Goal: Task Accomplishment & Management: Complete application form

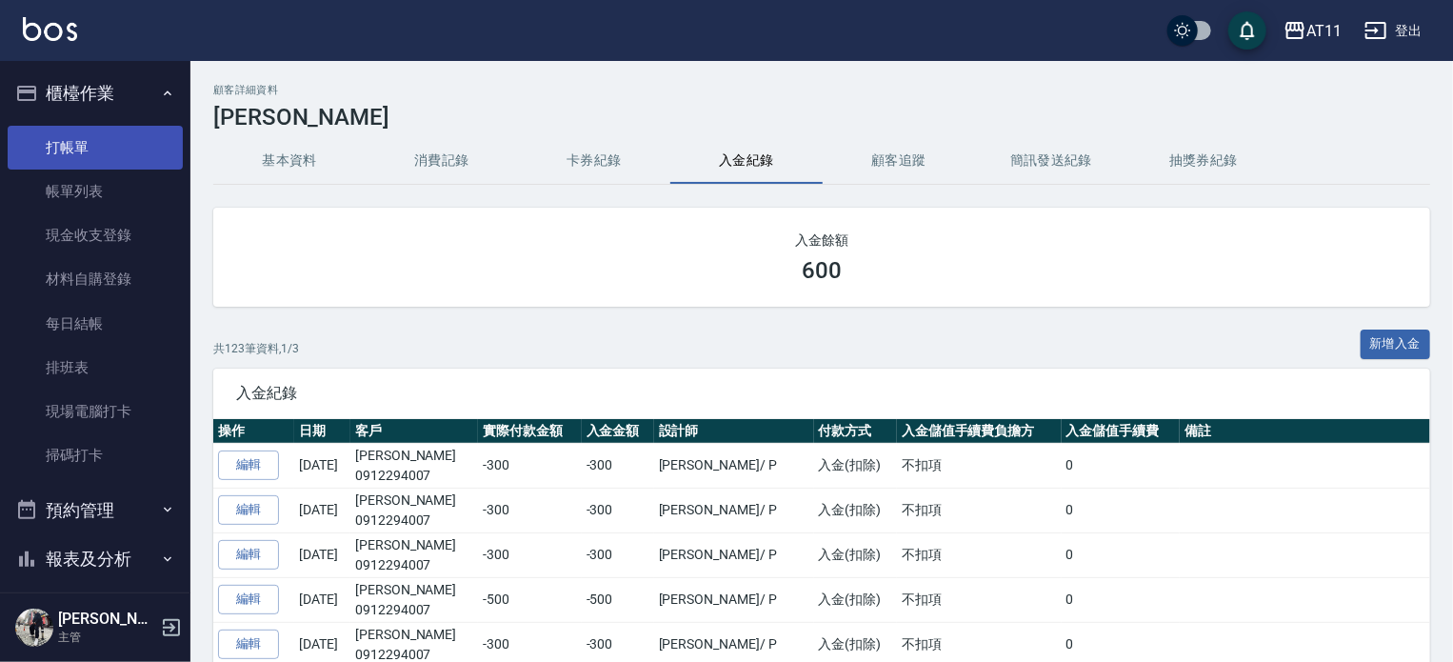
click at [79, 151] on link "打帳單" at bounding box center [95, 148] width 175 height 44
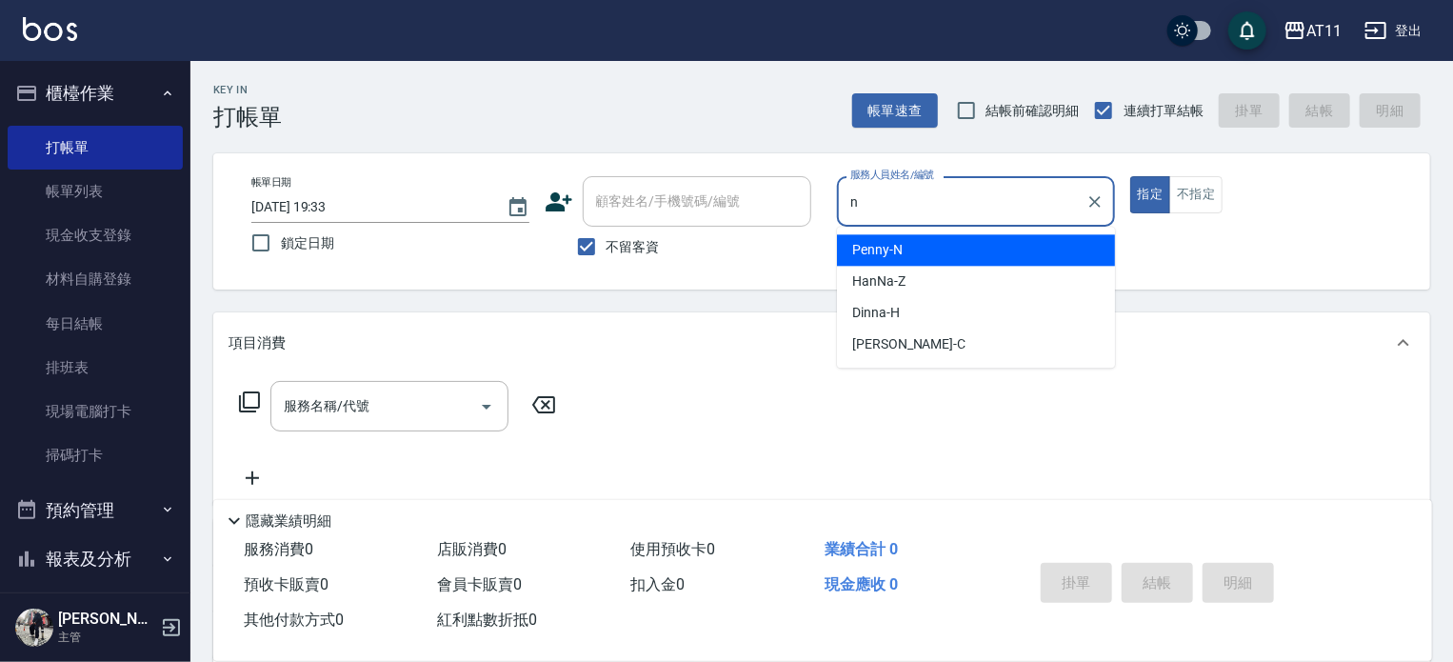
type input "Penny-N"
type button "true"
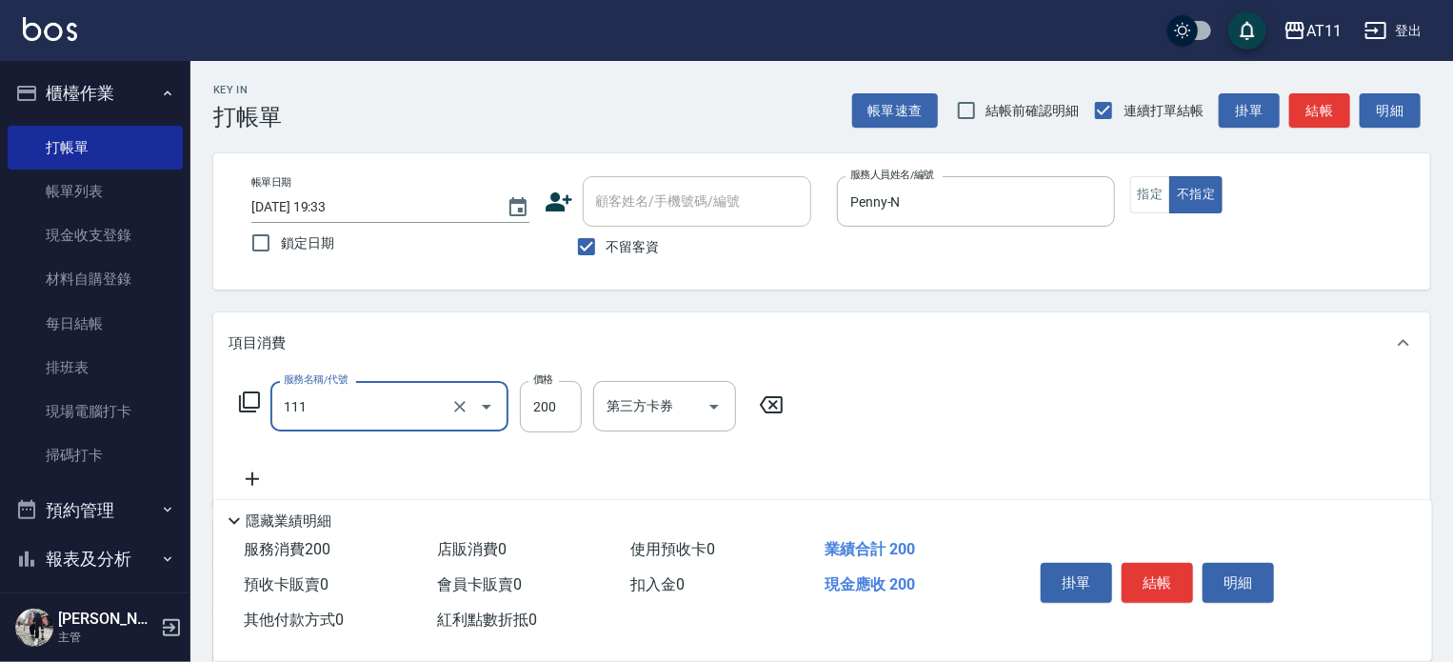
type input "精油洗髮(111)"
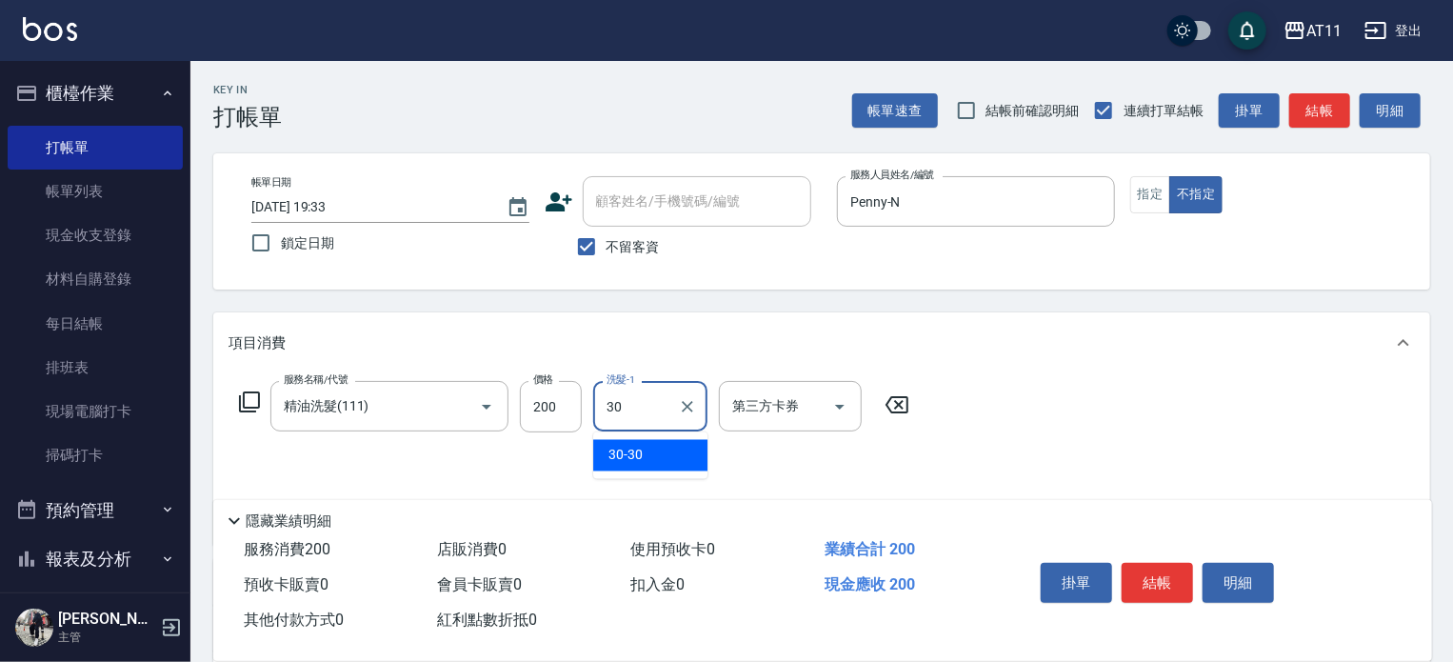
type input "30-30"
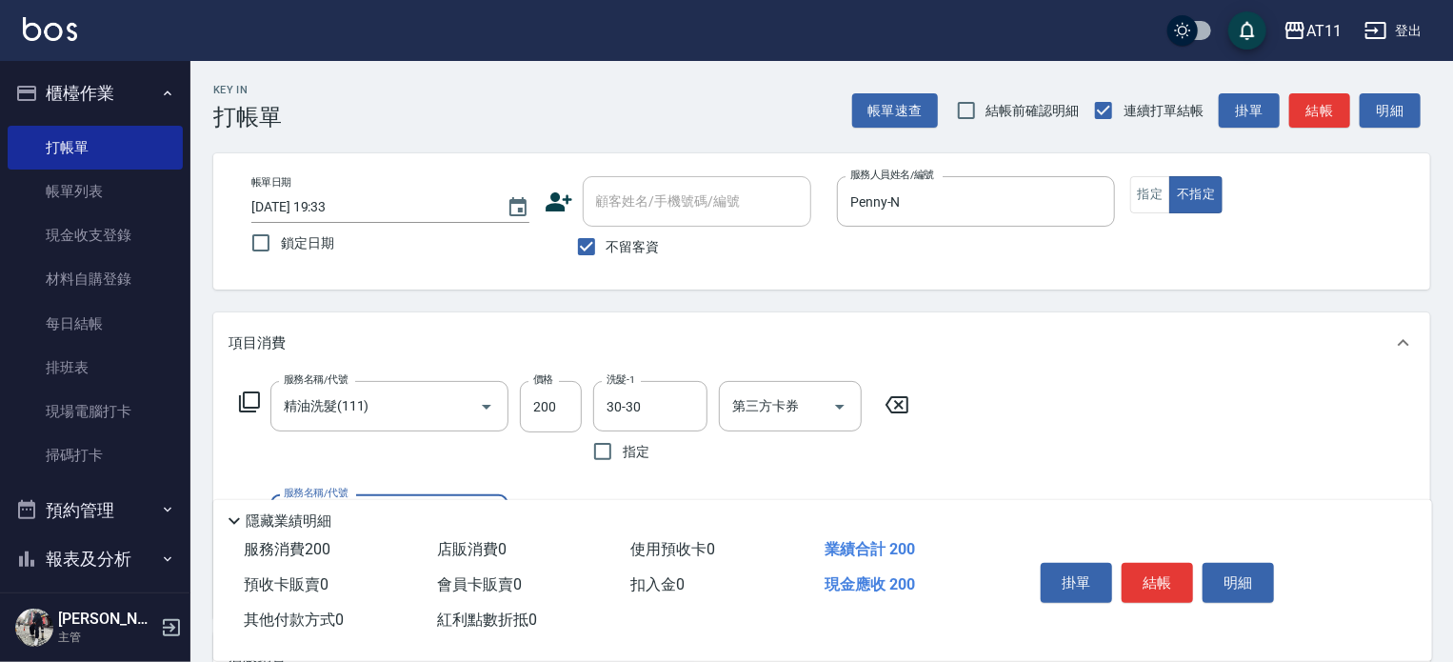
click at [1142, 574] on button "結帳" at bounding box center [1156, 583] width 71 height 40
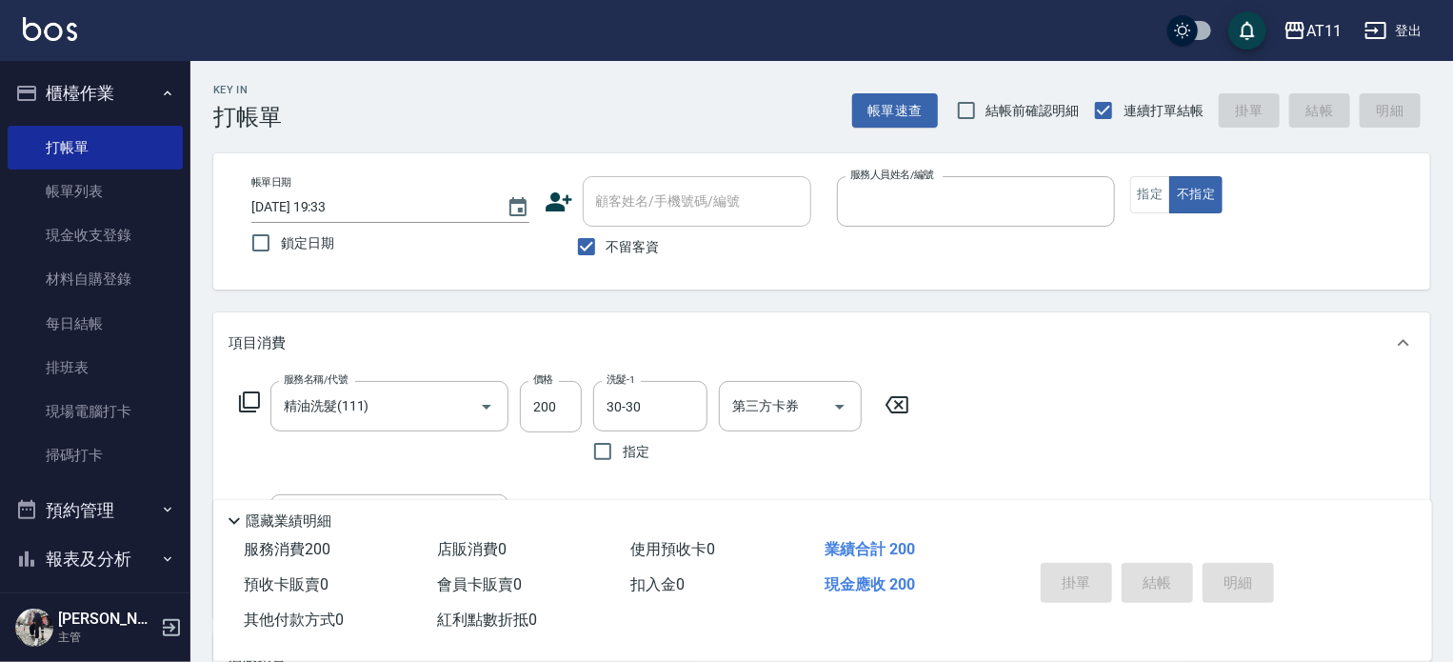
type input "e"
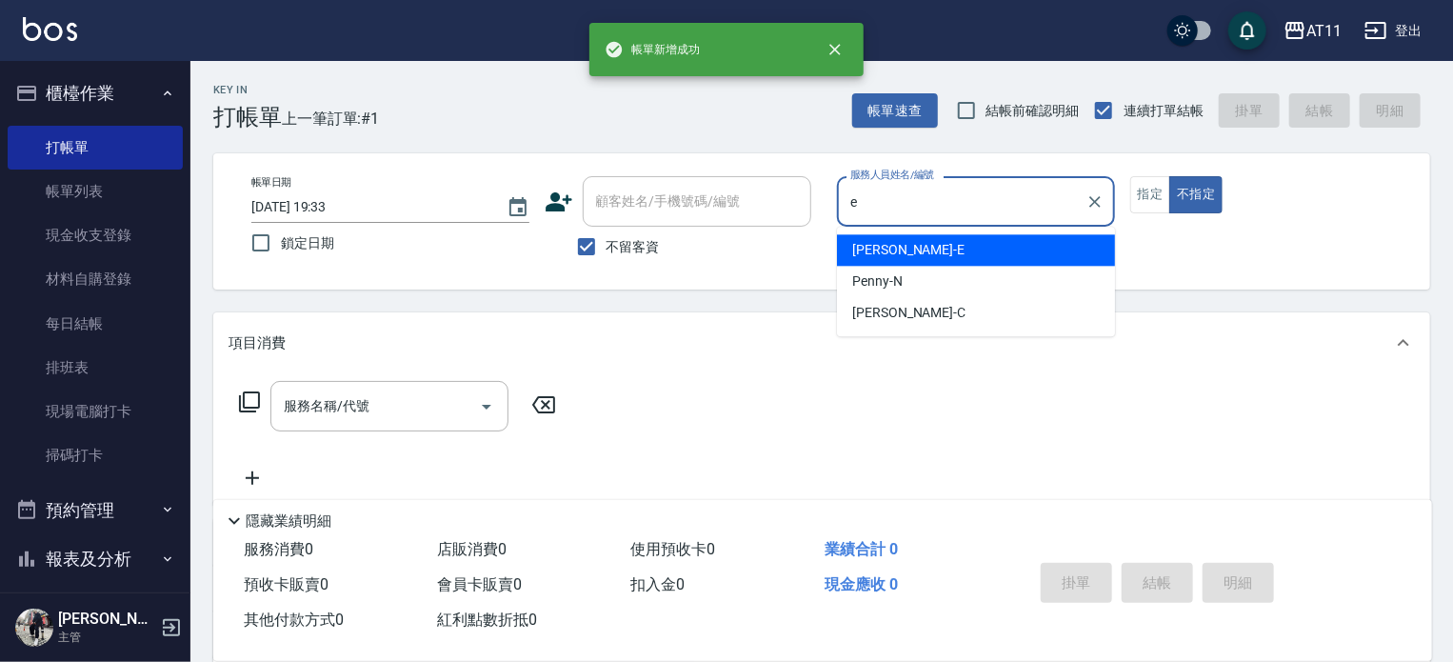
type input "[PERSON_NAME]-E"
type button "false"
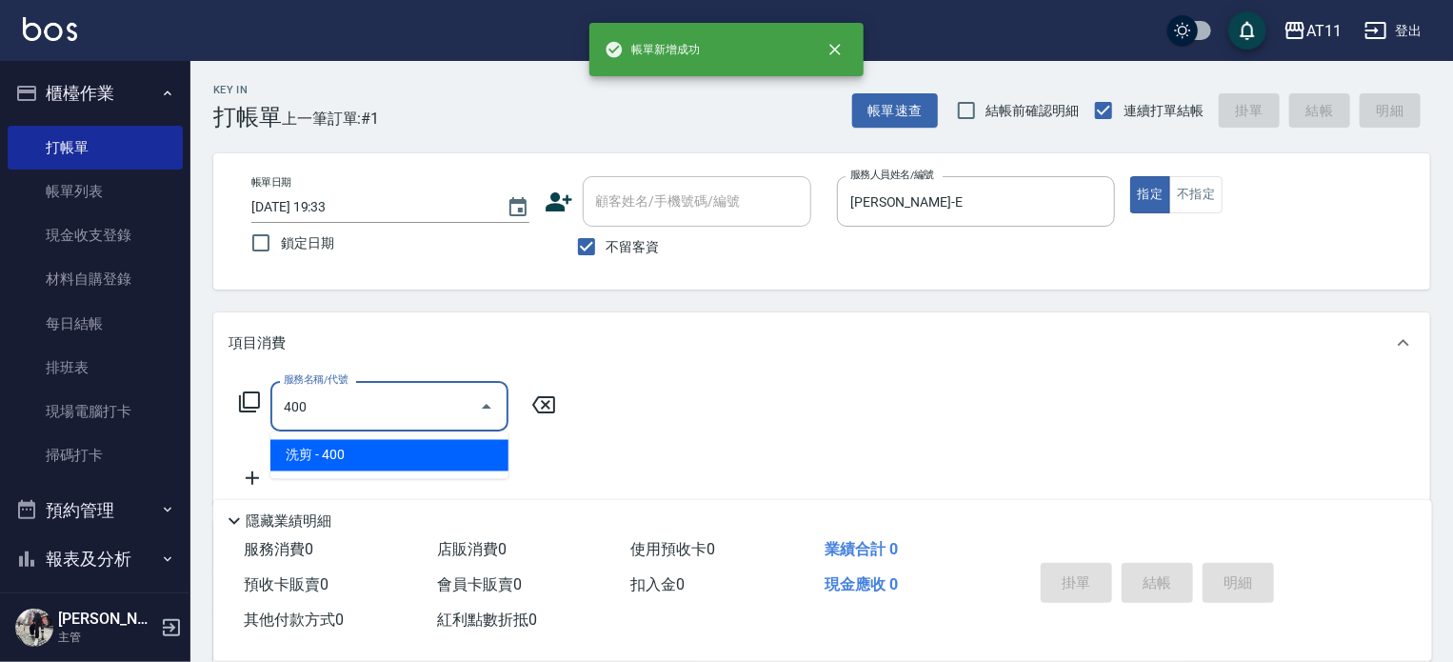
type input "洗剪(400)"
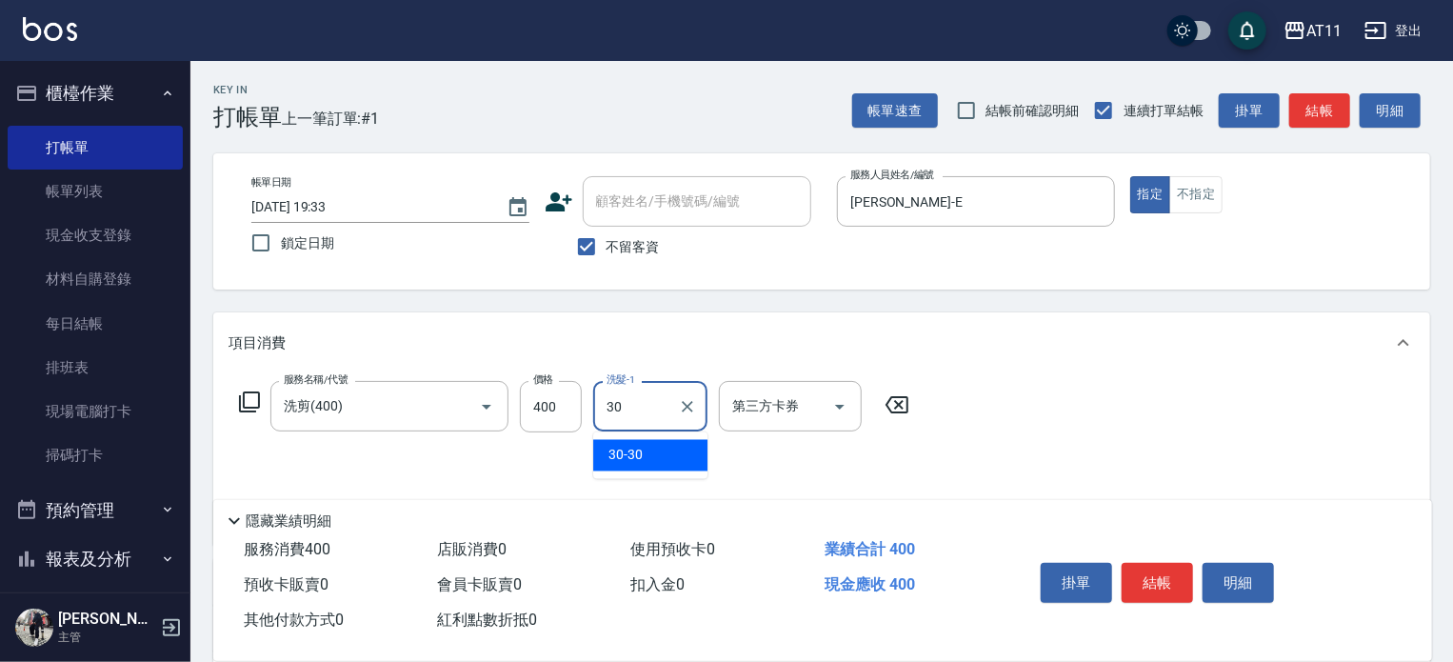
type input "30-30"
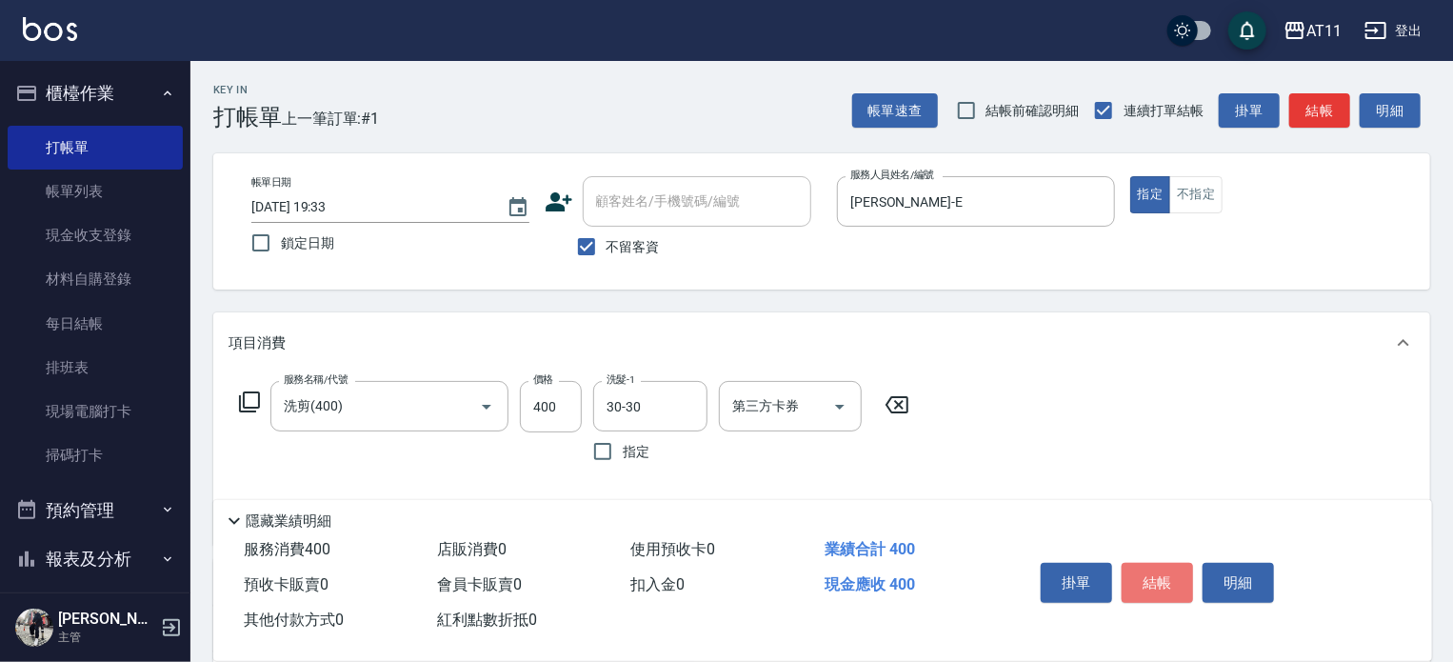
click at [1142, 574] on button "結帳" at bounding box center [1156, 583] width 71 height 40
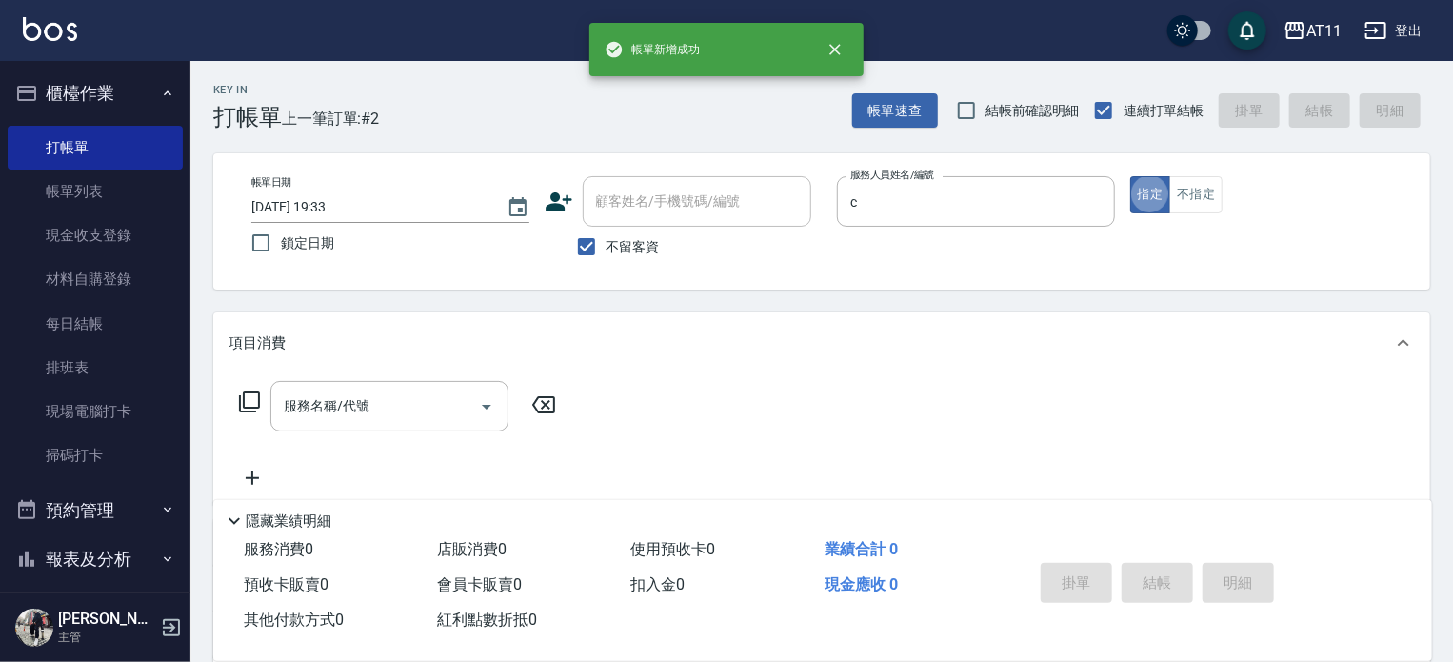
type input "[PERSON_NAME]"
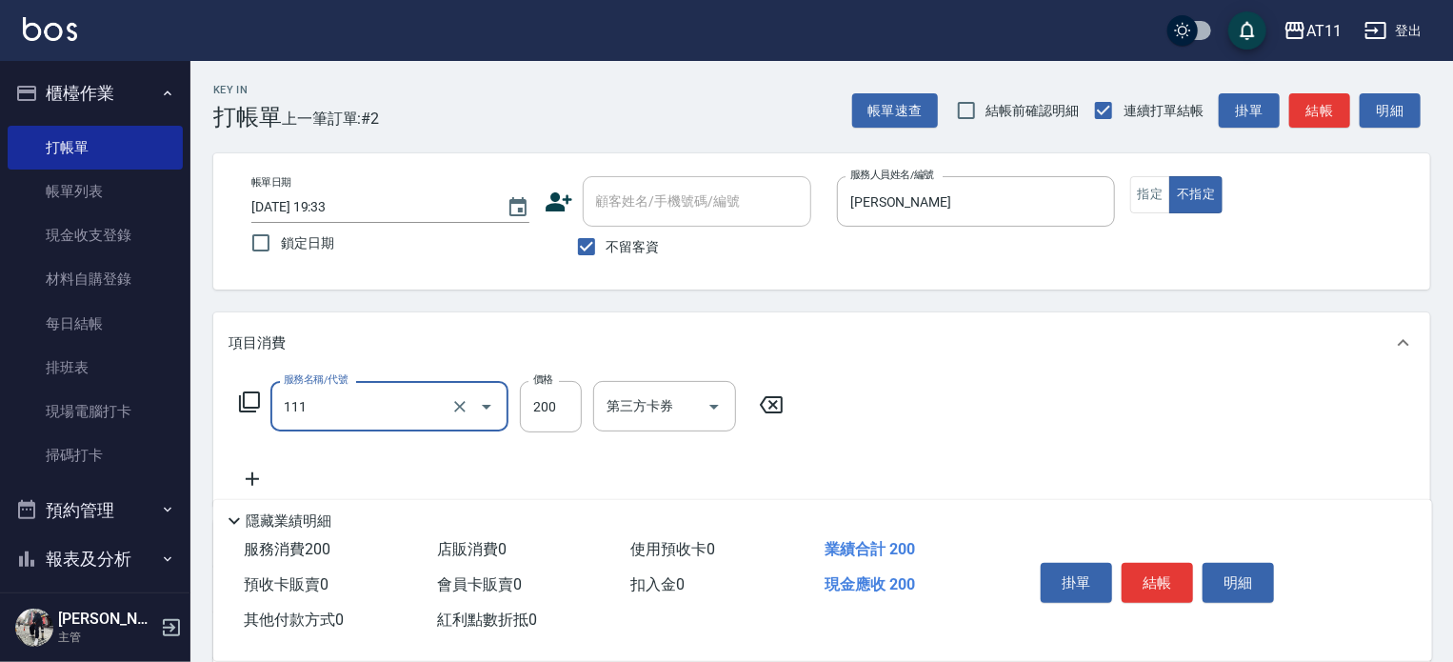
type input "精油洗髮(111)"
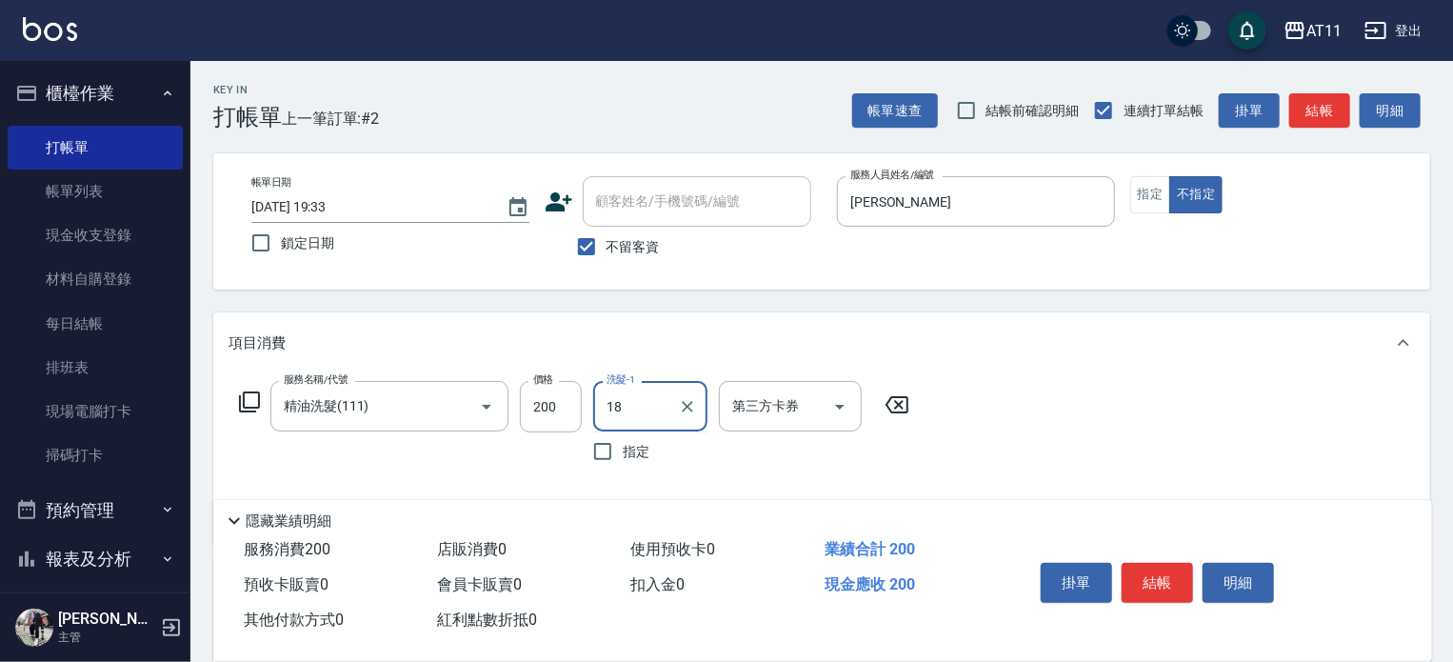
type input "18"
click at [51, 88] on button "櫃檯作業" at bounding box center [95, 94] width 175 height 50
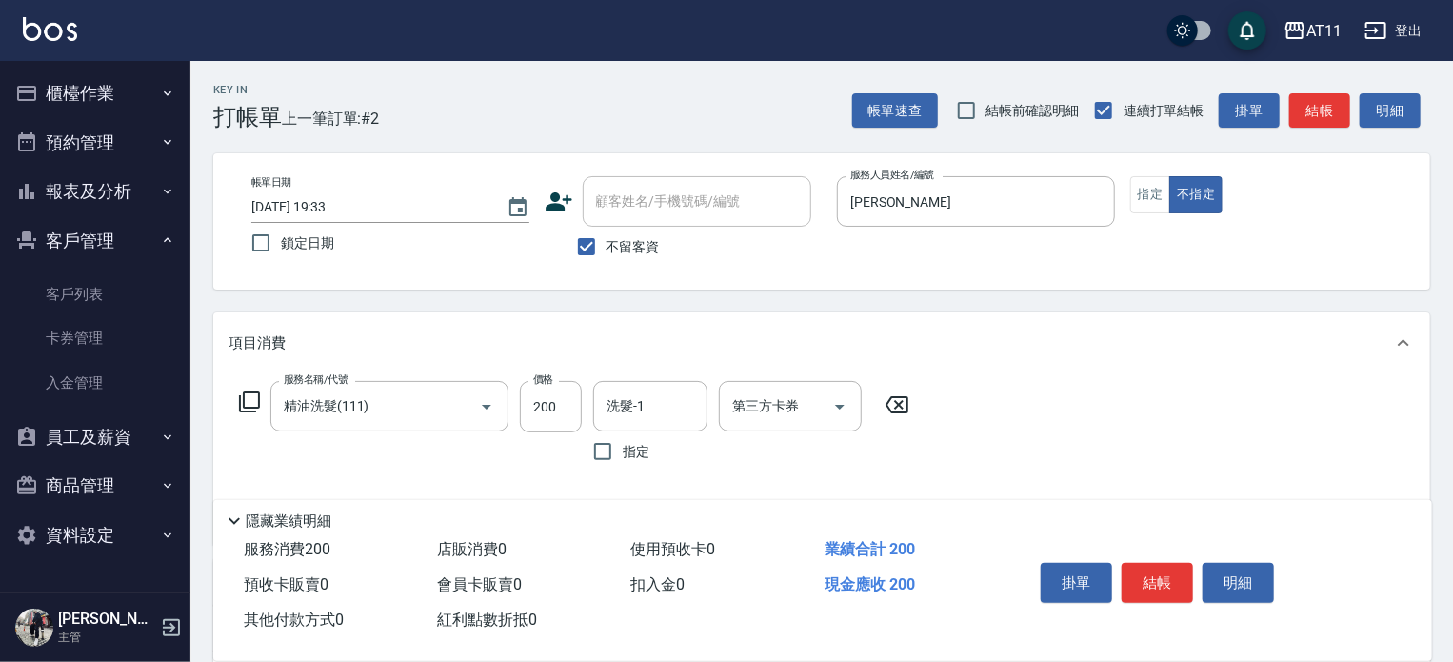
click at [102, 243] on button "客戶管理" at bounding box center [95, 241] width 175 height 50
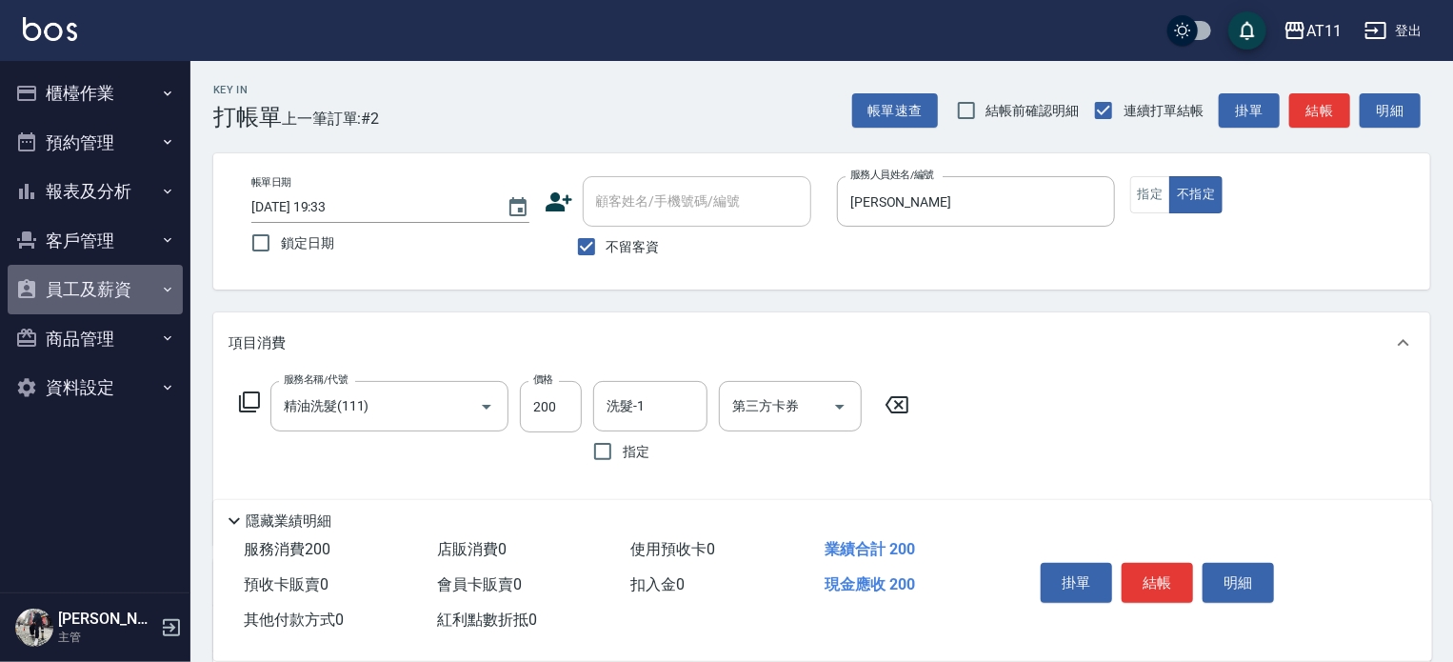
click at [101, 287] on button "員工及薪資" at bounding box center [95, 290] width 175 height 50
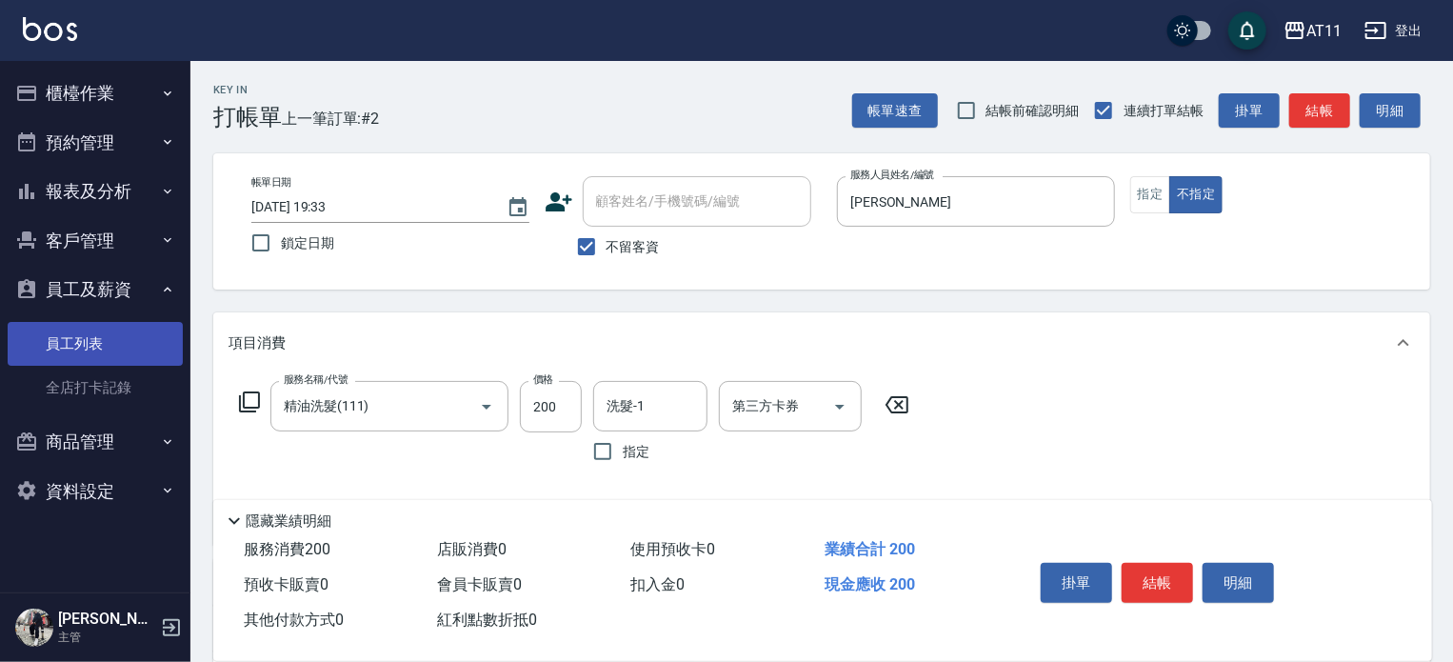
click at [100, 334] on link "員工列表" at bounding box center [95, 344] width 175 height 44
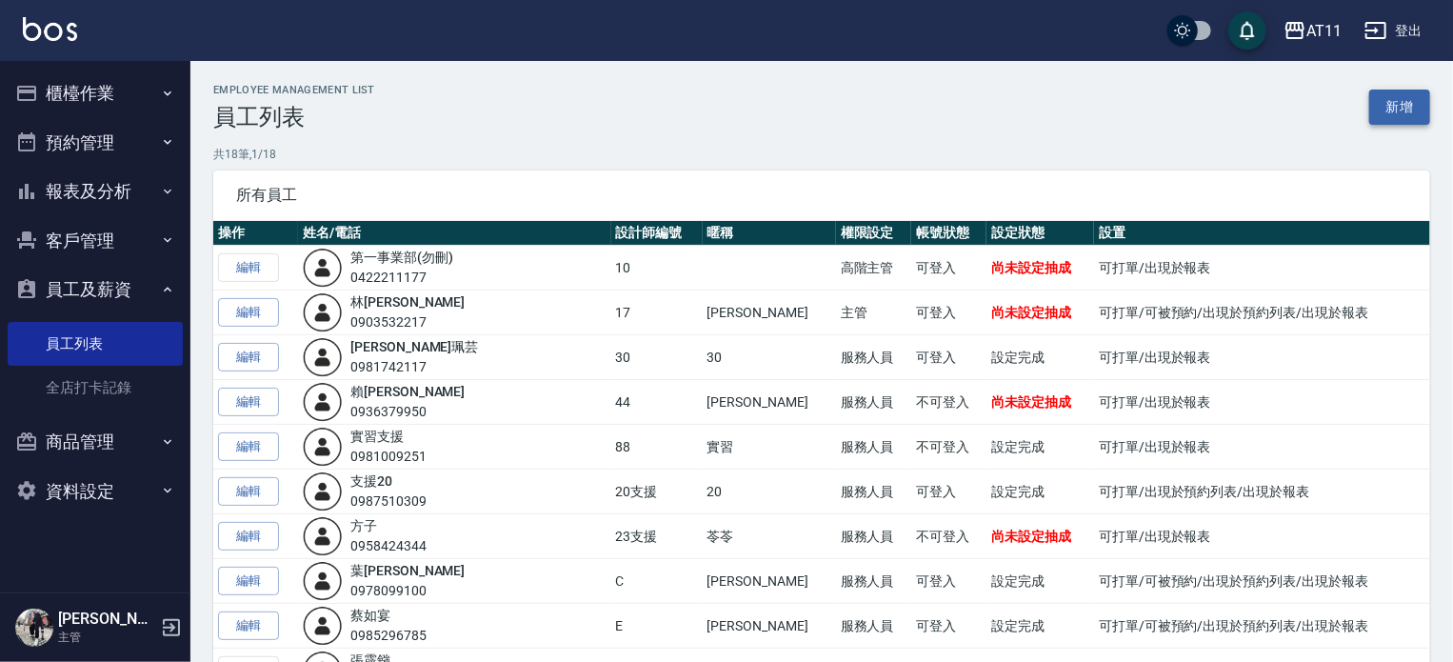
click at [1403, 103] on link "新增" at bounding box center [1399, 106] width 61 height 35
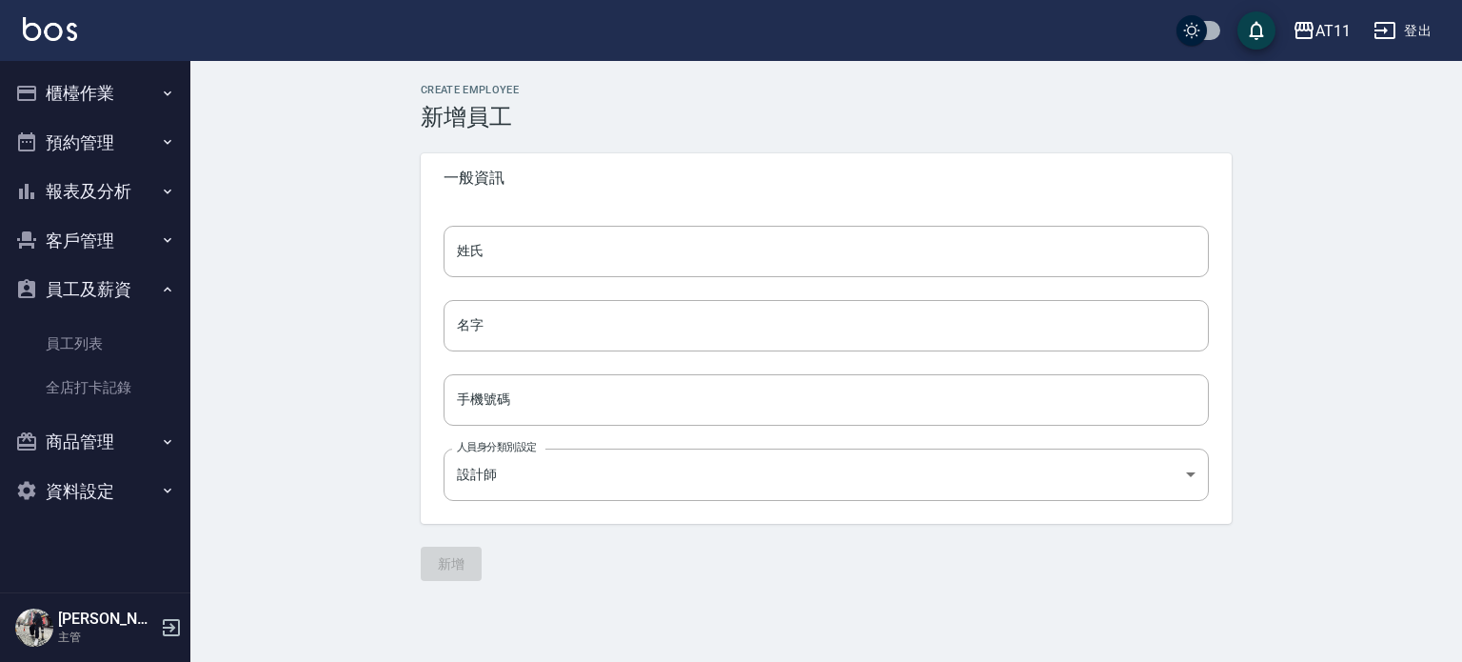
click at [1410, 26] on button "登出" at bounding box center [1402, 30] width 73 height 35
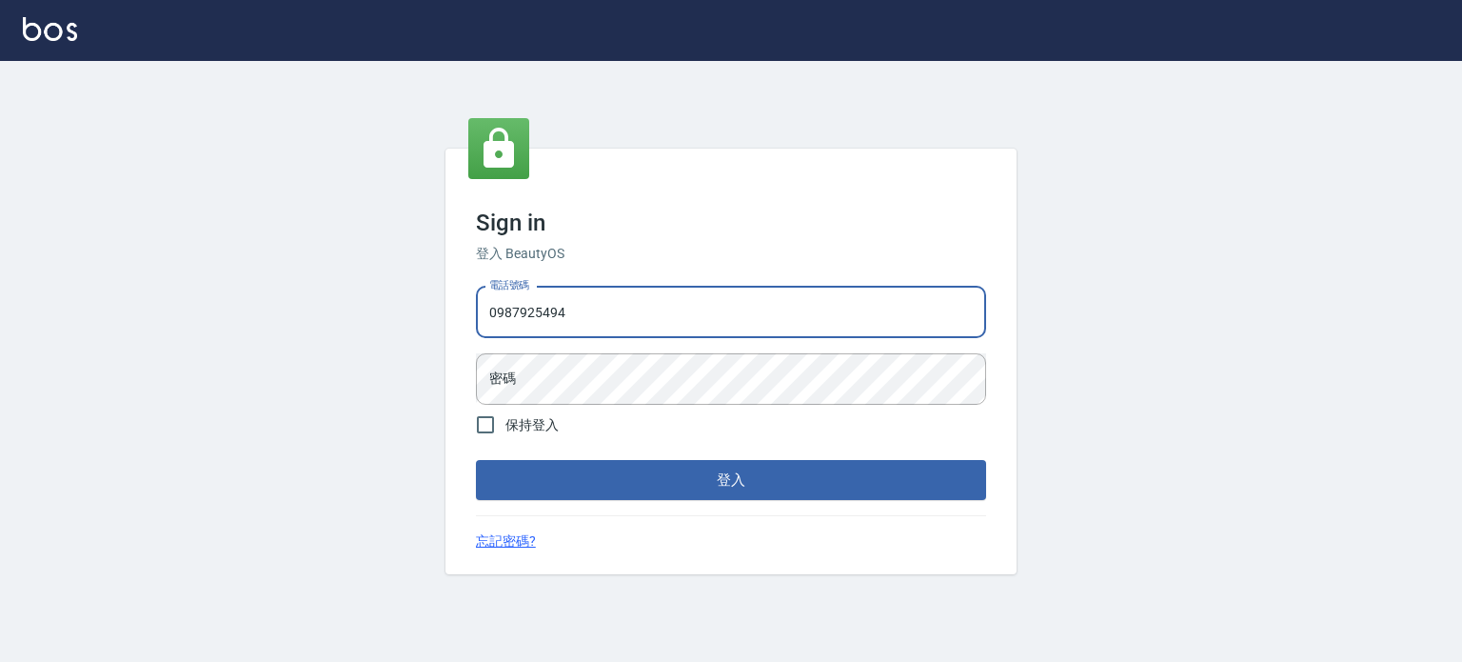
type input "0987925494"
click at [476, 460] on button "登入" at bounding box center [731, 480] width 510 height 40
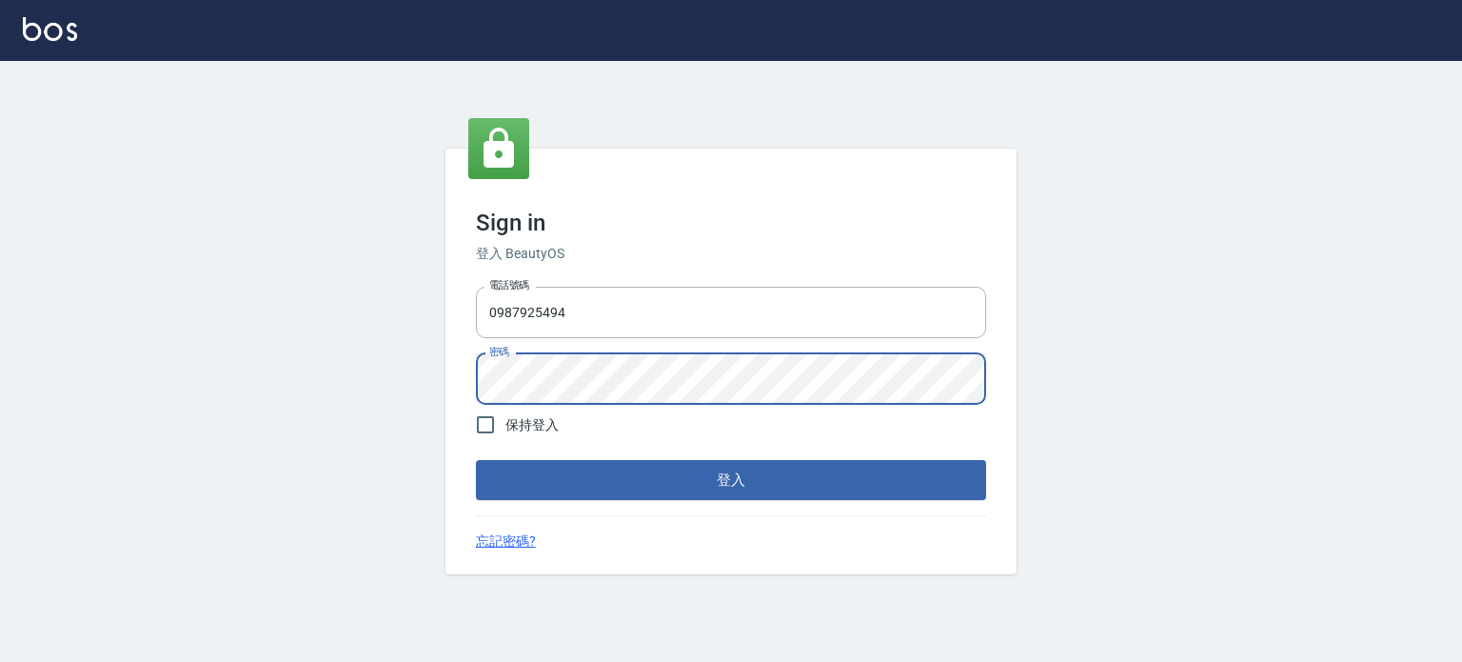
click at [476, 460] on button "登入" at bounding box center [731, 480] width 510 height 40
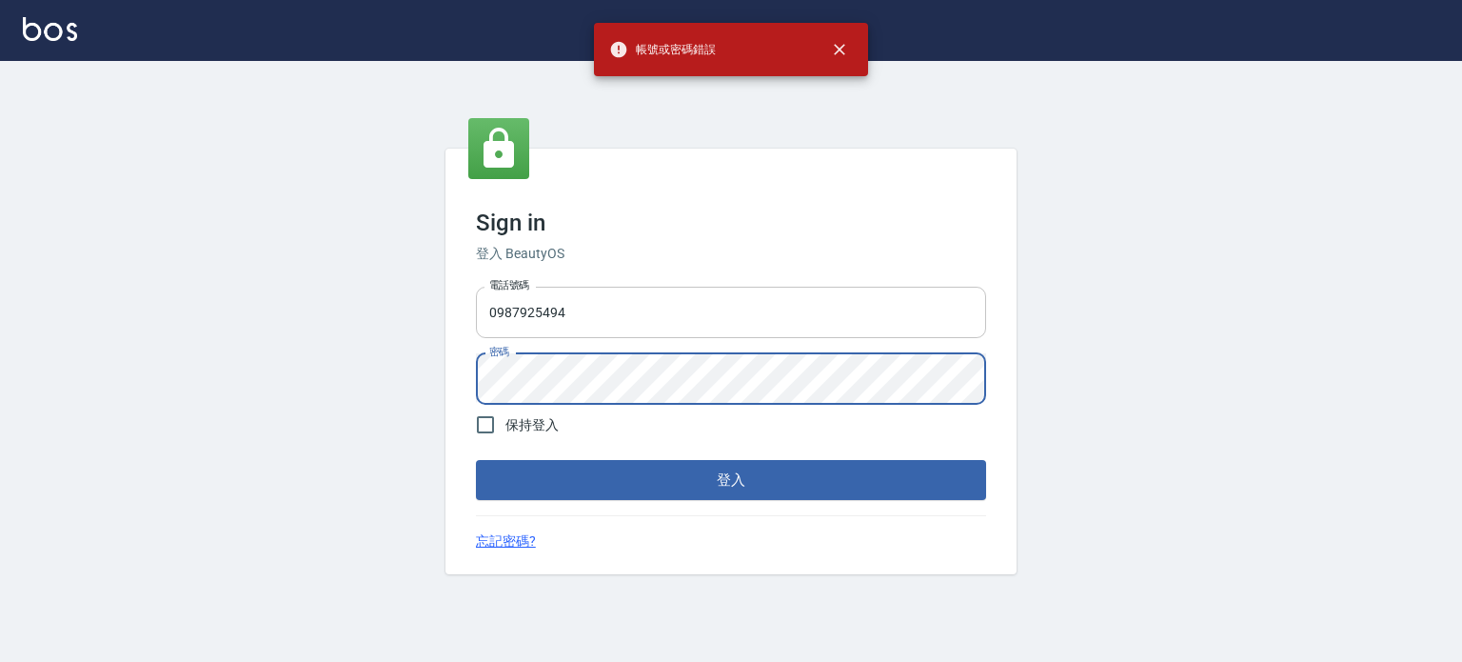
click at [476, 460] on button "登入" at bounding box center [731, 480] width 510 height 40
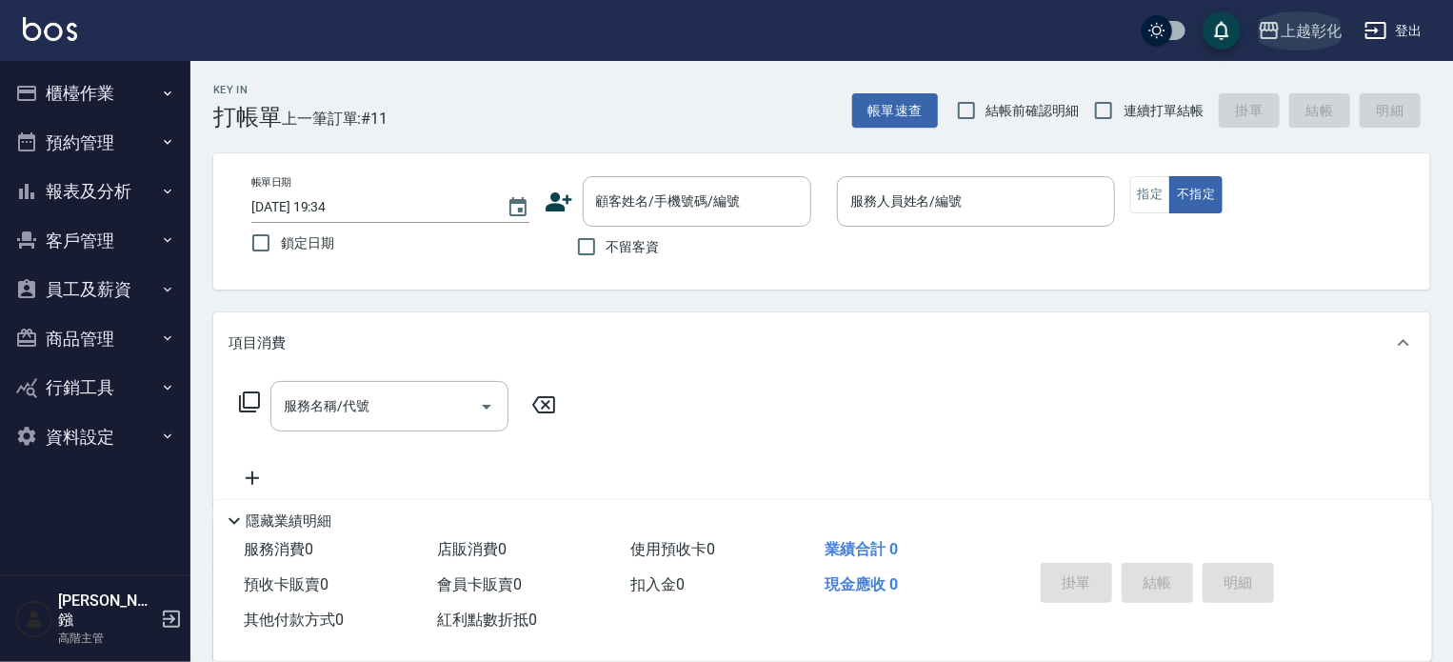
click at [1318, 36] on div "上越彰化" at bounding box center [1310, 31] width 61 height 24
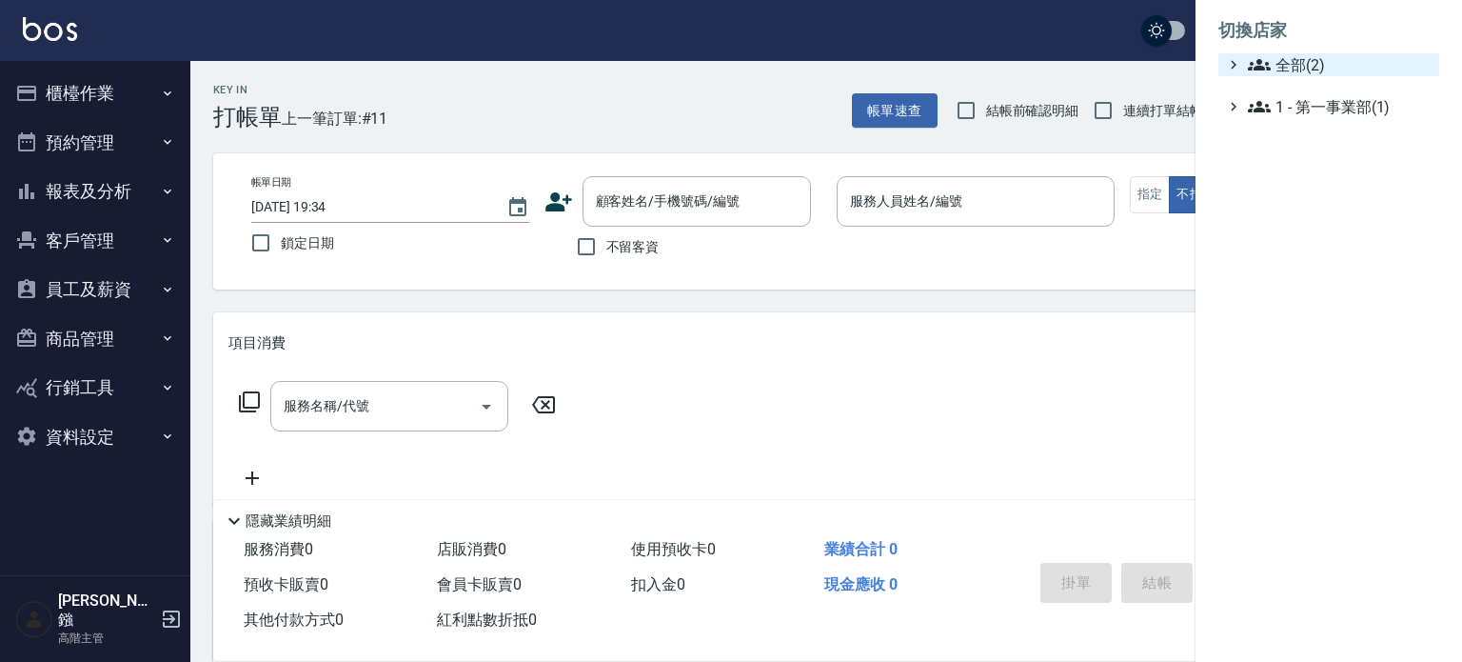
click at [1280, 64] on span "全部(2)" at bounding box center [1340, 64] width 184 height 23
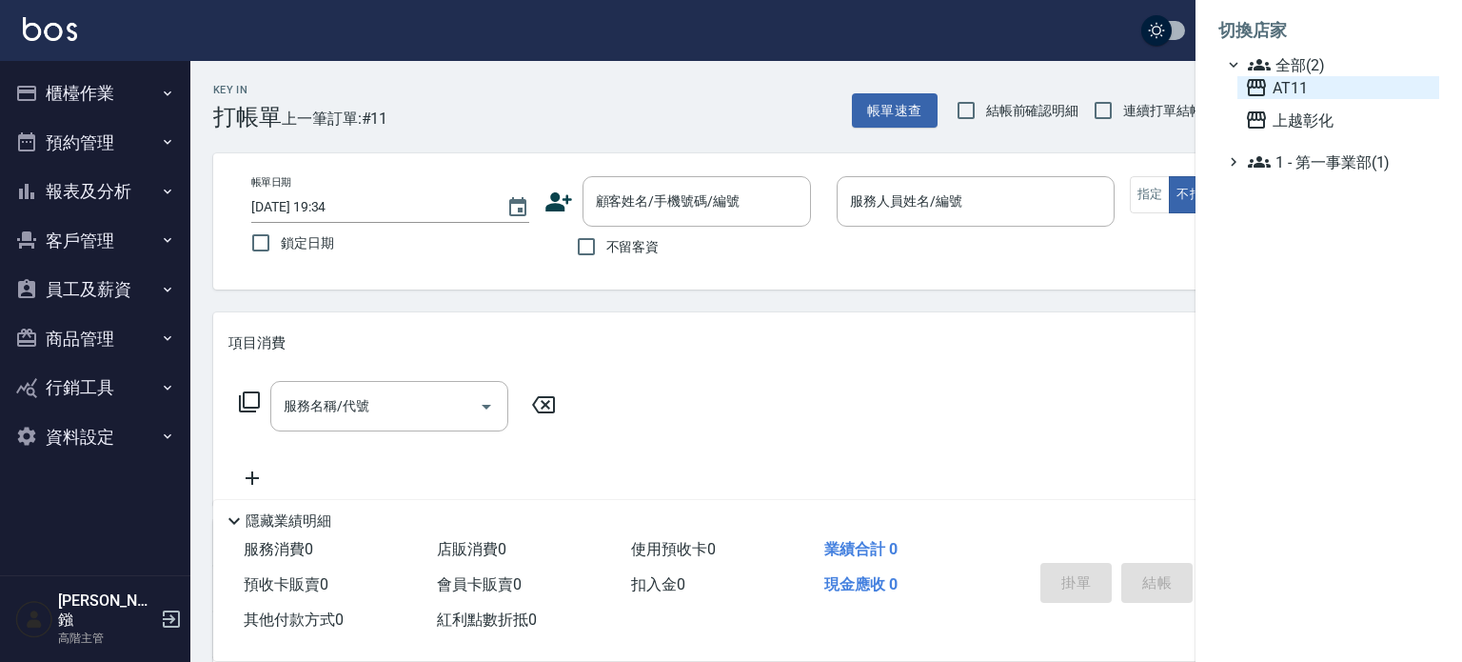
click at [1312, 88] on span "AT11" at bounding box center [1338, 87] width 187 height 23
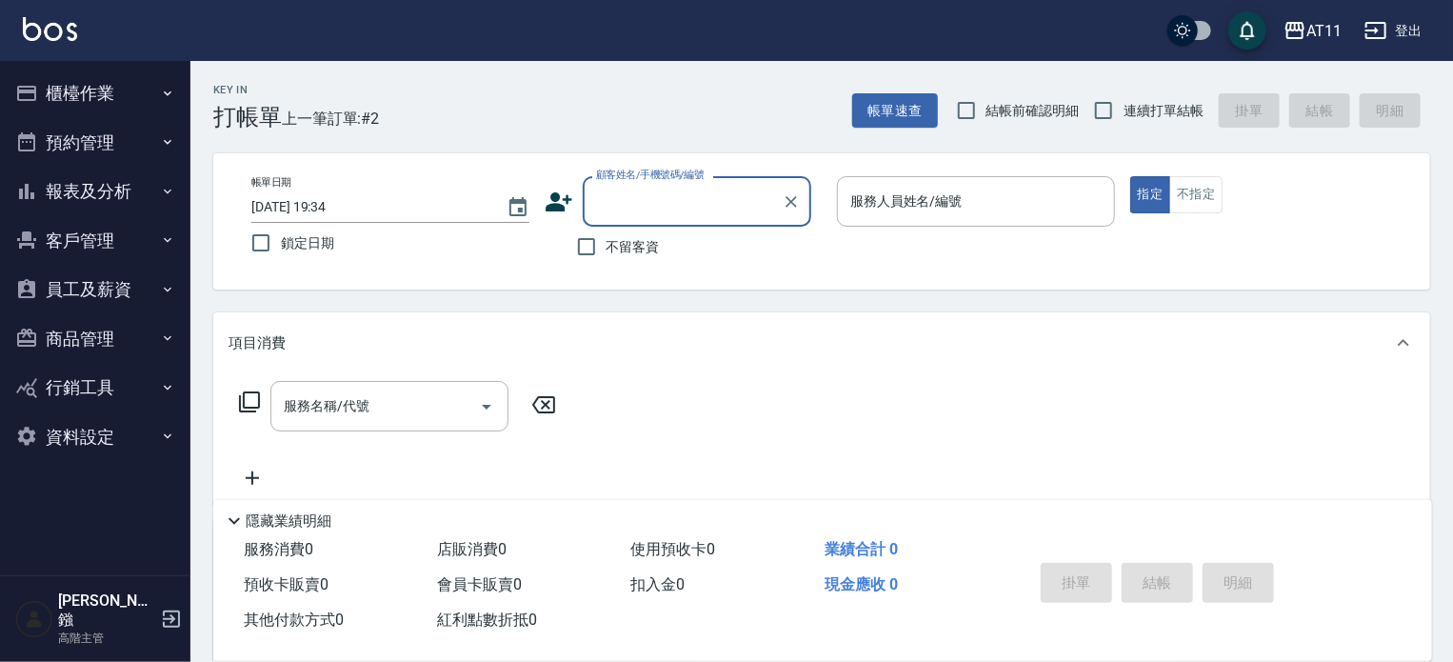
click at [97, 282] on button "員工及薪資" at bounding box center [95, 290] width 175 height 50
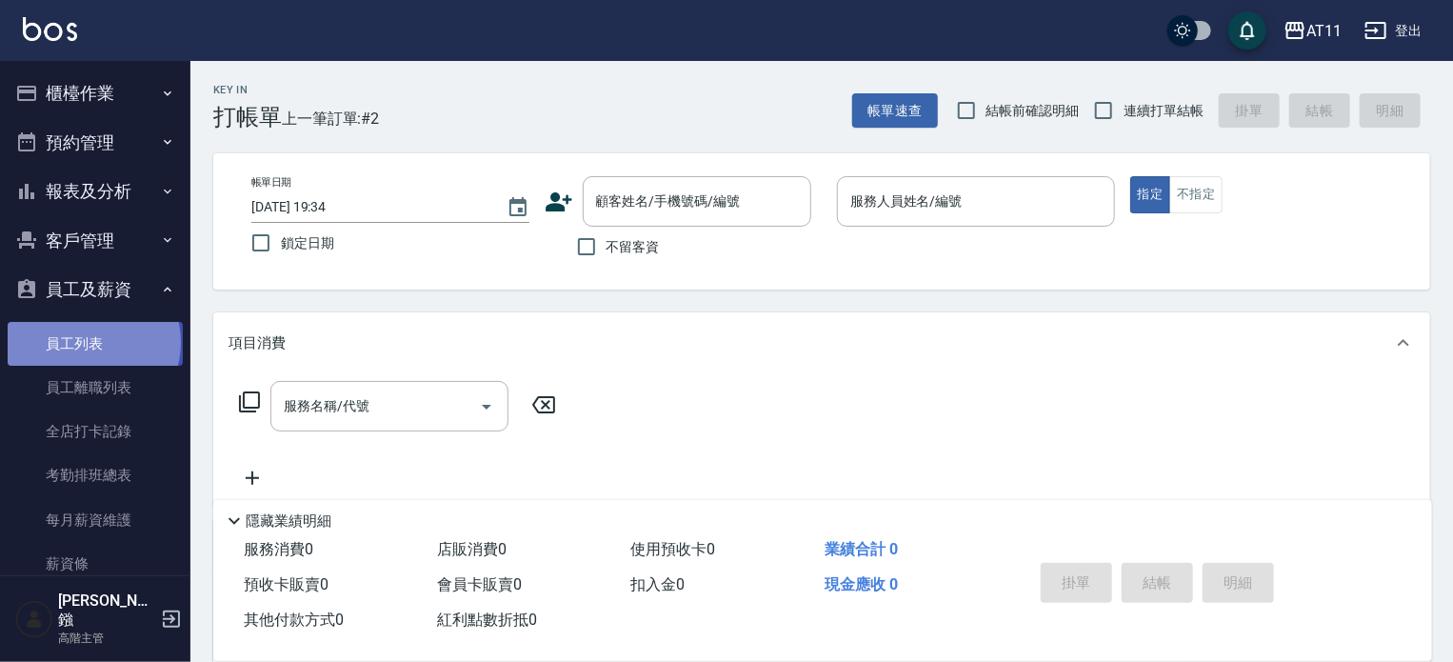
click at [92, 342] on link "員工列表" at bounding box center [95, 344] width 175 height 44
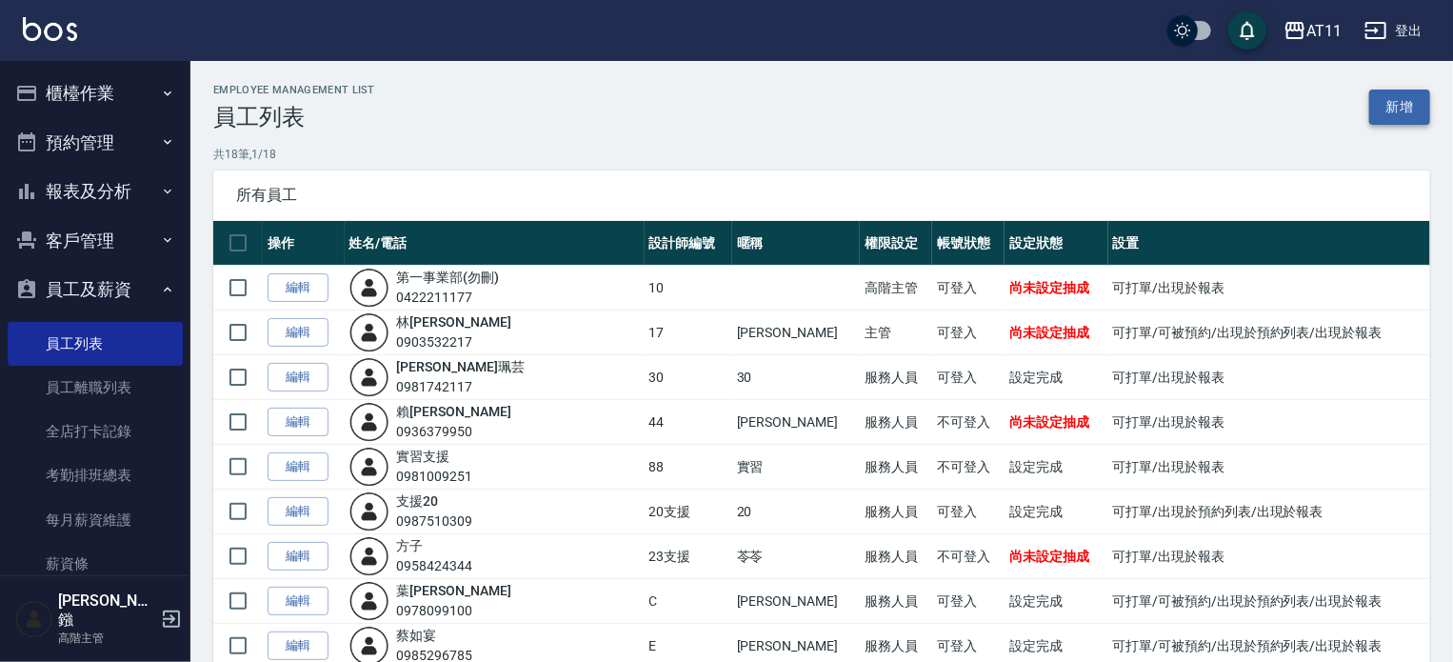
click at [1405, 107] on link "新增" at bounding box center [1399, 106] width 61 height 35
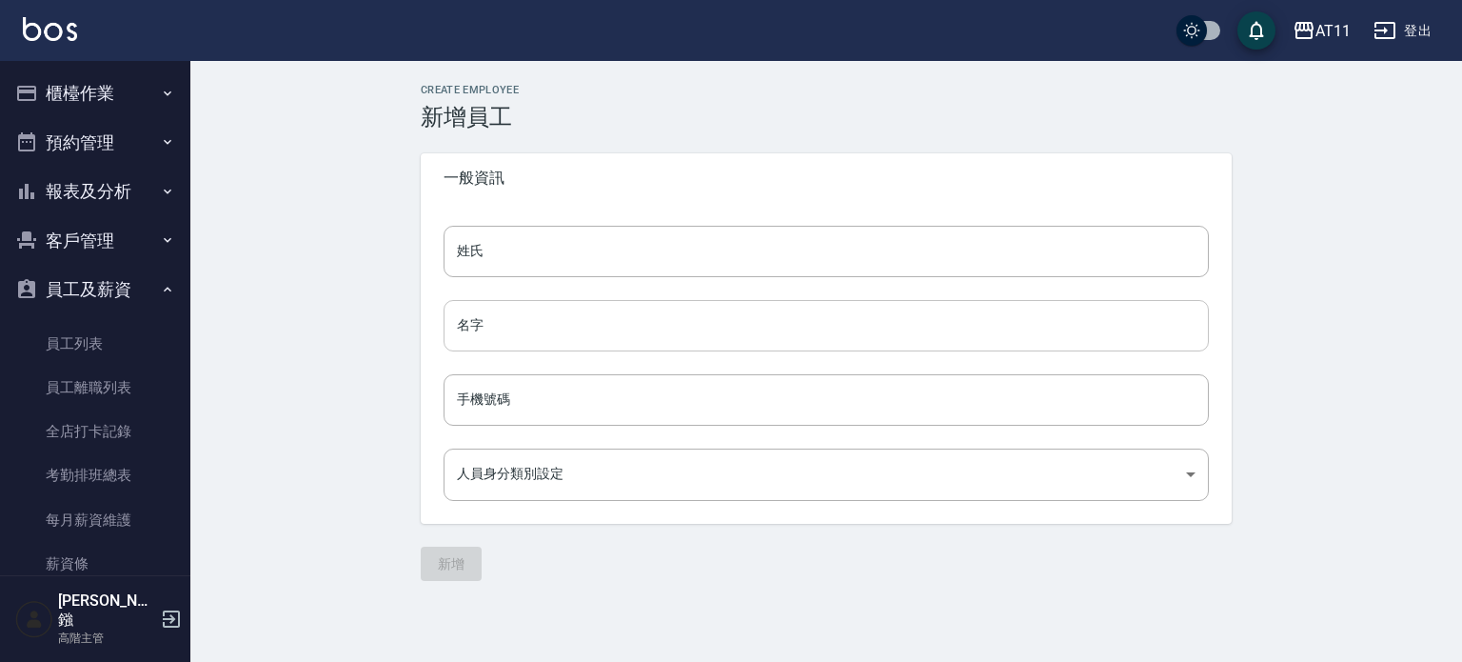
type input "e11c483f-959e-4775-b5b7-1f24b106c28c"
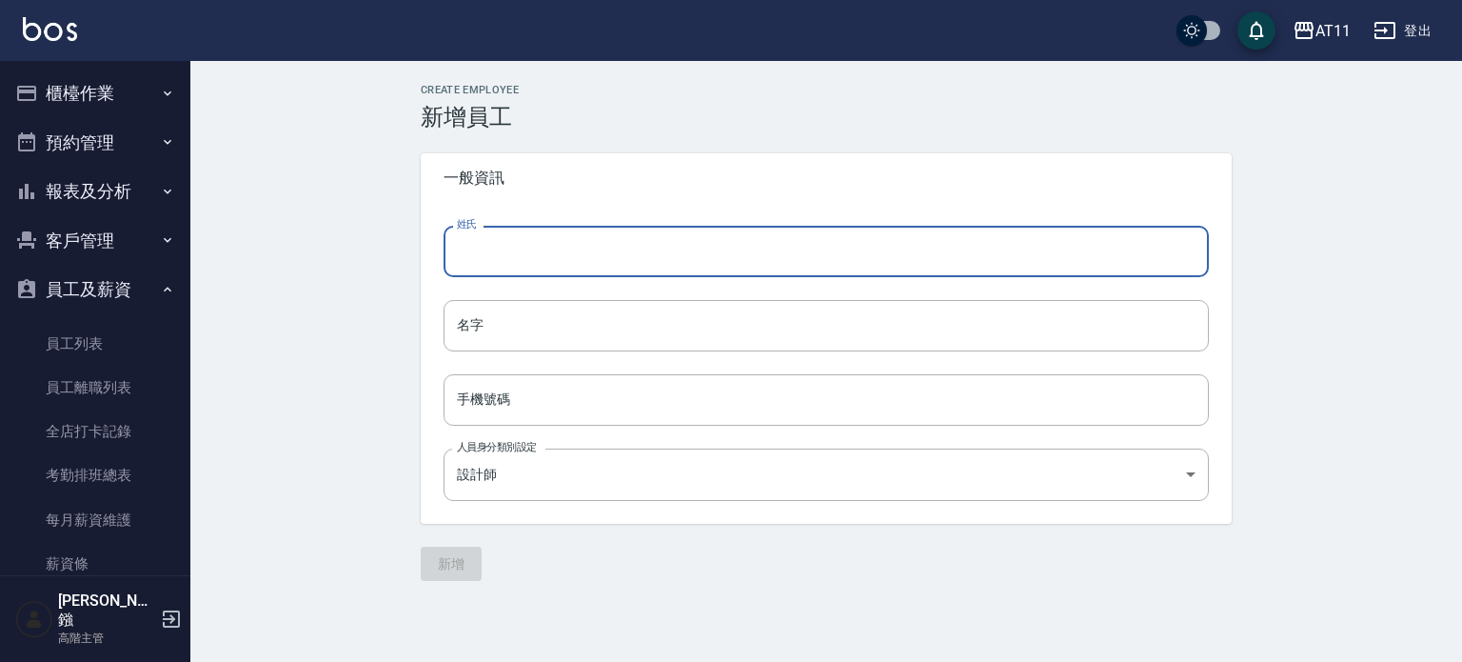
click at [602, 248] on input "姓氏" at bounding box center [826, 251] width 765 height 51
type input "t"
type input "陳"
click at [603, 323] on input "名字" at bounding box center [826, 325] width 765 height 51
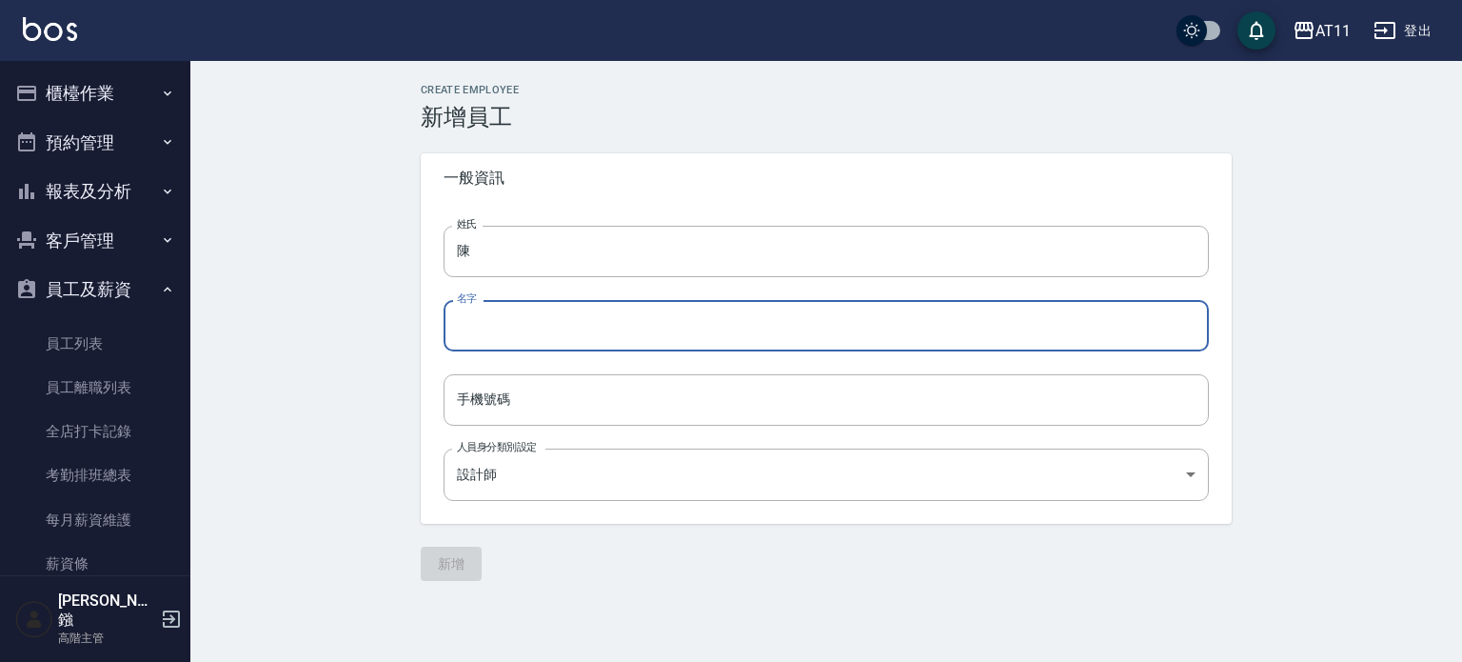
type input "ㄙ"
type input "昱"
type input "昱伶"
click at [639, 410] on input "手機號碼" at bounding box center [826, 399] width 765 height 51
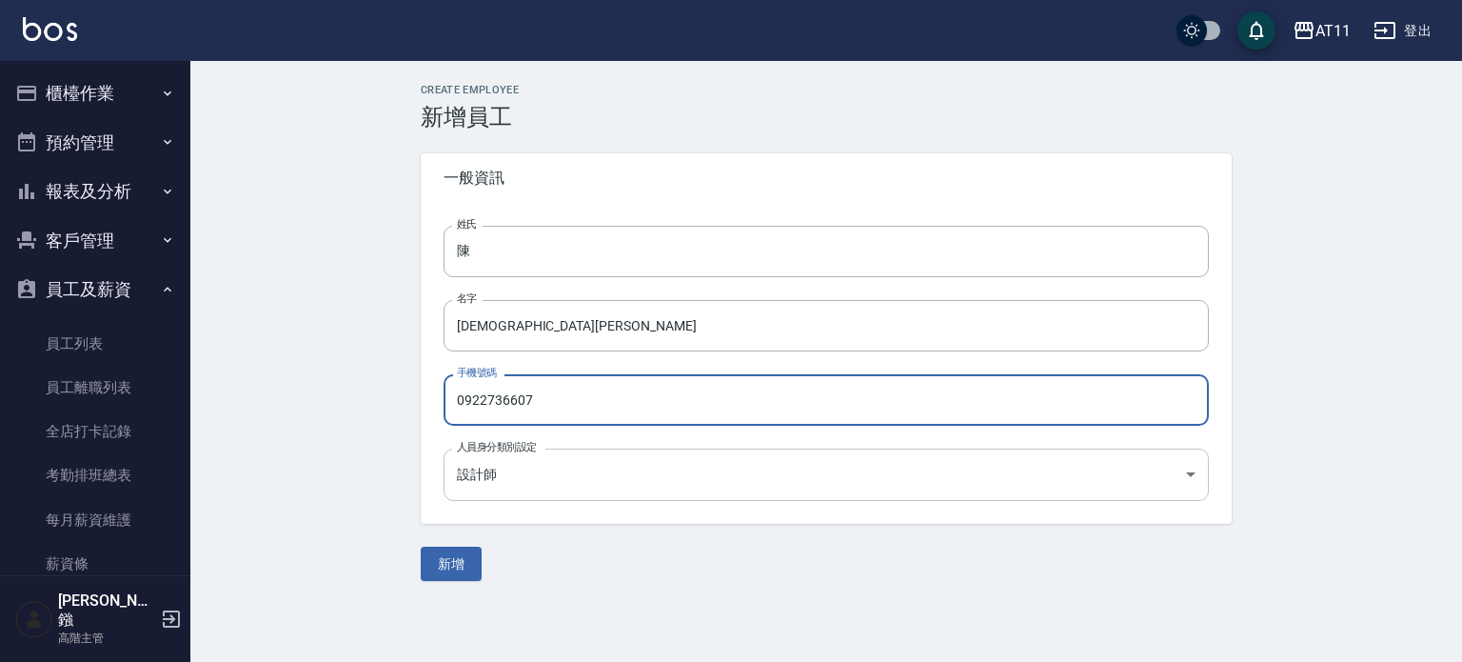
type input "0922736607"
click at [645, 482] on body "AT11 登出 櫃檯作業 打帳單 帳單列表 掛單列表 座位開單 營業儀表板 現金收支登錄 高階收支登錄 材料自購登錄 每日結帳 排班表 現場電腦打卡 掃碼打卡…" at bounding box center [731, 331] width 1462 height 662
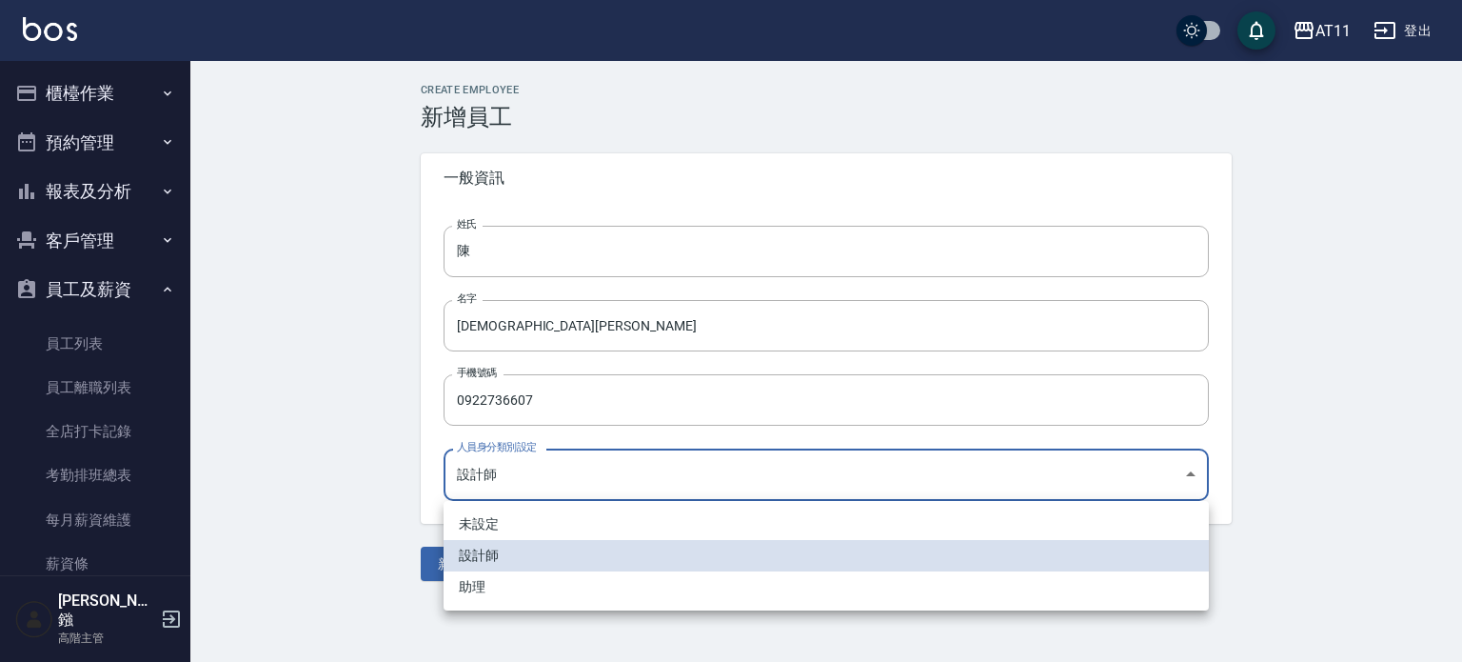
click at [647, 585] on li "助理" at bounding box center [826, 586] width 765 height 31
type input "2a38a62b-0b30-42ee-a5f0-b37d7f1b3235"
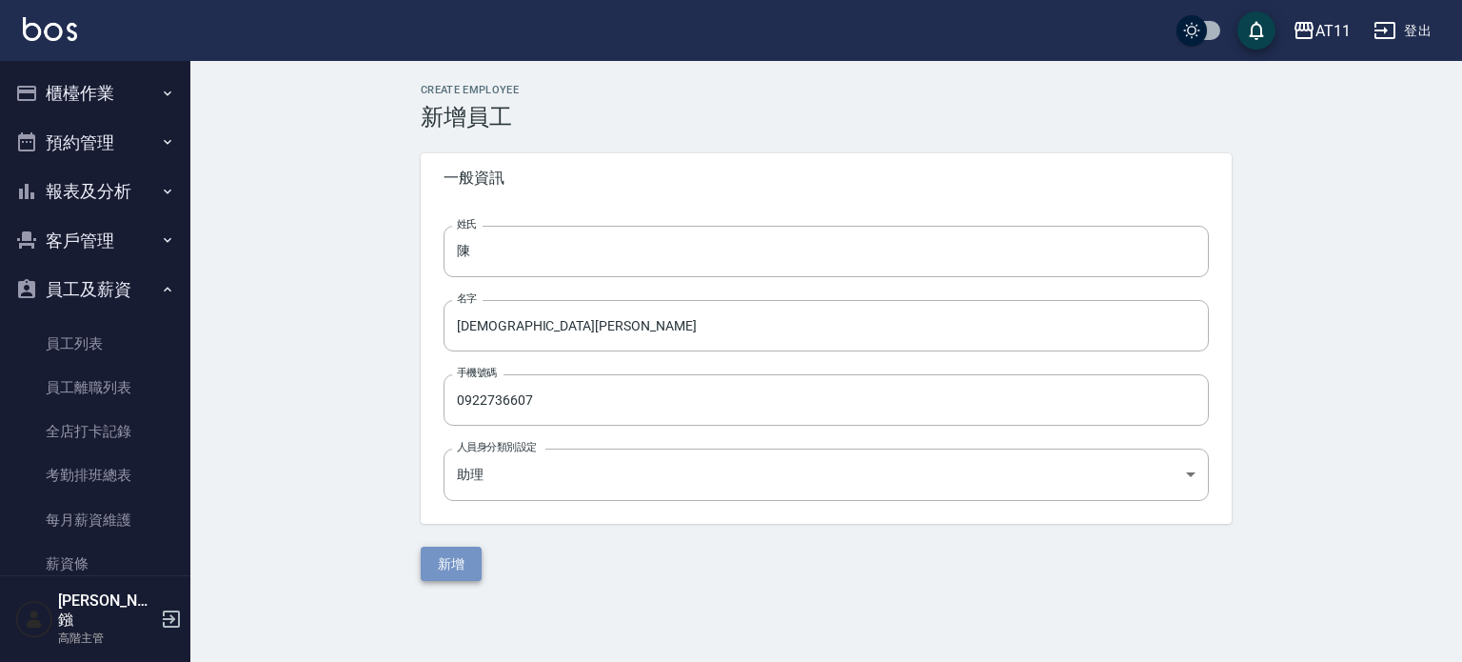
click at [444, 563] on button "新增" at bounding box center [451, 563] width 61 height 35
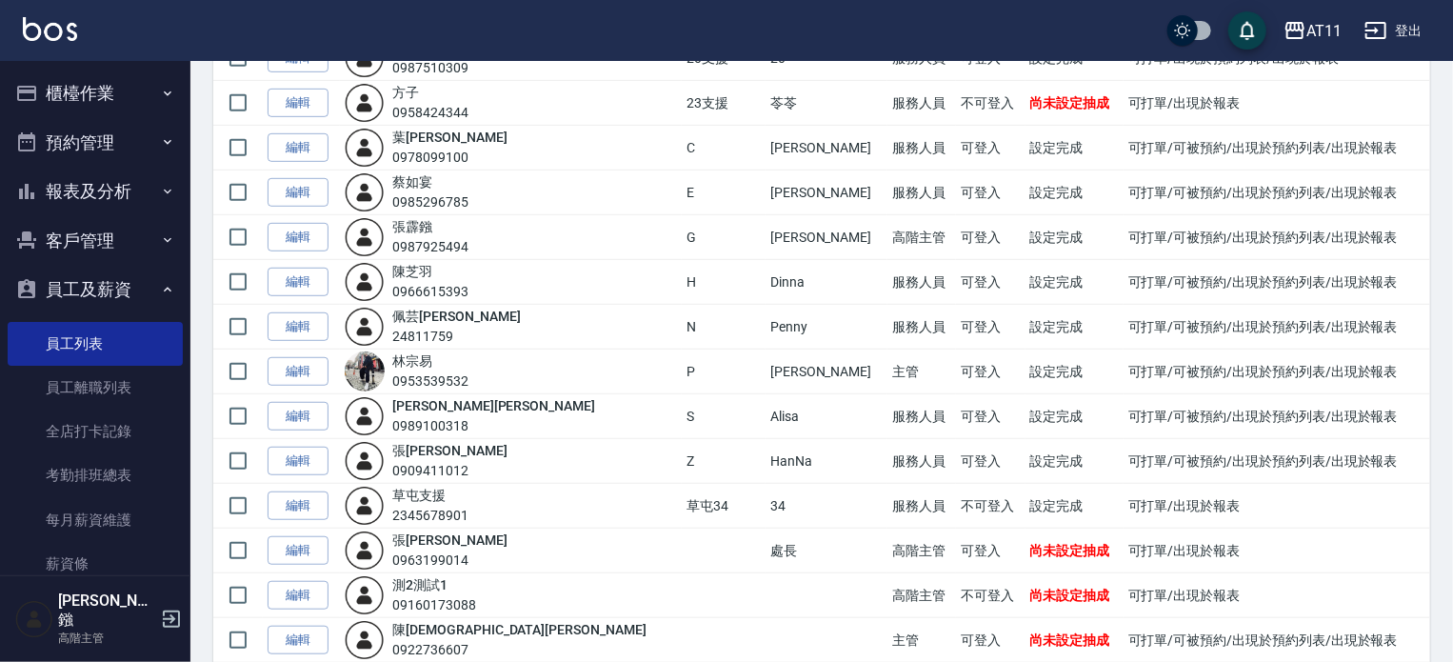
scroll to position [524, 0]
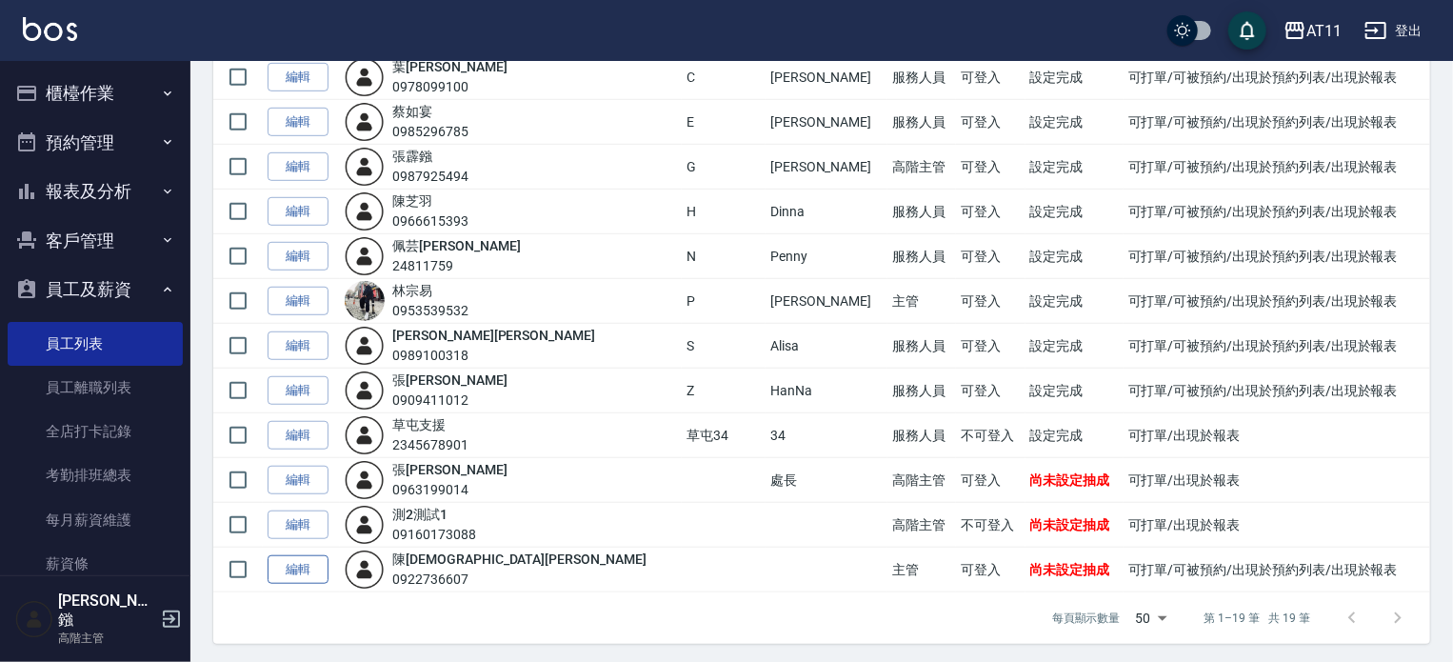
click at [300, 557] on link "編輯" at bounding box center [298, 570] width 61 height 30
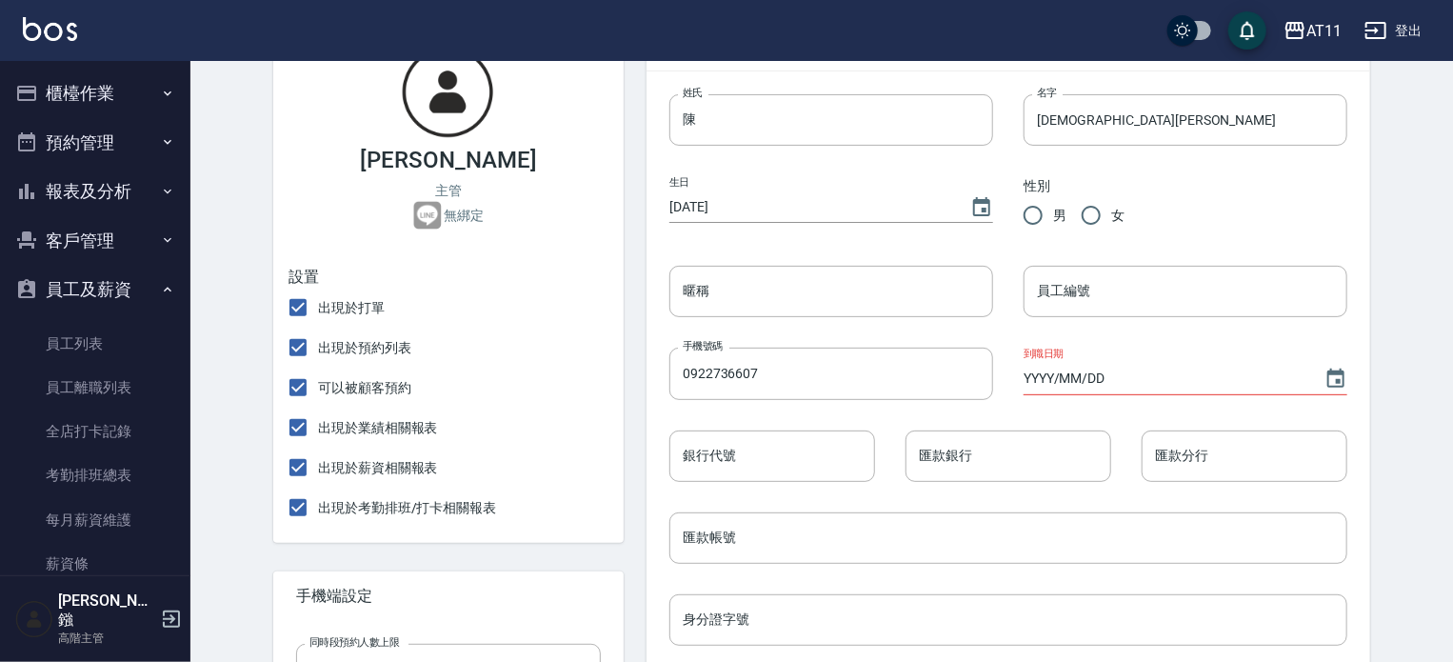
scroll to position [190, 0]
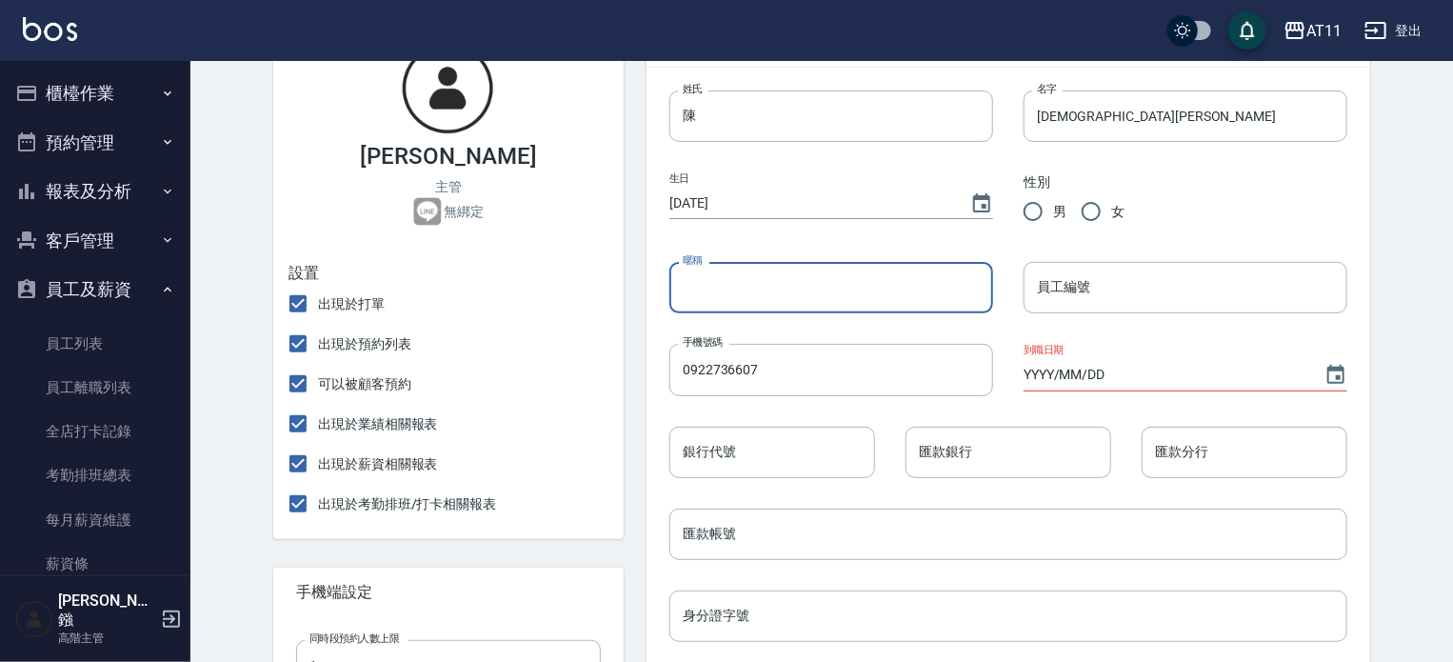
click at [746, 280] on input "暱稱" at bounding box center [831, 287] width 324 height 51
type input "18"
click at [1058, 273] on input "員工編號" at bounding box center [1185, 287] width 324 height 51
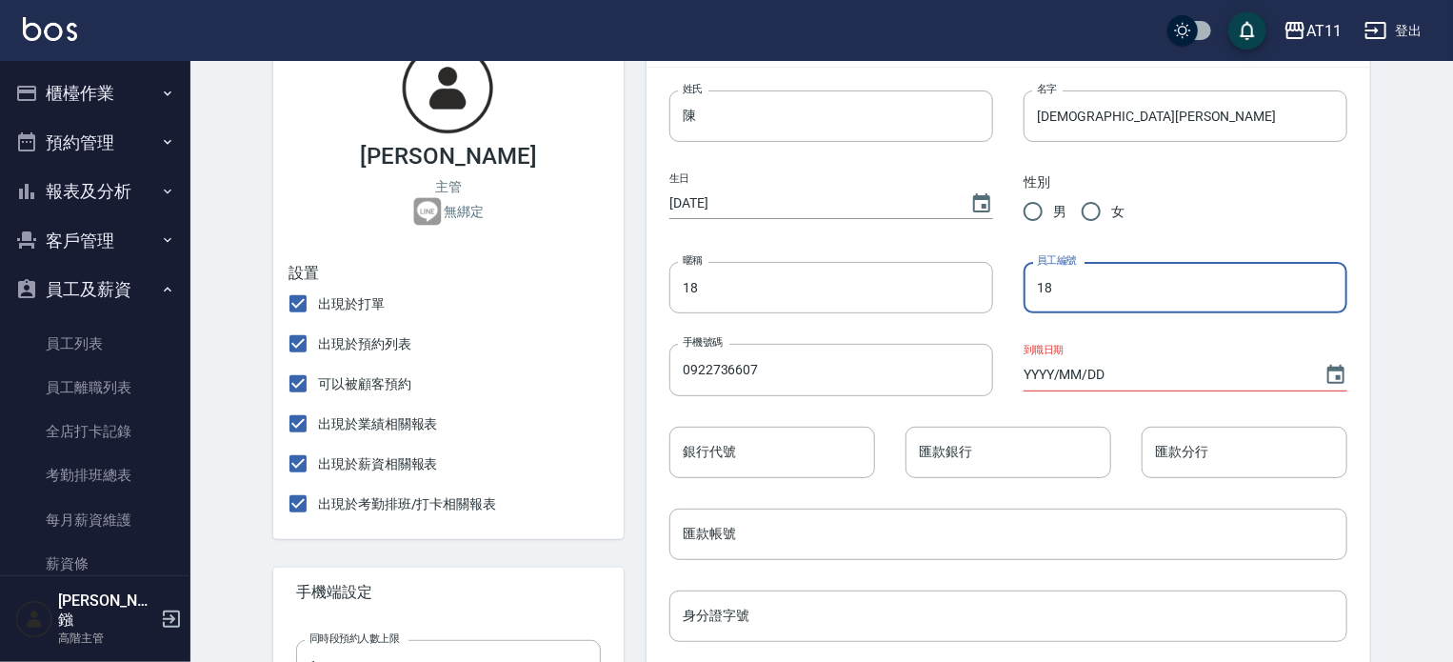
type input "18"
click at [1023, 372] on input "YYYY/MM/DD" at bounding box center [1164, 374] width 282 height 31
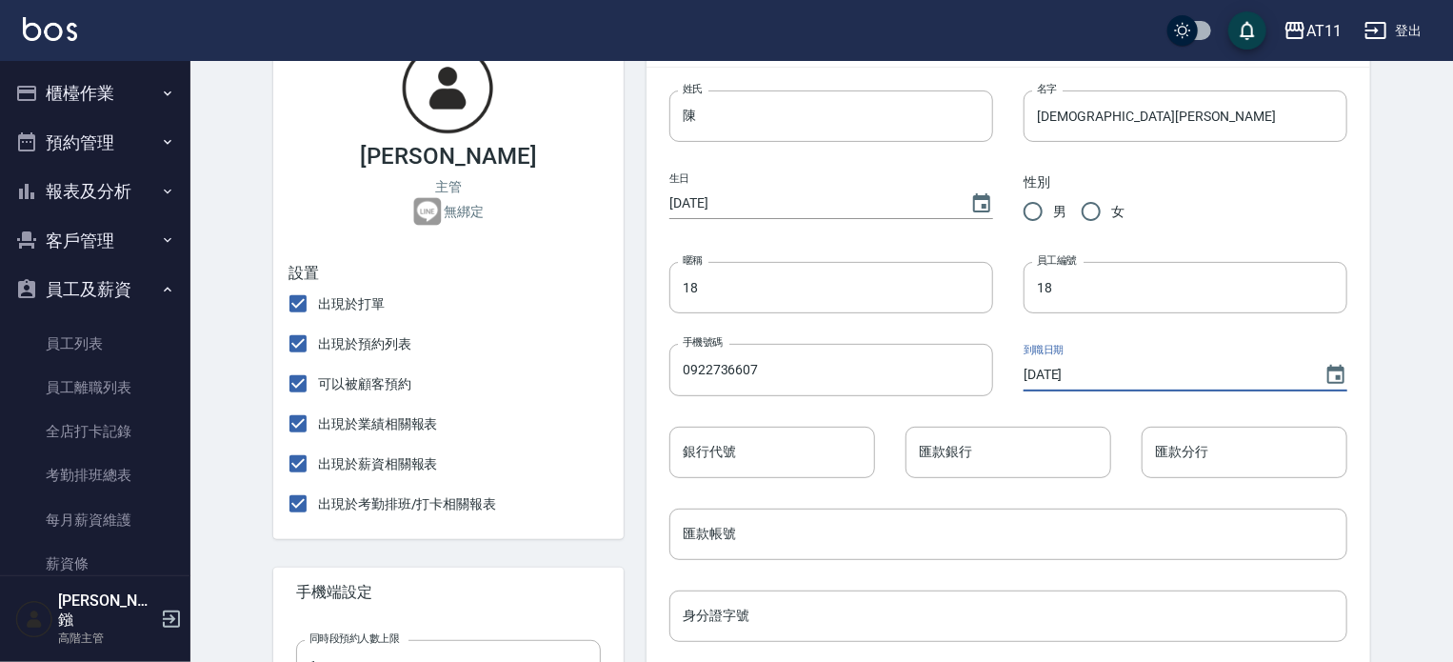
type input "[DATE]"
click at [1022, 401] on div "匯款銀行 匯款銀行" at bounding box center [993, 437] width 236 height 82
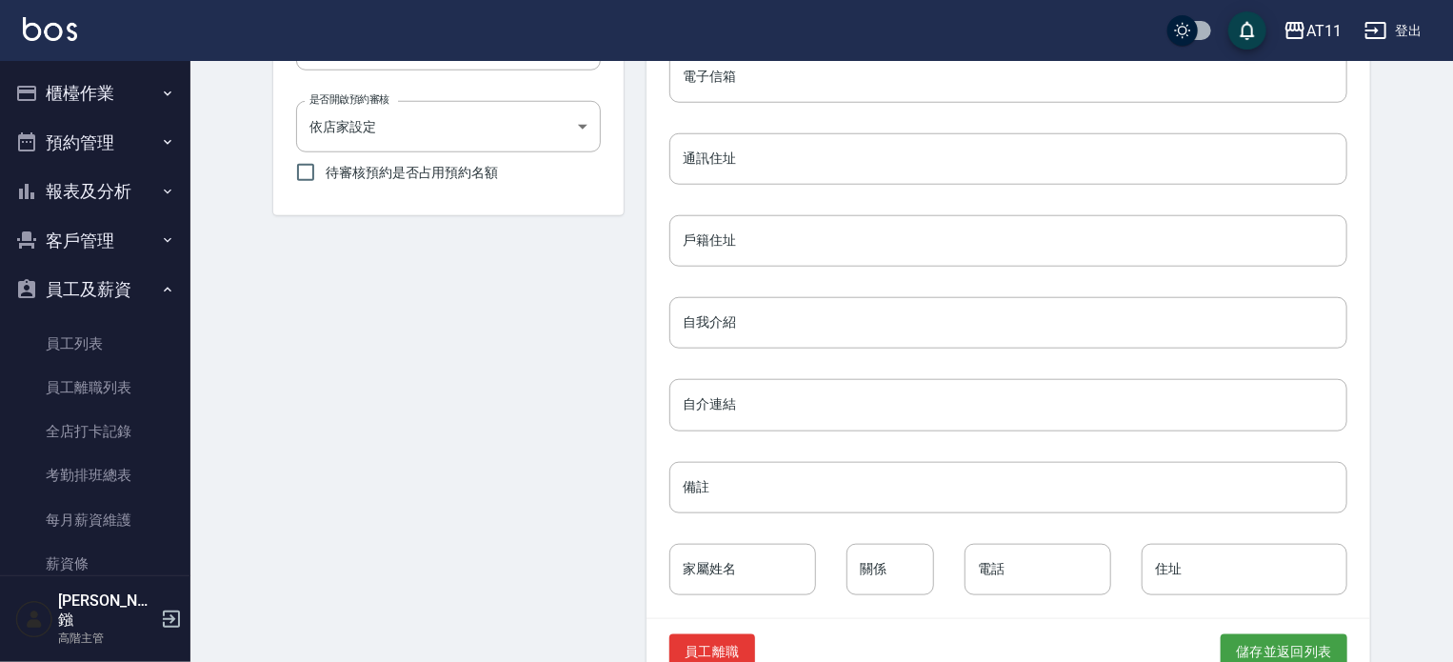
scroll to position [855, 0]
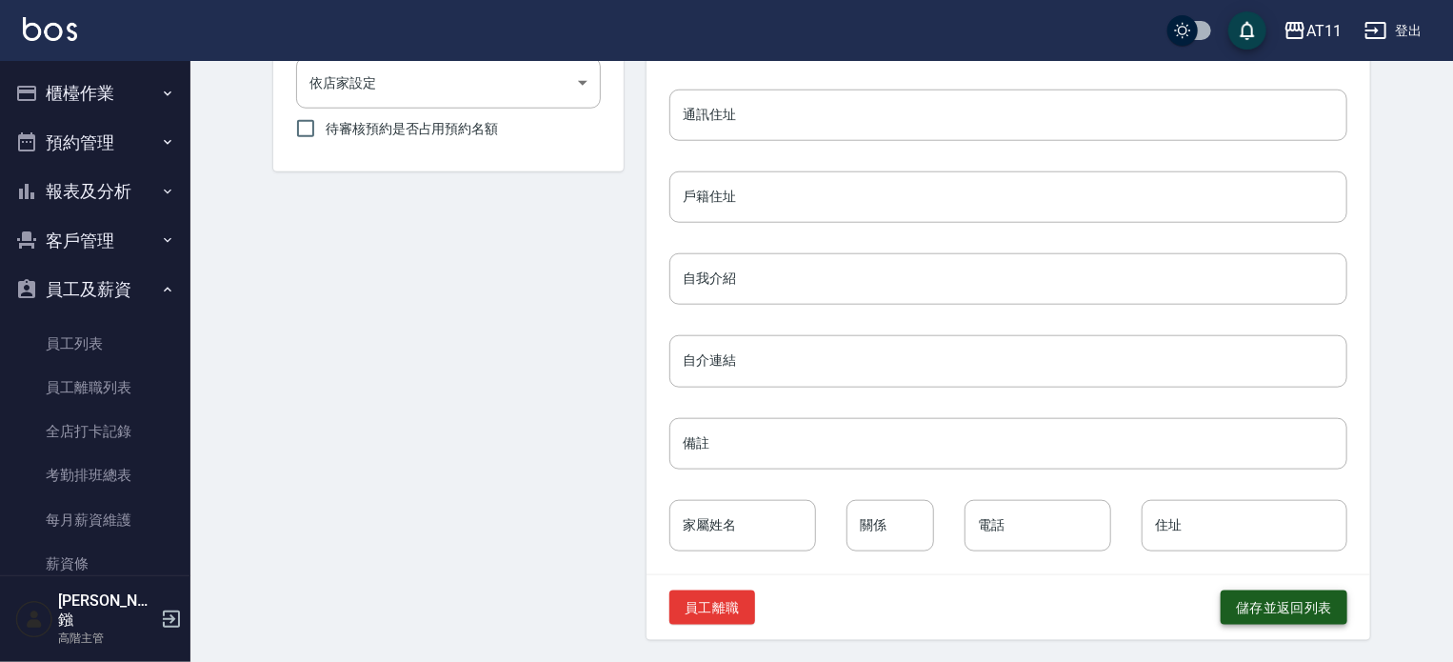
click at [1255, 606] on button "儲存並返回列表" at bounding box center [1283, 607] width 127 height 35
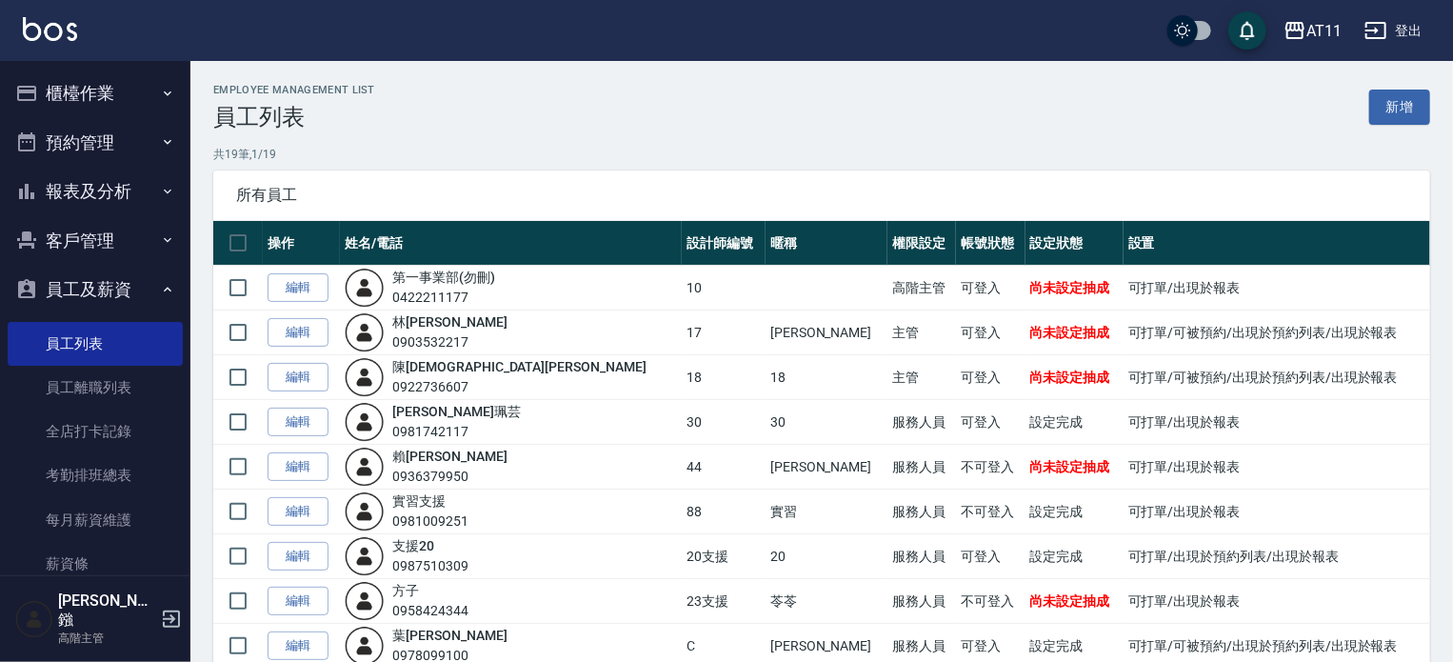
click at [100, 92] on button "櫃檯作業" at bounding box center [95, 94] width 175 height 50
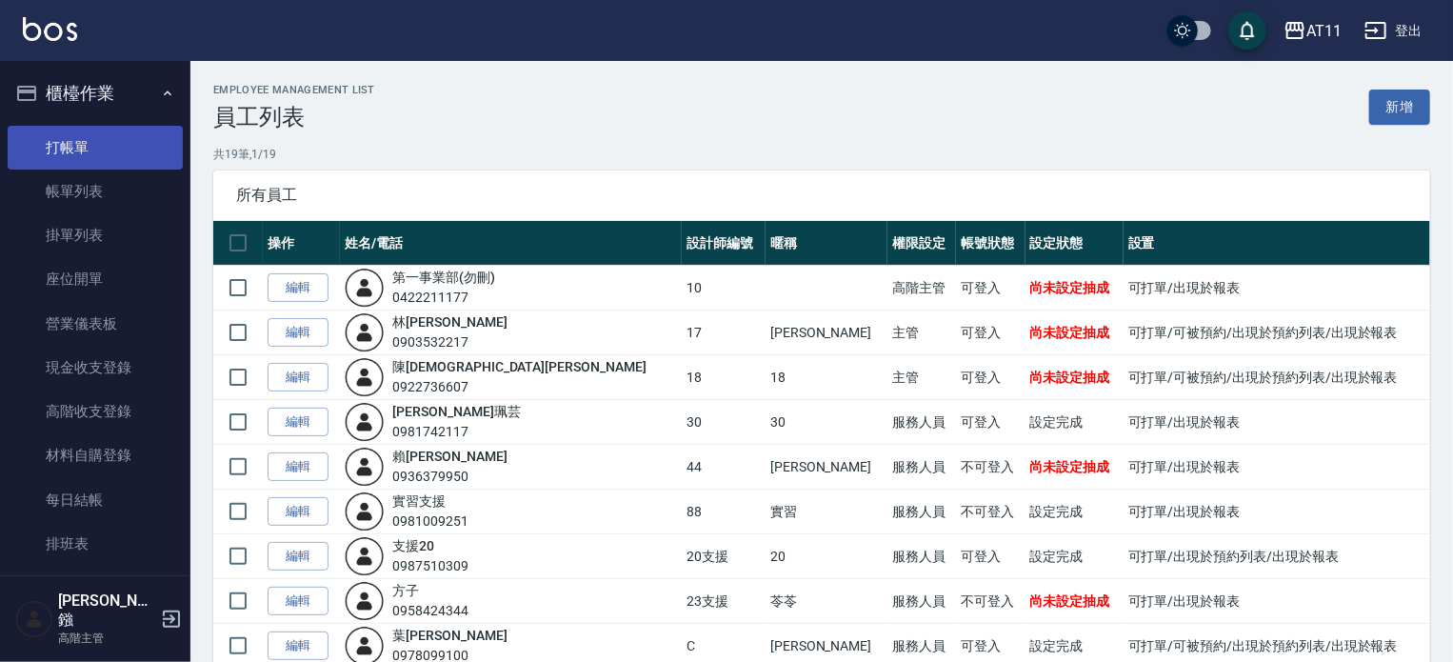
click at [95, 141] on link "打帳單" at bounding box center [95, 148] width 175 height 44
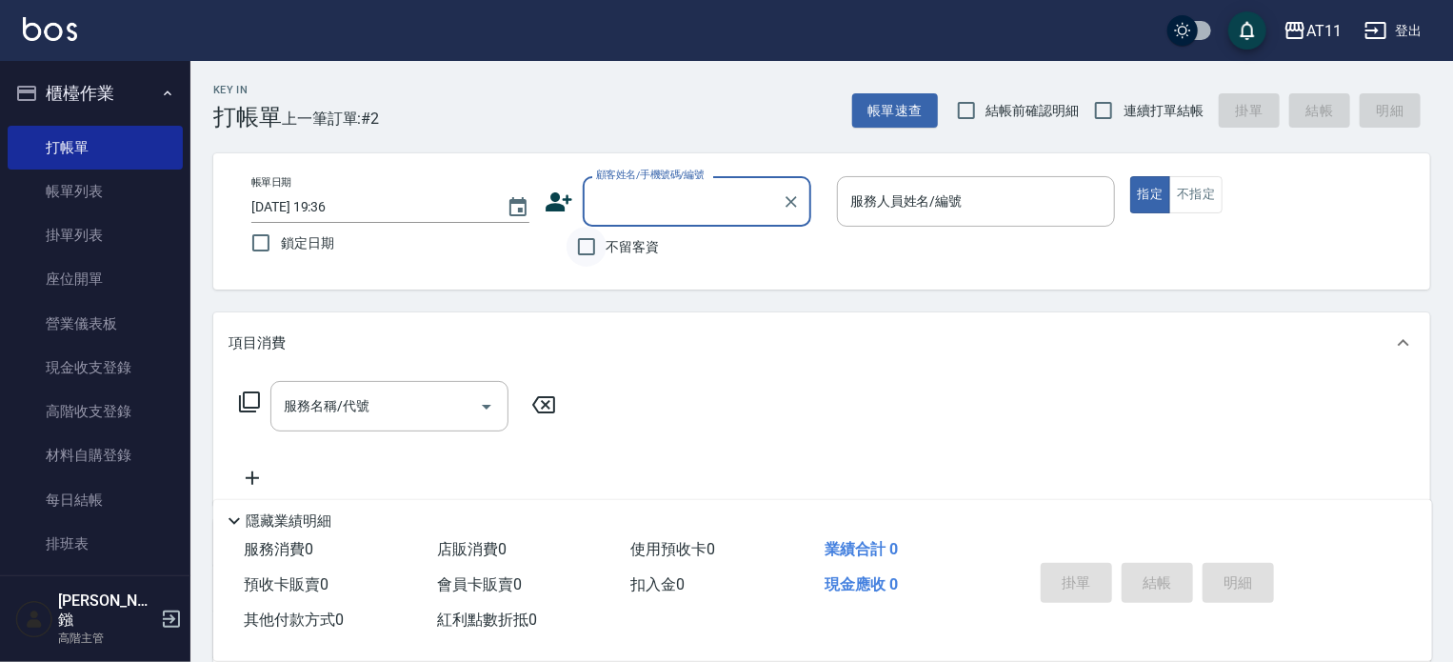
click at [574, 251] on input "不留客資" at bounding box center [586, 247] width 40 height 40
checkbox input "true"
click at [1119, 113] on input "連續打單結帳" at bounding box center [1103, 110] width 40 height 40
checkbox input "true"
click at [990, 182] on div "服務人員姓名/編號" at bounding box center [976, 201] width 278 height 50
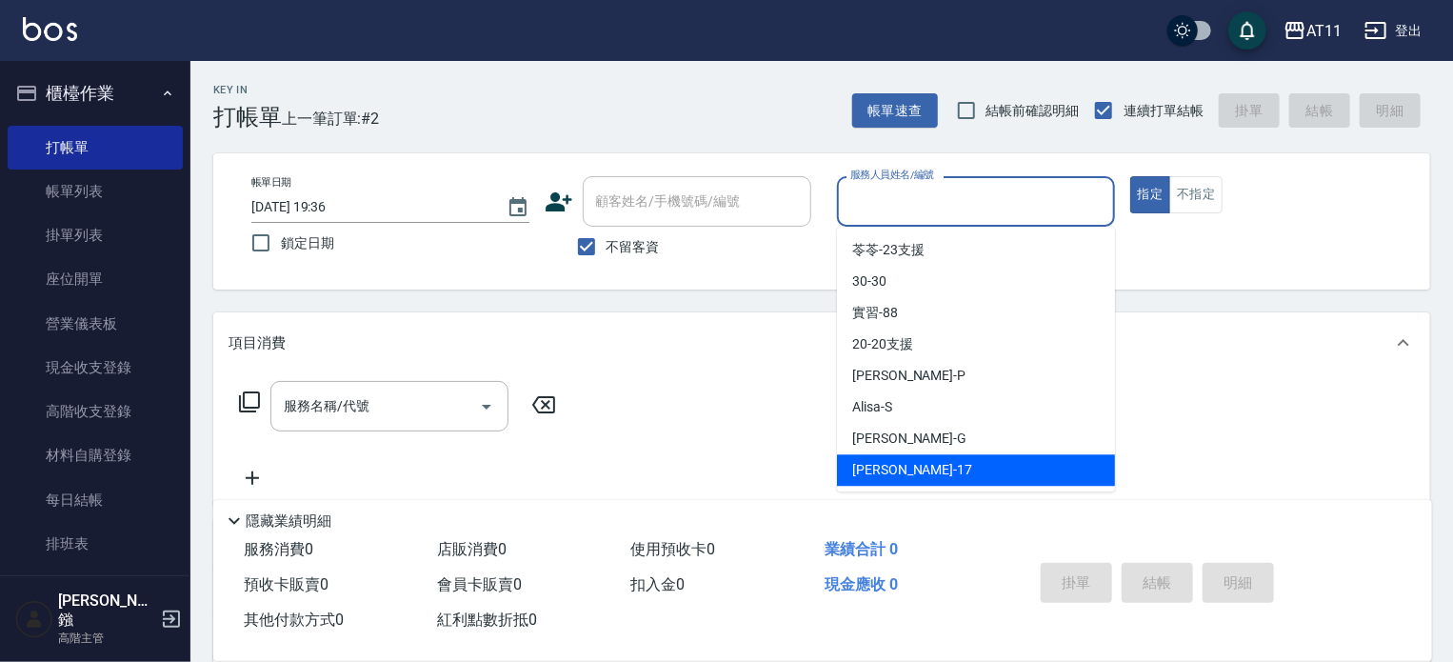
type input "ㄏ"
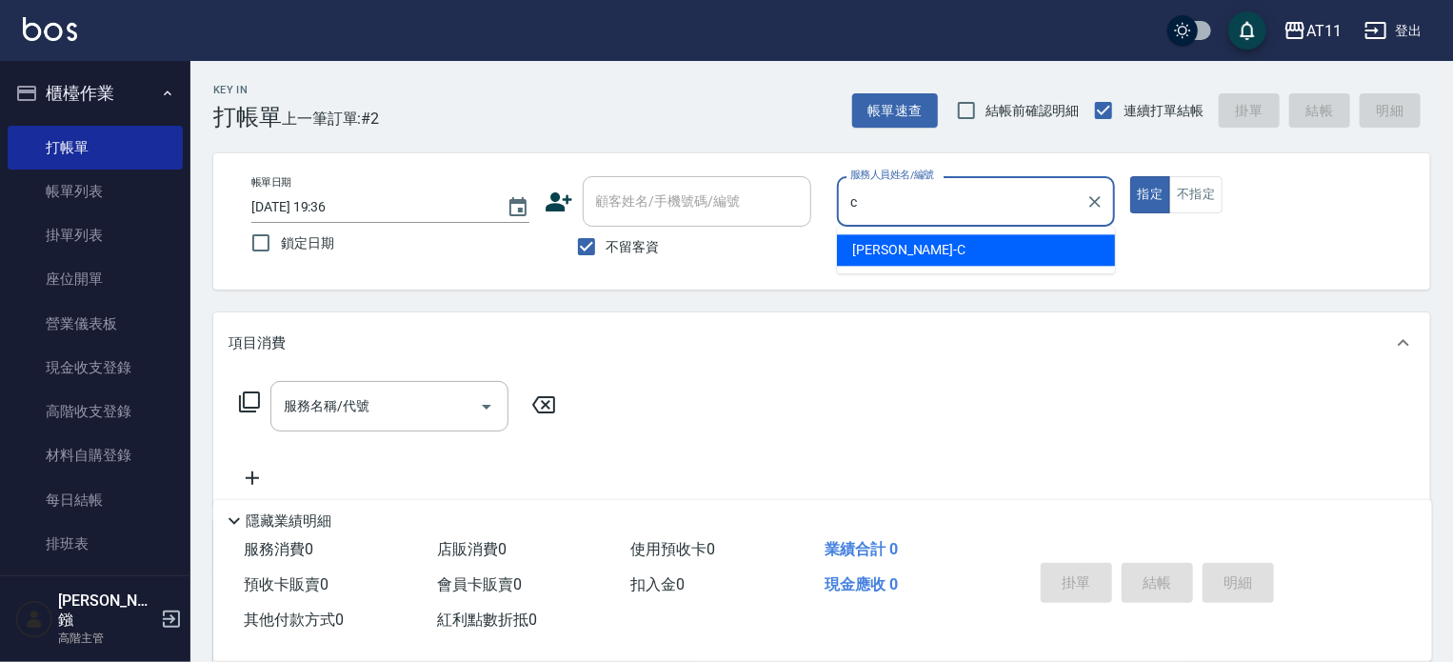
type input "[PERSON_NAME]"
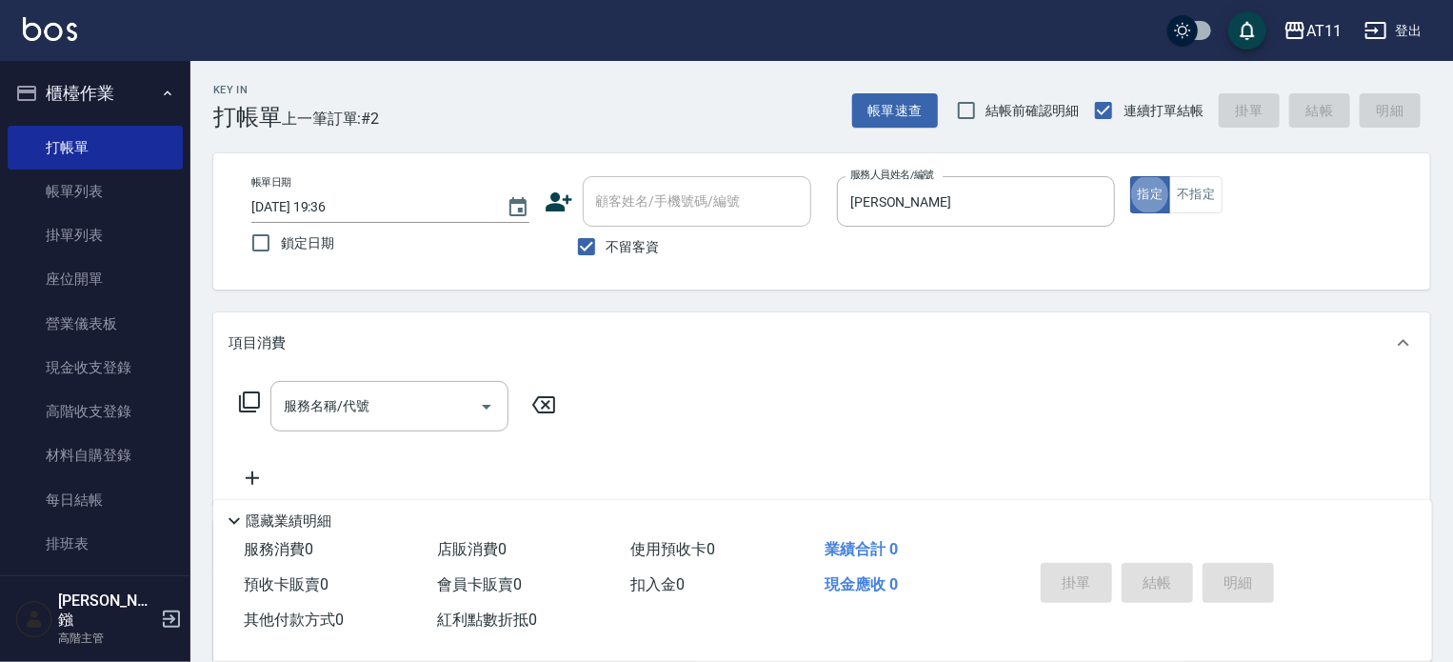
type button "true"
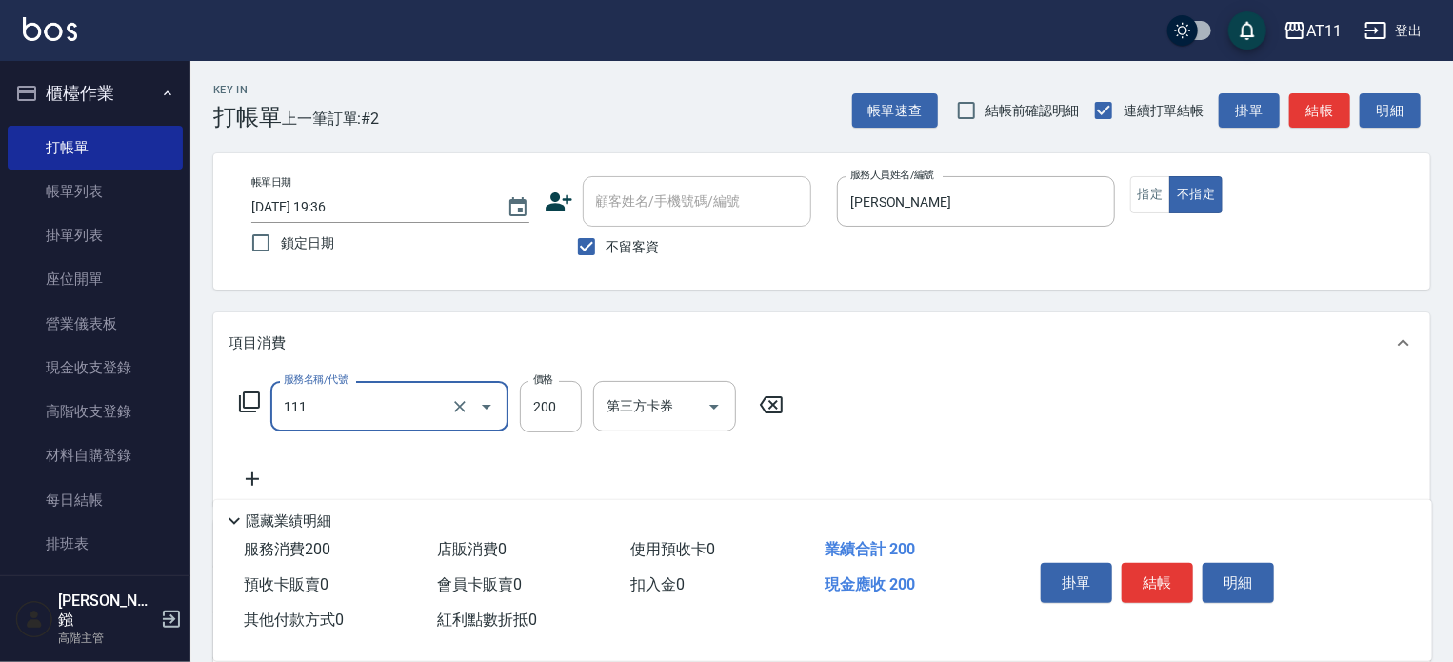
type input "精油洗髮(111)"
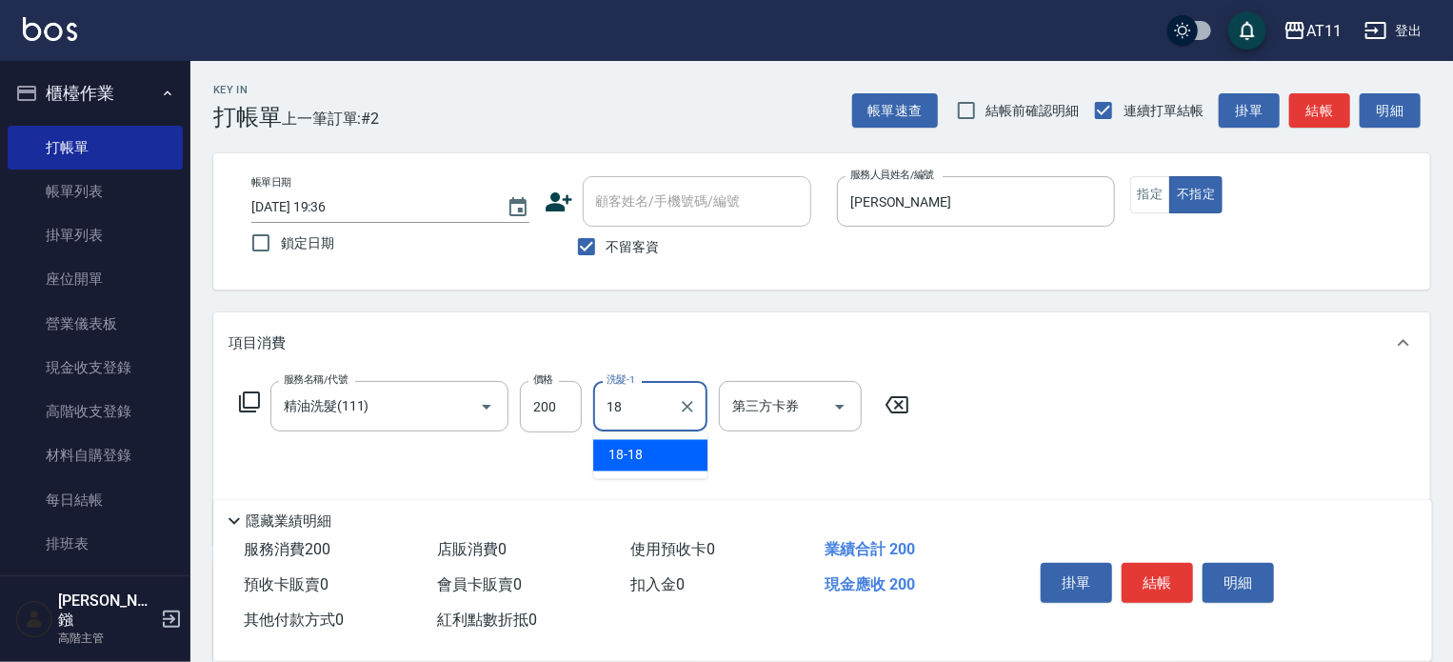
type input "18-18"
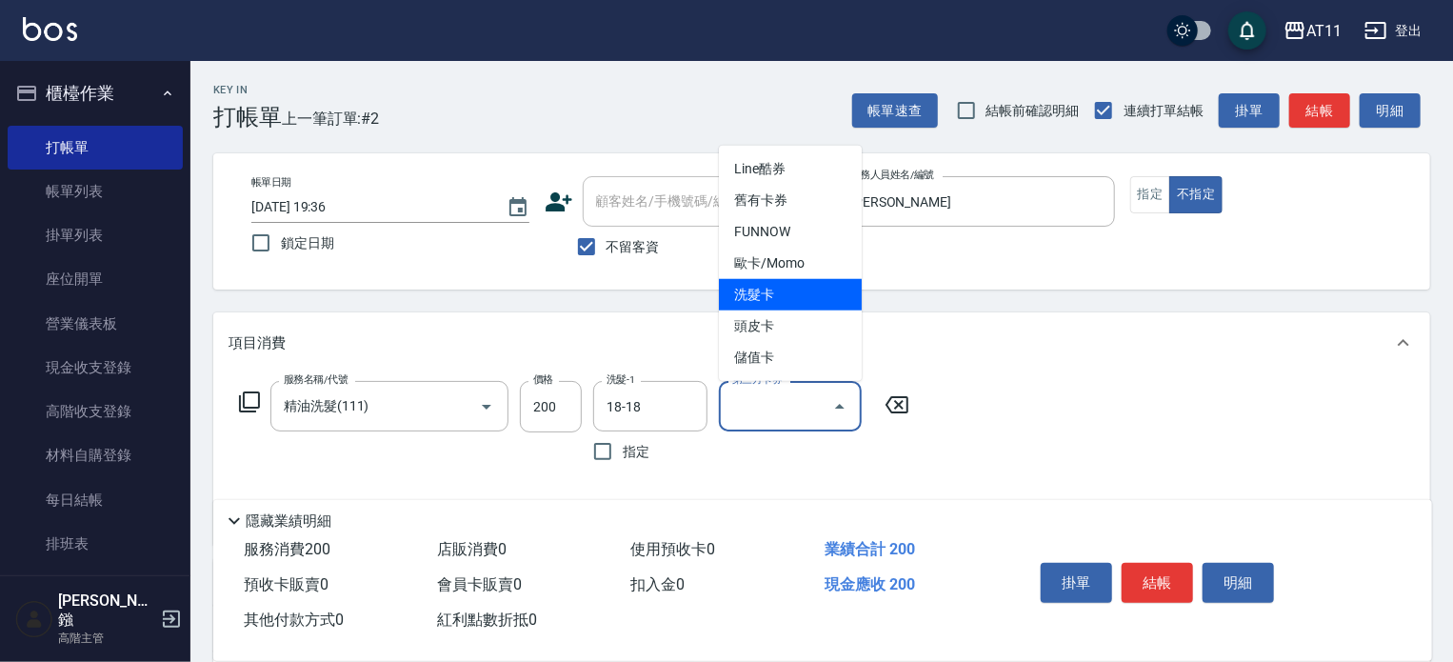
type input "洗髮卡"
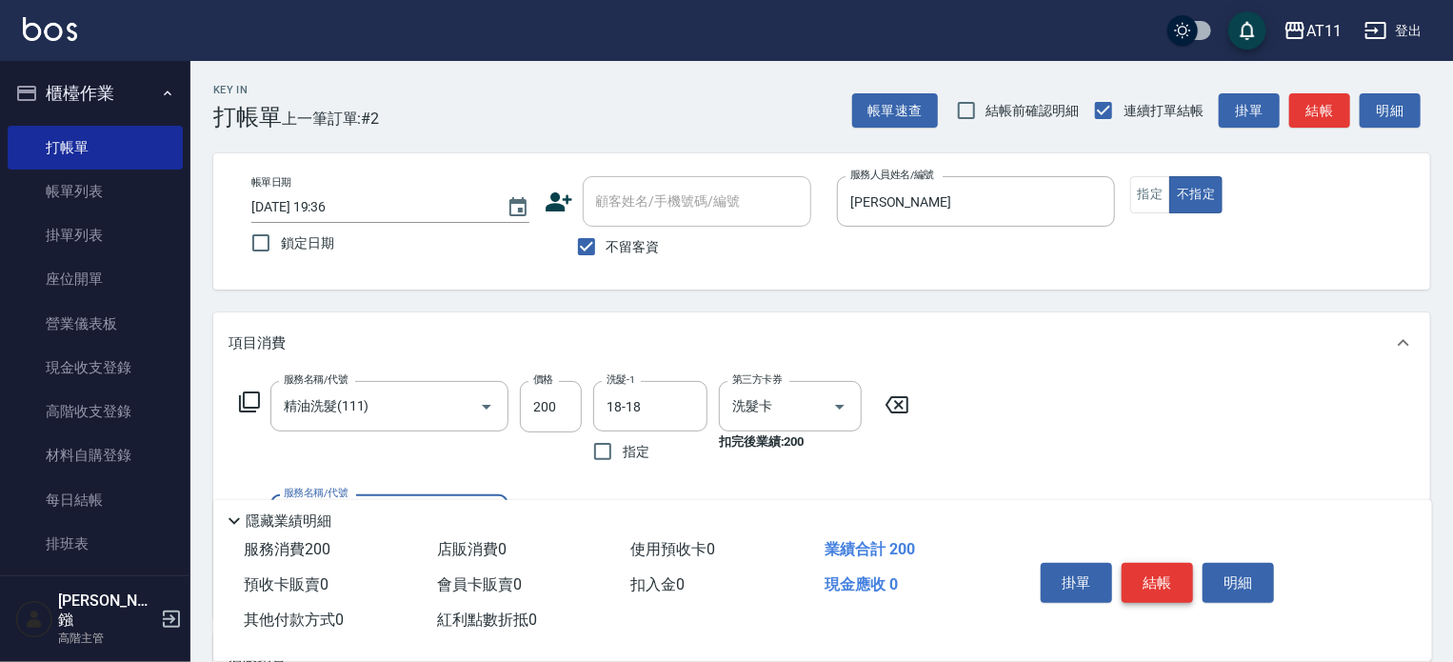
click at [1170, 575] on button "結帳" at bounding box center [1156, 583] width 71 height 40
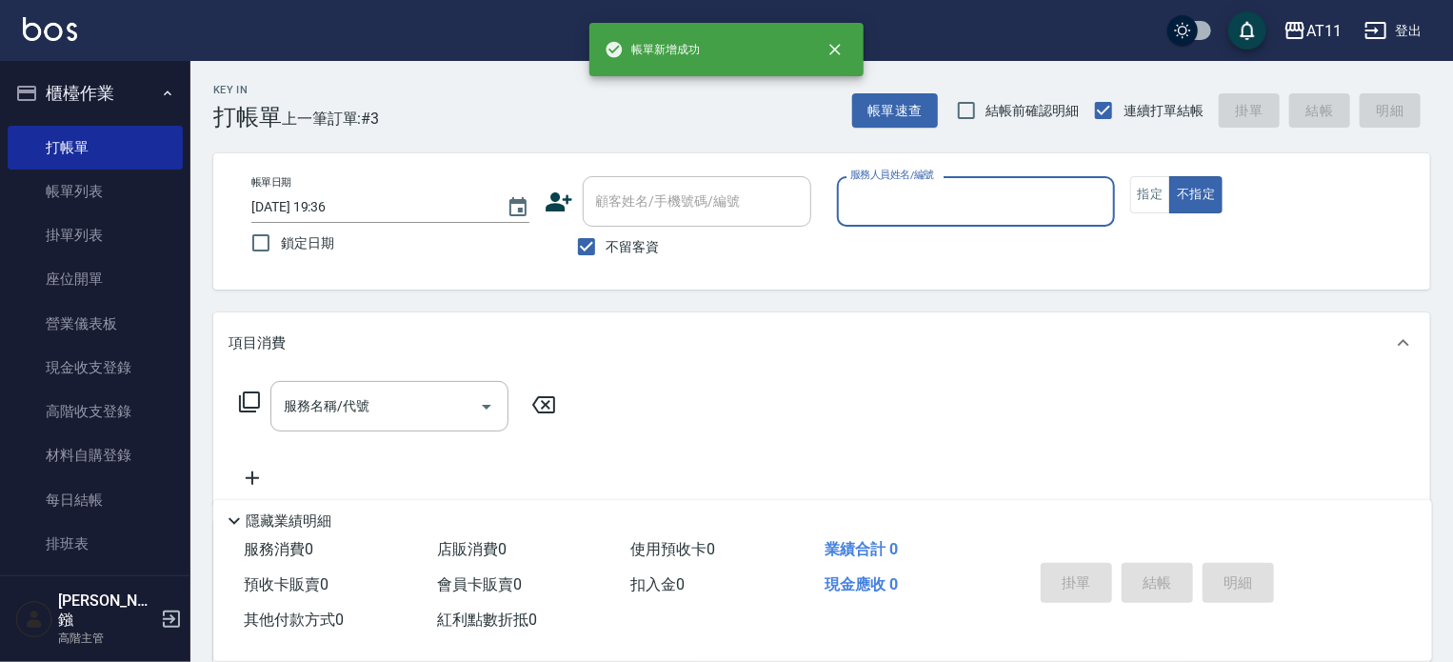
click at [1403, 30] on button "登出" at bounding box center [1393, 30] width 73 height 35
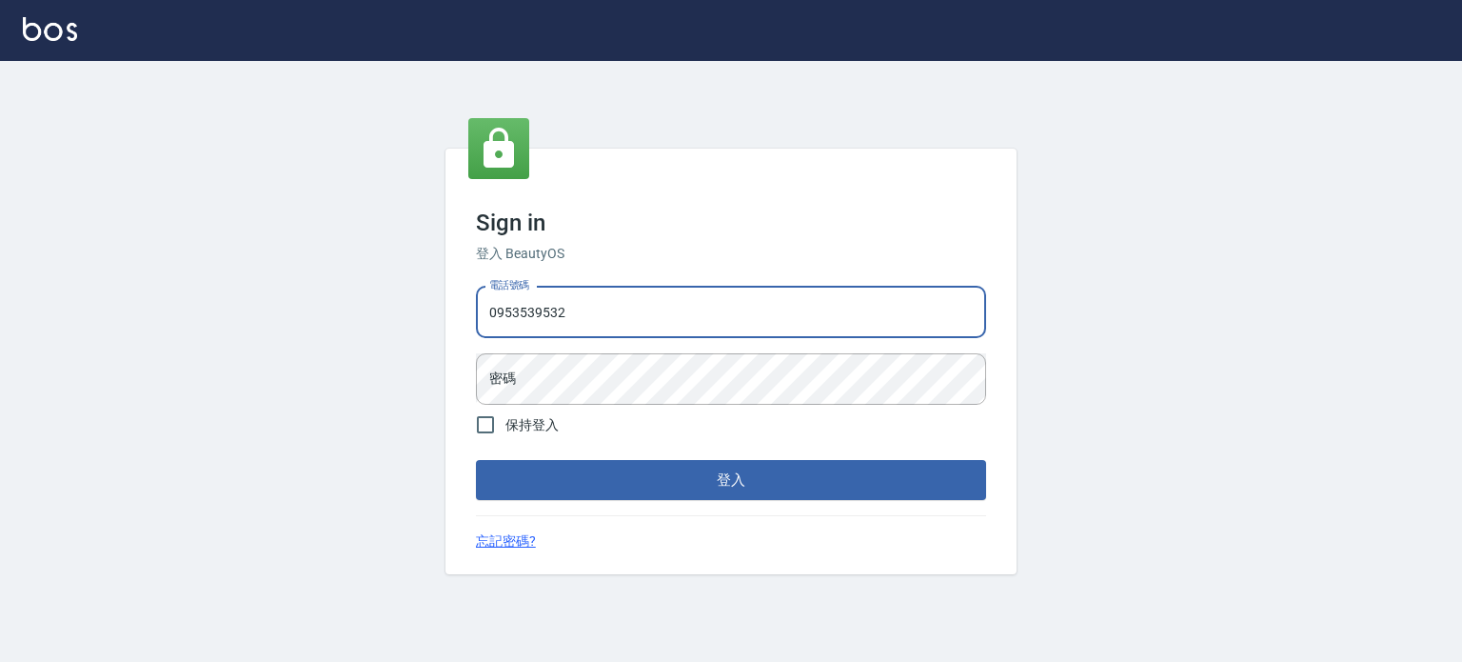
type input "0953539532"
click at [476, 460] on button "登入" at bounding box center [731, 480] width 510 height 40
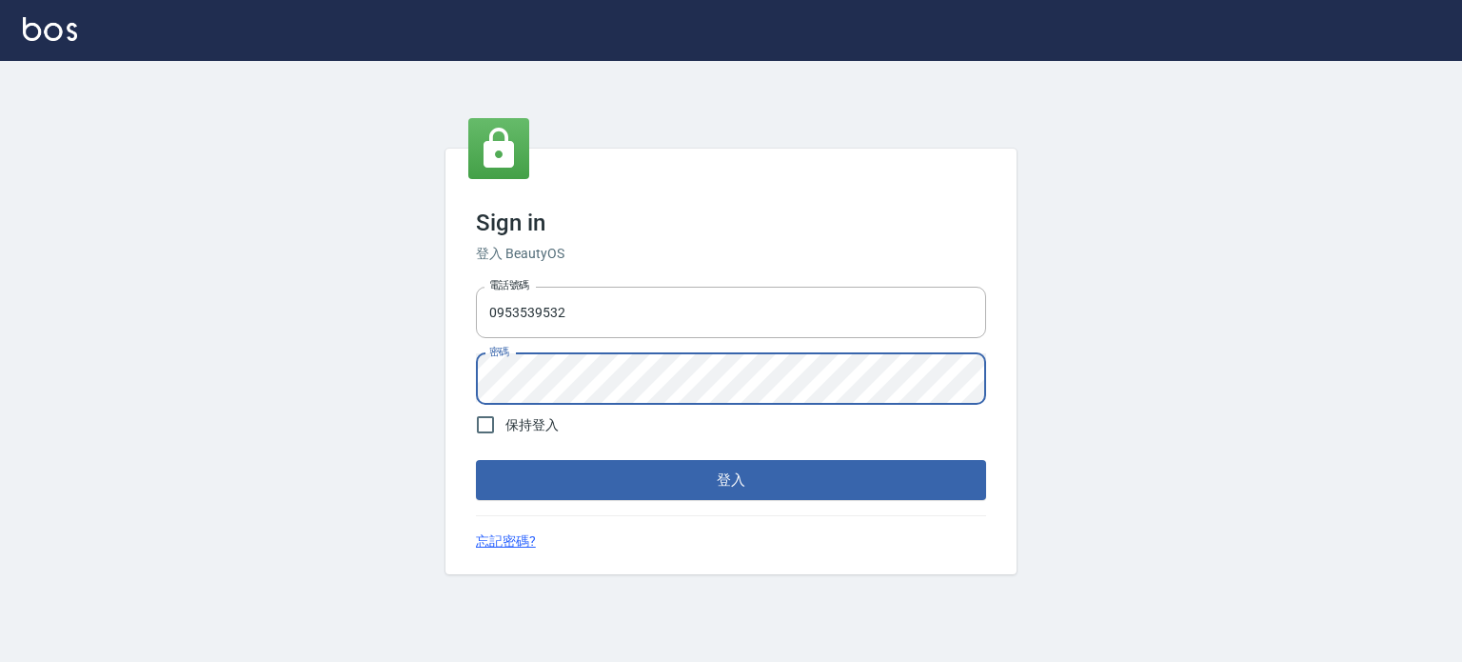
click at [476, 460] on button "登入" at bounding box center [731, 480] width 510 height 40
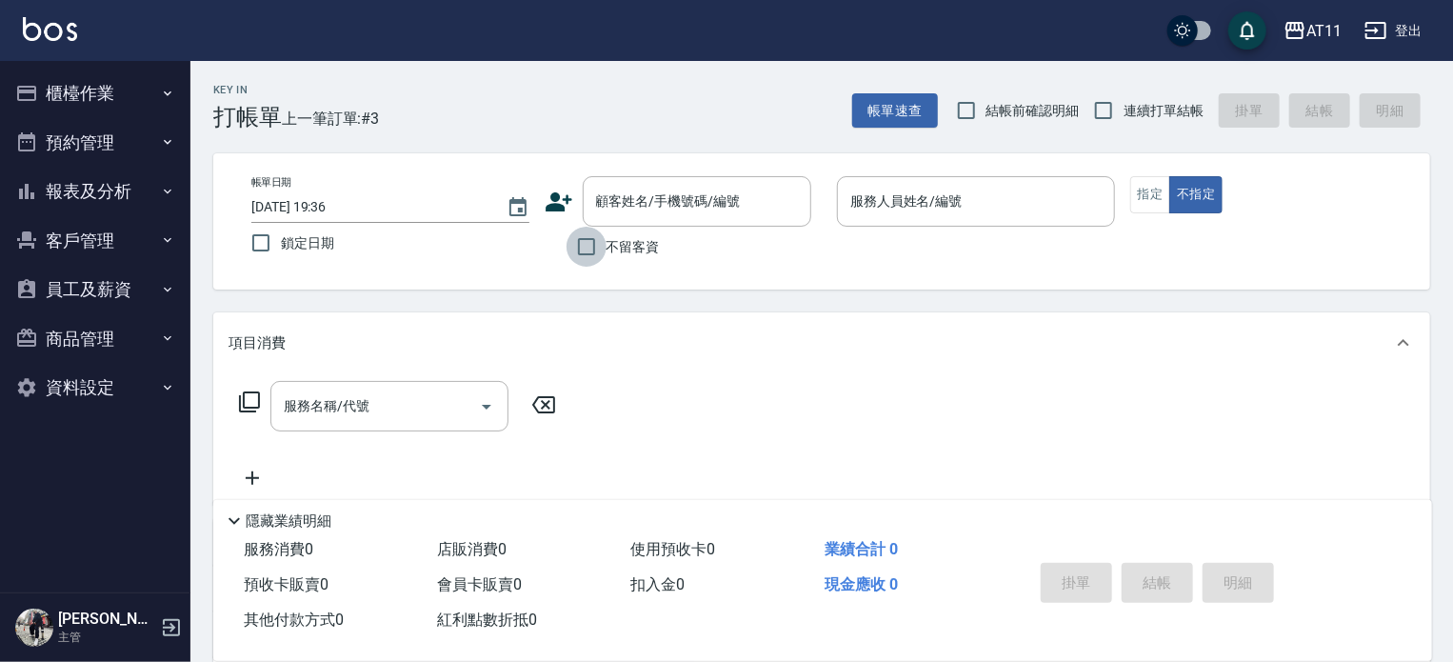
click at [594, 247] on input "不留客資" at bounding box center [586, 247] width 40 height 40
checkbox input "true"
drag, startPoint x: 1115, startPoint y: 109, endPoint x: 1053, endPoint y: 151, distance: 75.3
click at [1114, 109] on input "連續打單結帳" at bounding box center [1103, 110] width 40 height 40
checkbox input "true"
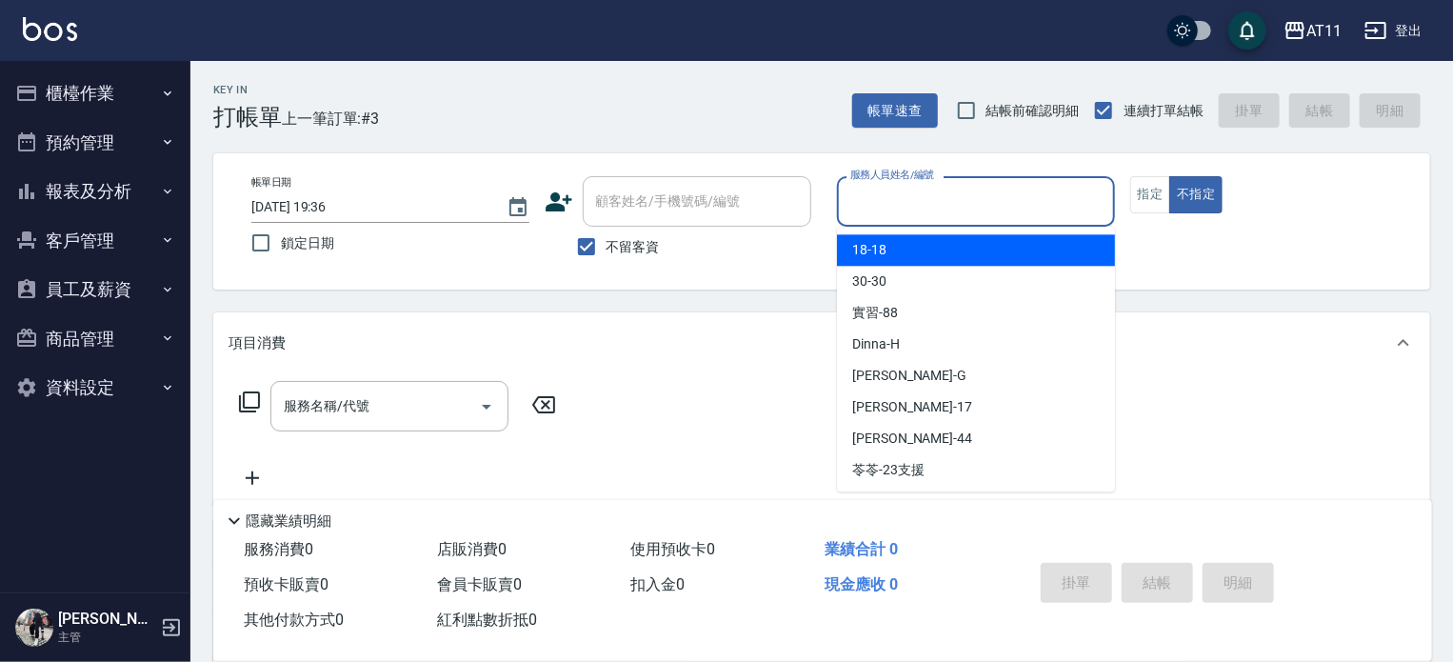
click at [982, 191] on input "服務人員姓名/編號" at bounding box center [975, 201] width 261 height 33
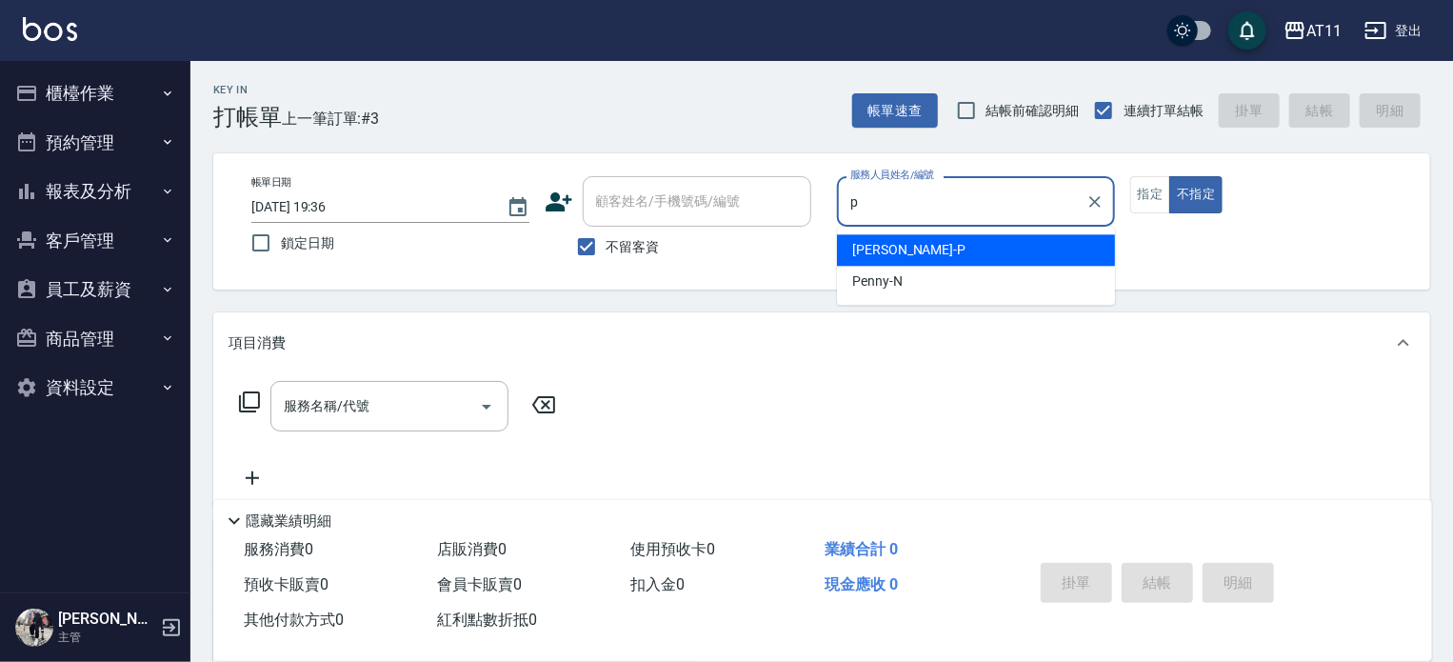
type input "[PERSON_NAME]-P"
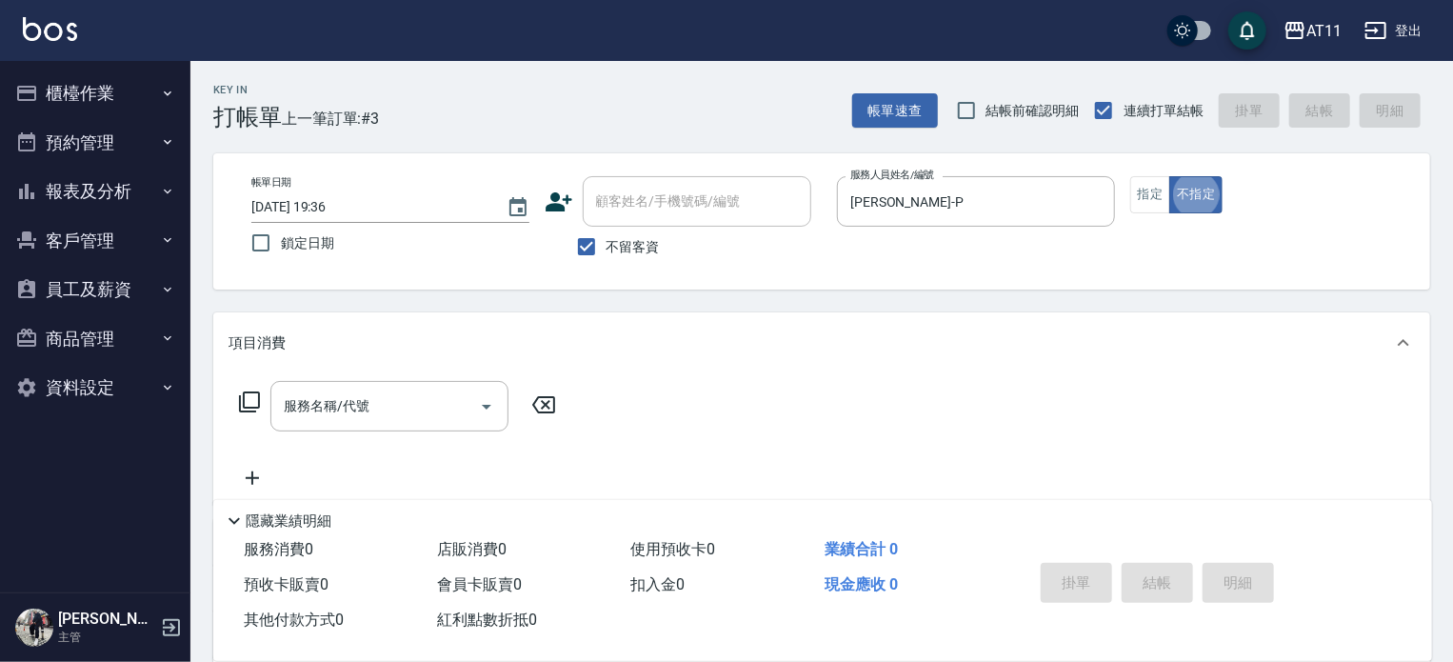
type button "false"
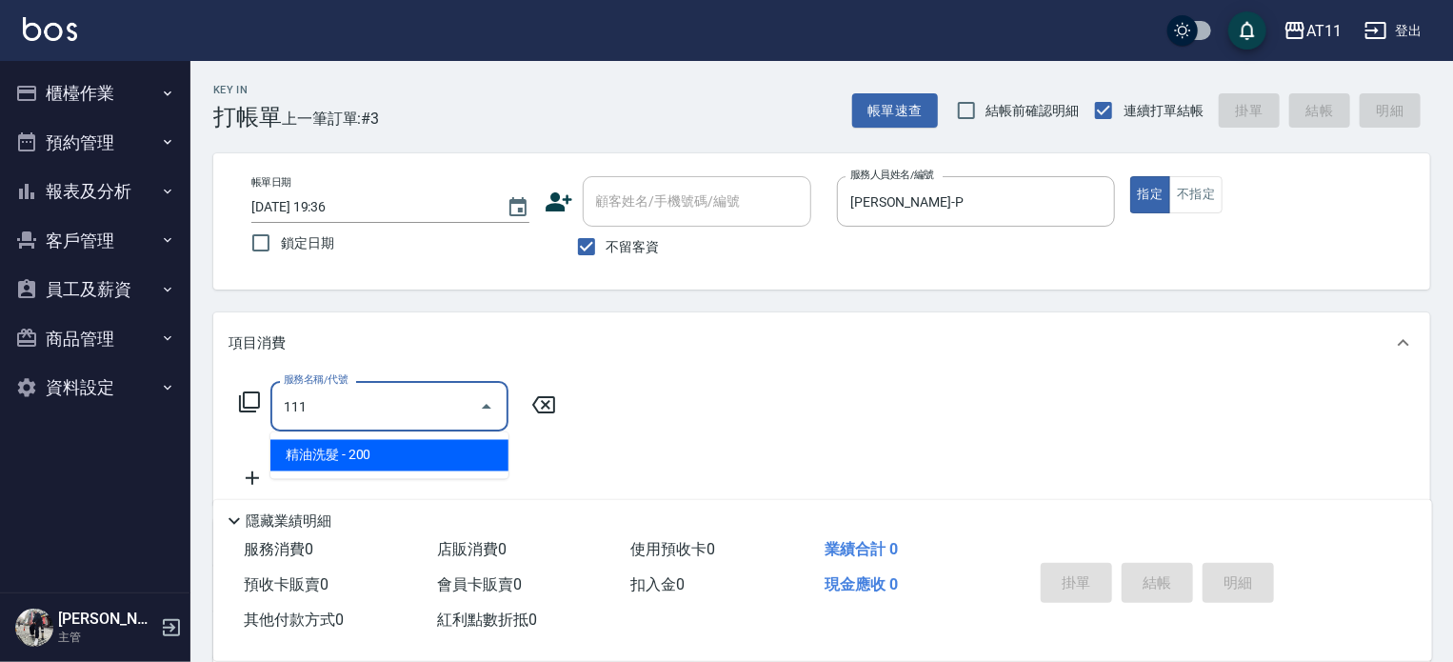
type input "精油洗髮(111)"
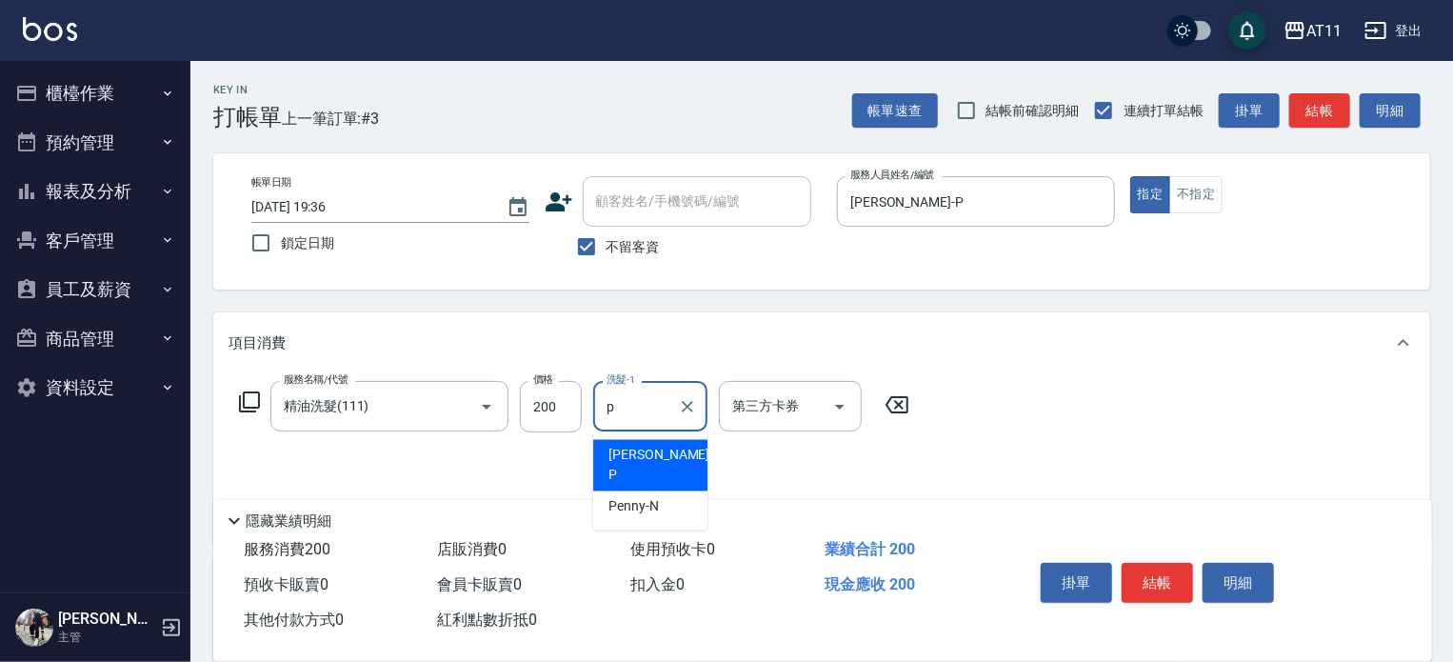
type input "[PERSON_NAME]-P"
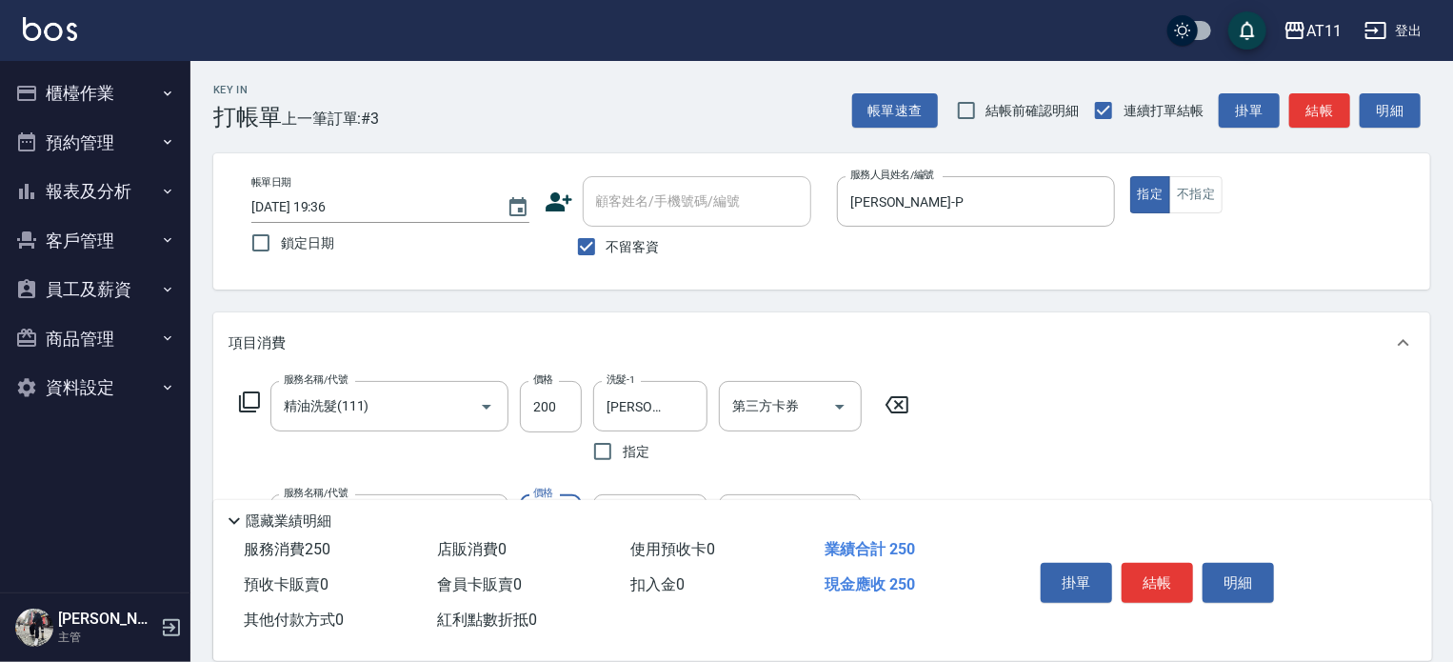
type input "洗髮精+50(50)"
type input "[PERSON_NAME]-P"
click at [1157, 570] on button "結帳" at bounding box center [1156, 583] width 71 height 40
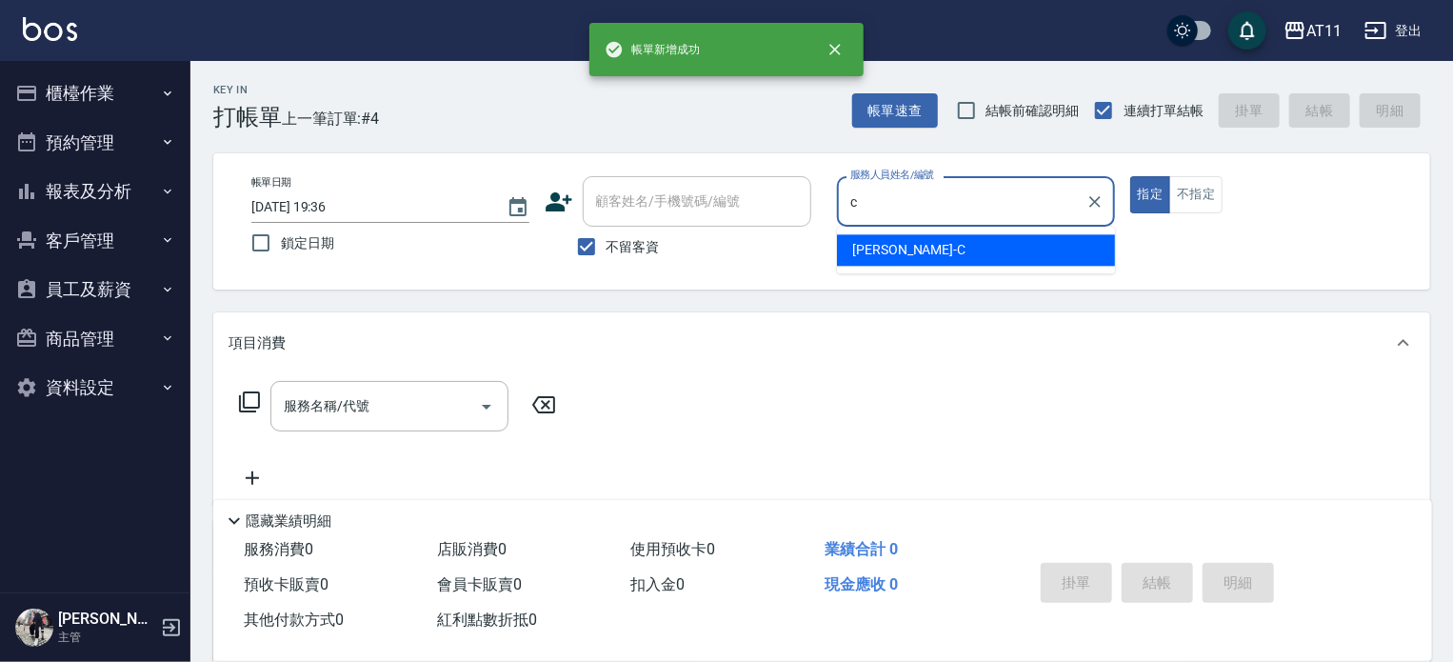
type input "[PERSON_NAME]"
type button "true"
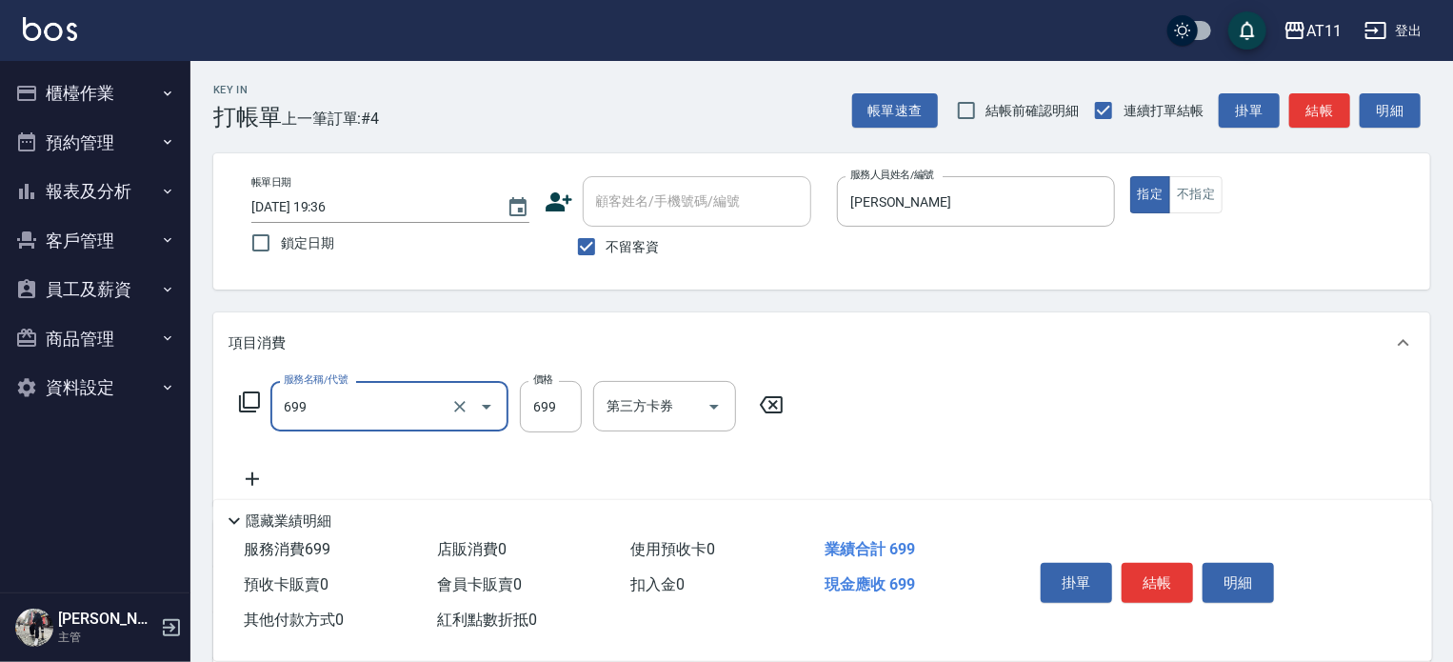
type input "SPA699(699)"
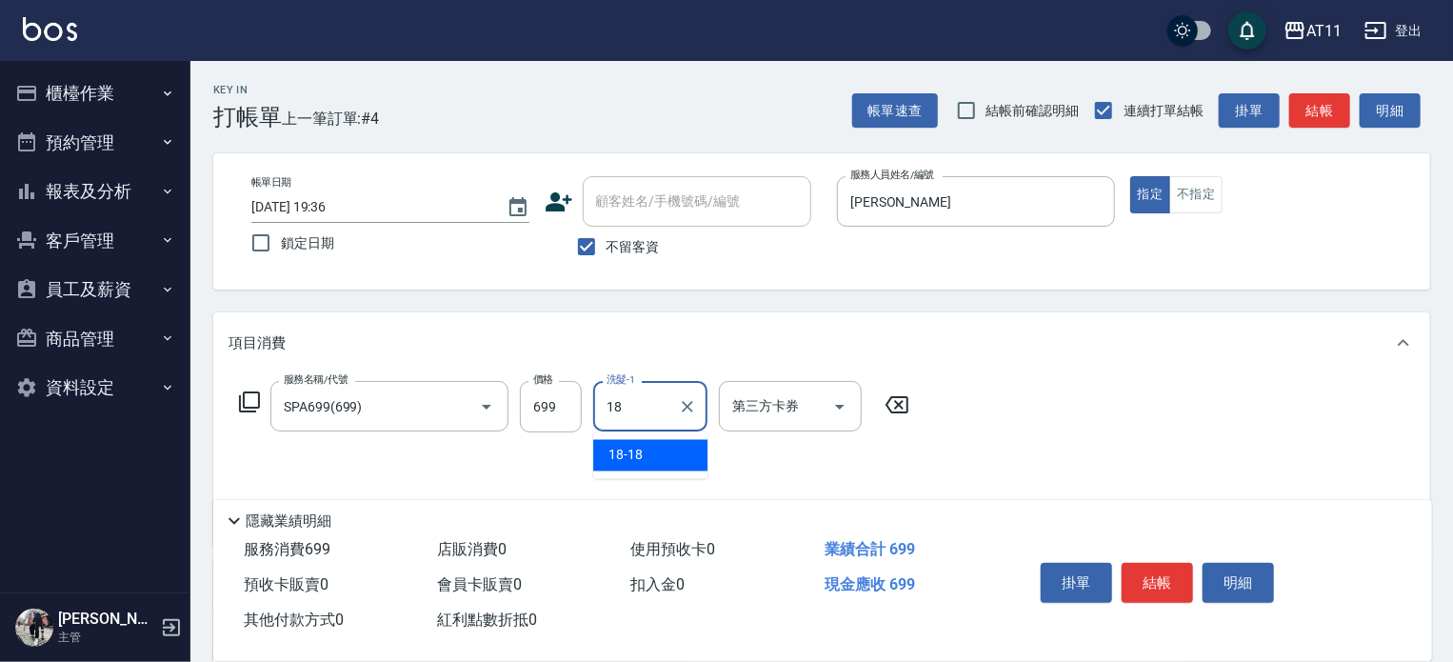
type input "18-18"
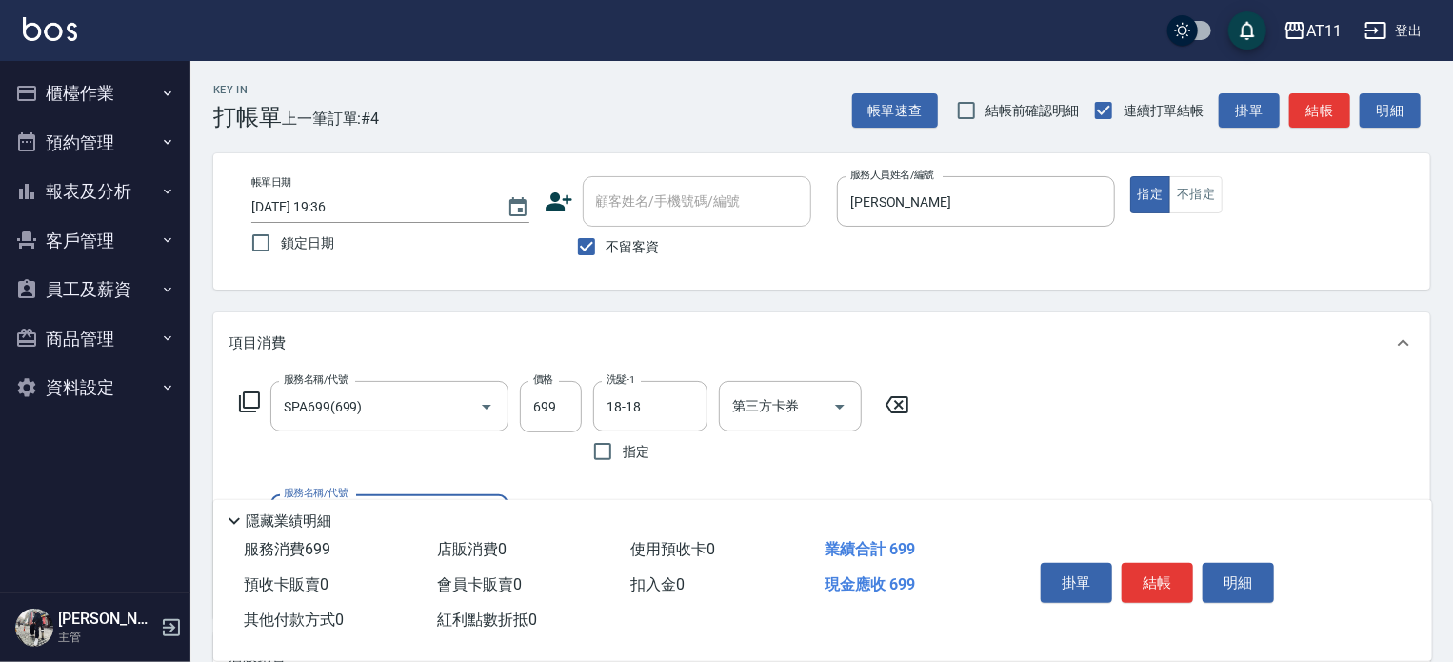
click at [1157, 570] on button "結帳" at bounding box center [1156, 583] width 71 height 40
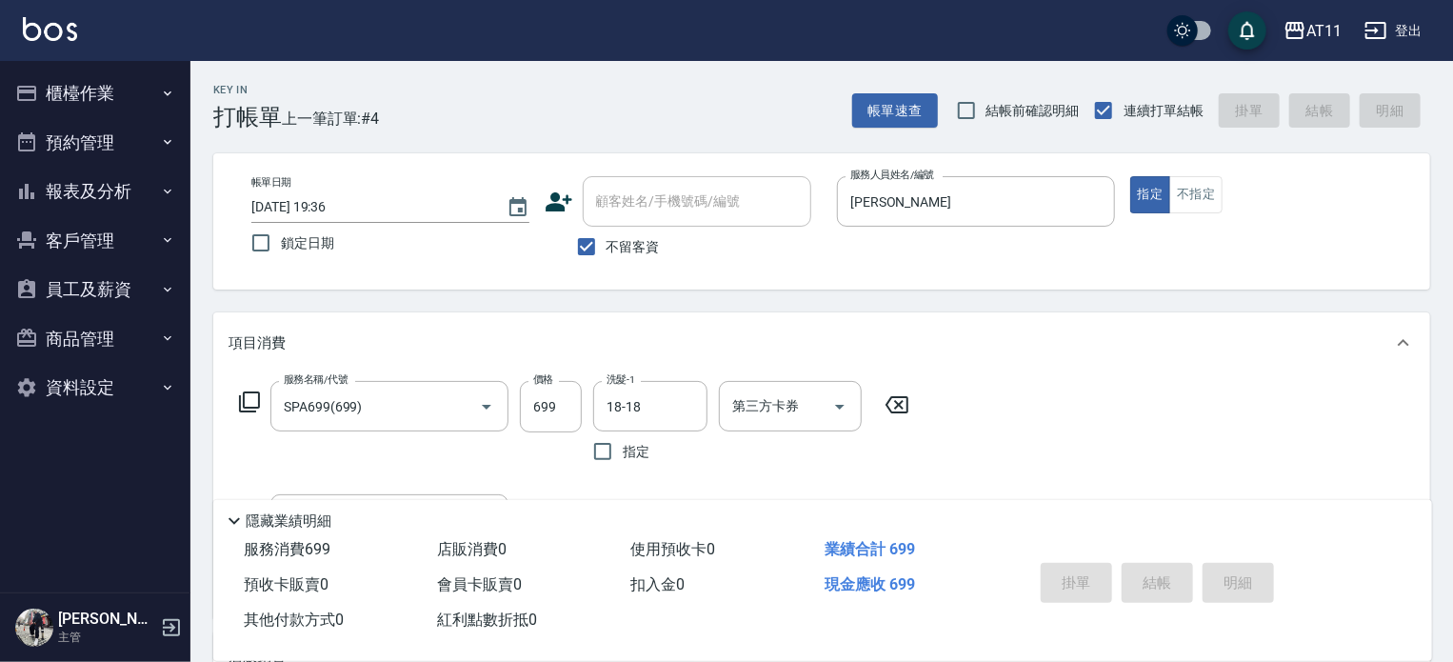
type input "[DATE] 19:37"
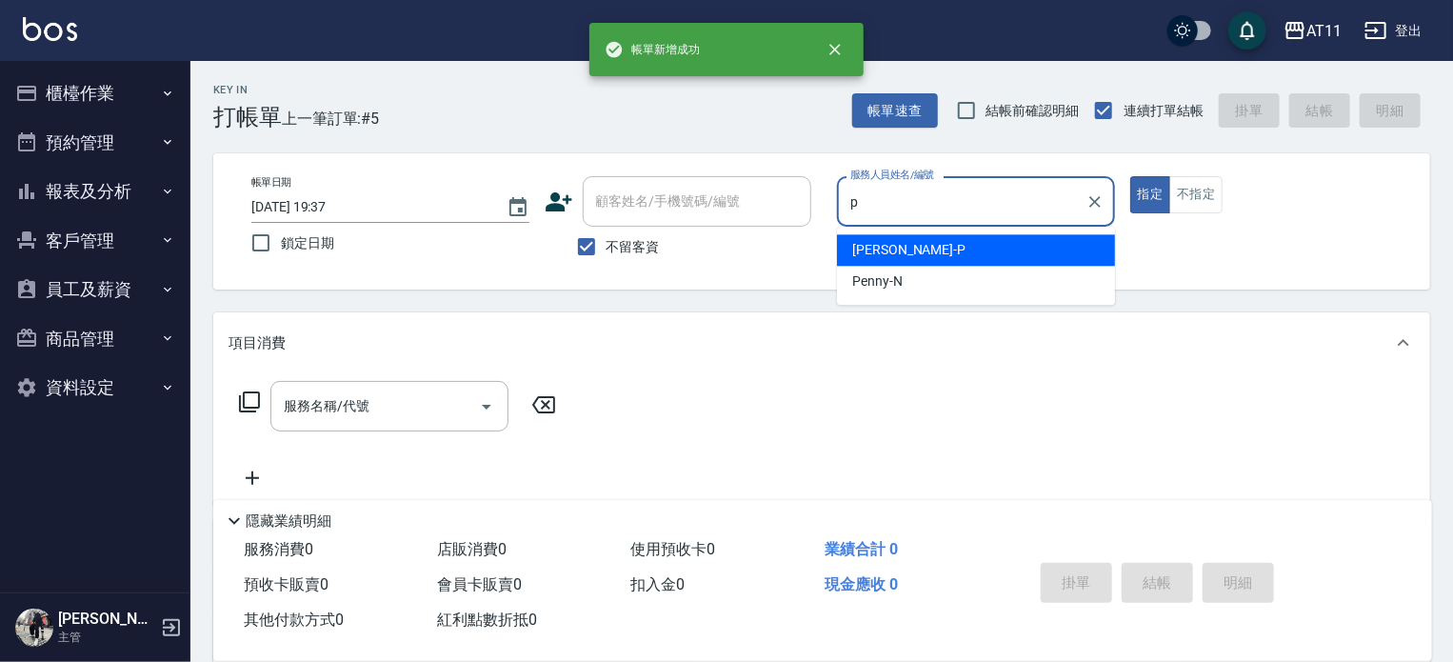
type input "[PERSON_NAME]-P"
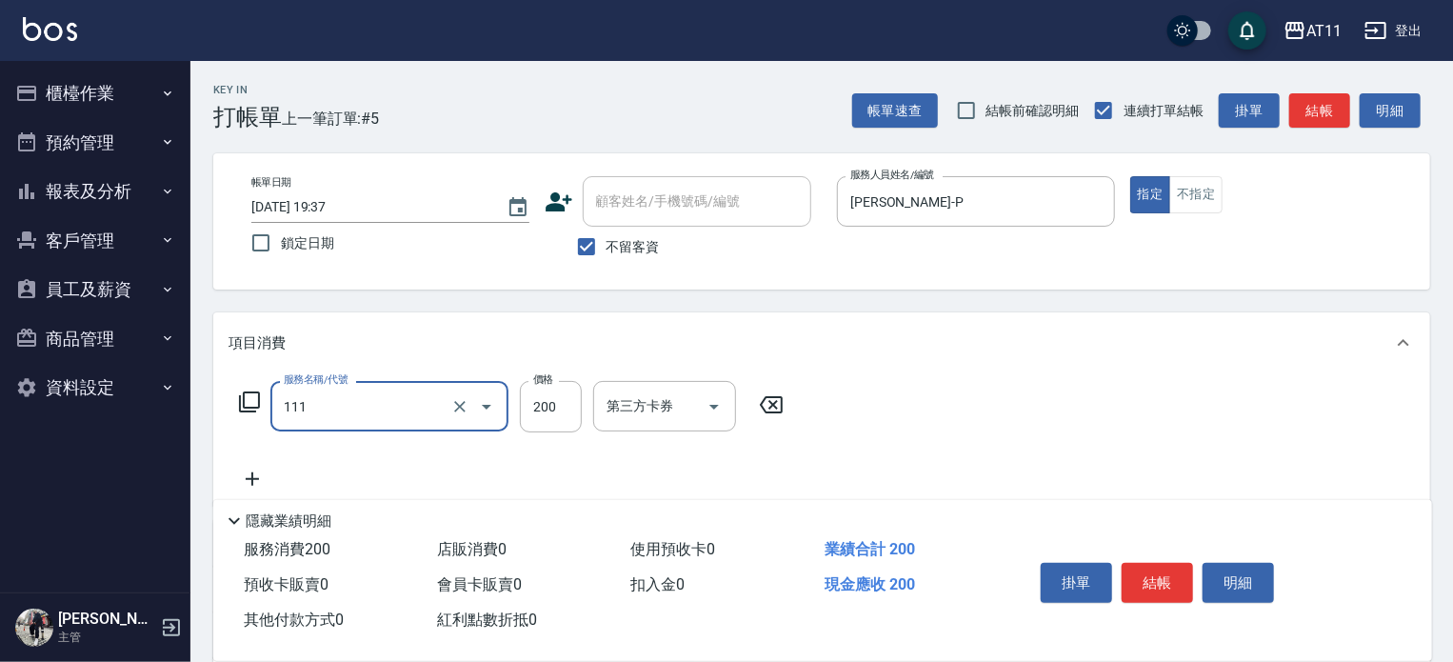
type input "精油洗髮(111)"
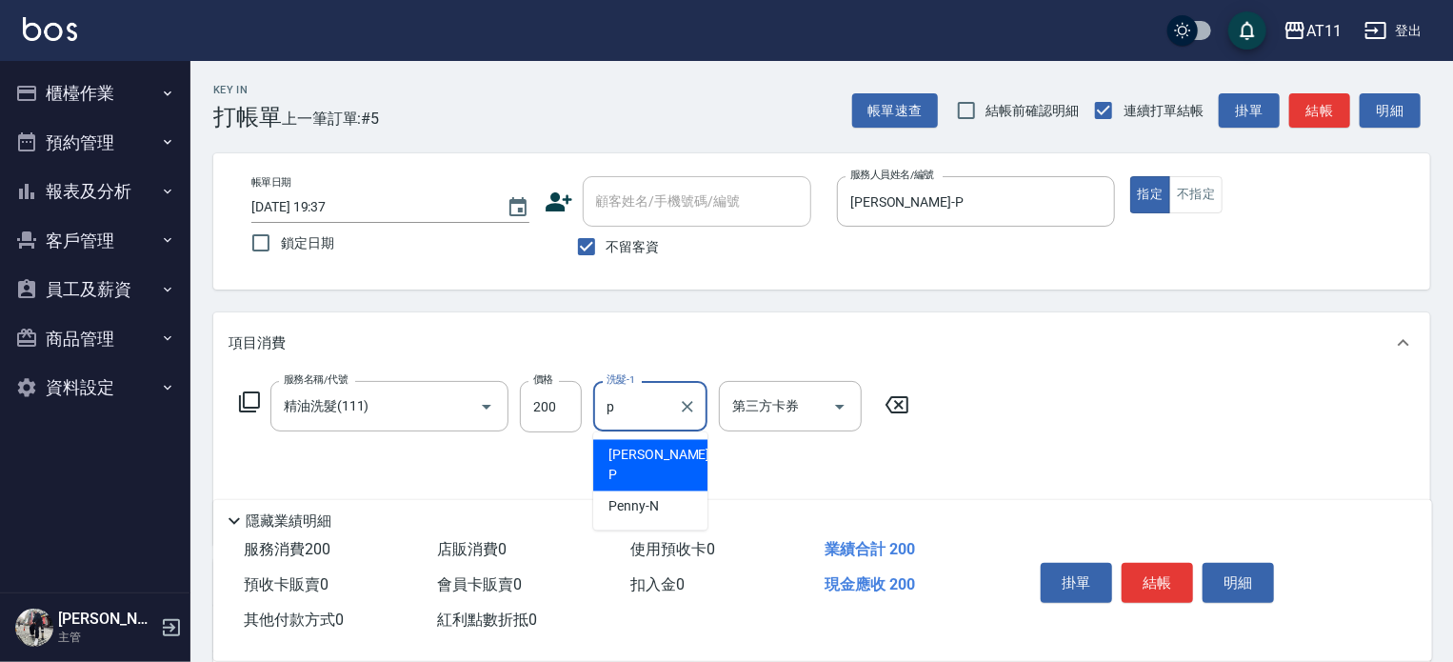
type input "[PERSON_NAME]-P"
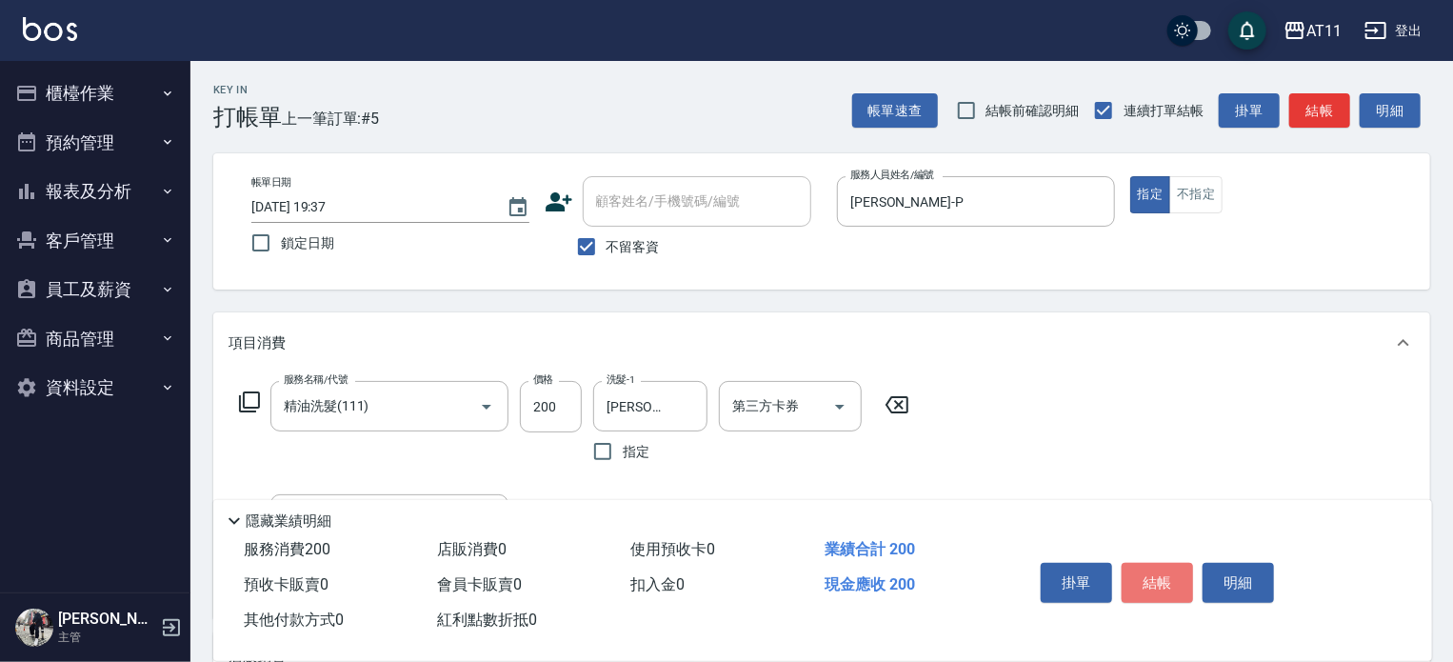
click at [1157, 570] on button "結帳" at bounding box center [1156, 583] width 71 height 40
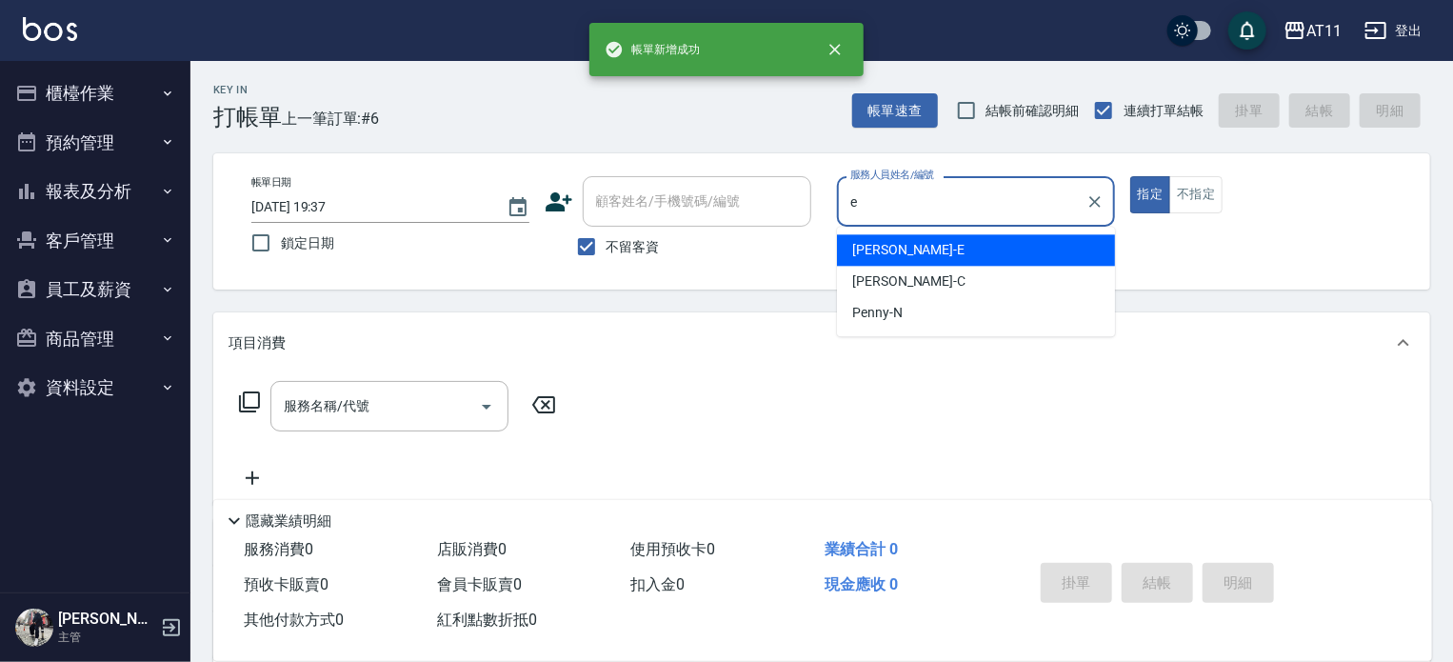
type input "[PERSON_NAME]-E"
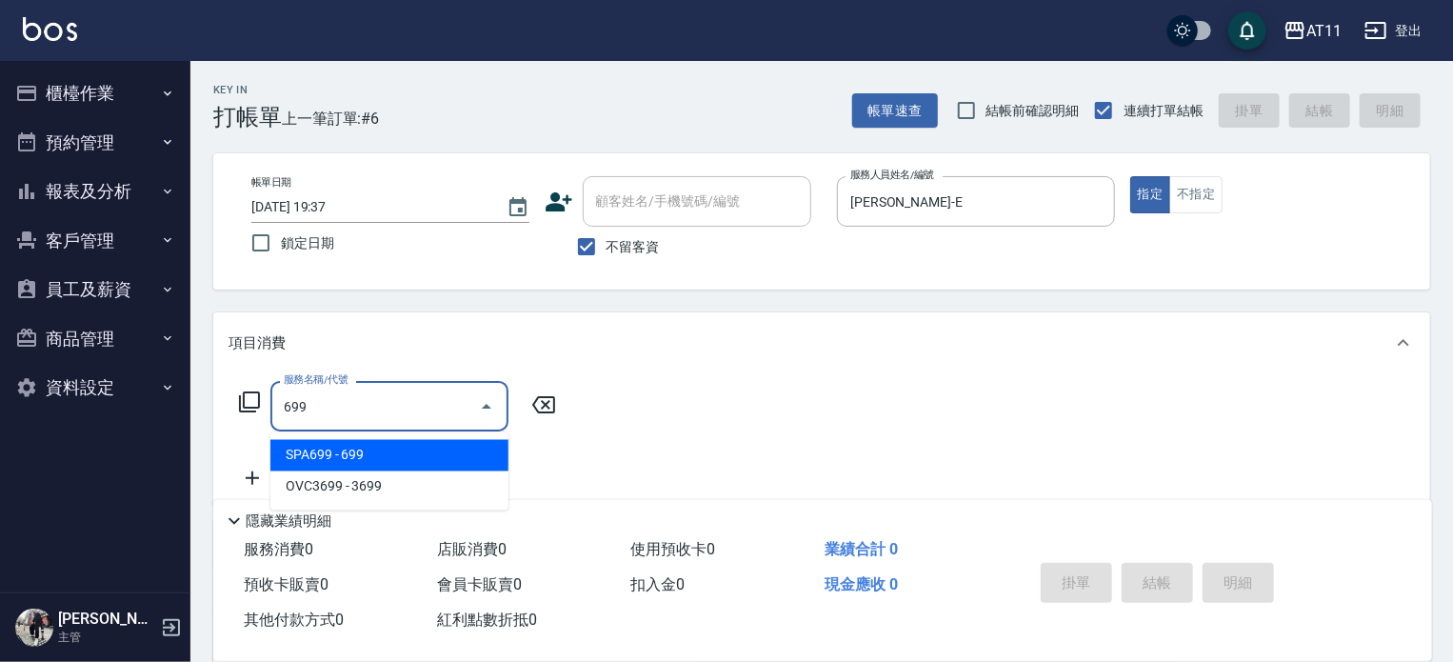
type input "SPA699(699)"
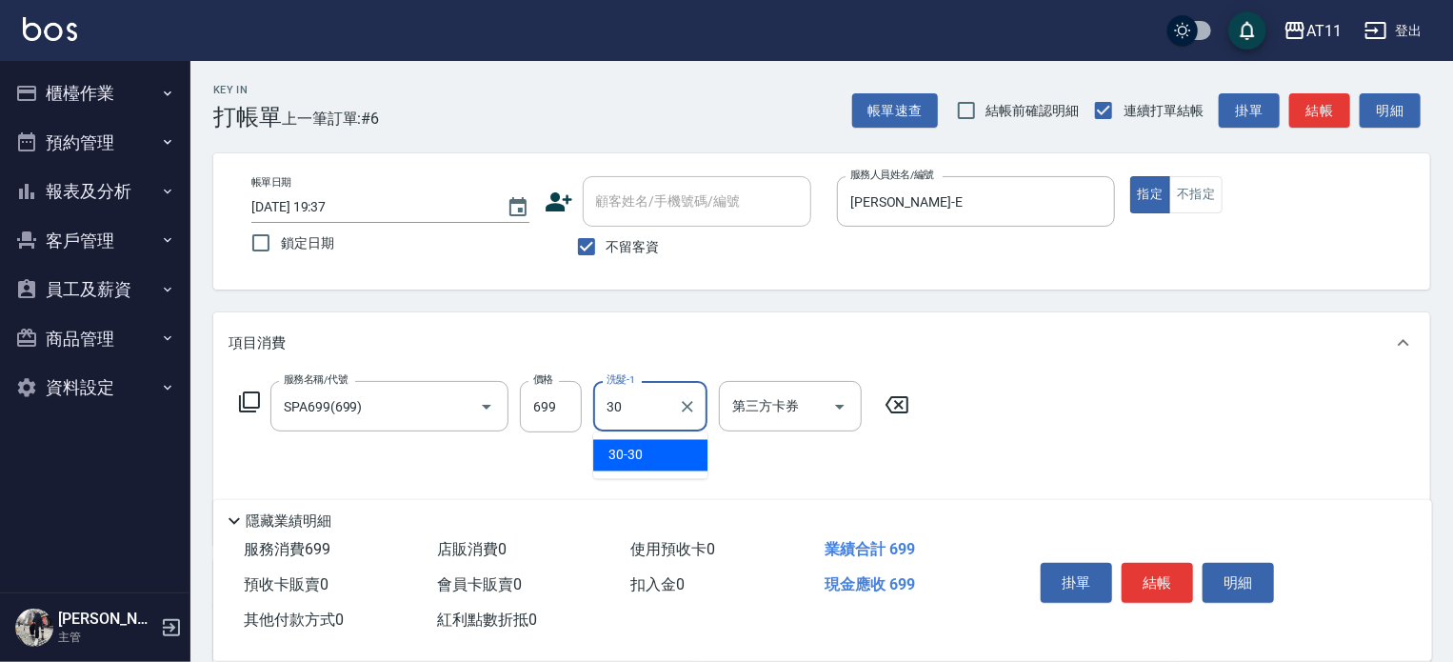
type input "30-30"
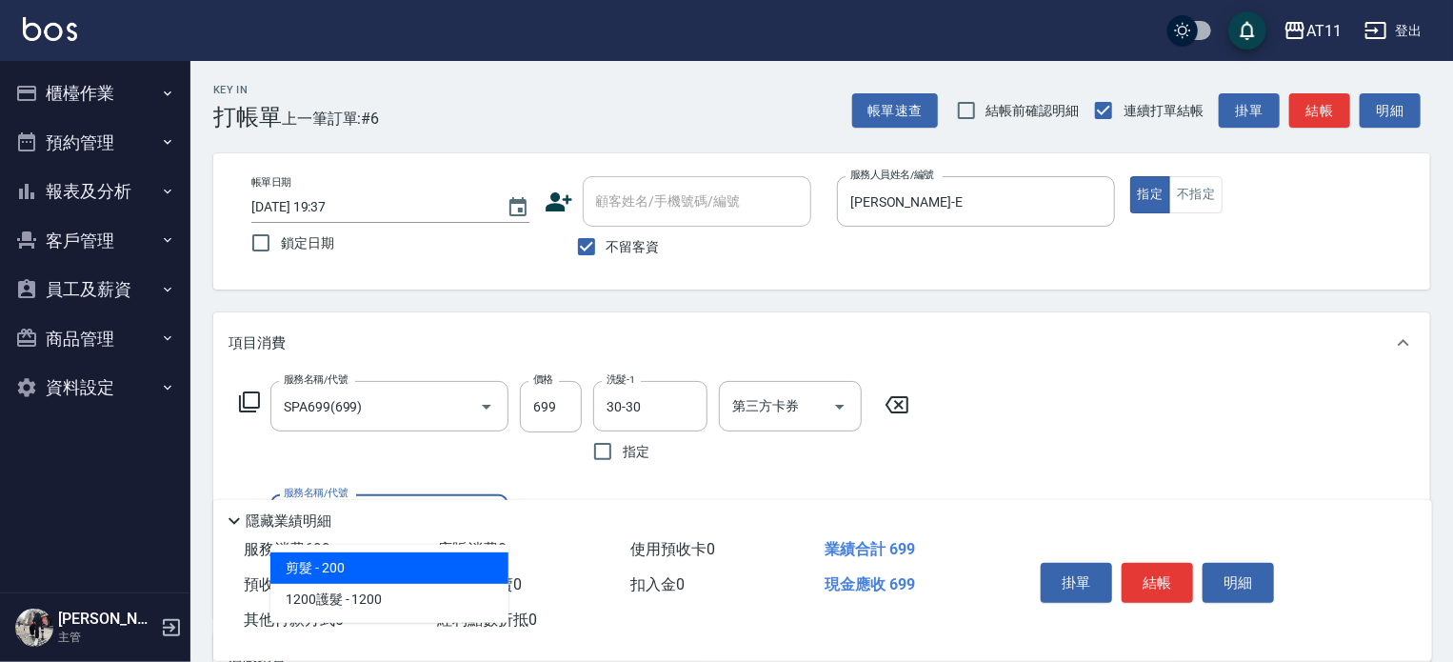
type input "剪髮(200)"
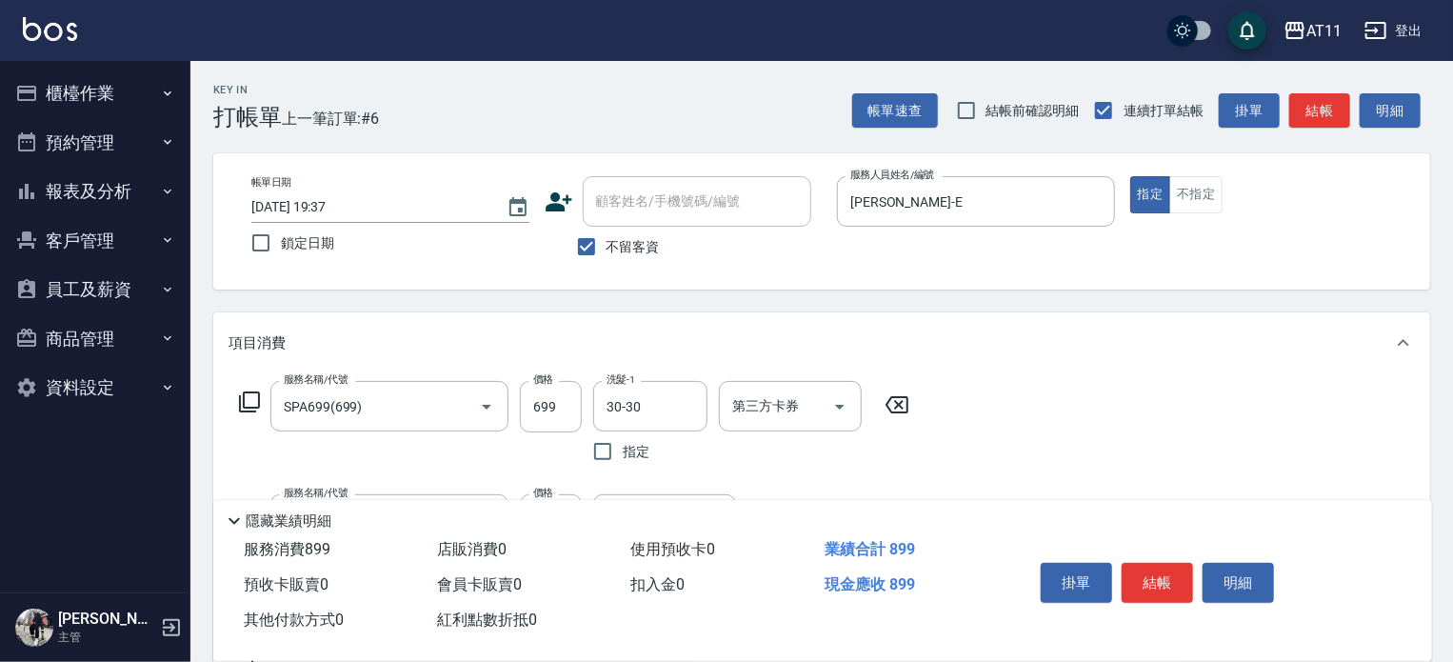
click at [1157, 570] on button "結帳" at bounding box center [1156, 583] width 71 height 40
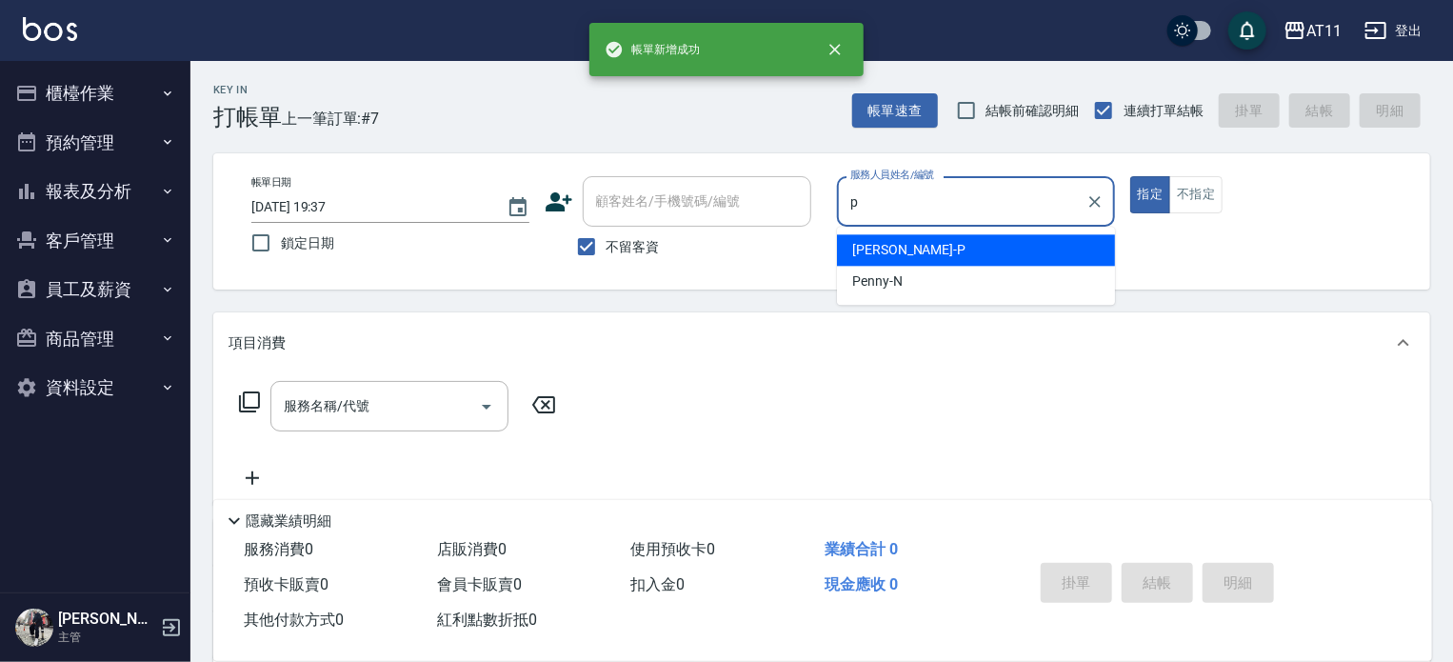
type input "[PERSON_NAME]-P"
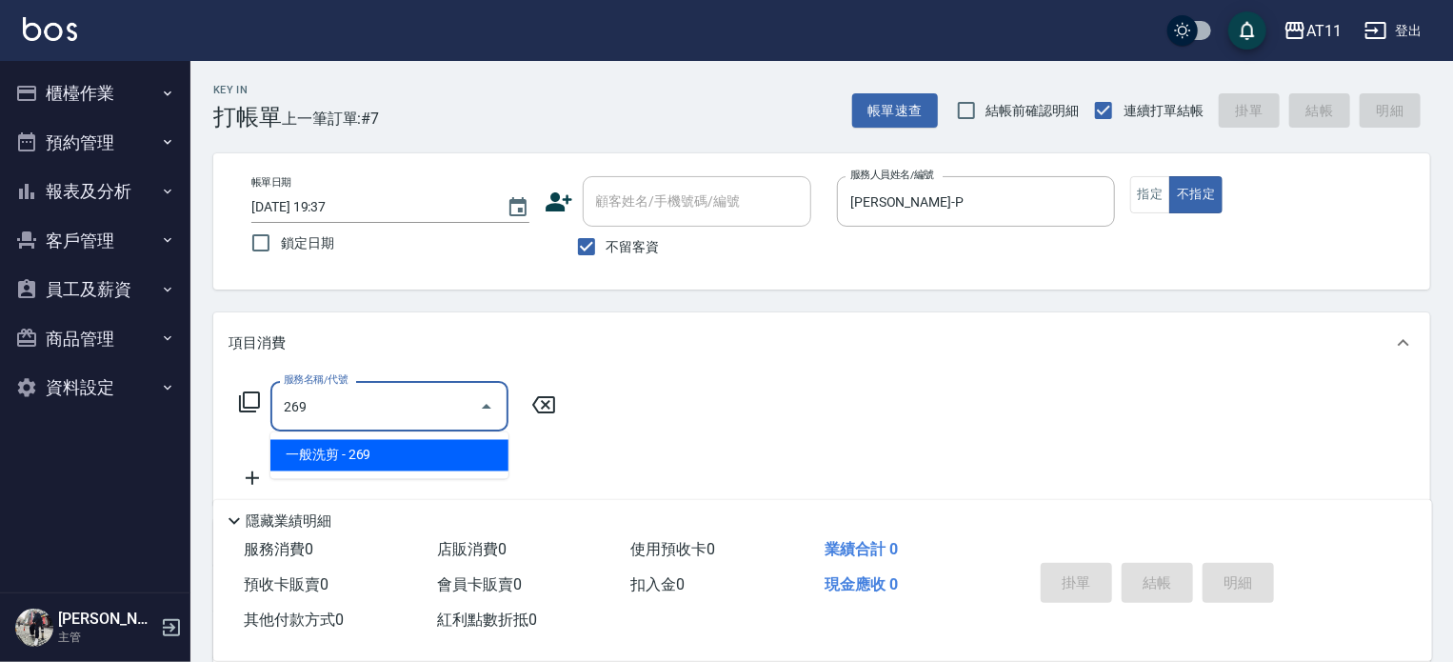
type input "一般洗剪(269)"
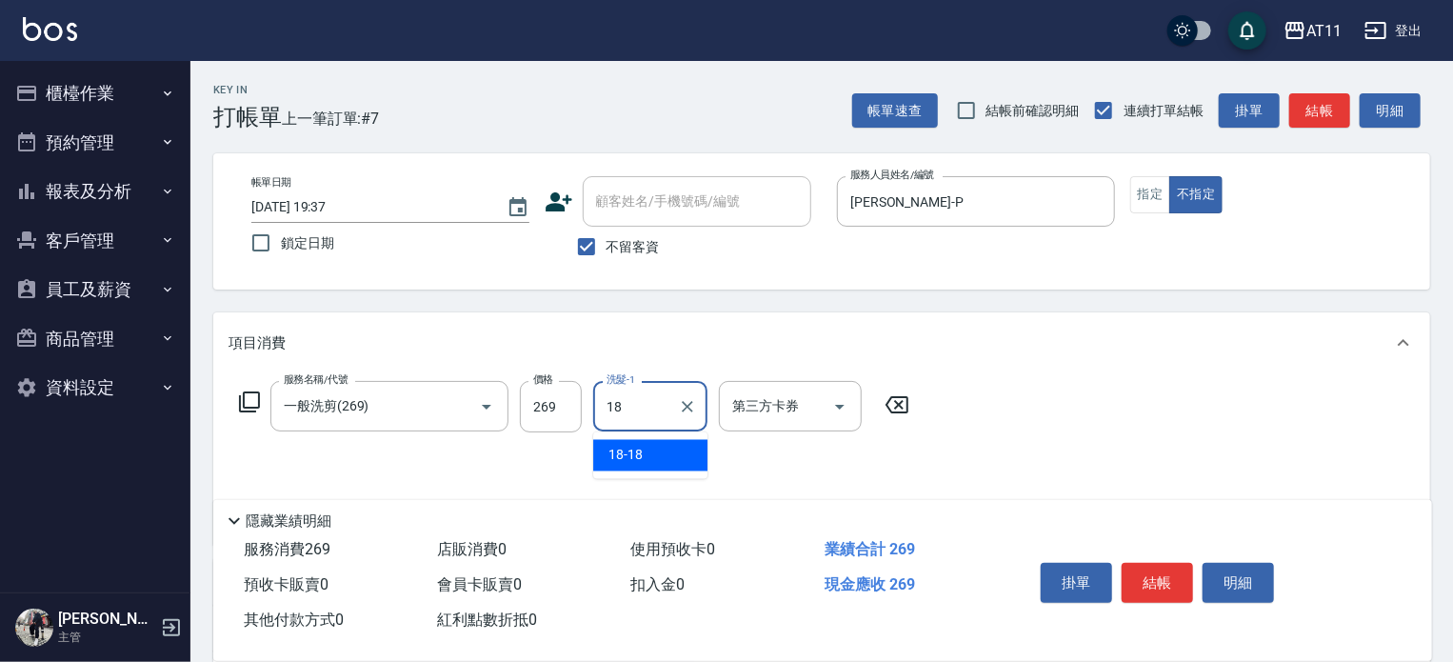
type input "18-18"
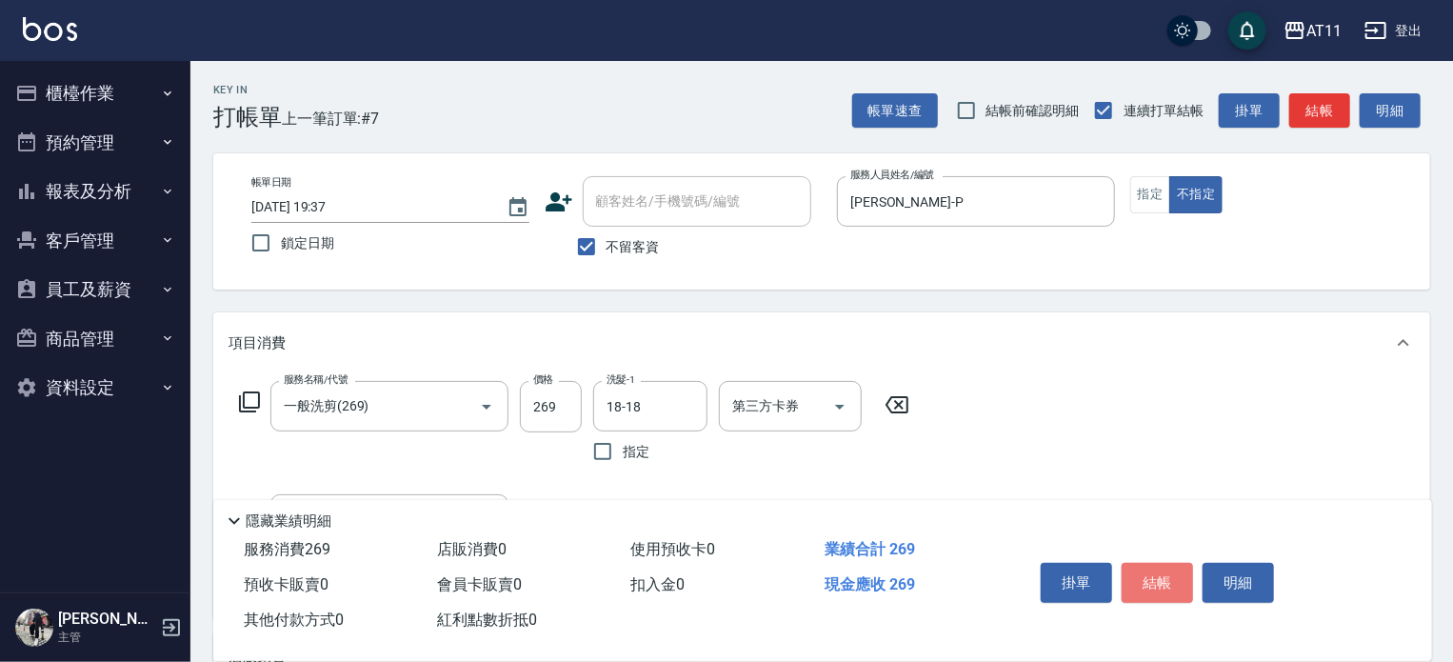
click at [1157, 570] on button "結帳" at bounding box center [1156, 583] width 71 height 40
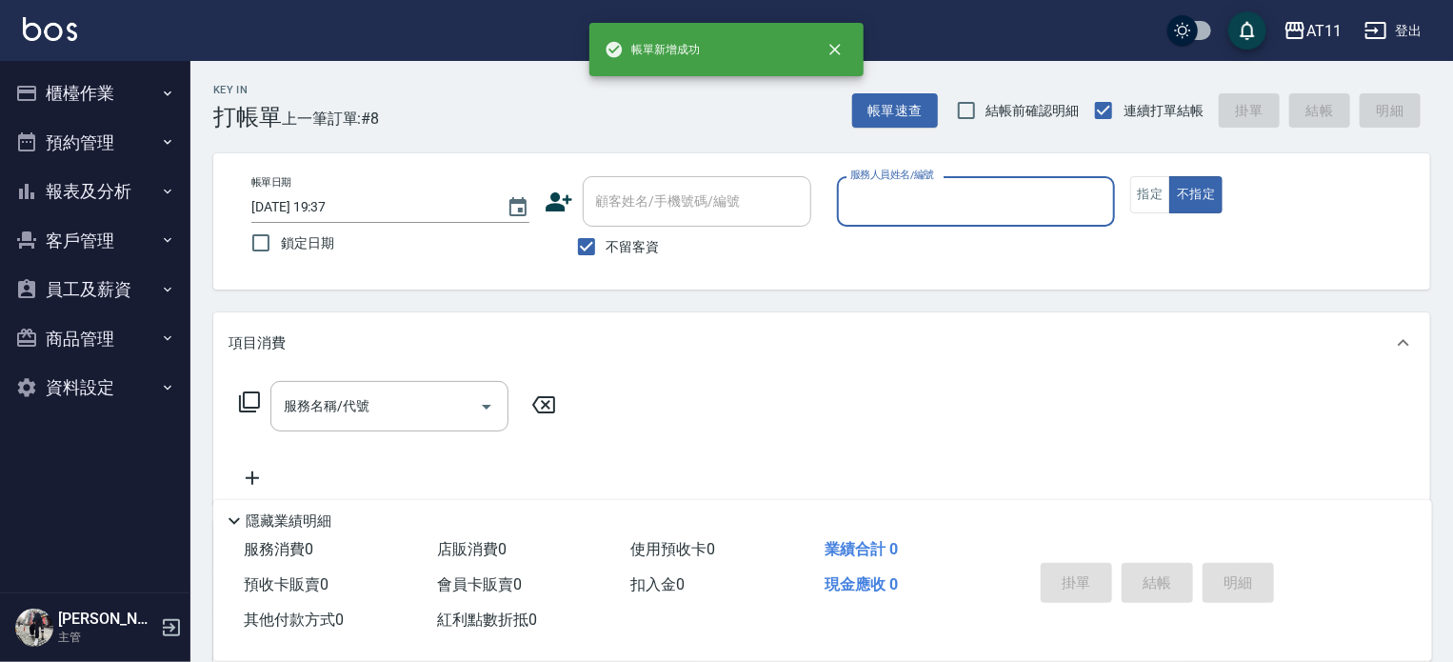
type input "r"
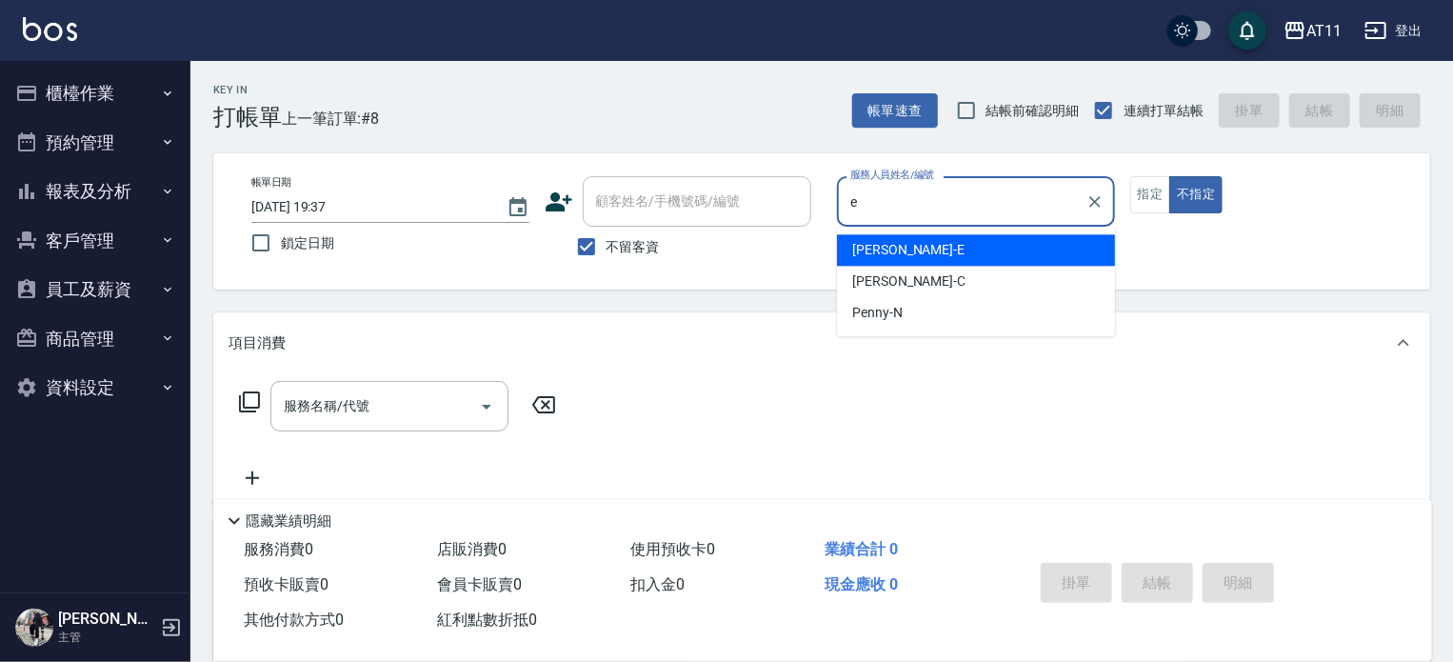
type input "[PERSON_NAME]-E"
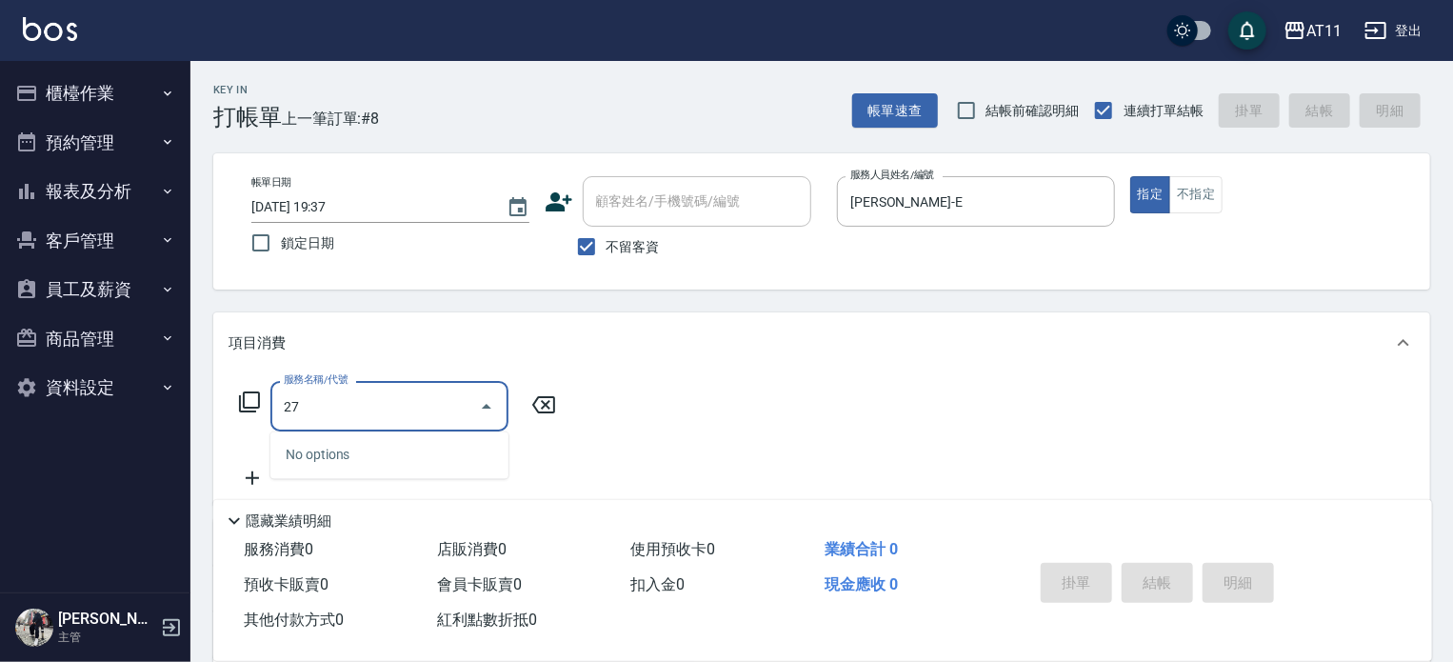
type input "2"
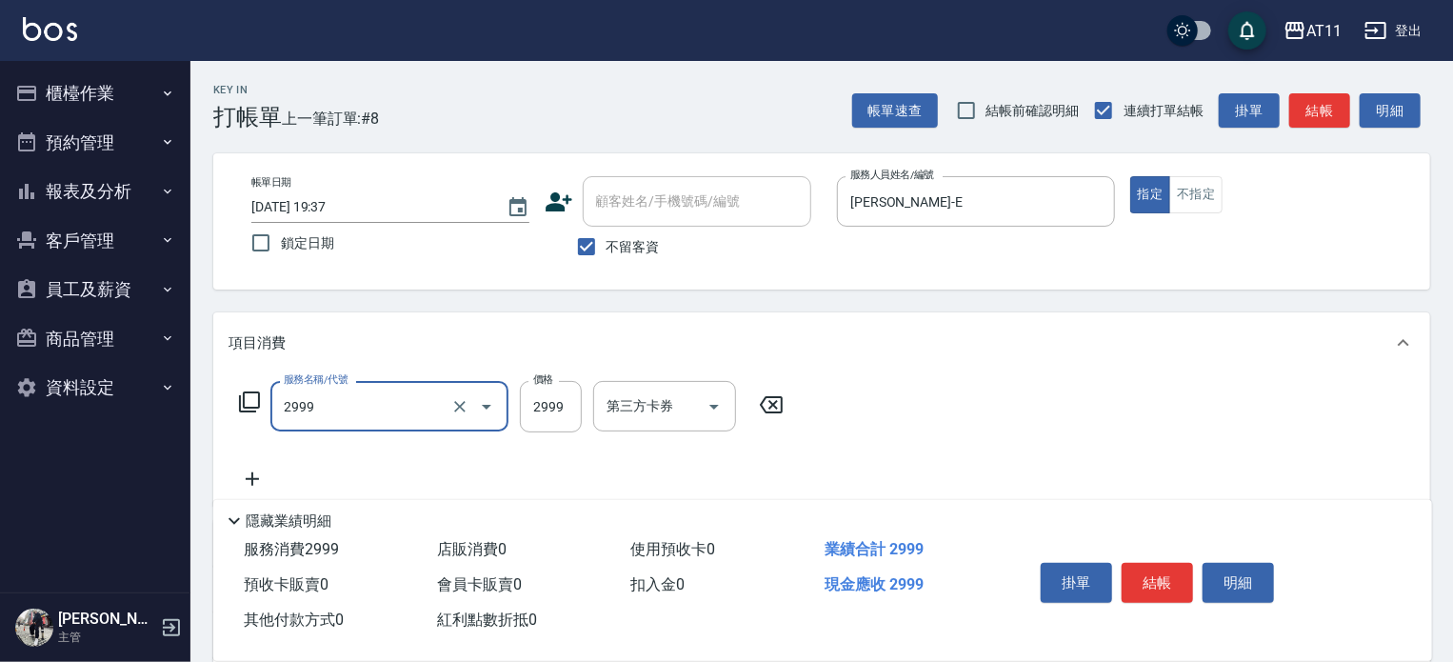
type input "染髮套餐(2999)"
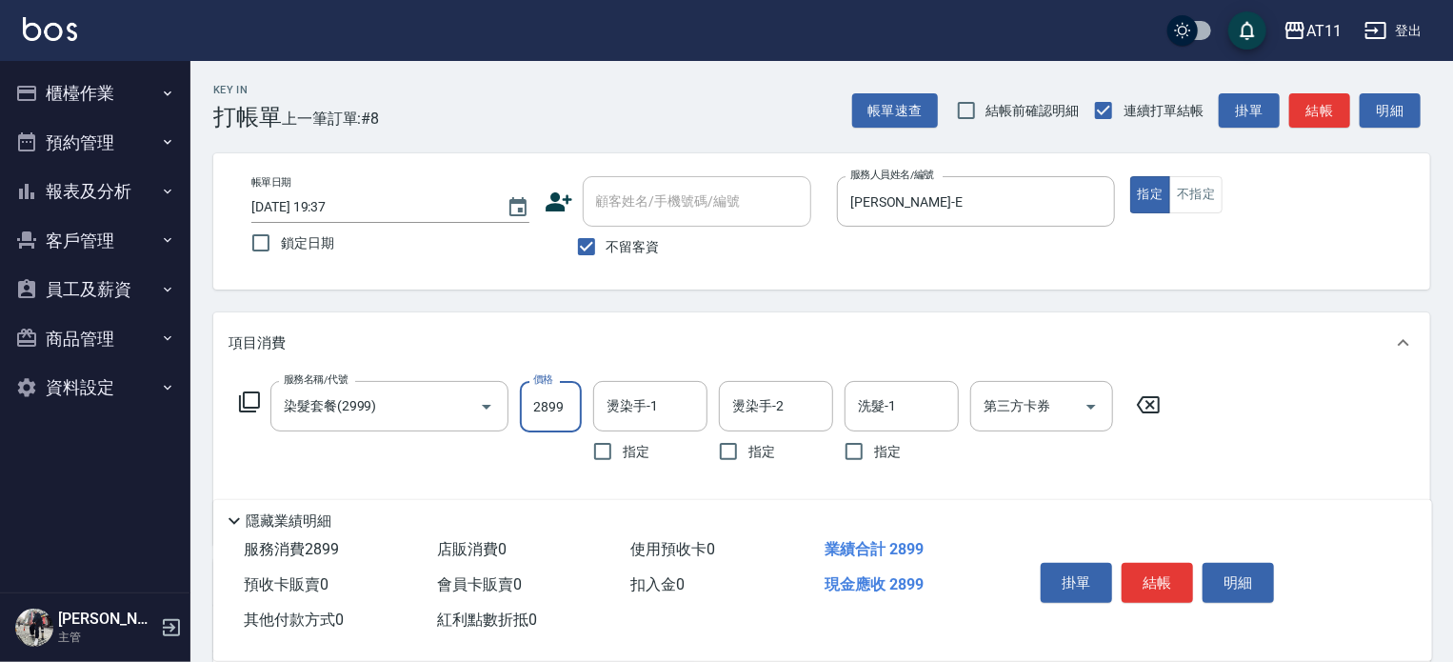
type input "2899"
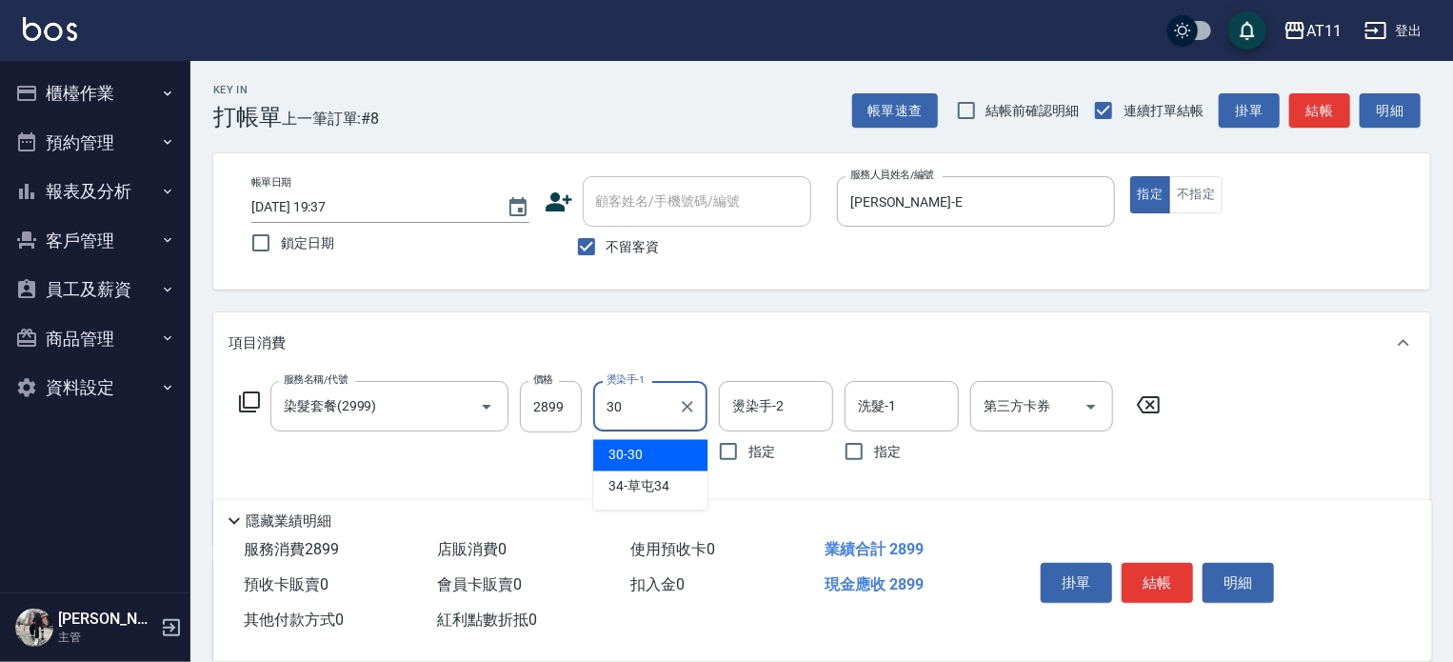
type input "30-30"
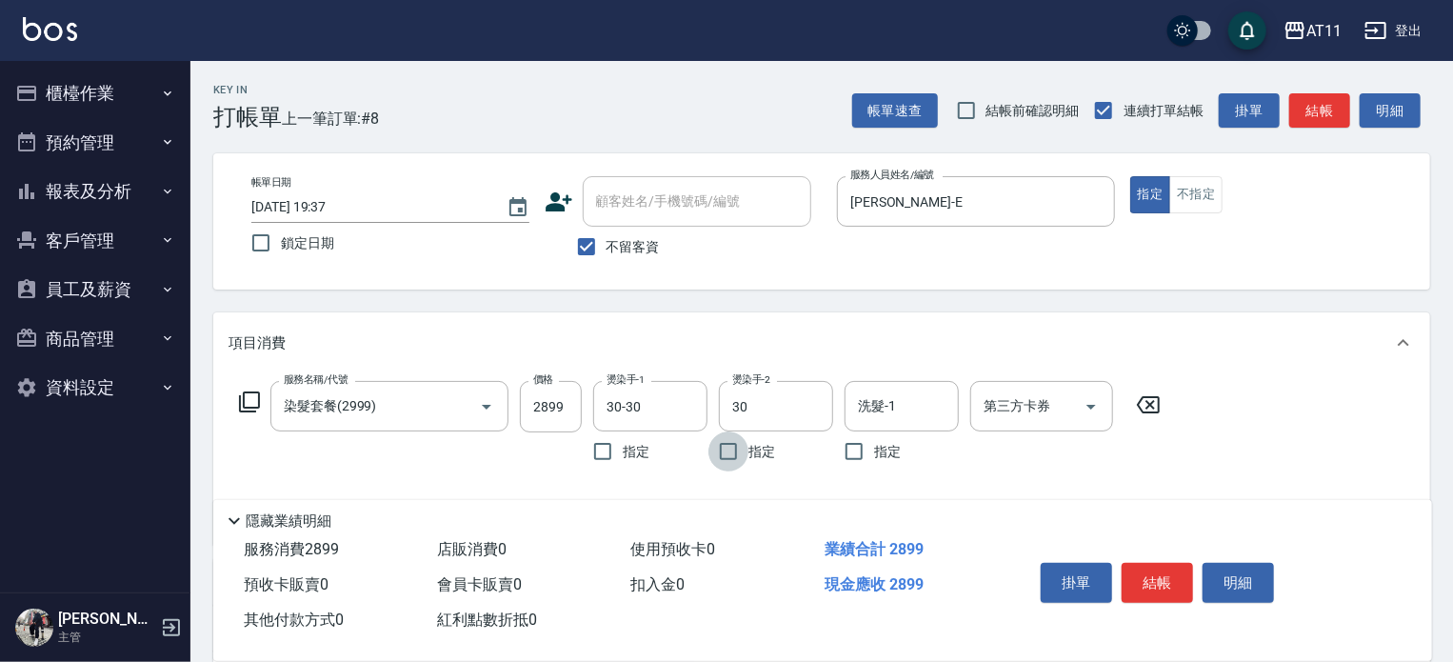
type input "30-30"
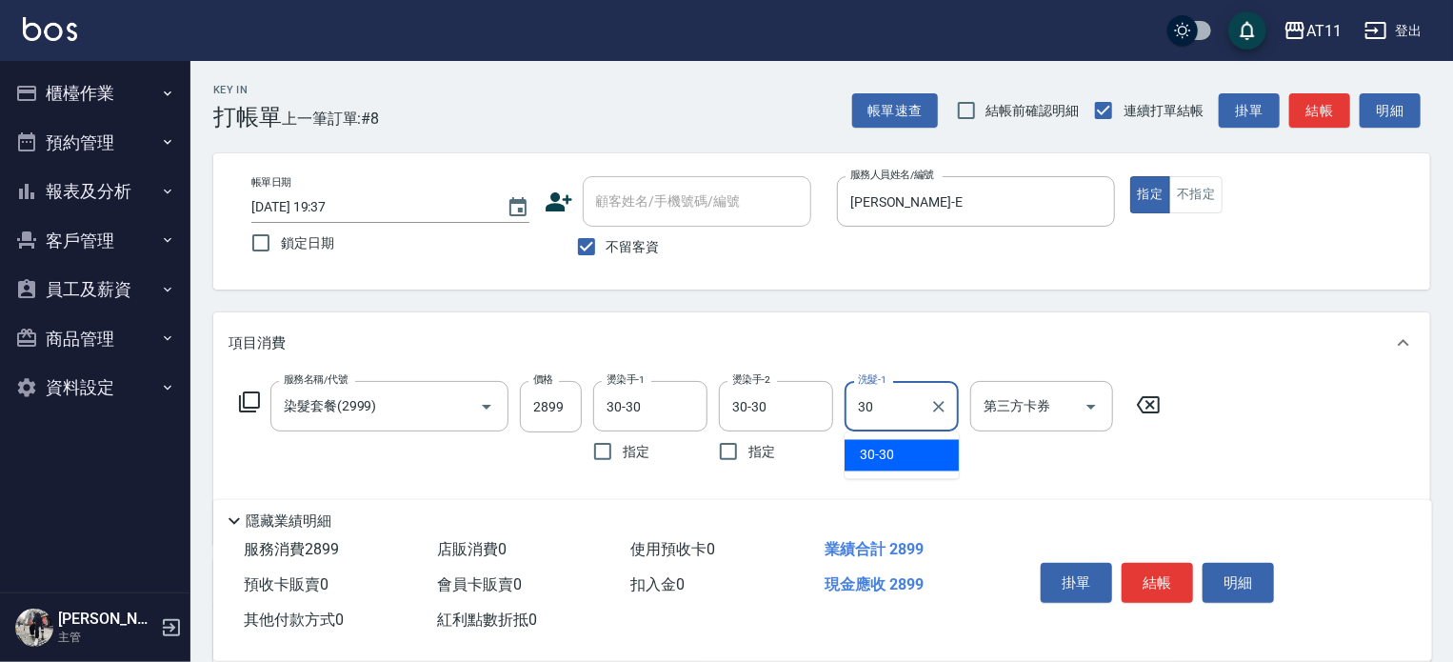
type input "30-30"
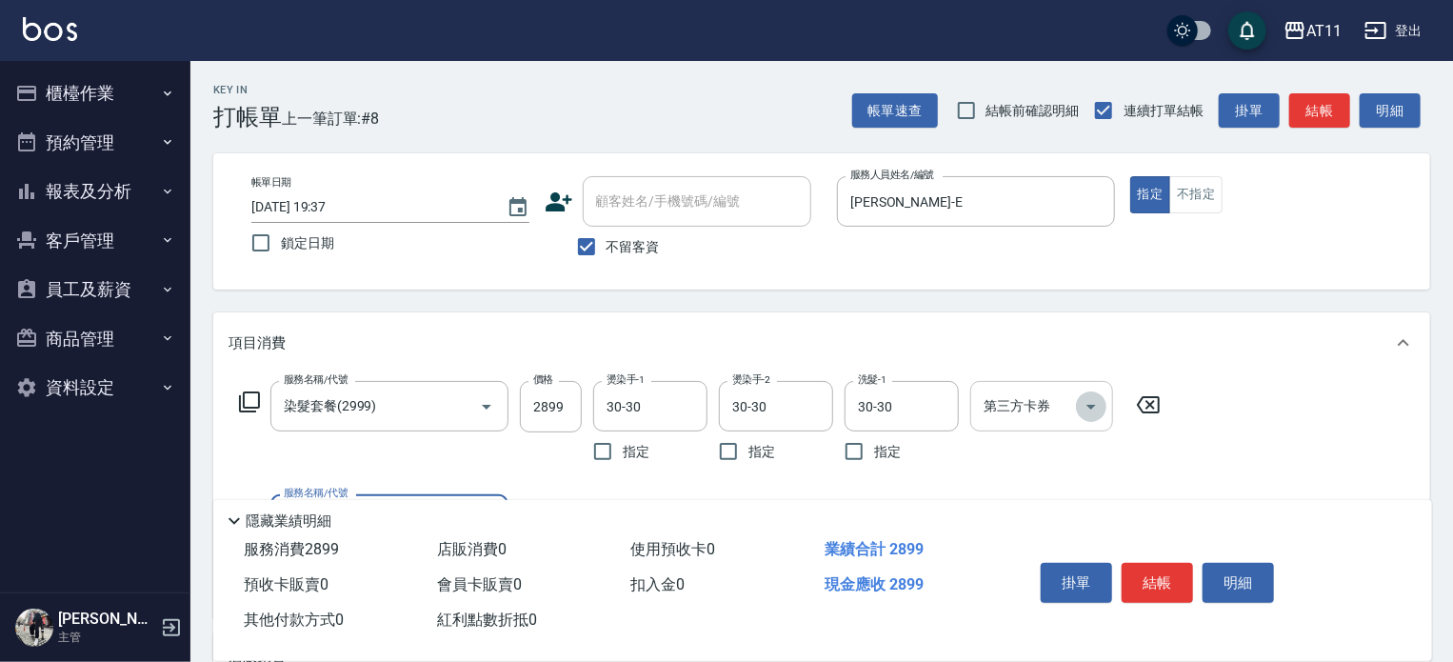
drag, startPoint x: 1095, startPoint y: 401, endPoint x: 1089, endPoint y: 422, distance: 21.7
click at [1095, 402] on icon "Open" at bounding box center [1091, 406] width 23 height 23
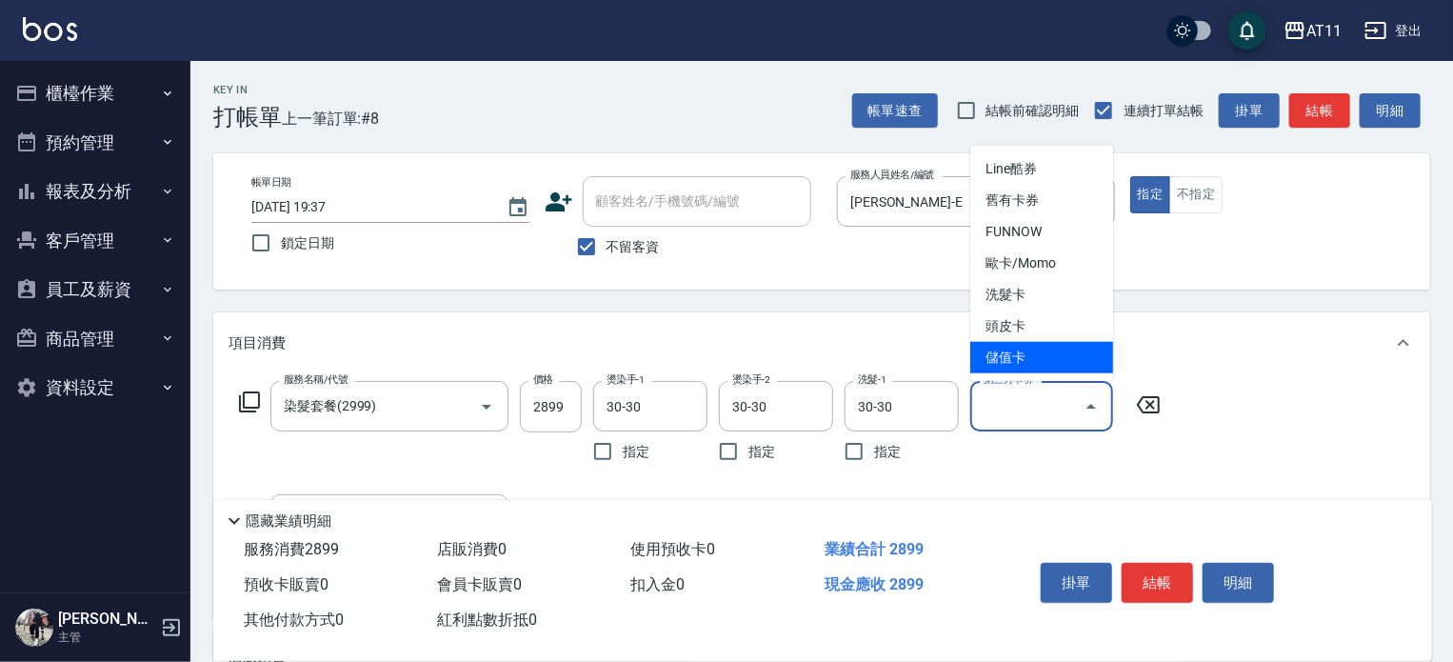
click at [1051, 351] on span "儲值卡" at bounding box center [1041, 357] width 143 height 31
type input "儲值卡"
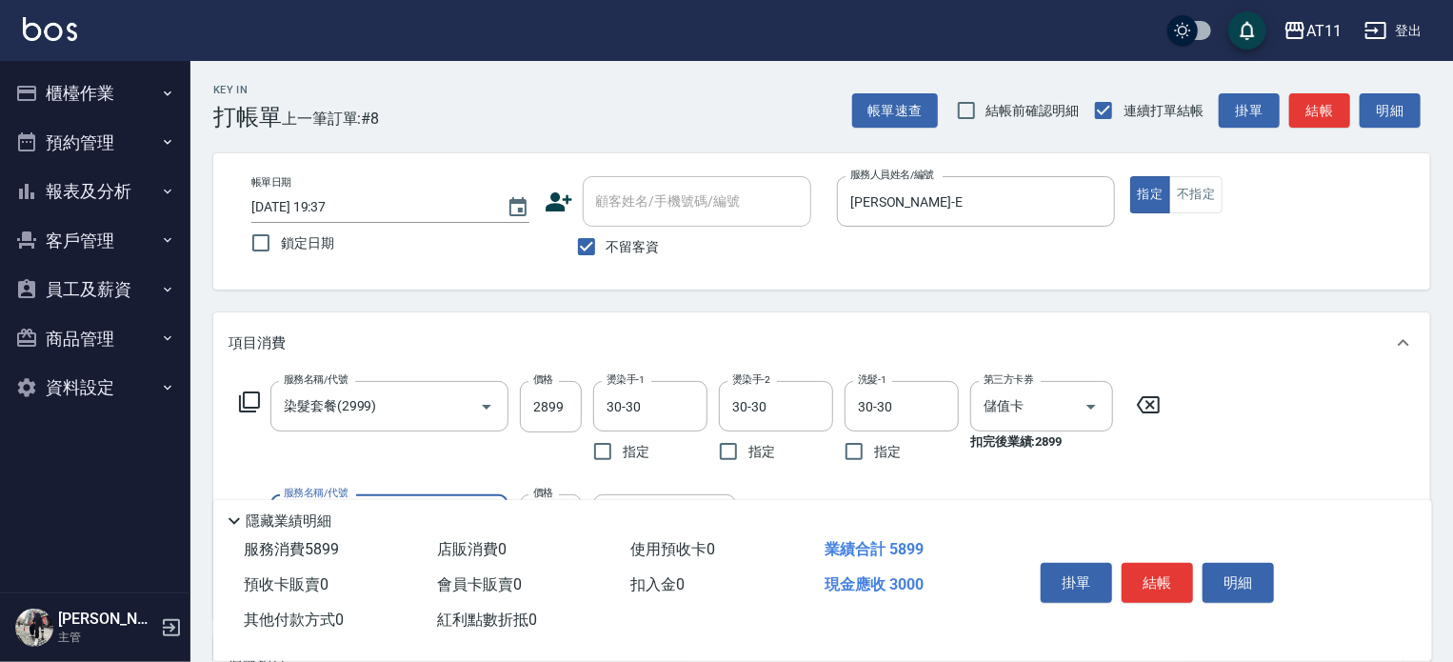
type input "頂級豪華OVC3(3000)"
type input "997"
click at [1163, 577] on button "結帳" at bounding box center [1156, 583] width 71 height 40
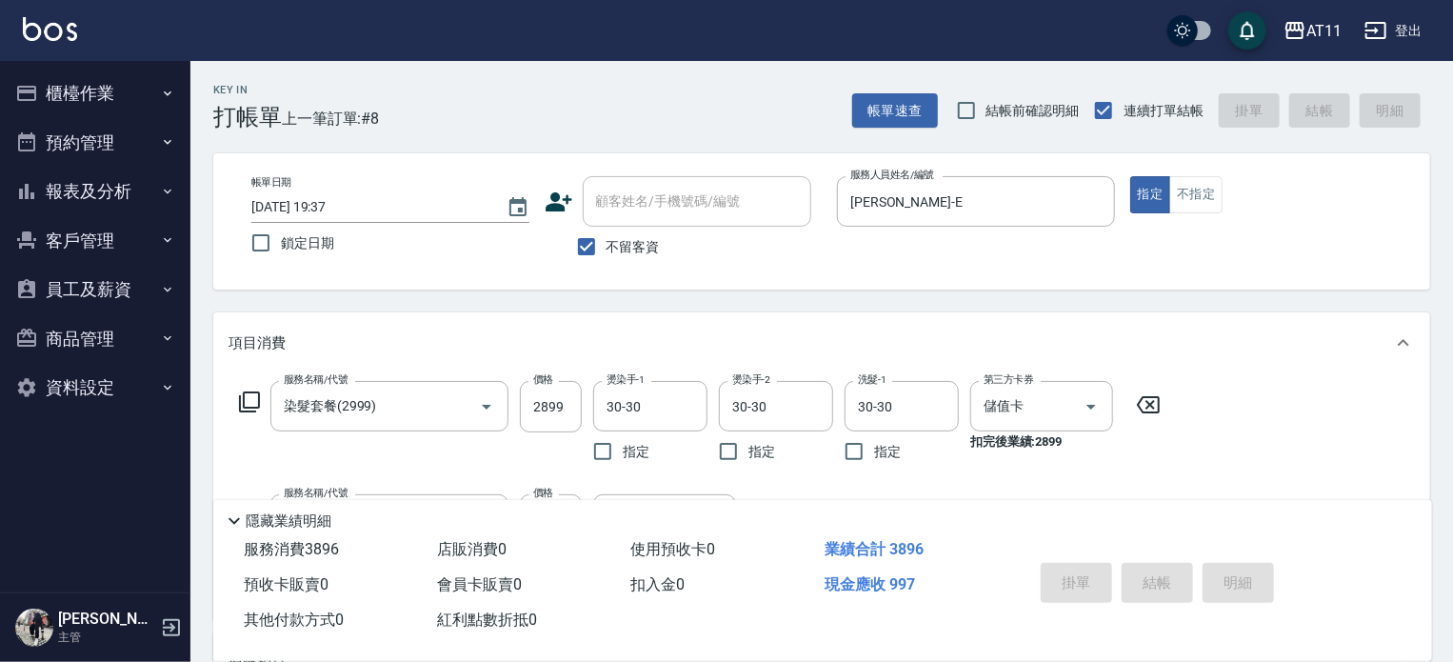
type input "[DATE] 19:38"
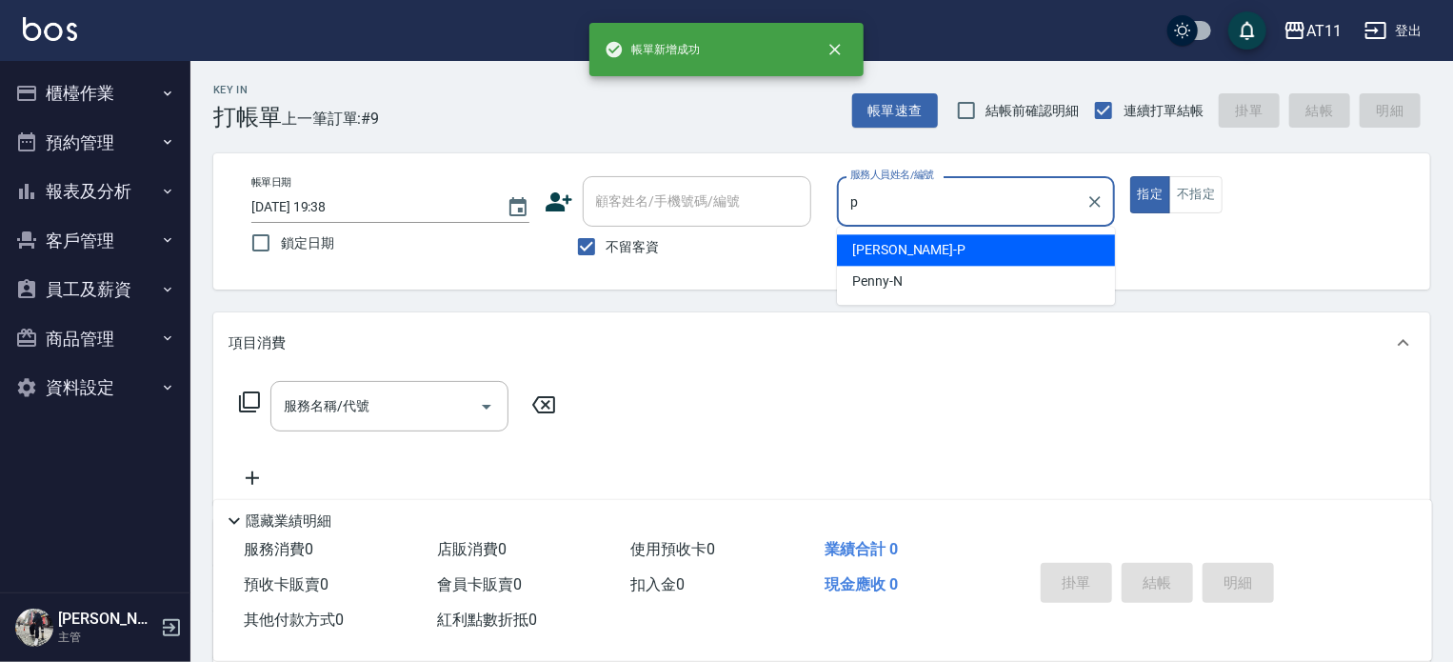
type input "[PERSON_NAME]-P"
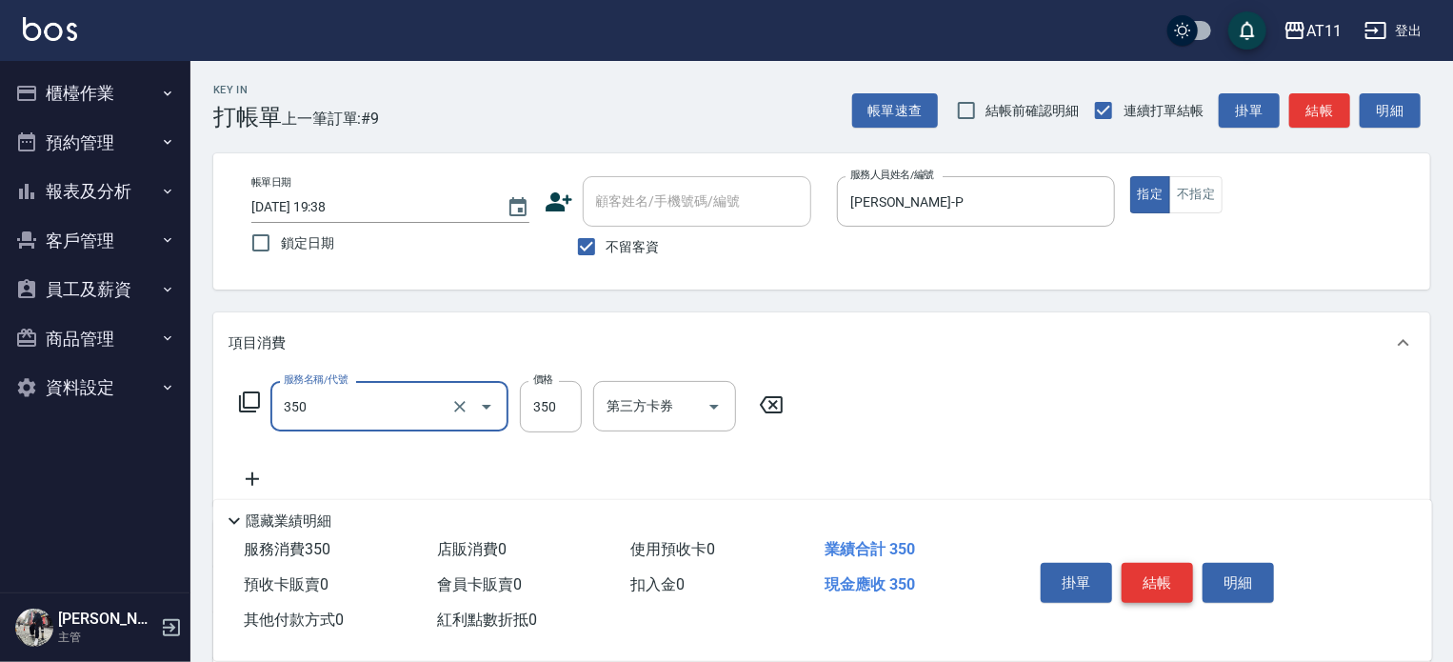
type input "洗髮(350)"
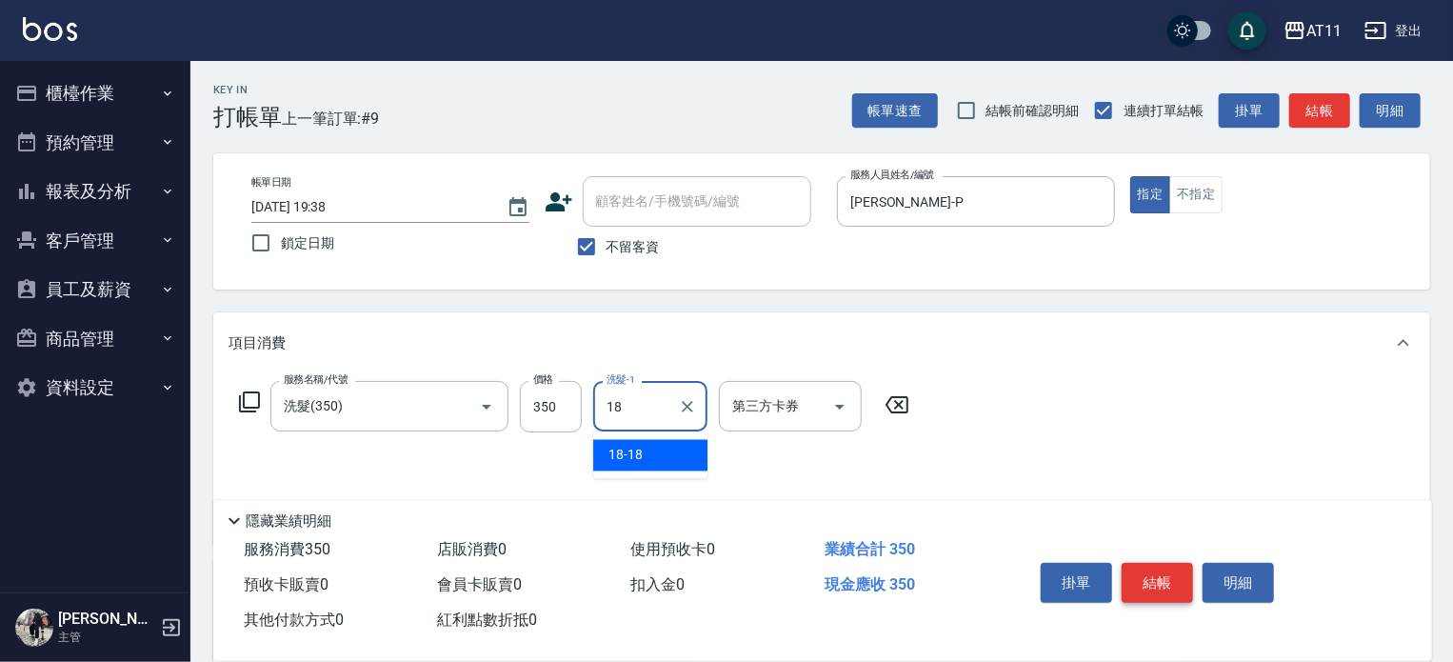
type input "18-18"
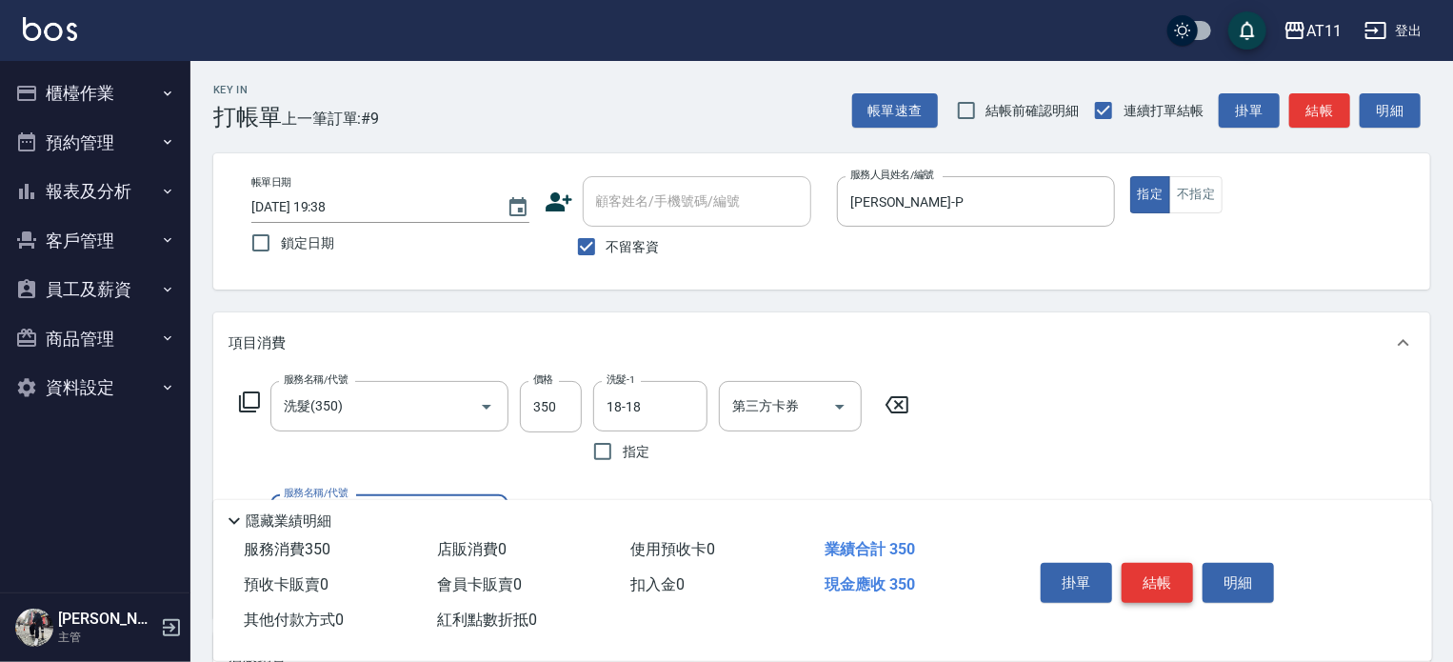
click at [1163, 577] on button "結帳" at bounding box center [1156, 583] width 71 height 40
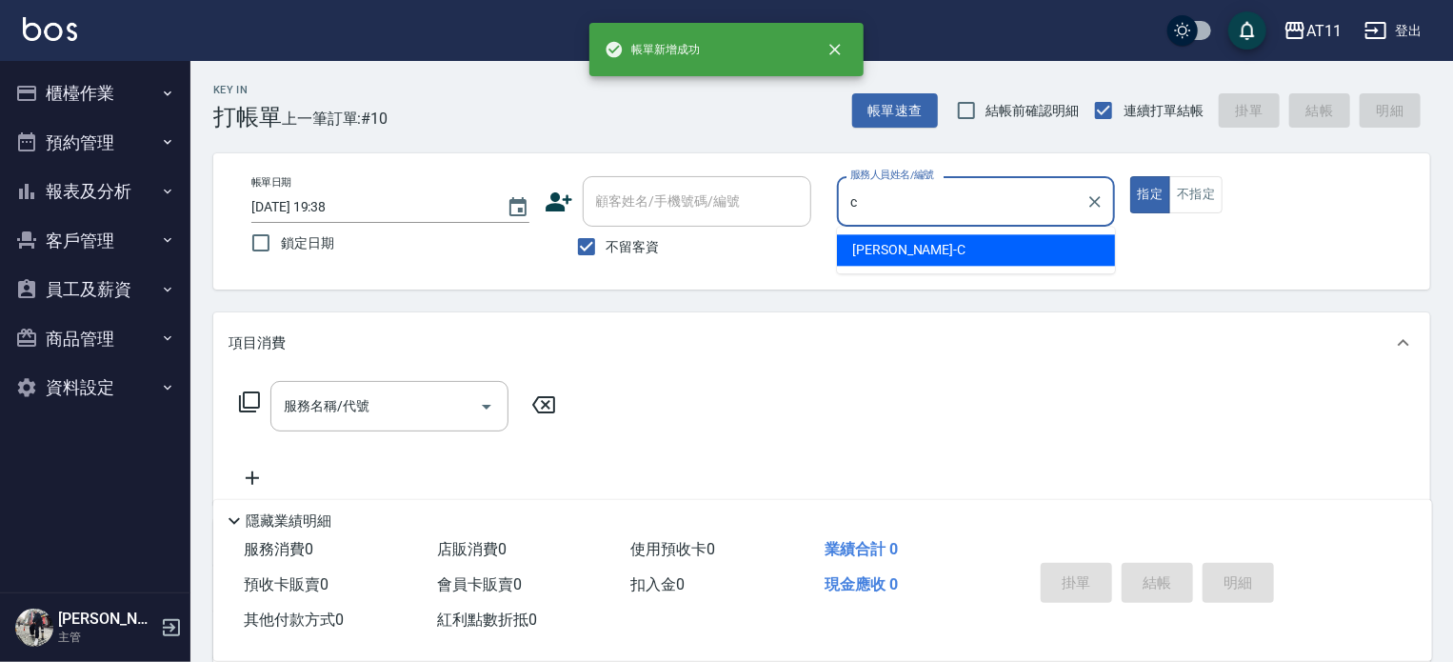
type input "[PERSON_NAME]"
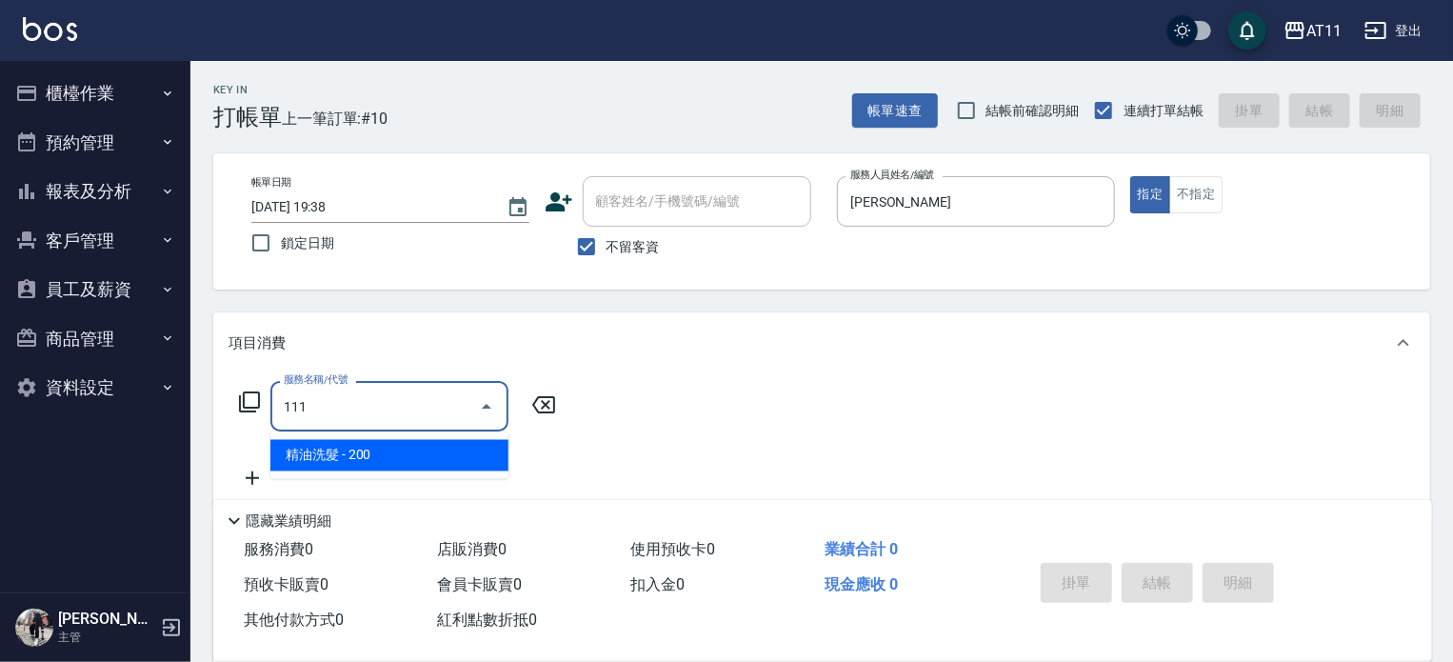
type input "精油洗髮(111)"
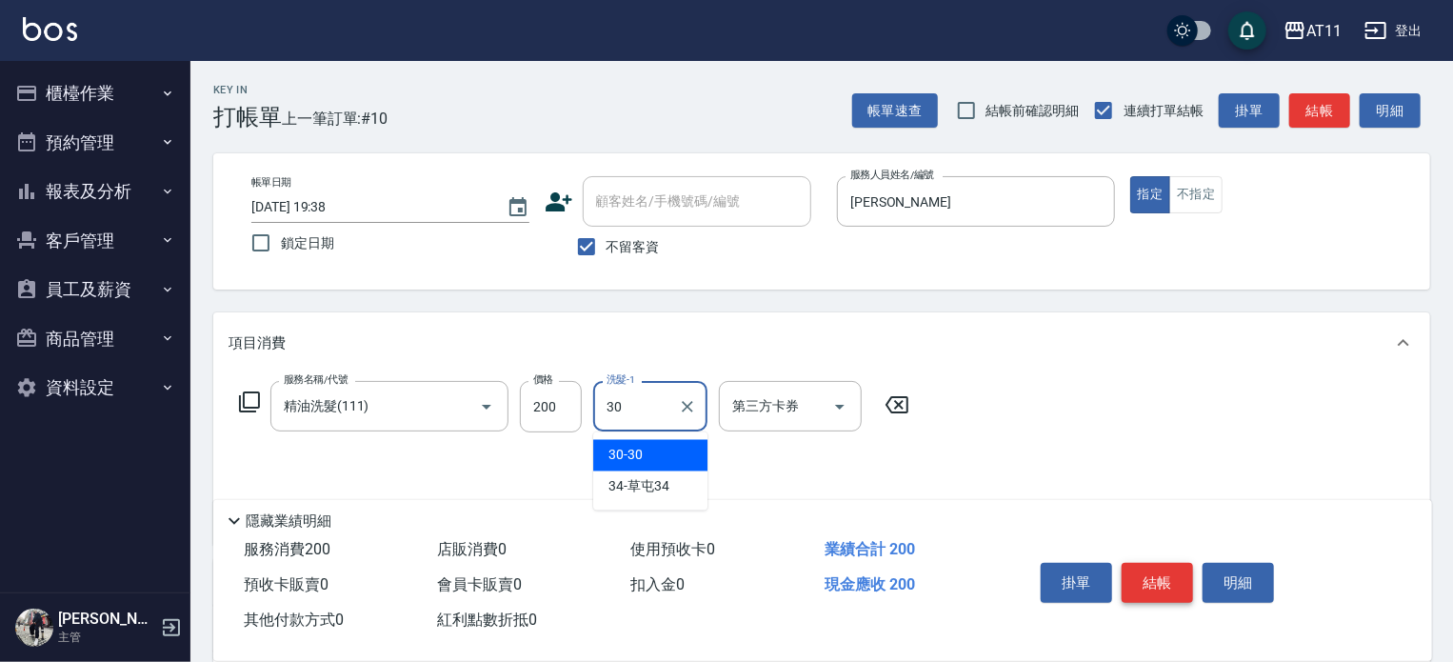
type input "30-30"
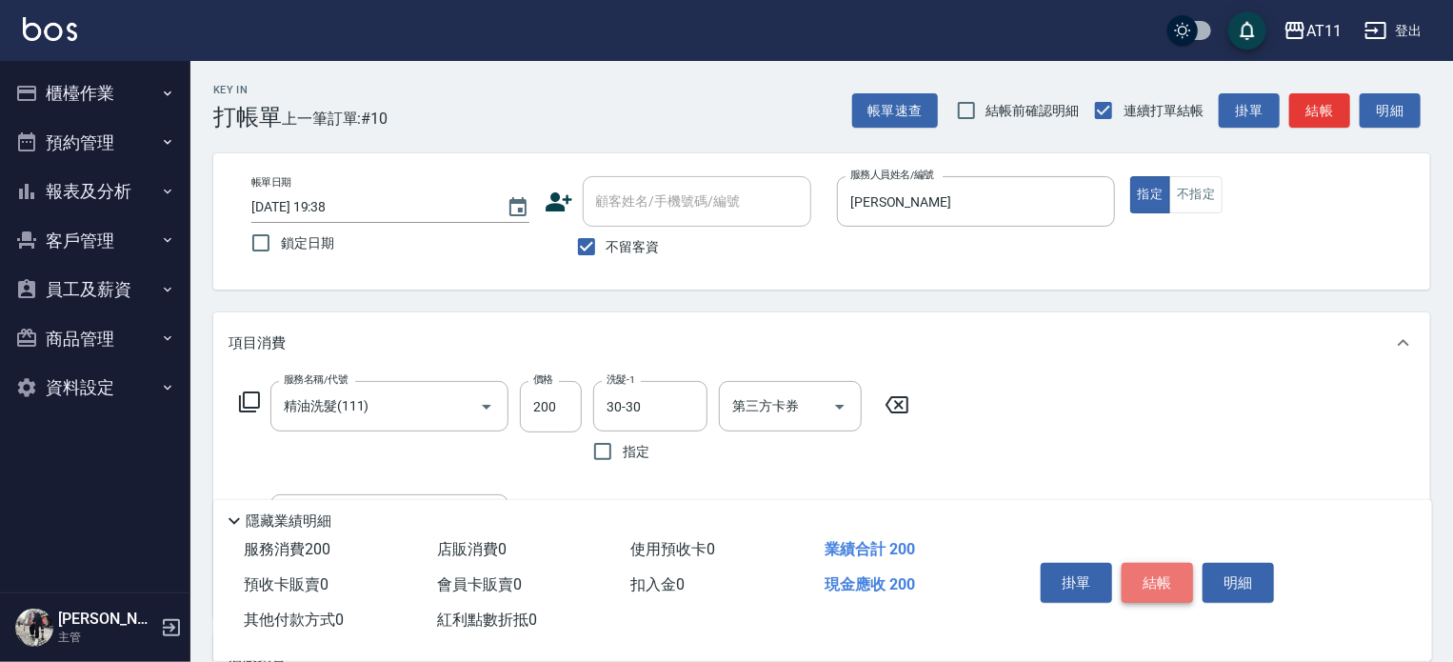
click at [1163, 577] on button "結帳" at bounding box center [1156, 583] width 71 height 40
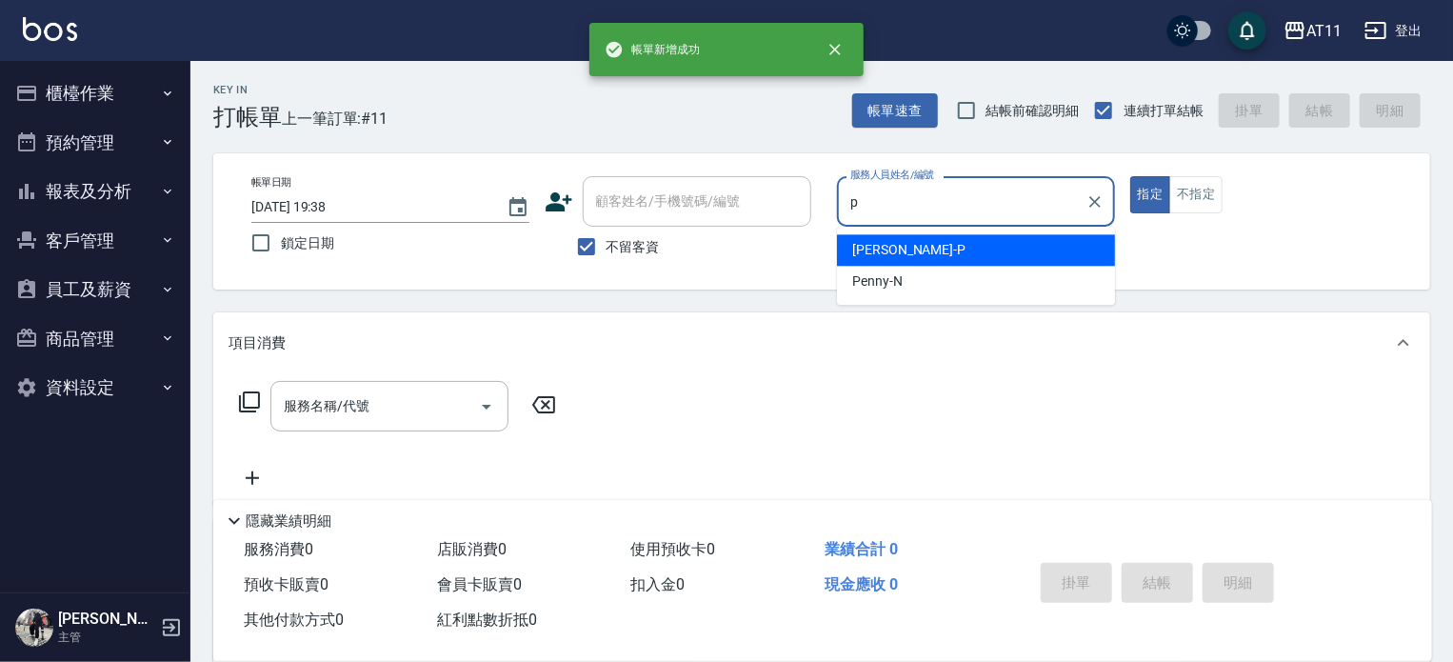
type input "[PERSON_NAME]-P"
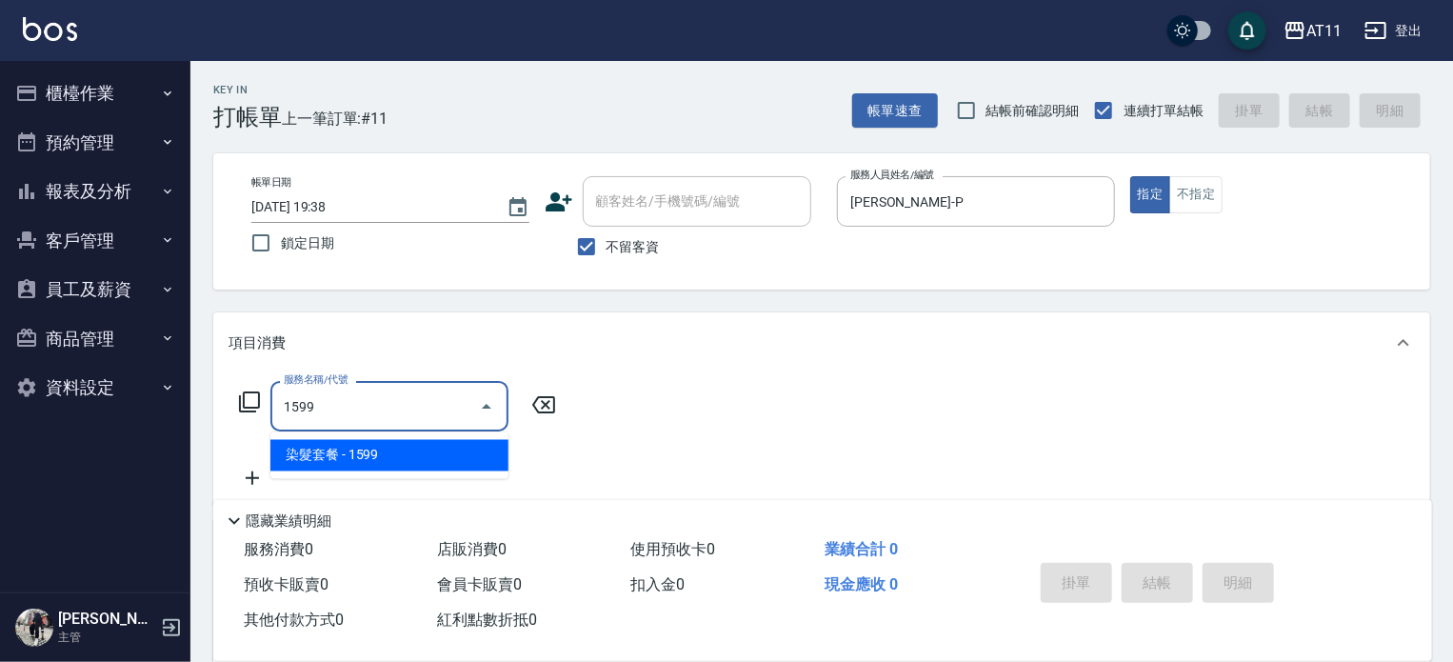
type input "染髮套餐(1599)"
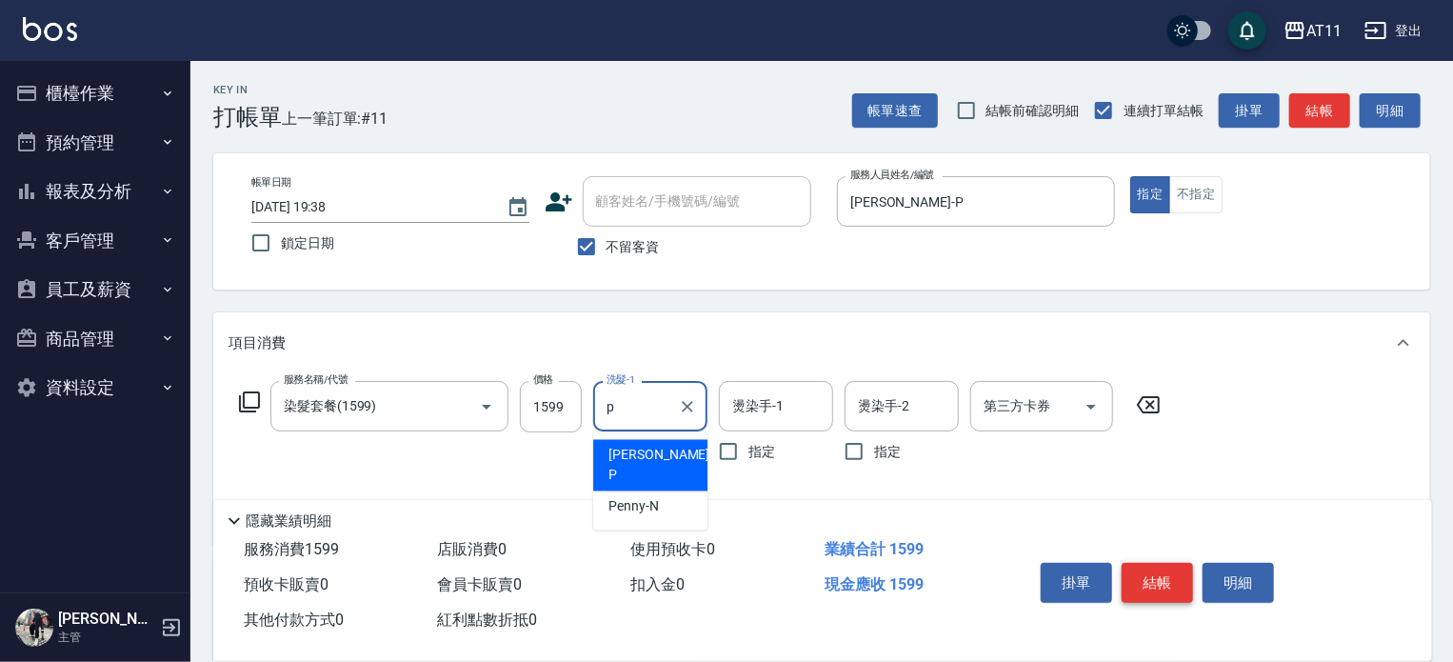
type input "[PERSON_NAME]-P"
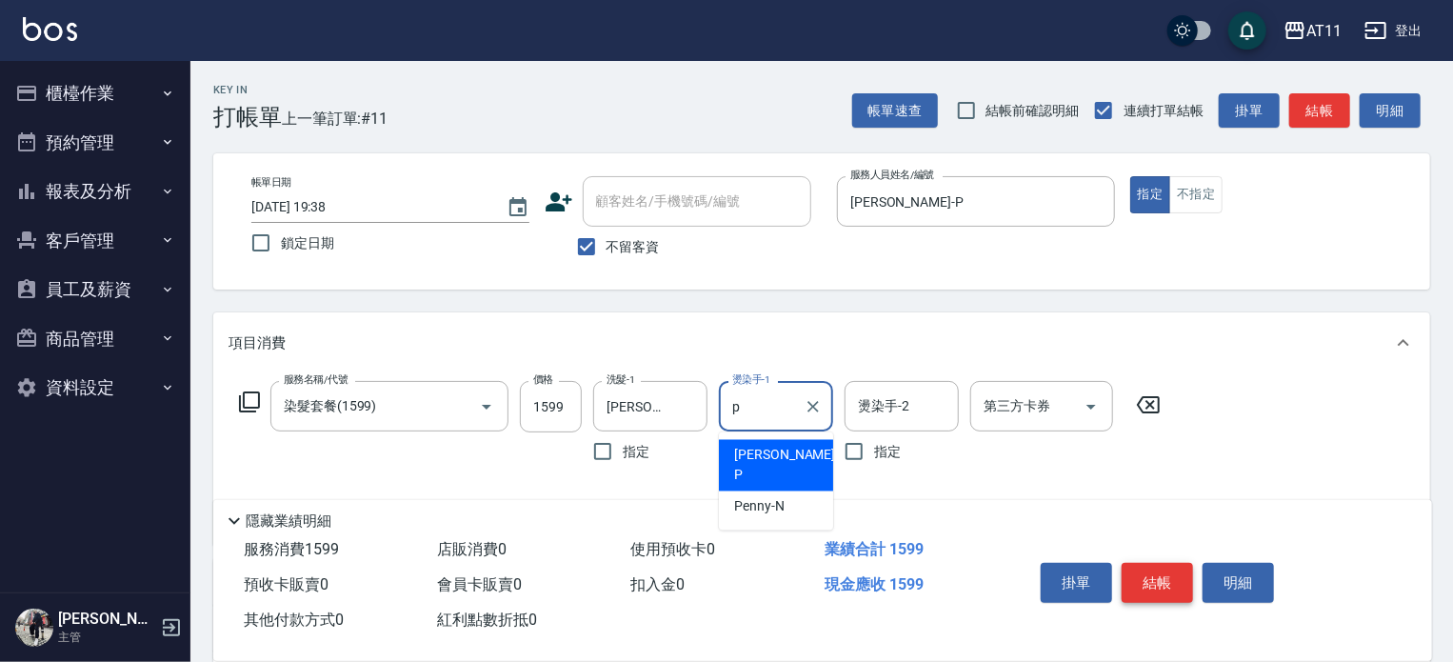
type input "[PERSON_NAME]-P"
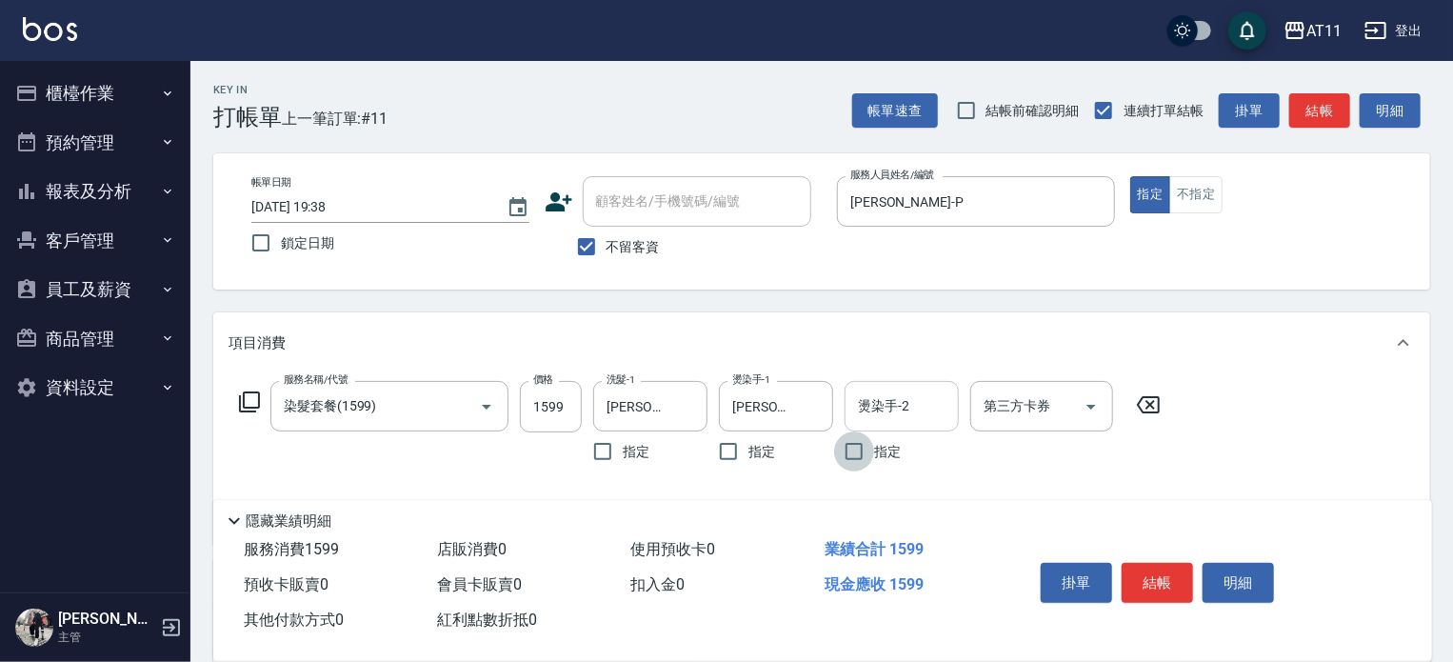
click at [914, 417] on input "燙染手-2" at bounding box center [901, 405] width 97 height 33
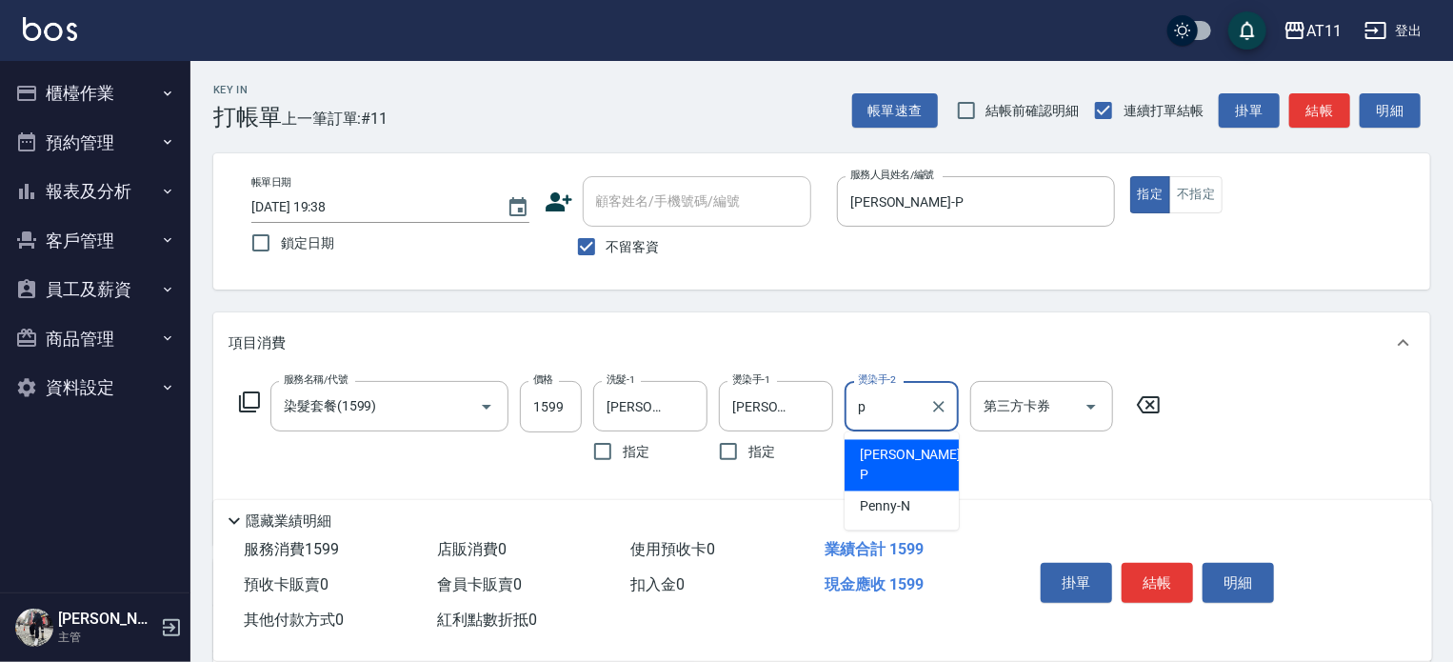
type input "[PERSON_NAME]-P"
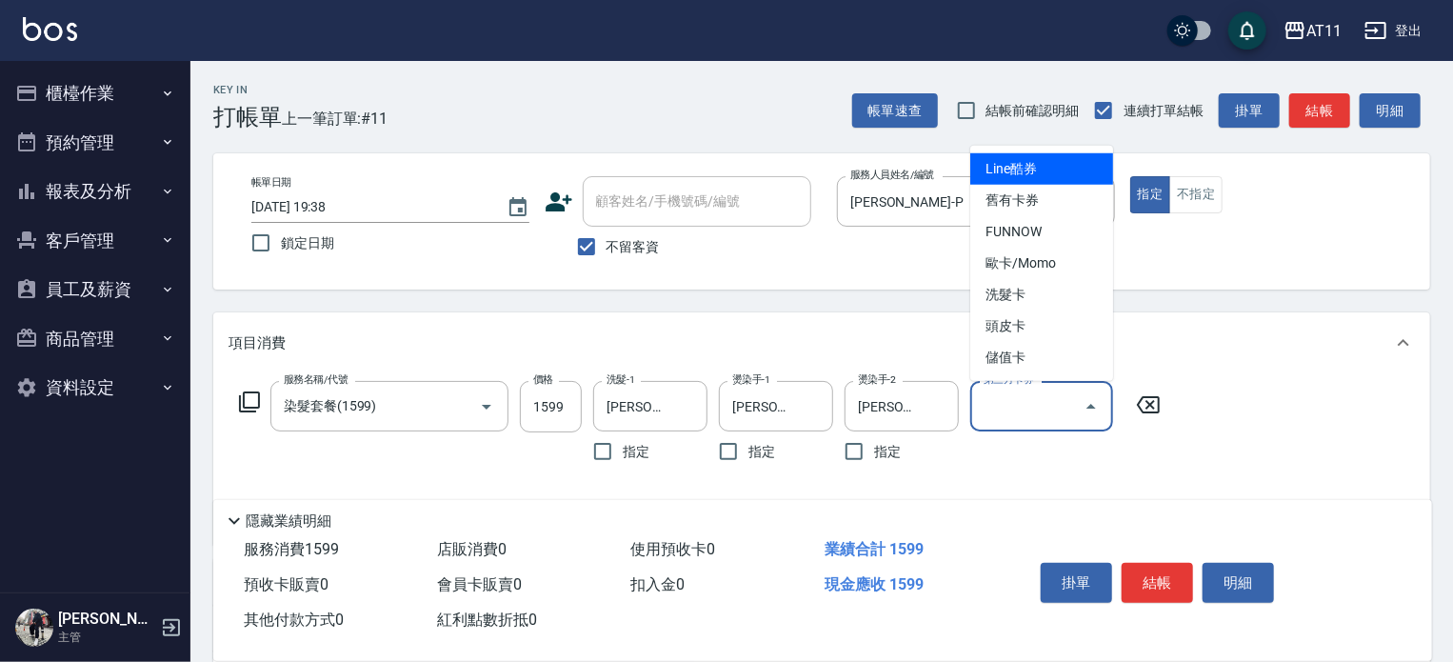
type input "Line酷券"
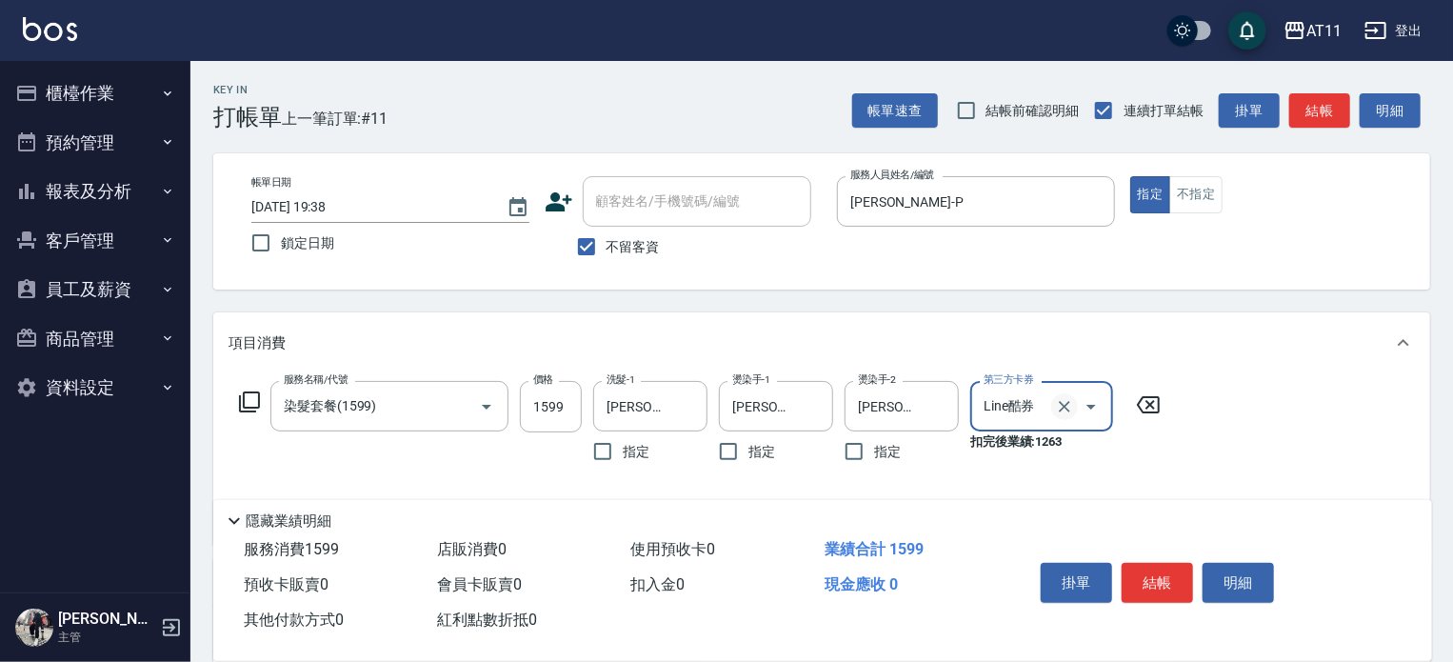
click at [1069, 407] on icon "Clear" at bounding box center [1064, 406] width 19 height 19
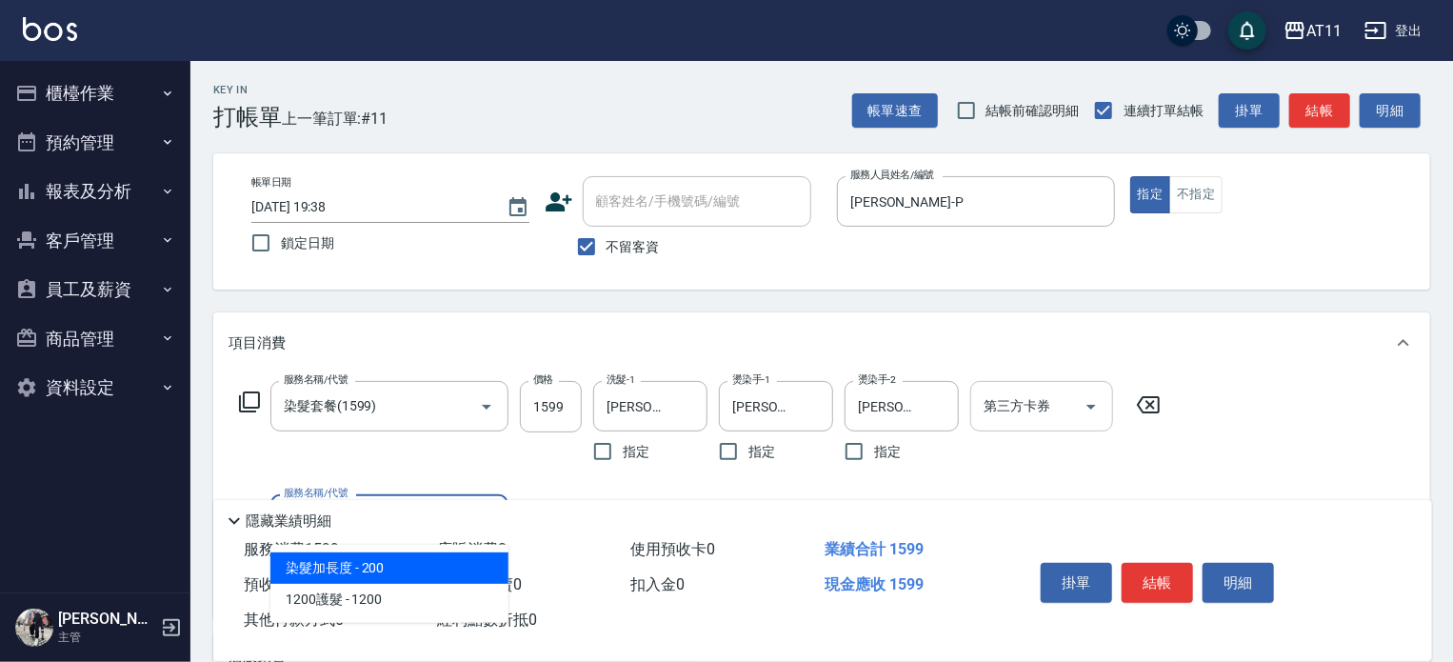
type input "染髮加長度(1200)"
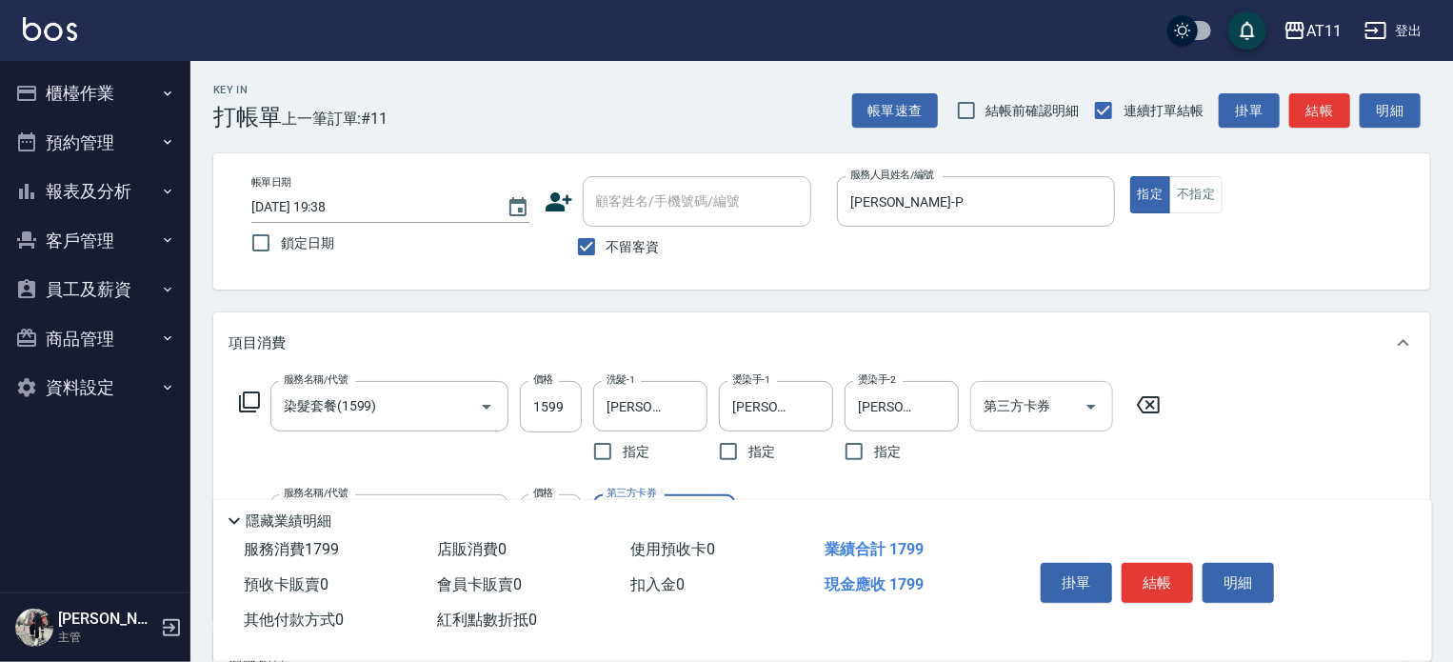
drag, startPoint x: 1160, startPoint y: 567, endPoint x: 1152, endPoint y: 575, distance: 10.8
click at [1153, 574] on button "結帳" at bounding box center [1156, 583] width 71 height 40
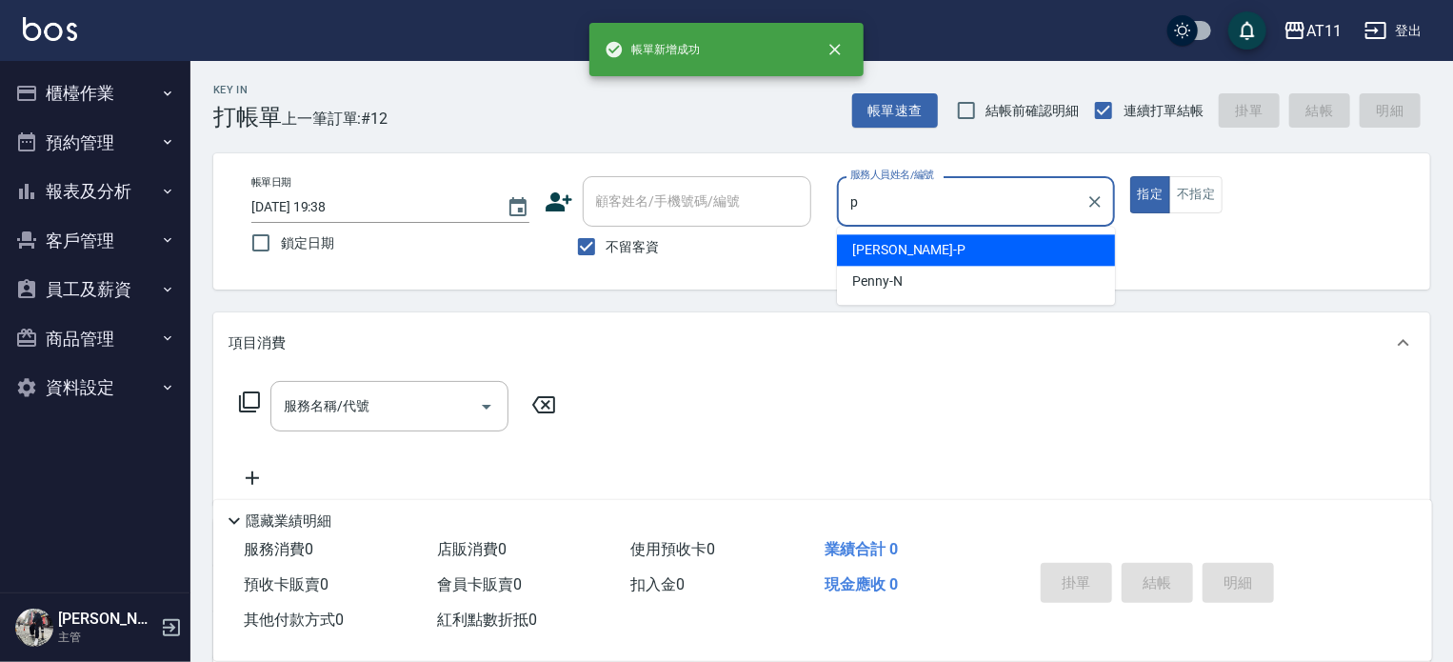
type input "[PERSON_NAME]-P"
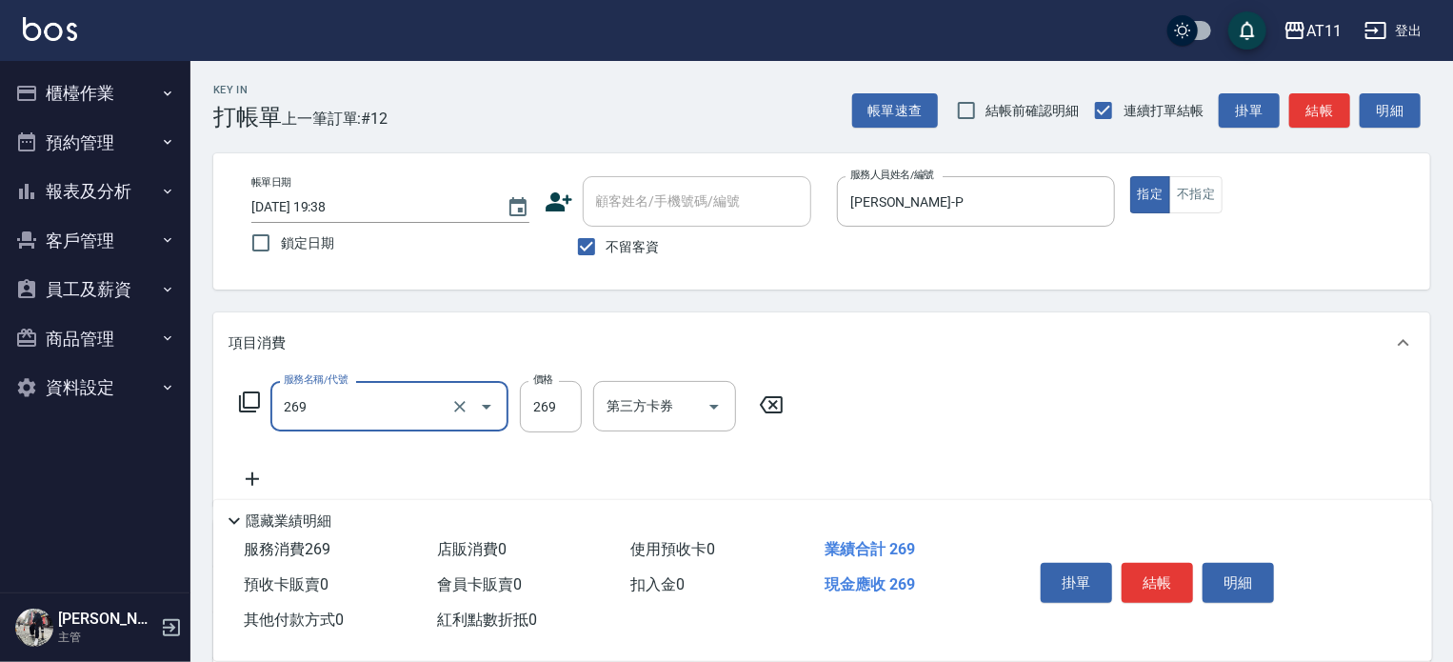
type input "一般洗剪(269)"
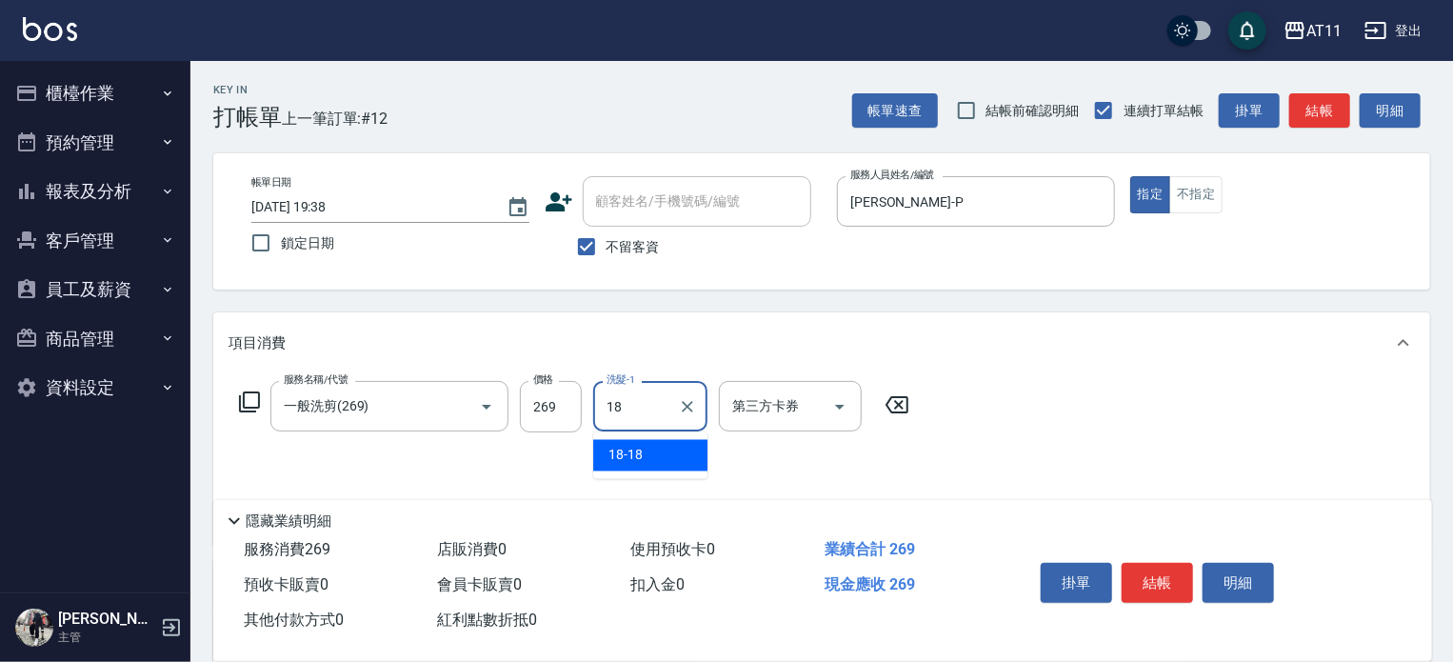
type input "18-18"
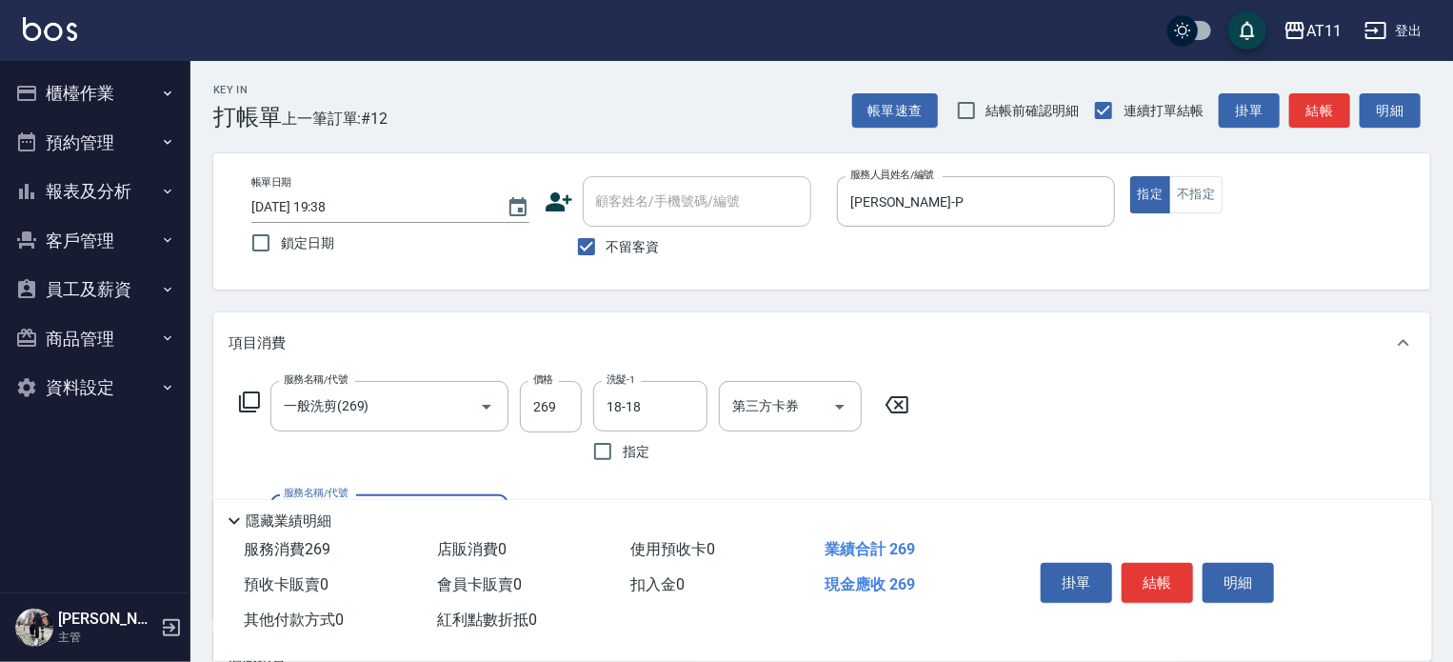
click at [1152, 575] on button "結帳" at bounding box center [1156, 583] width 71 height 40
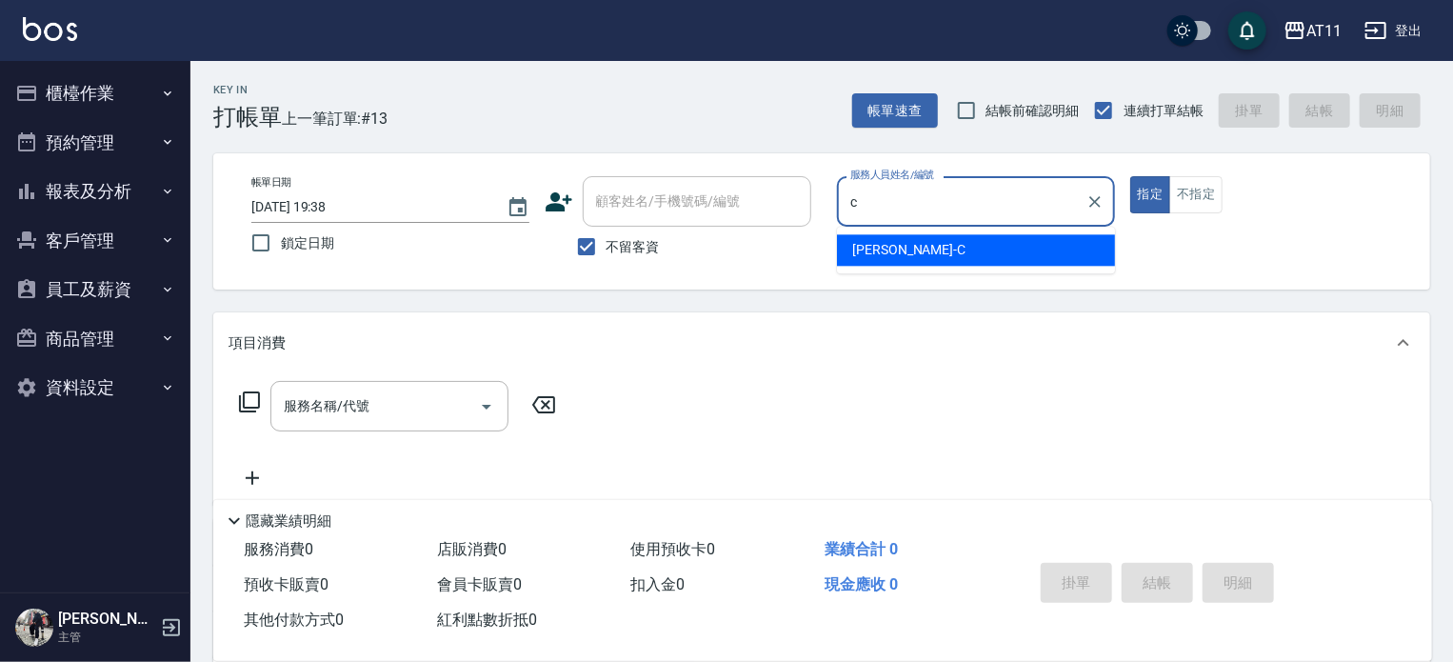
type input "[PERSON_NAME]"
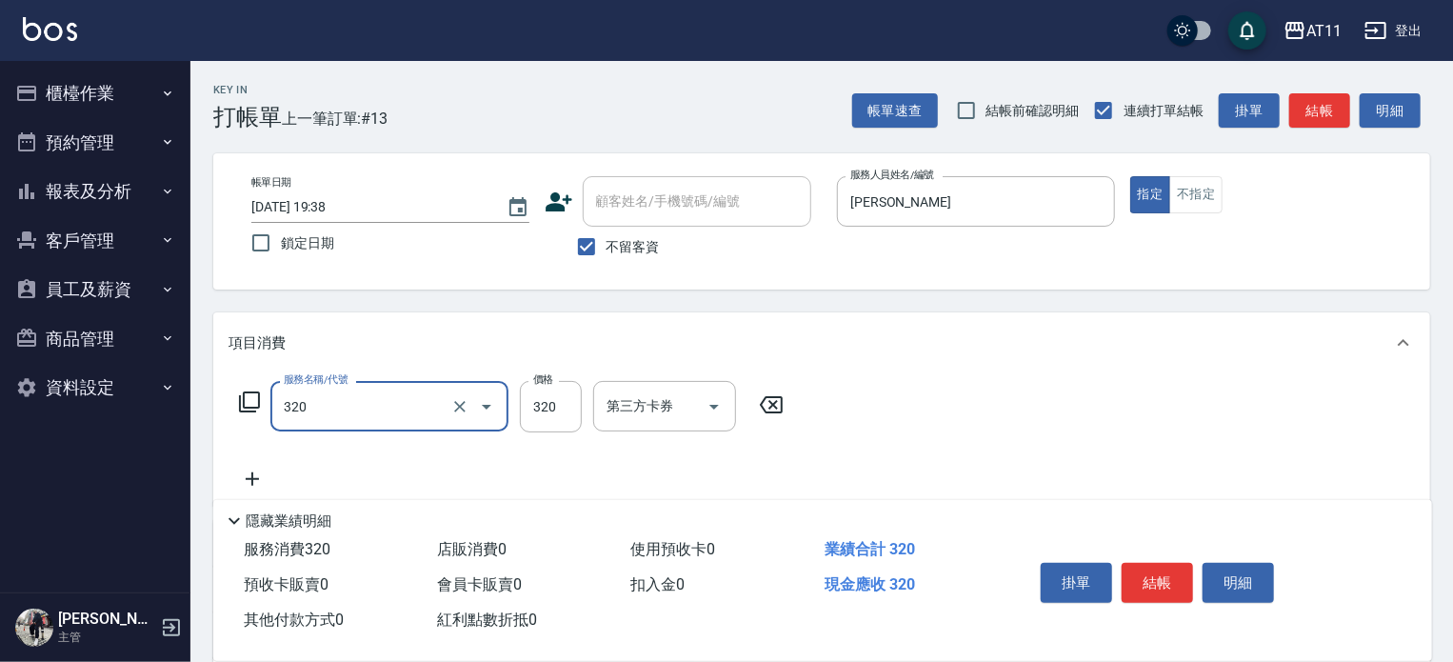
type input "洗剪(320)"
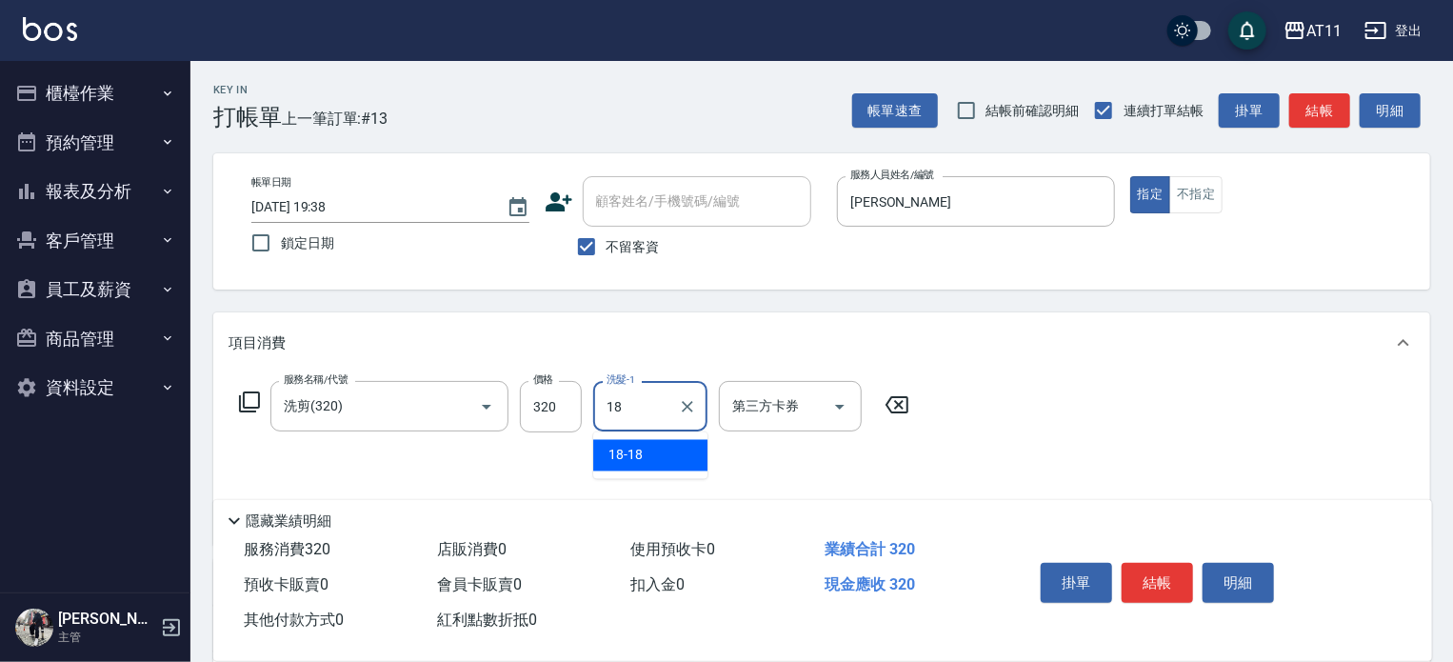
type input "18-18"
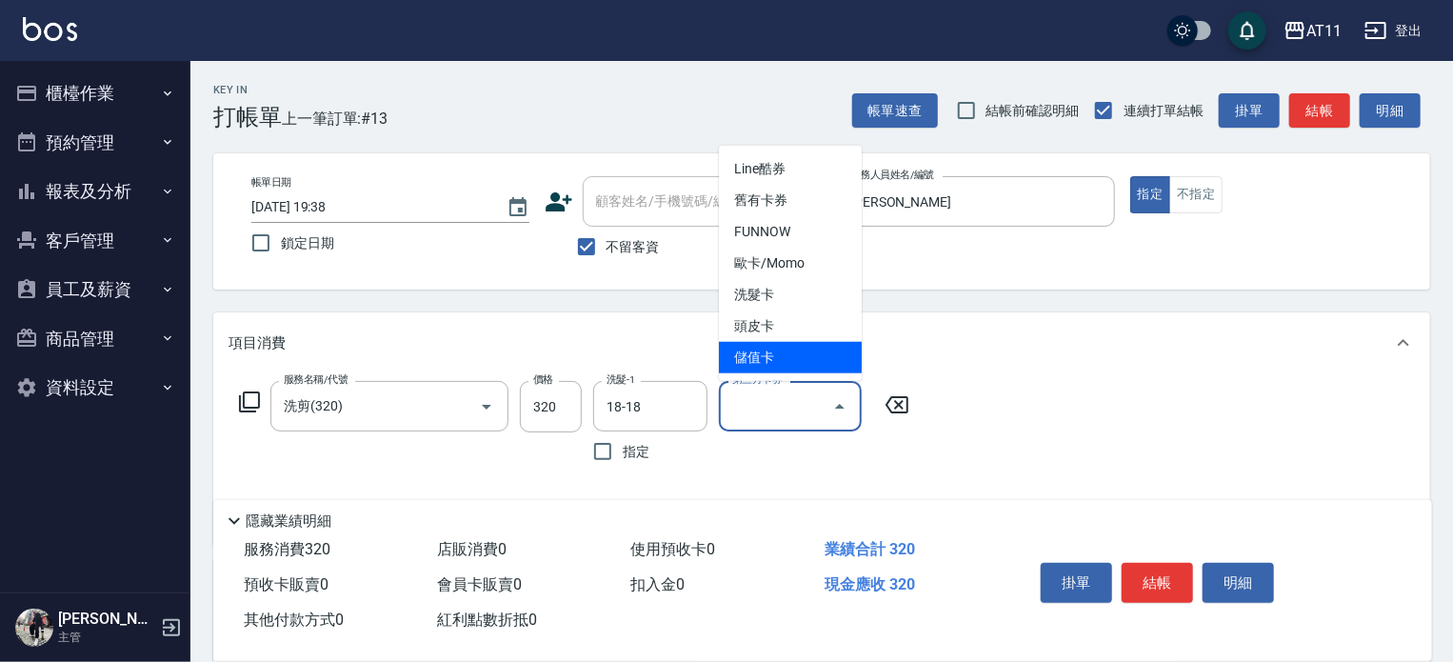
type input "儲值卡"
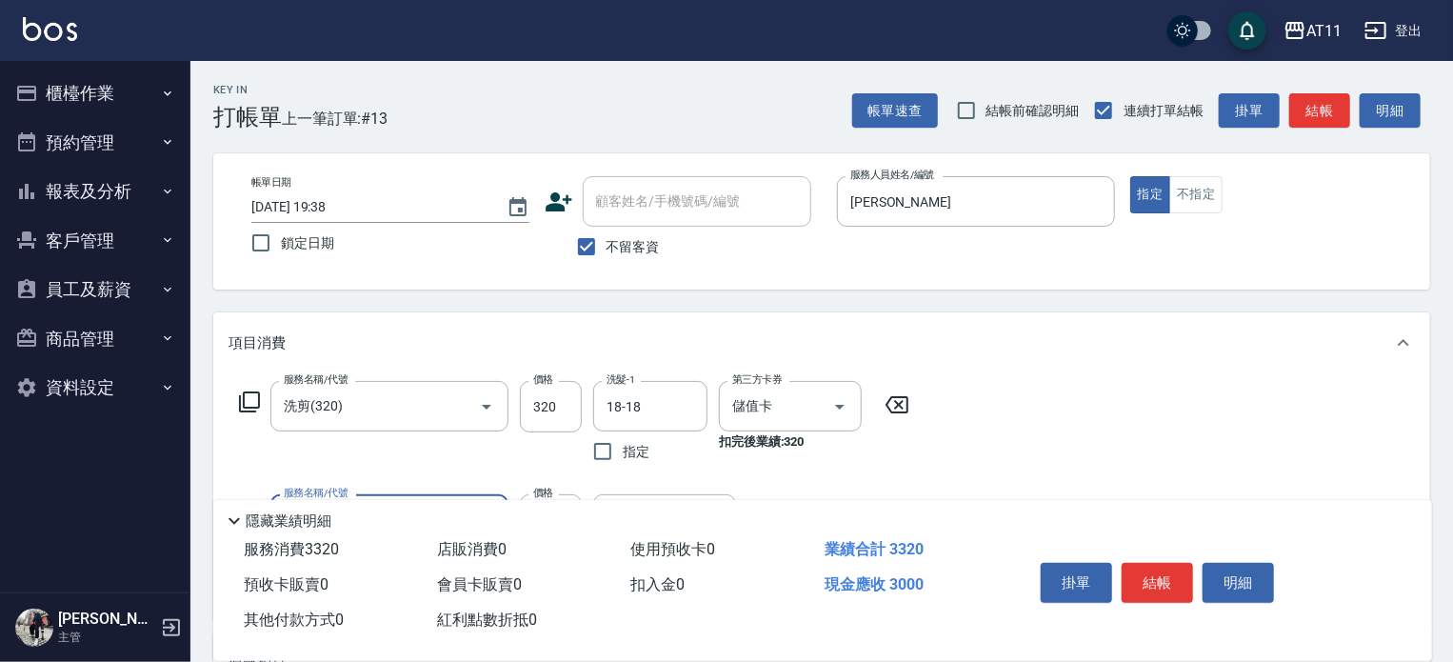
type input "頂級豪華OVC3(3000)"
type input "1000"
click at [1152, 575] on button "結帳" at bounding box center [1156, 583] width 71 height 40
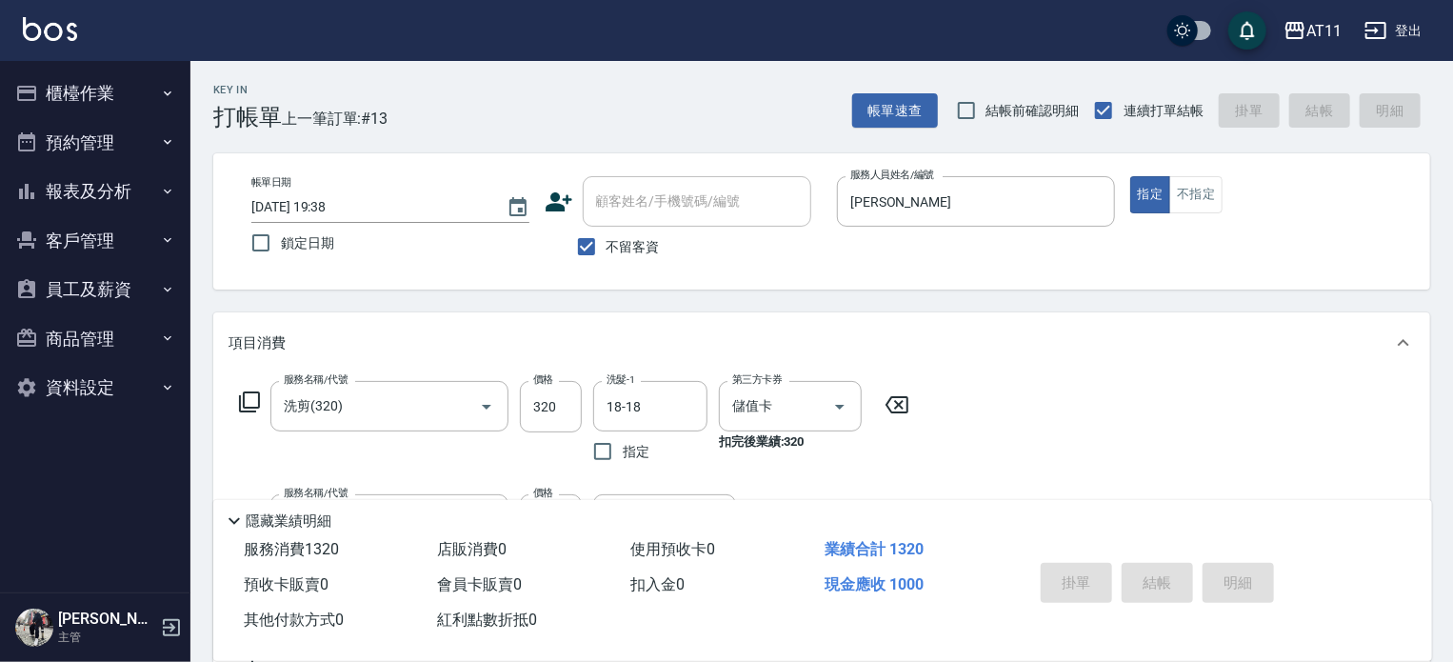
type input "[DATE] 19:39"
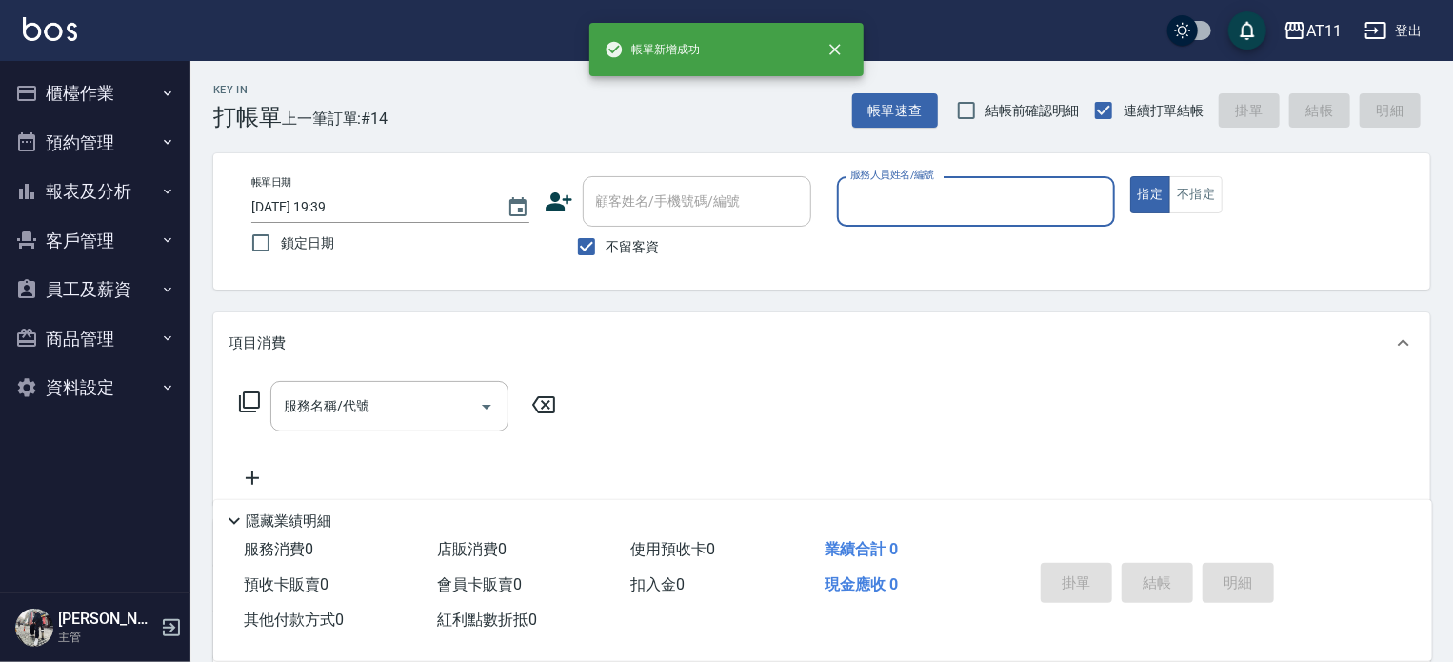
click at [88, 111] on button "櫃檯作業" at bounding box center [95, 94] width 175 height 50
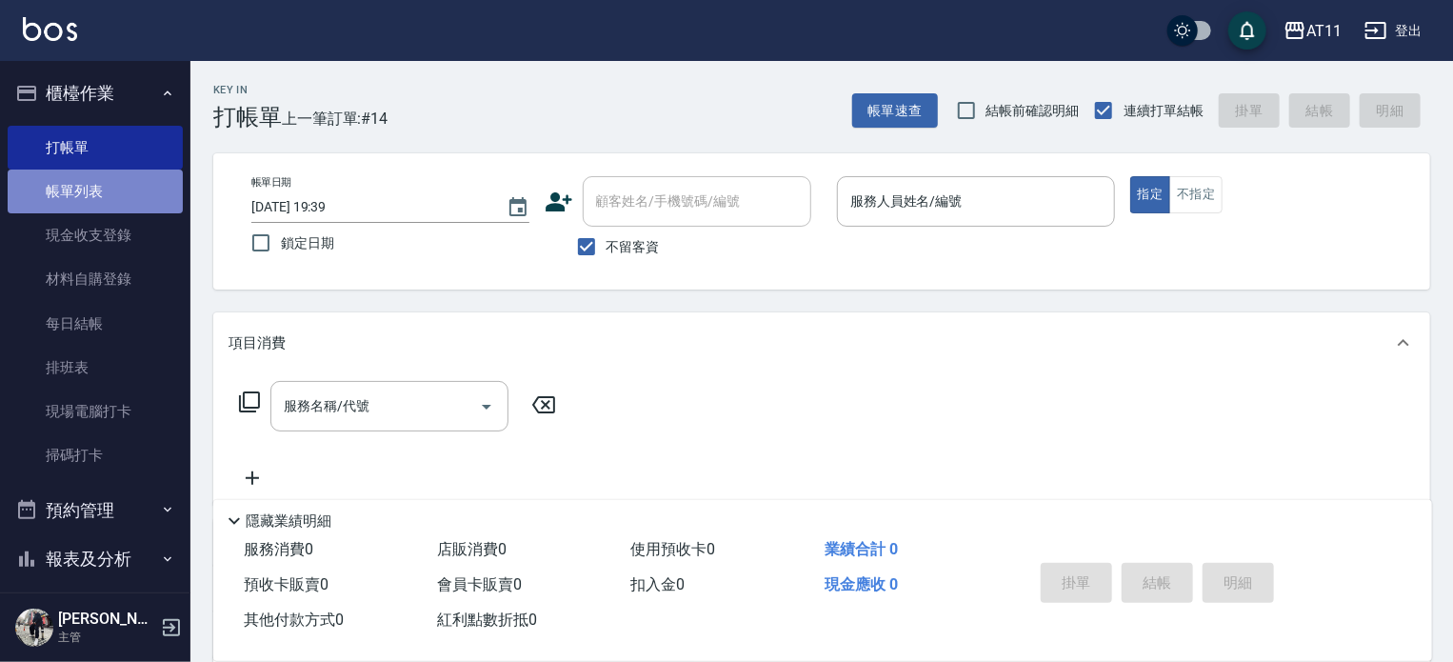
click at [102, 199] on link "帳單列表" at bounding box center [95, 191] width 175 height 44
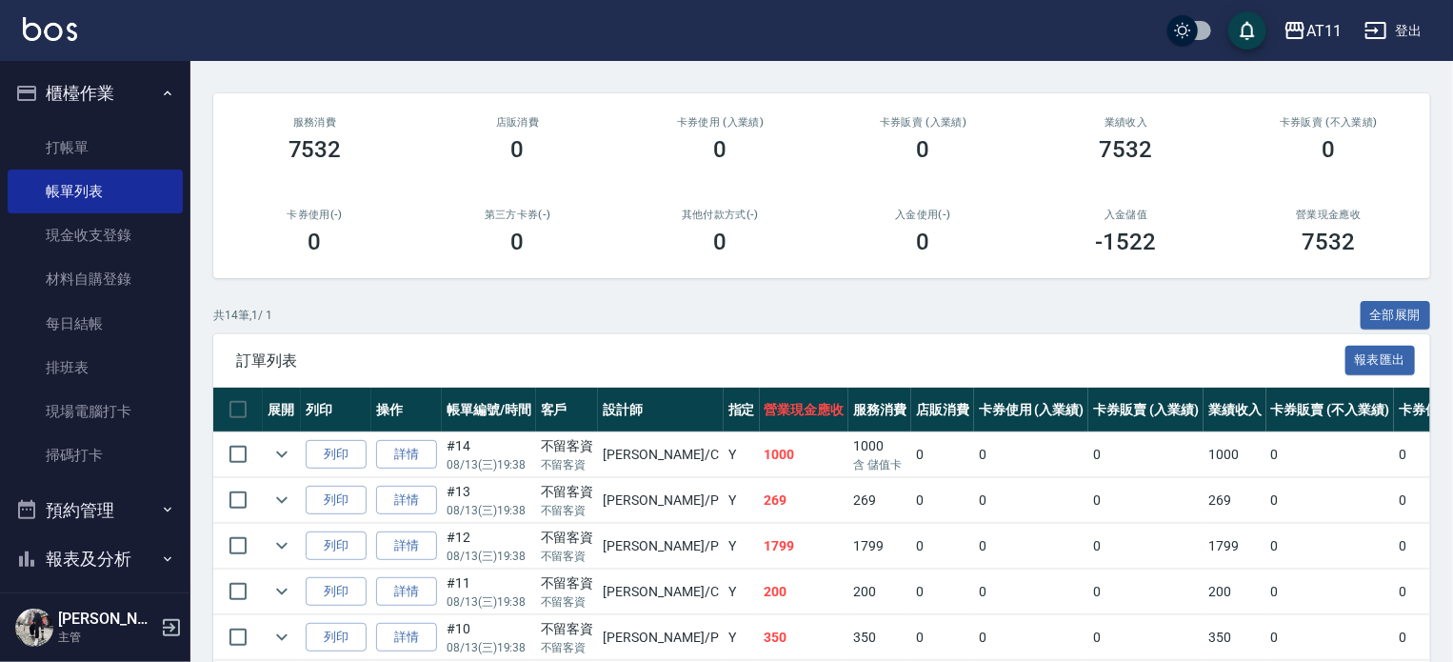
scroll to position [381, 0]
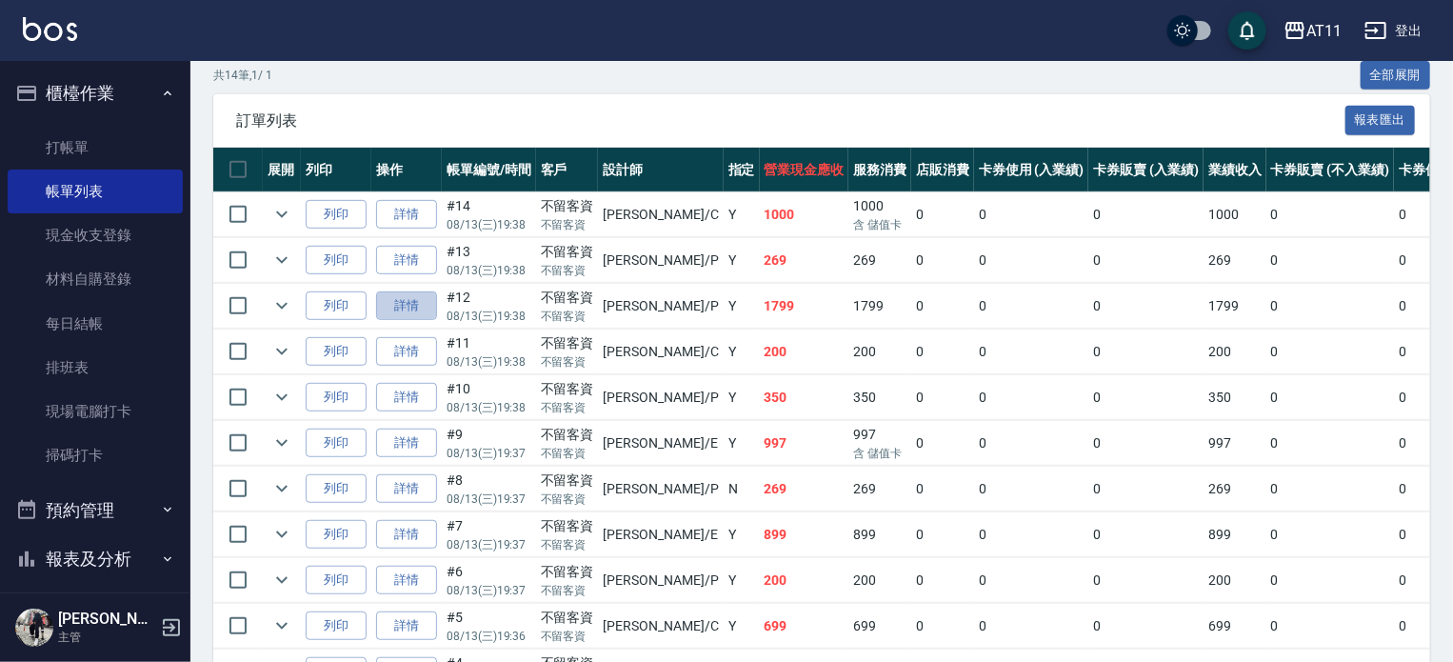
click at [408, 321] on link "詳情" at bounding box center [406, 306] width 61 height 30
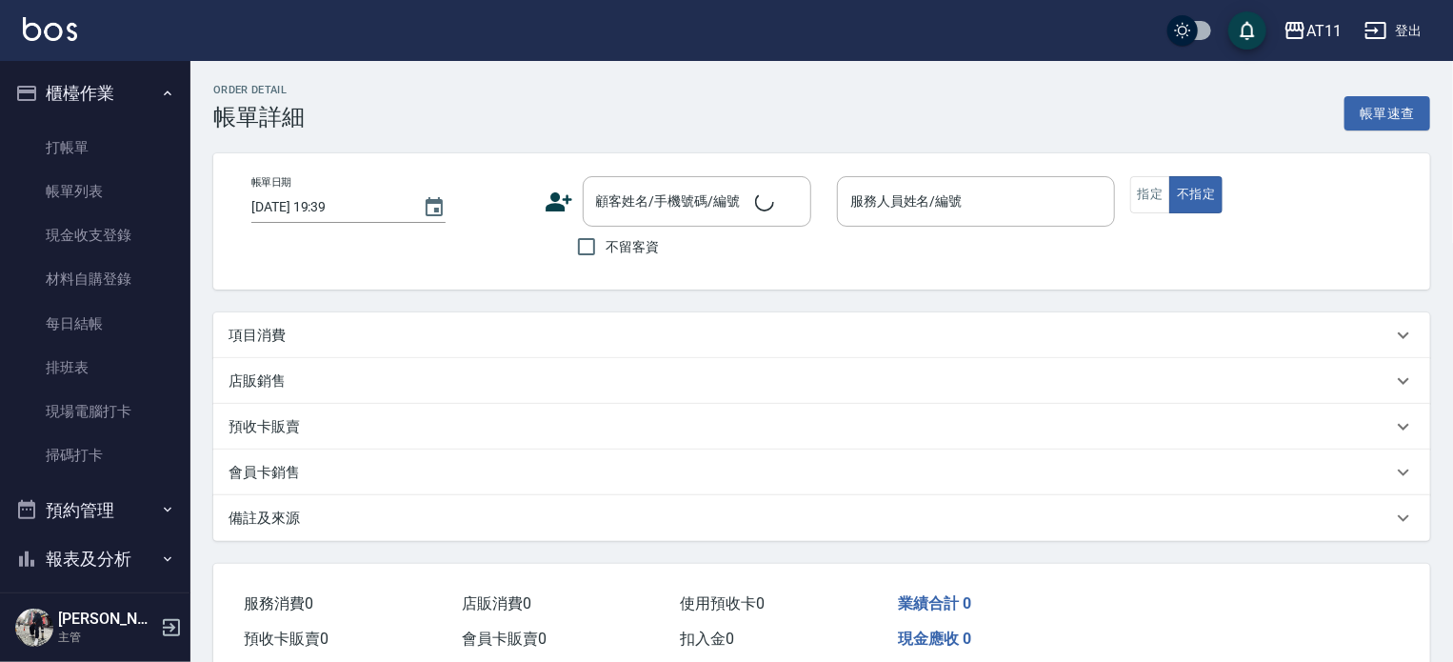
type input "[DATE] 19:38"
checkbox input "true"
type input "[PERSON_NAME]-P"
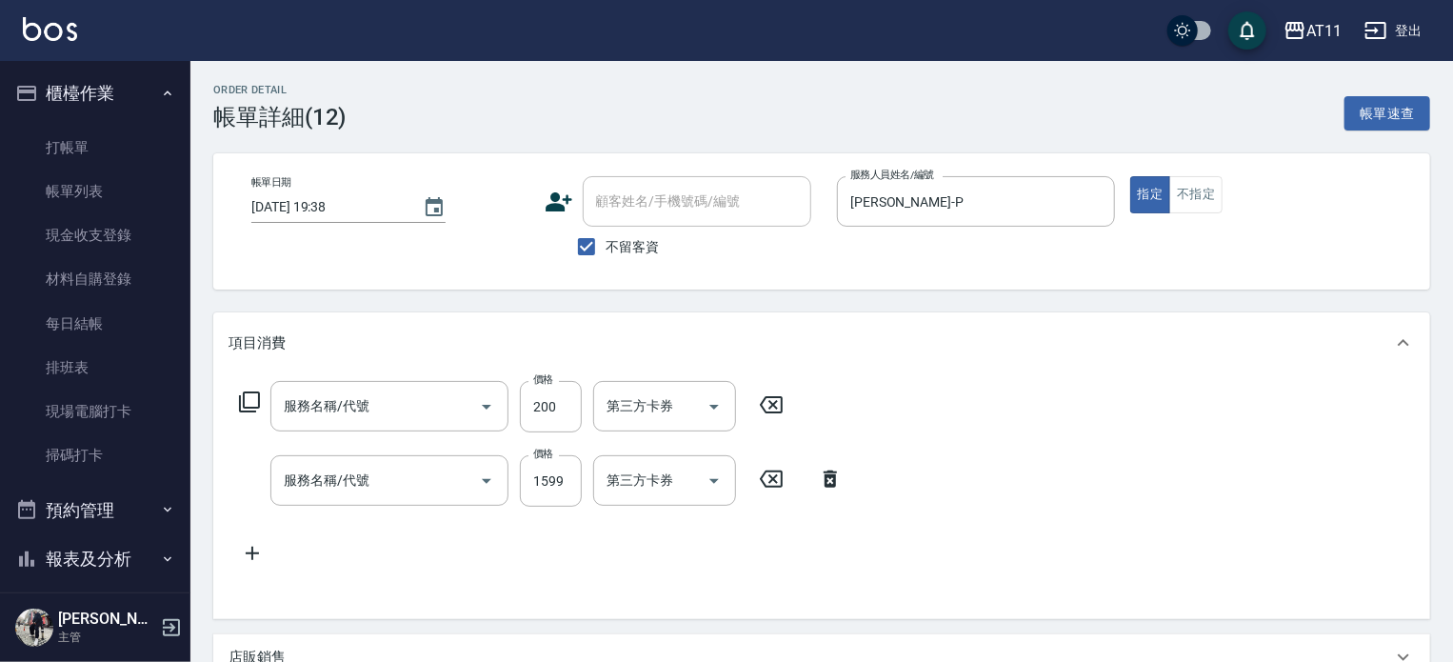
type input "染髮加長度(1200)"
type input "染髮套餐(1599)"
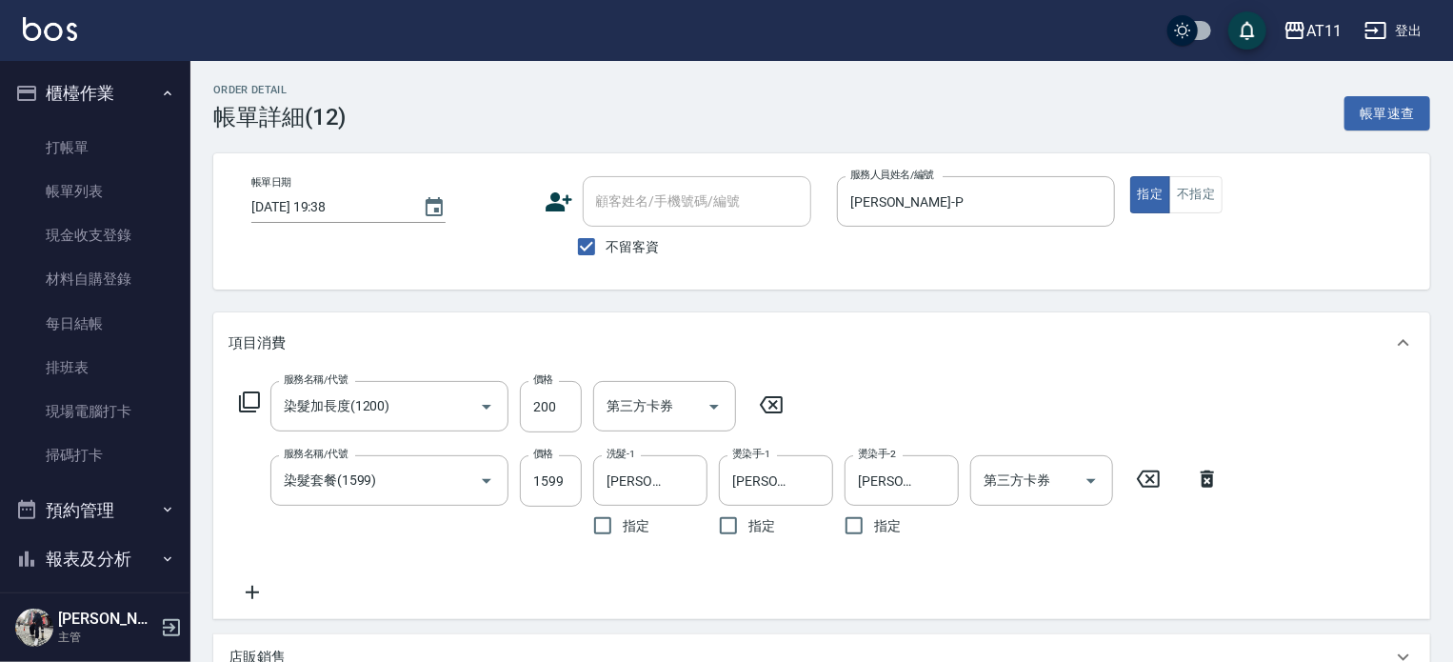
click at [768, 402] on icon at bounding box center [771, 404] width 48 height 23
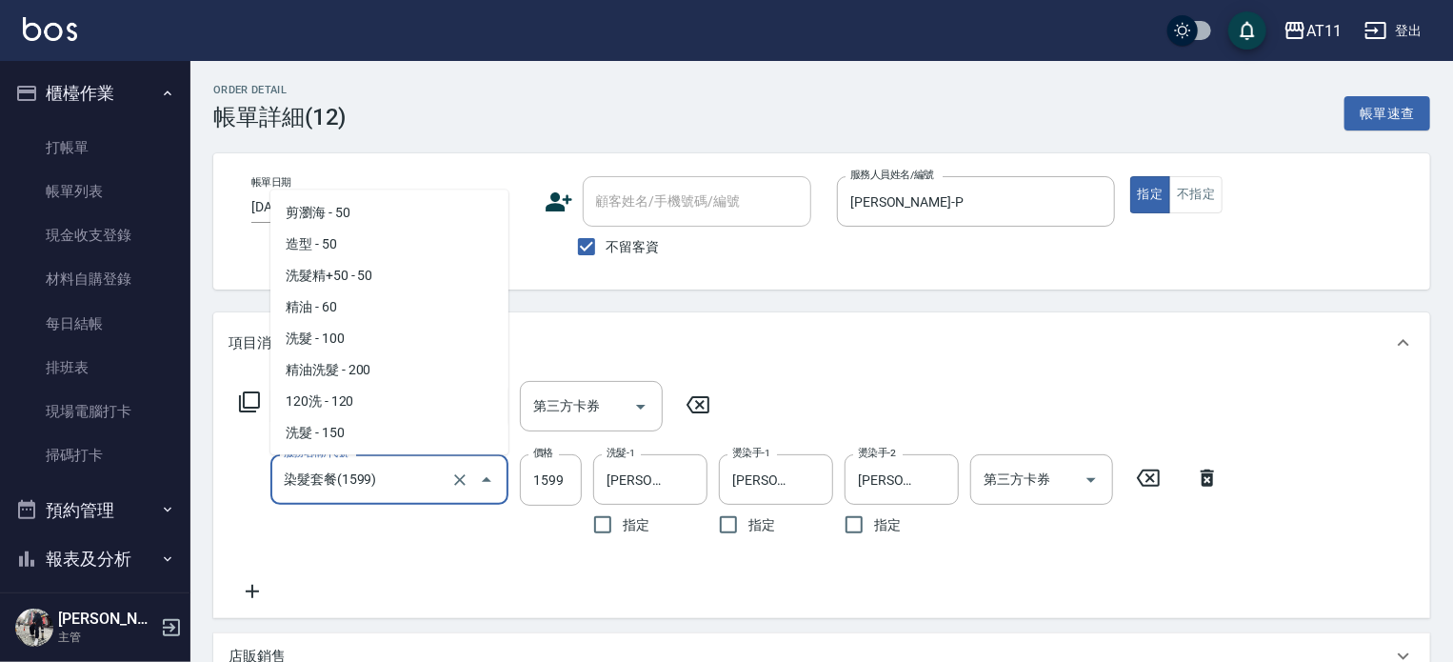
click at [415, 476] on input "染髮套餐(1599)" at bounding box center [363, 479] width 168 height 33
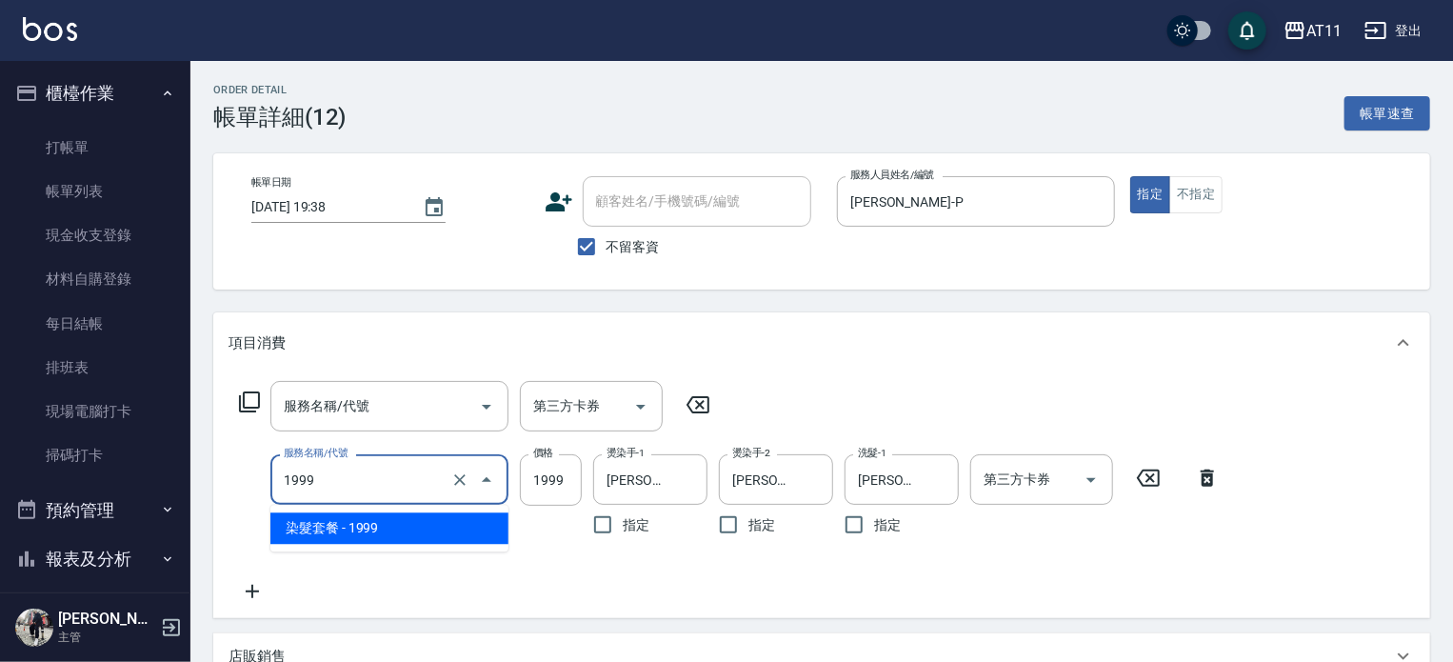
click at [415, 476] on input "1999" at bounding box center [363, 479] width 168 height 33
type input "染髮套餐(1999)"
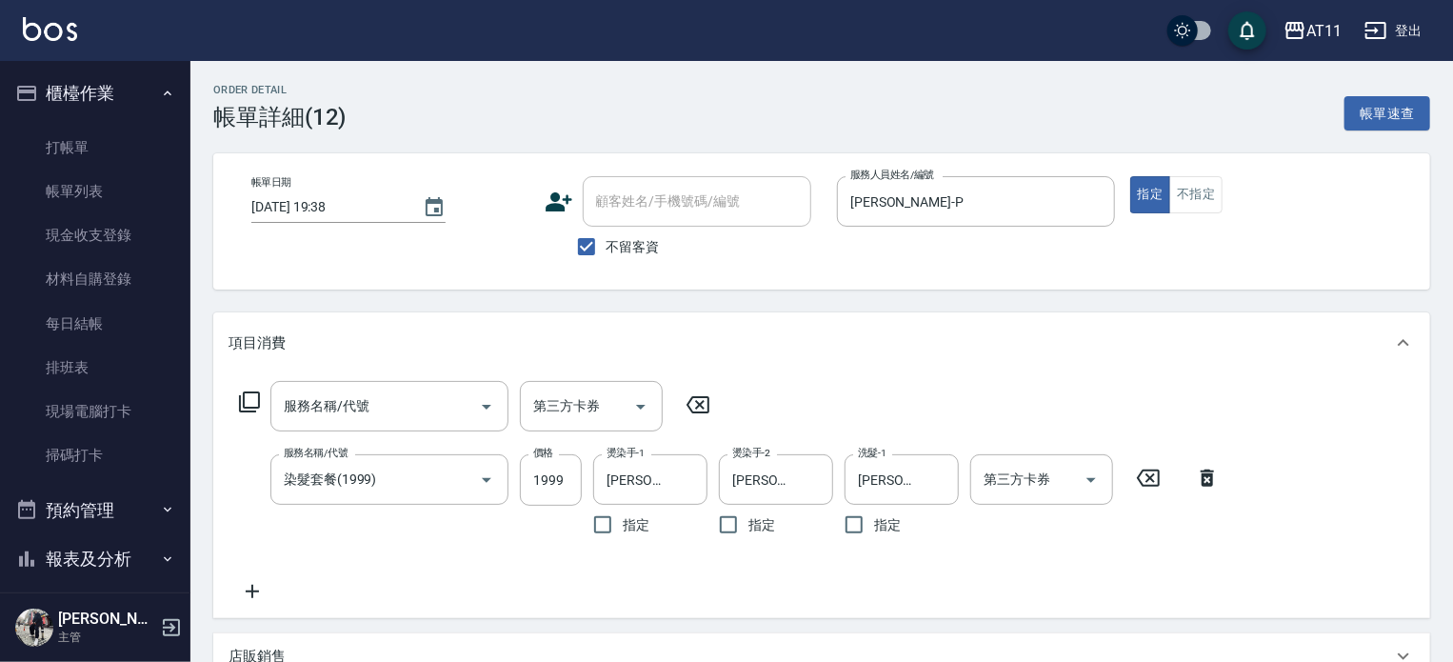
click at [1214, 482] on icon at bounding box center [1207, 477] width 48 height 23
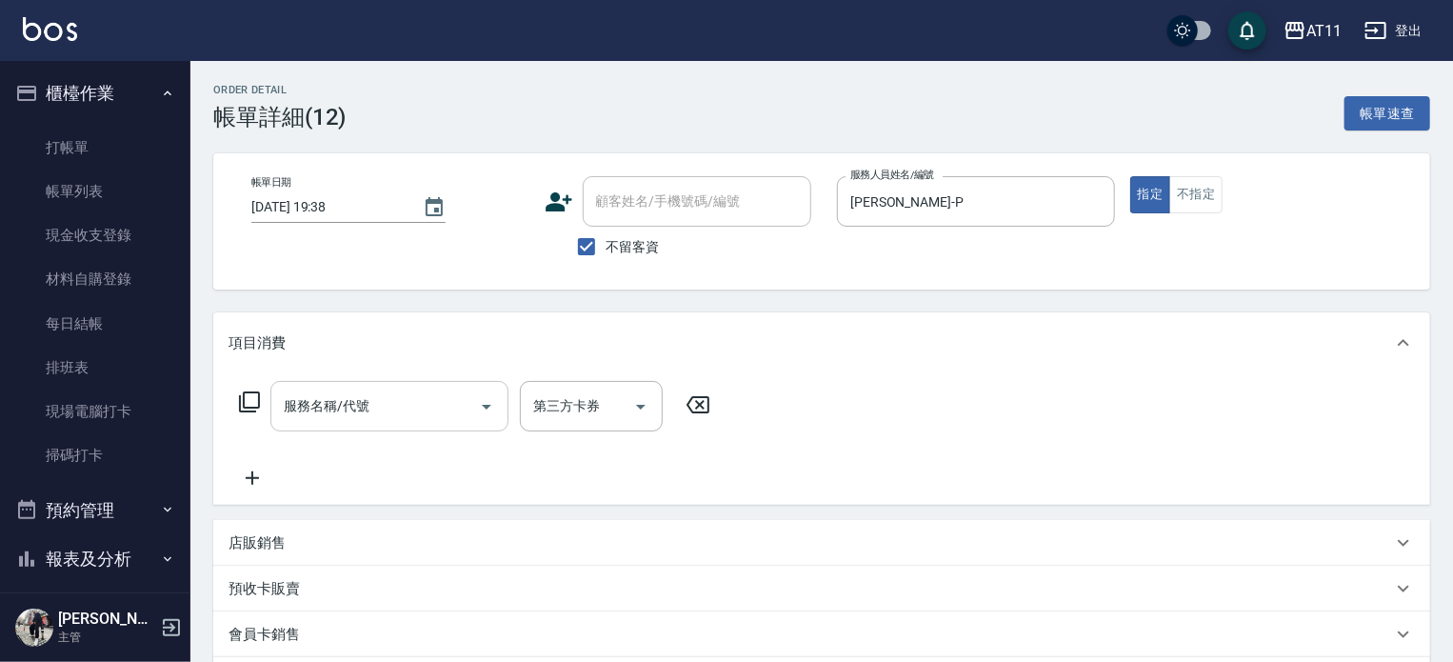
click at [437, 391] on input "服務名稱/代號" at bounding box center [375, 405] width 192 height 33
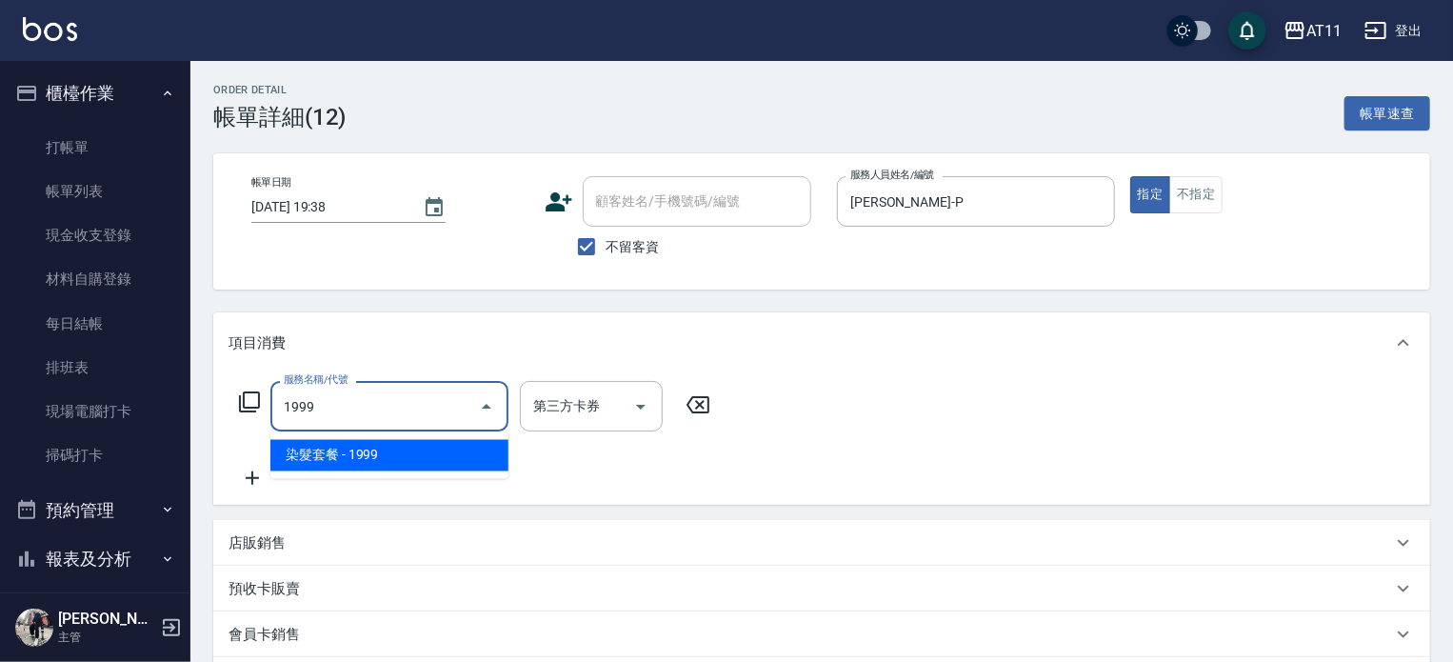
type input "染髮套餐(1999)"
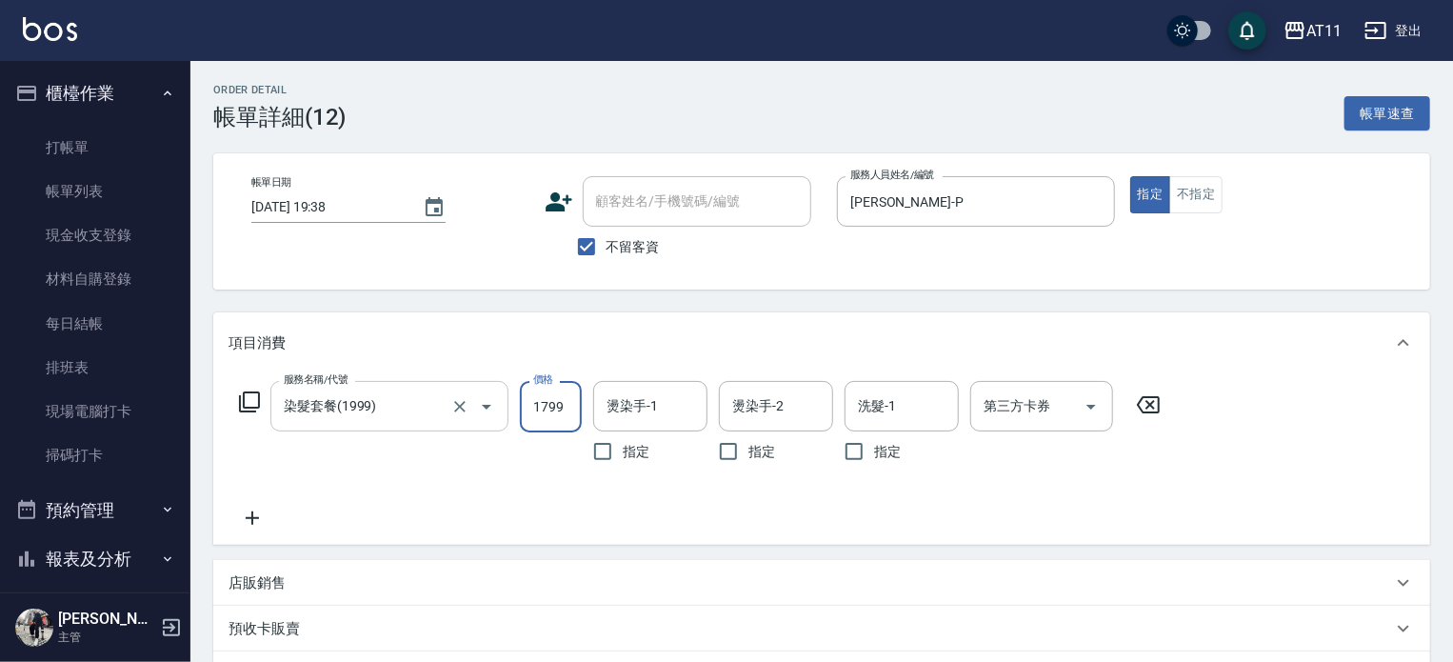
type input "1799"
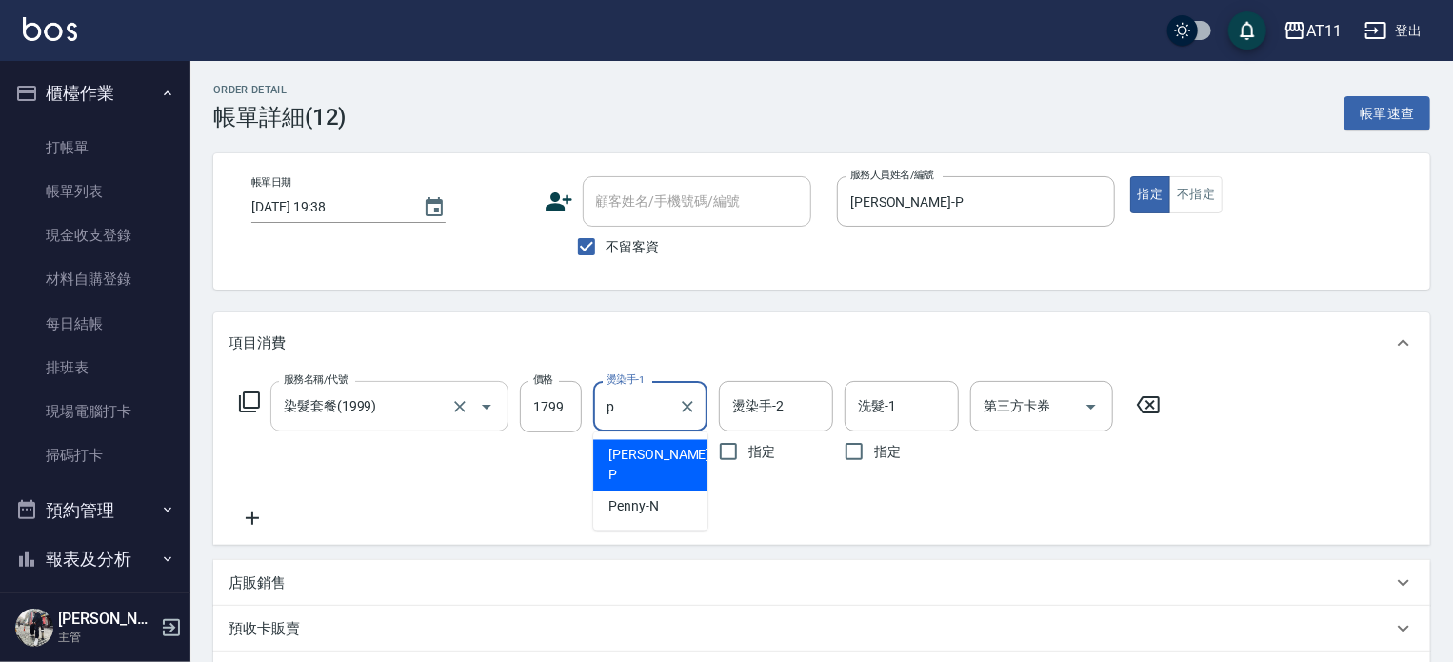
type input "[PERSON_NAME]-P"
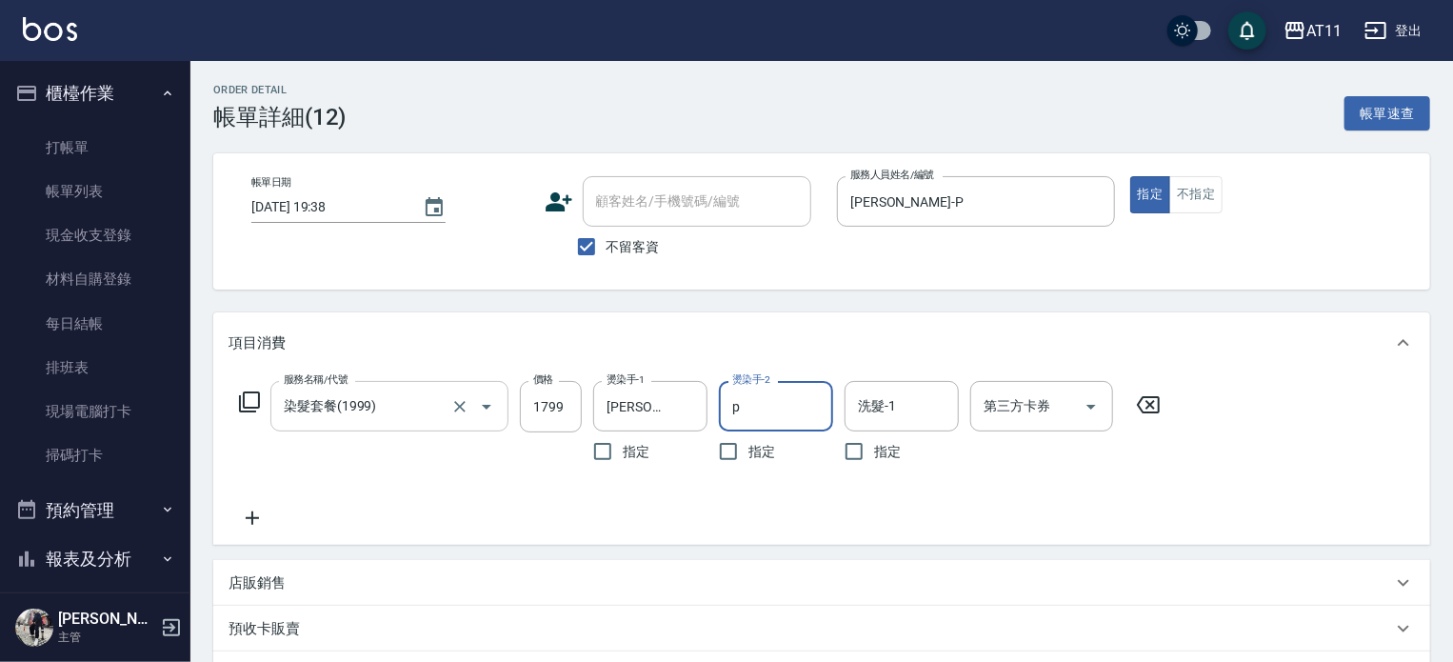
type input "[PERSON_NAME]-P"
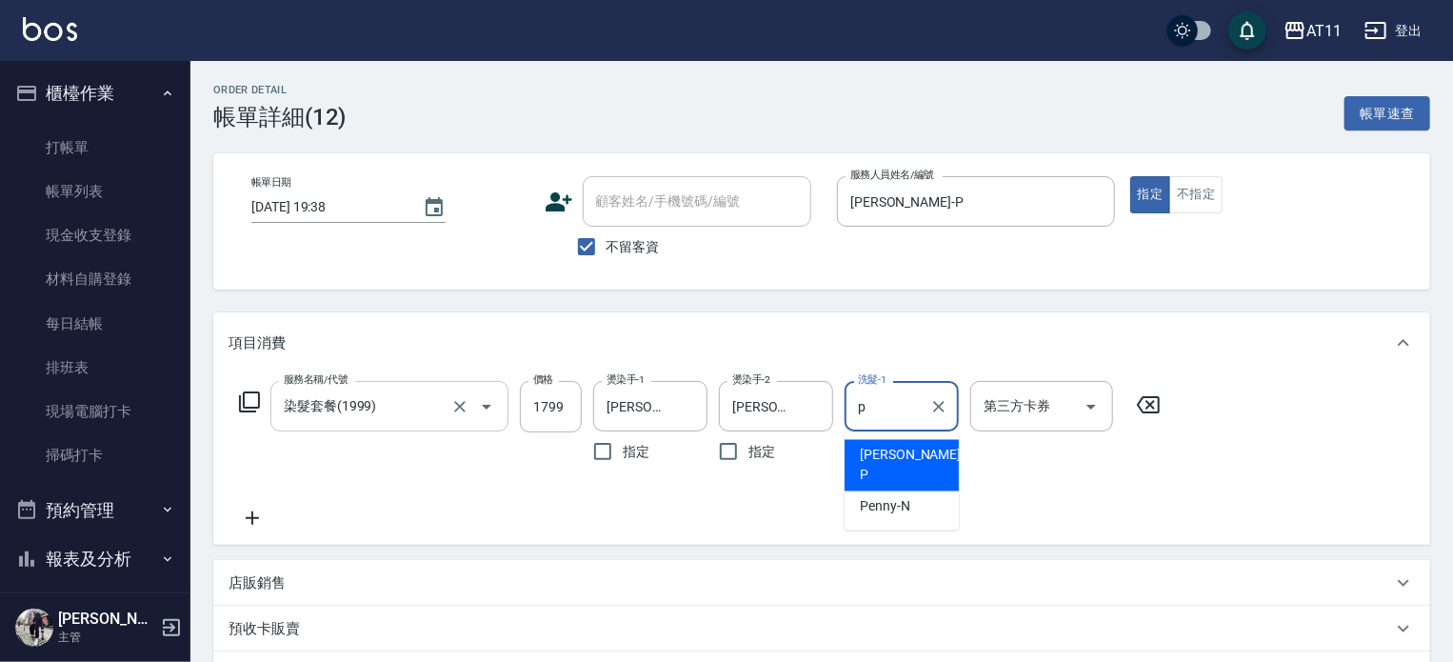
type input "[PERSON_NAME]-P"
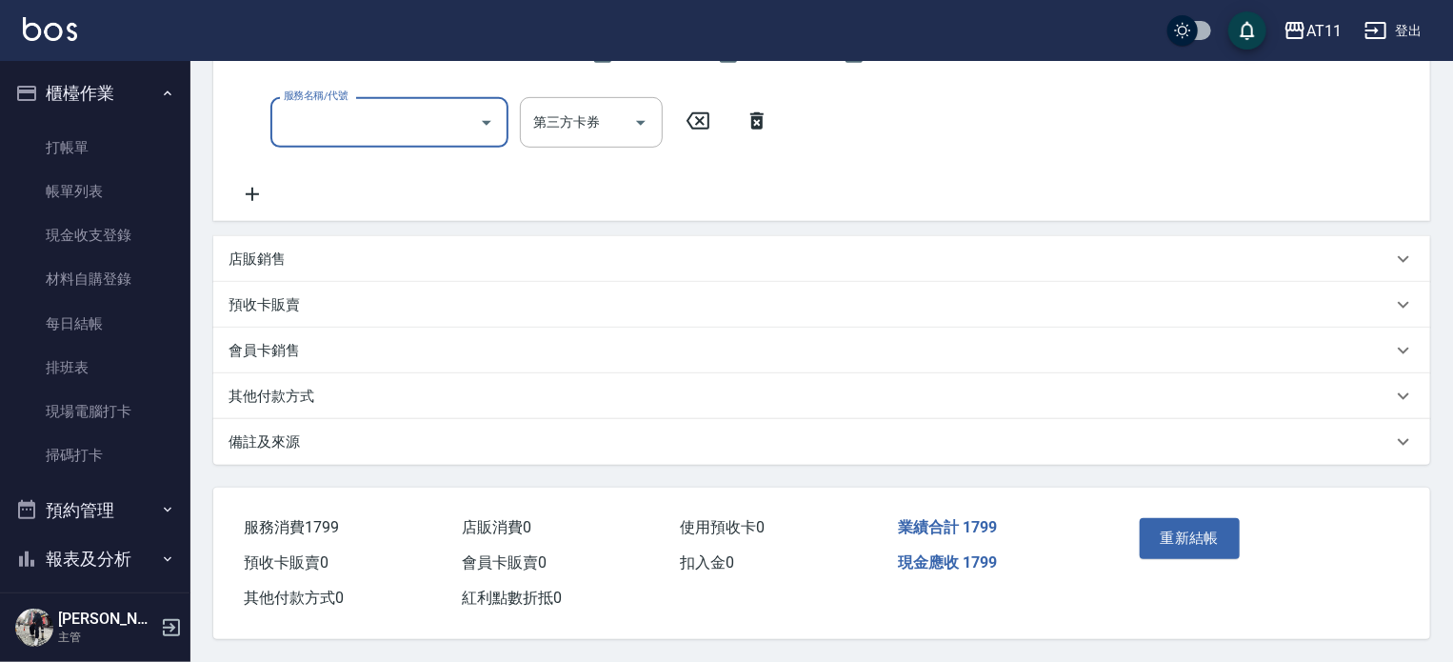
scroll to position [404, 0]
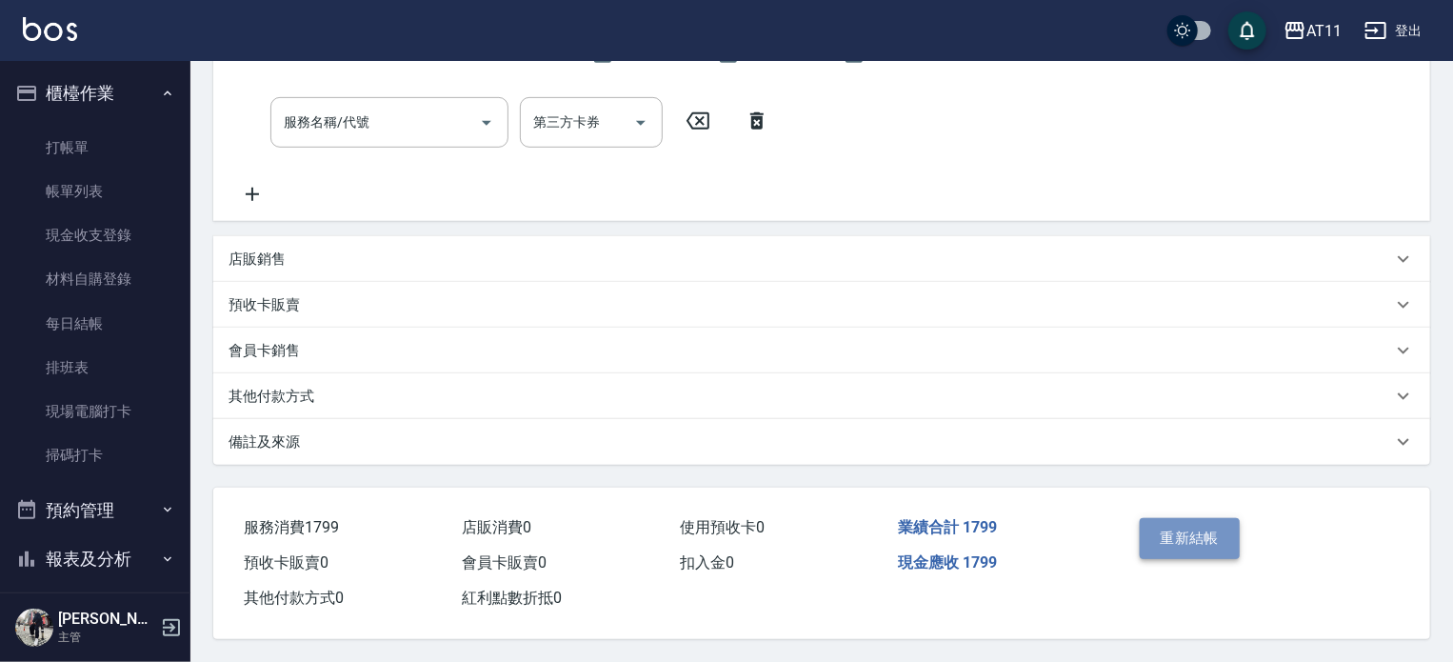
click at [1169, 539] on button "重新結帳" at bounding box center [1190, 538] width 101 height 40
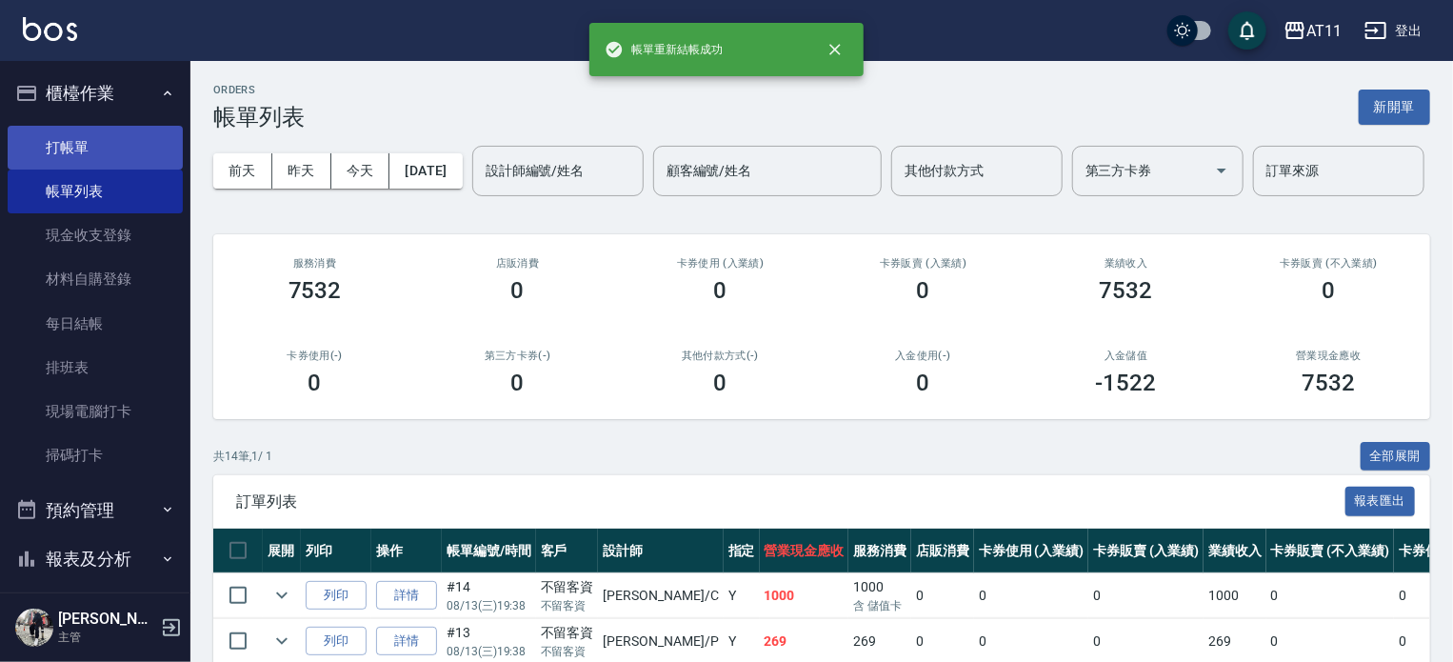
click at [82, 144] on link "打帳單" at bounding box center [95, 148] width 175 height 44
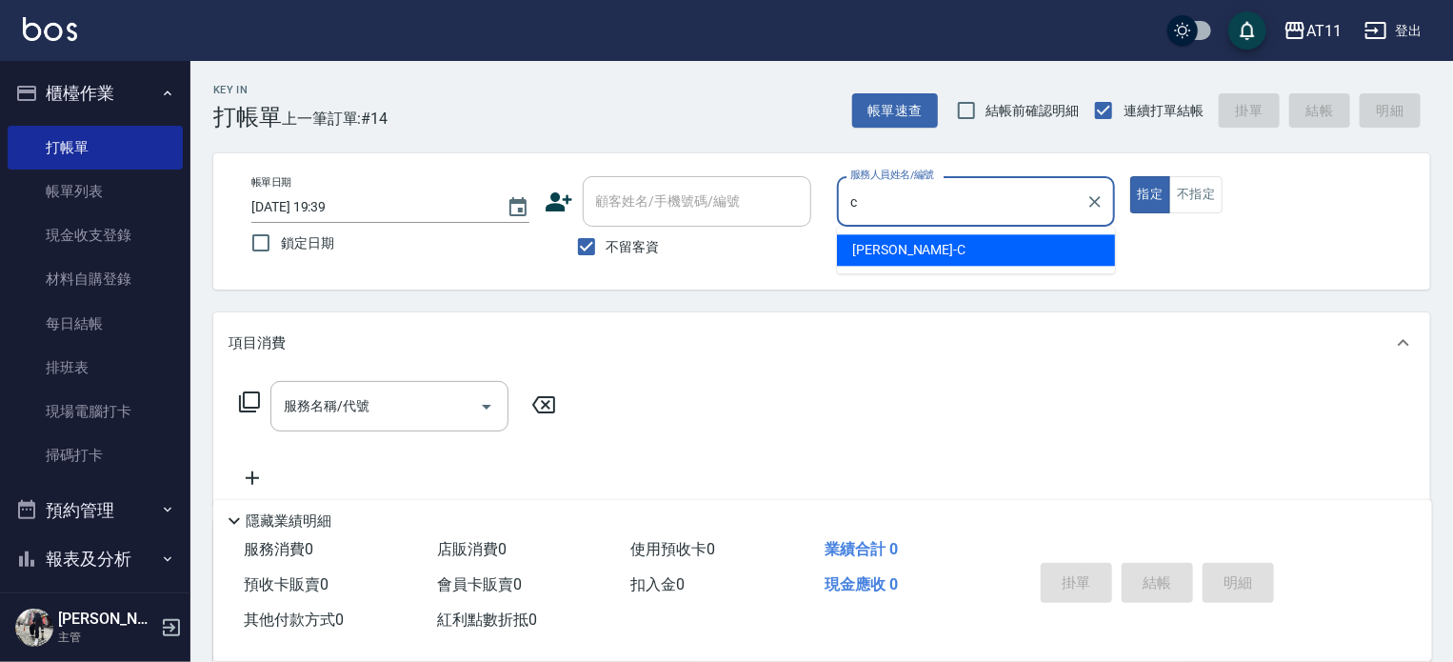
type input "[PERSON_NAME]"
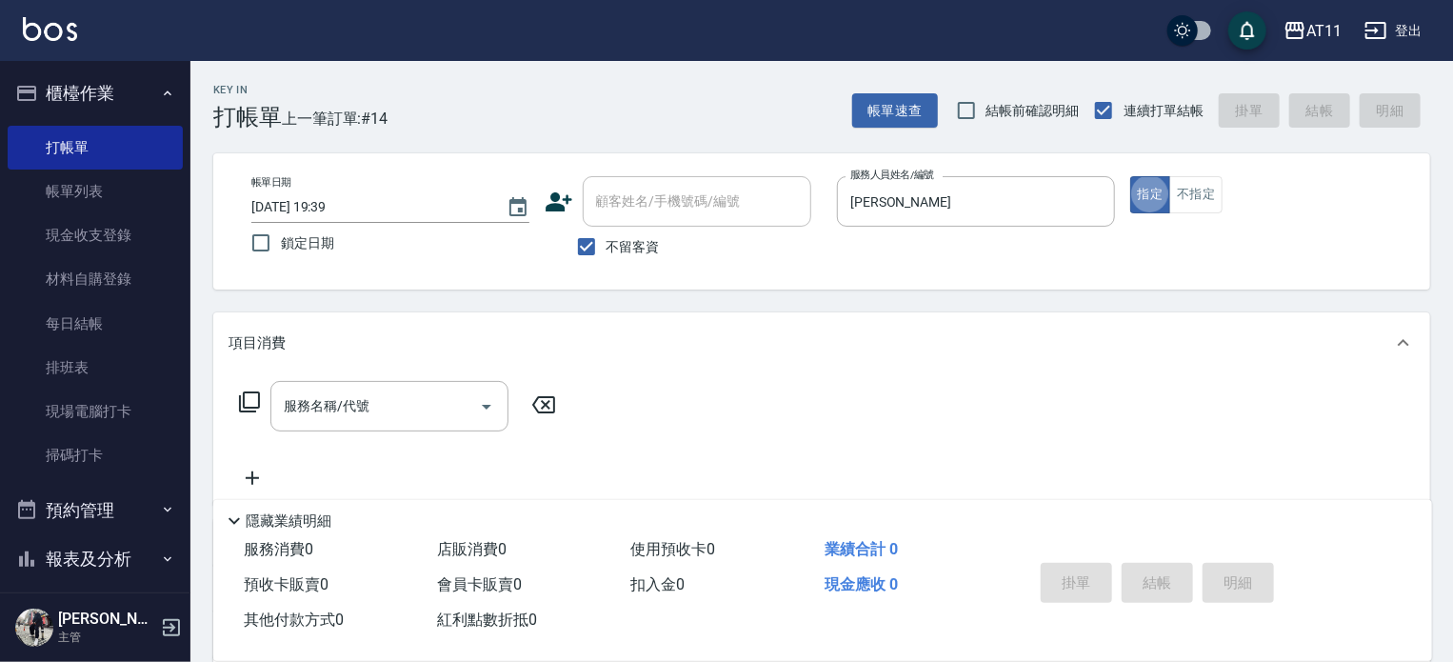
type button "true"
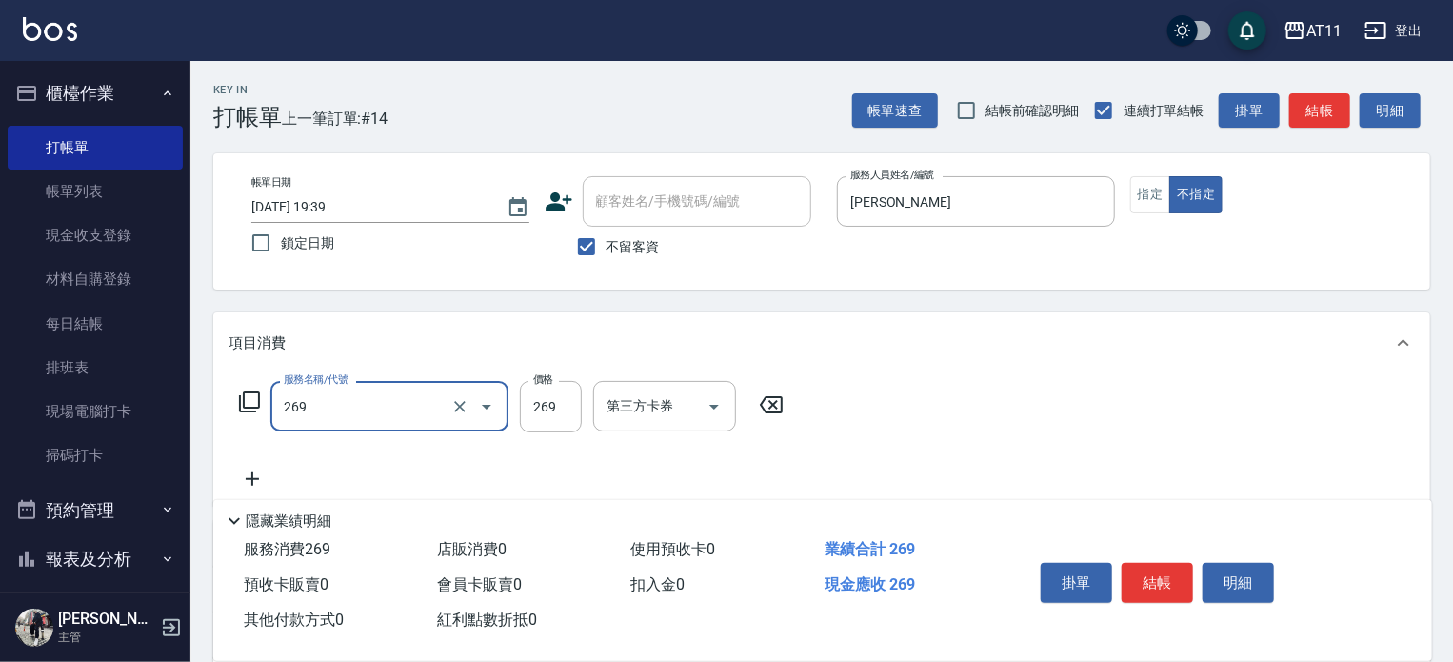
type input "一般洗剪(269)"
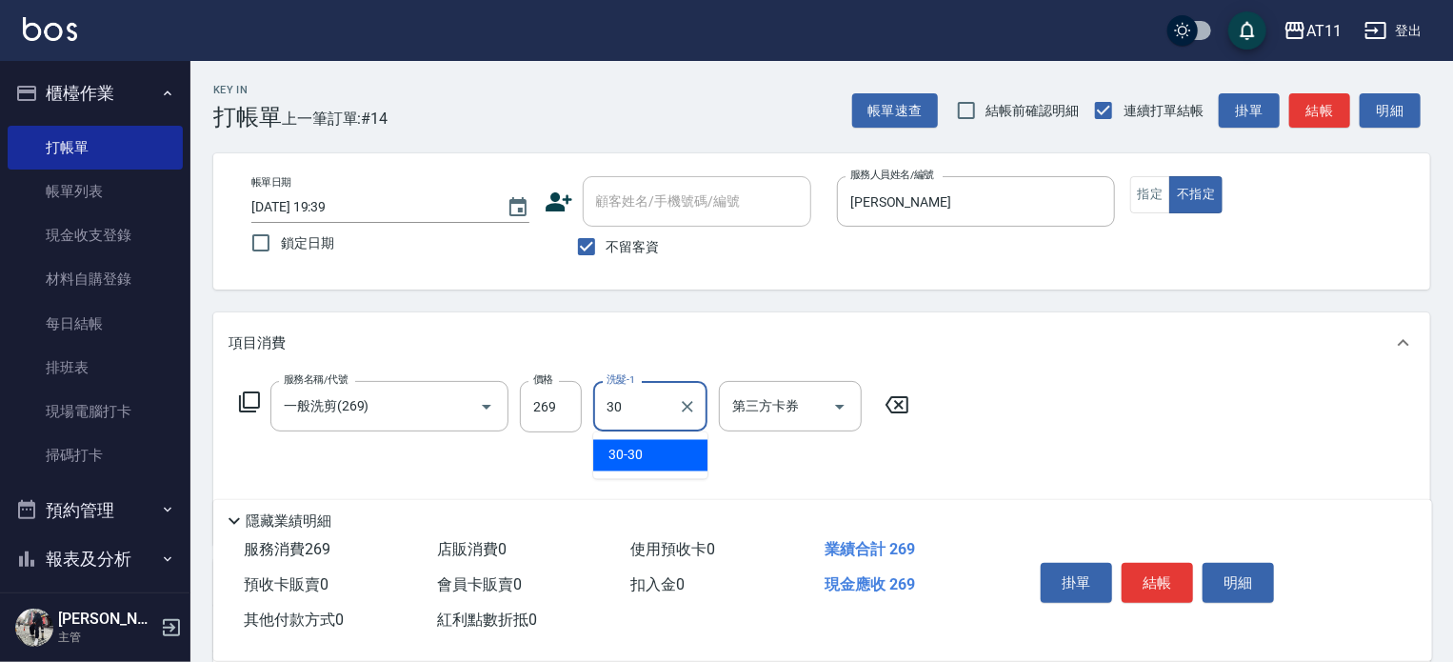
type input "30-30"
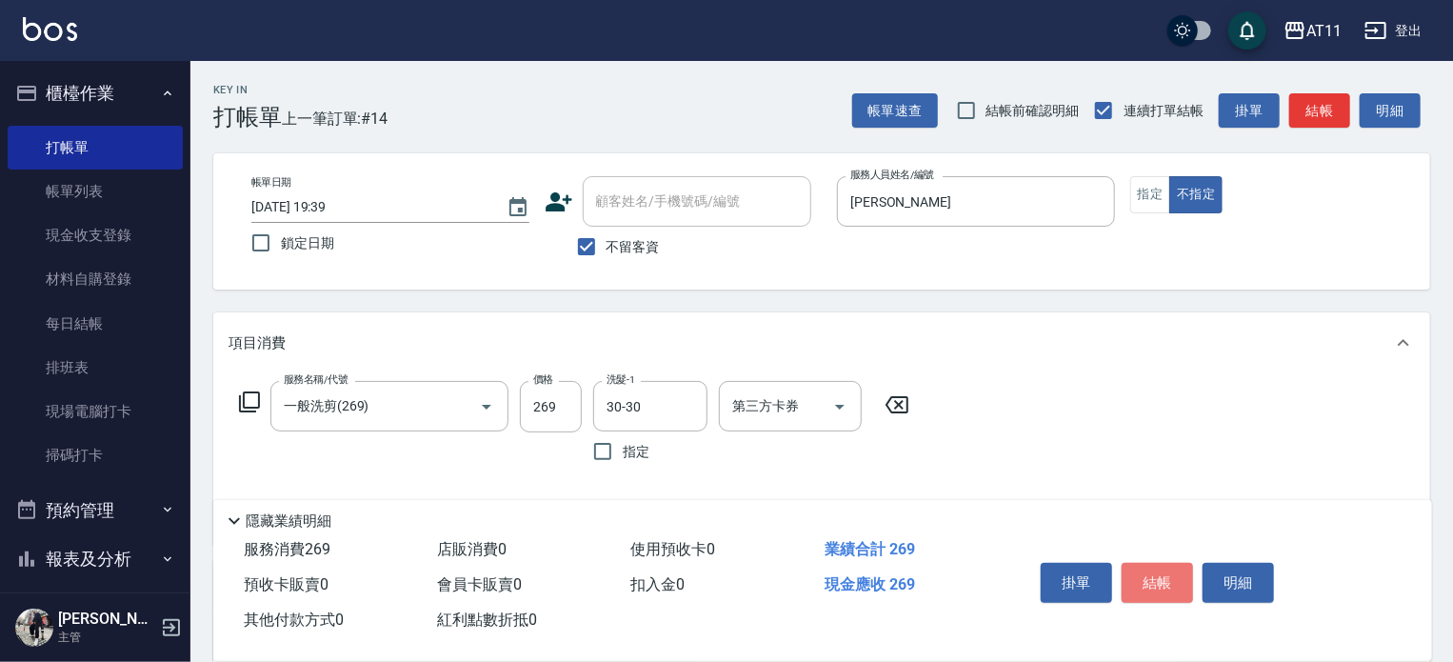
click at [1152, 579] on button "結帳" at bounding box center [1156, 583] width 71 height 40
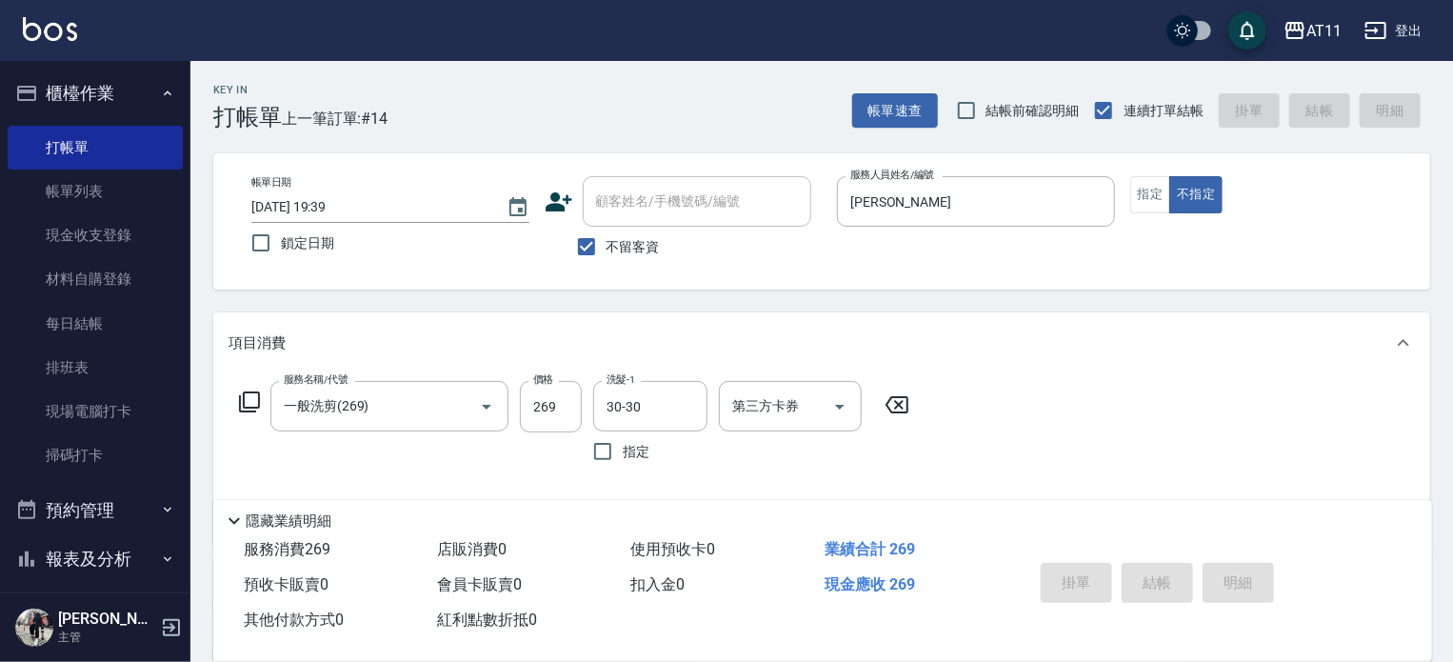
type input "[DATE] 19:40"
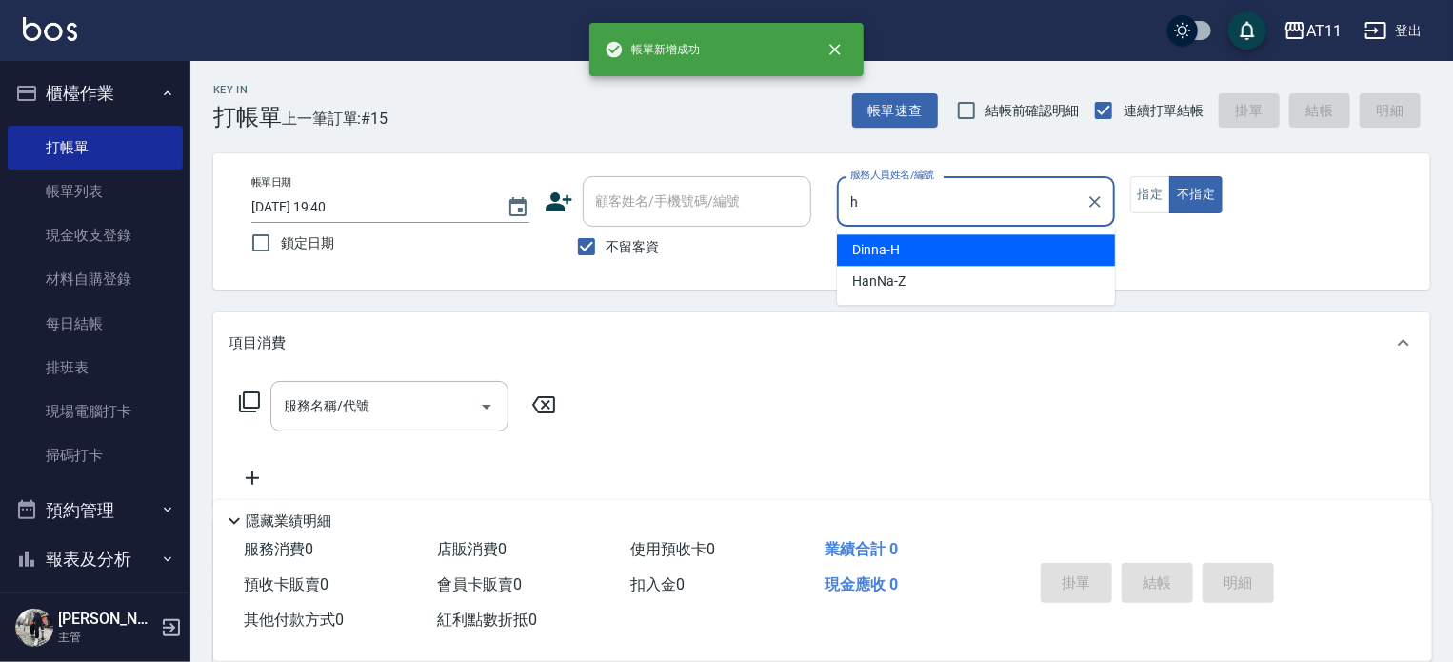
type input "Dinna-H"
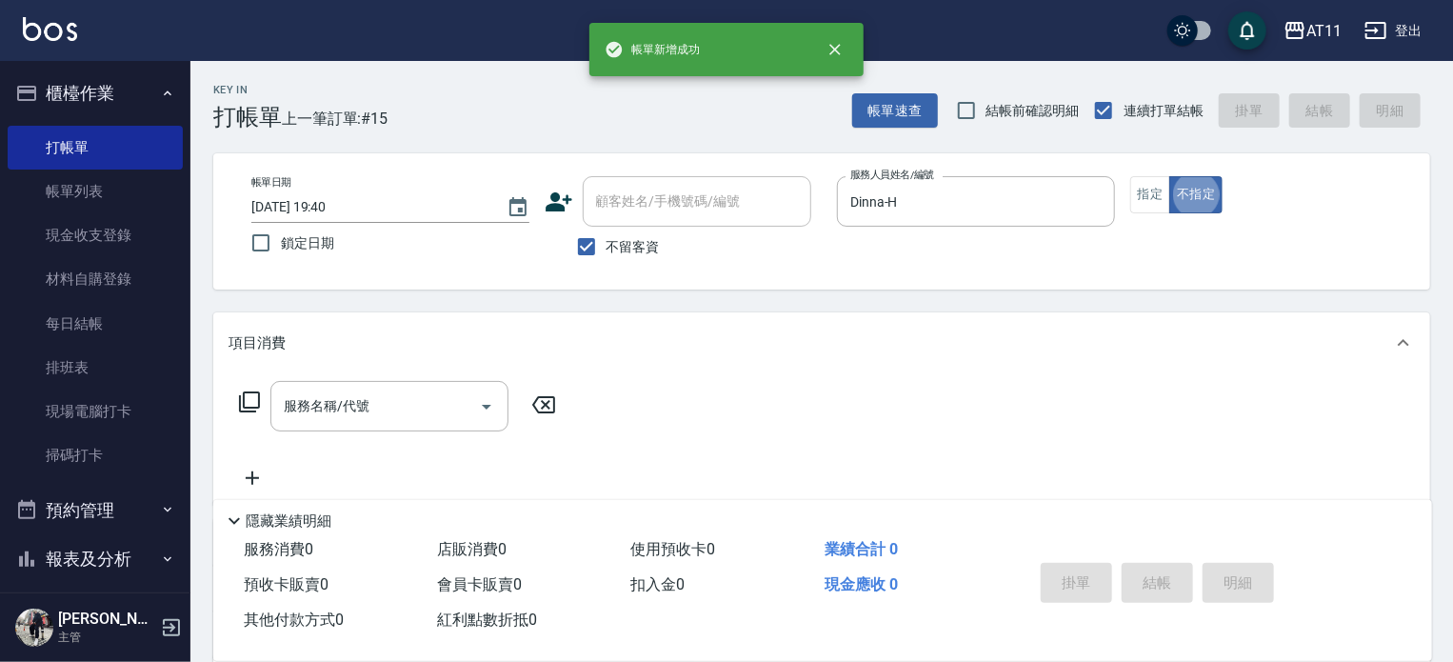
type button "false"
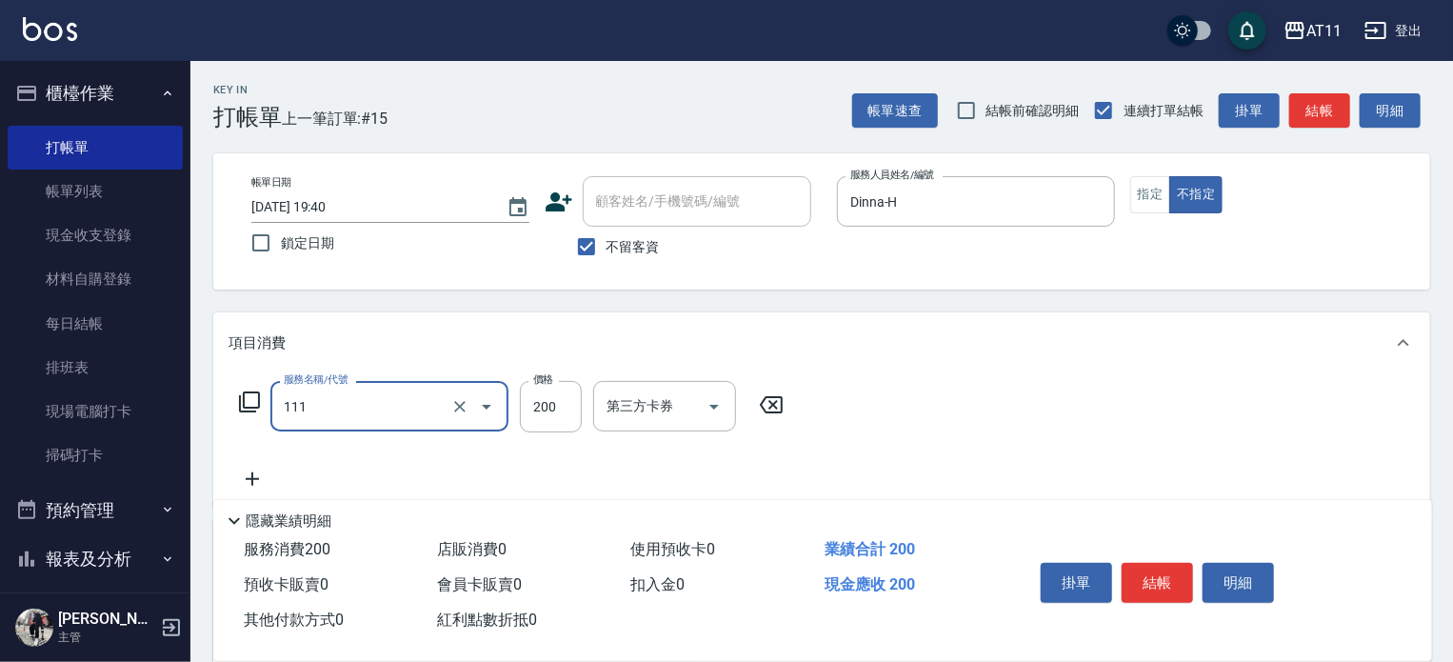
type input "精油洗髮(111)"
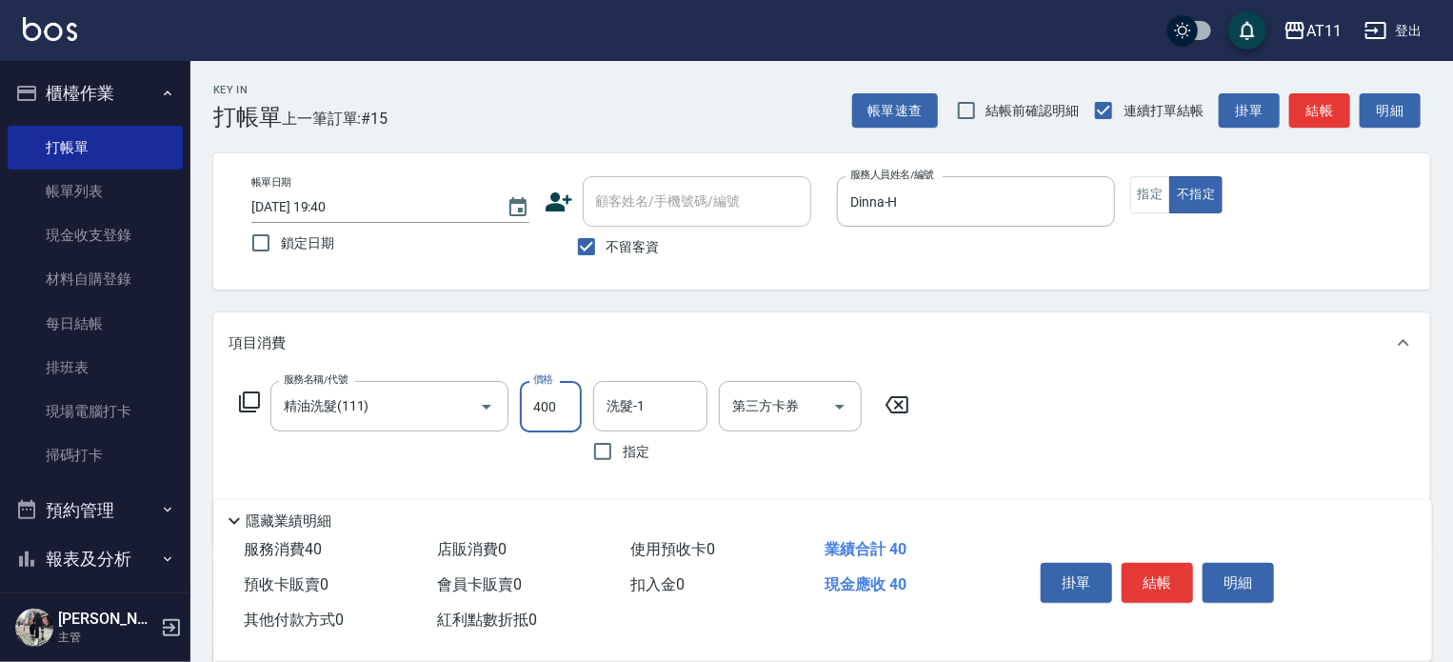
type input "400"
type input "30-30"
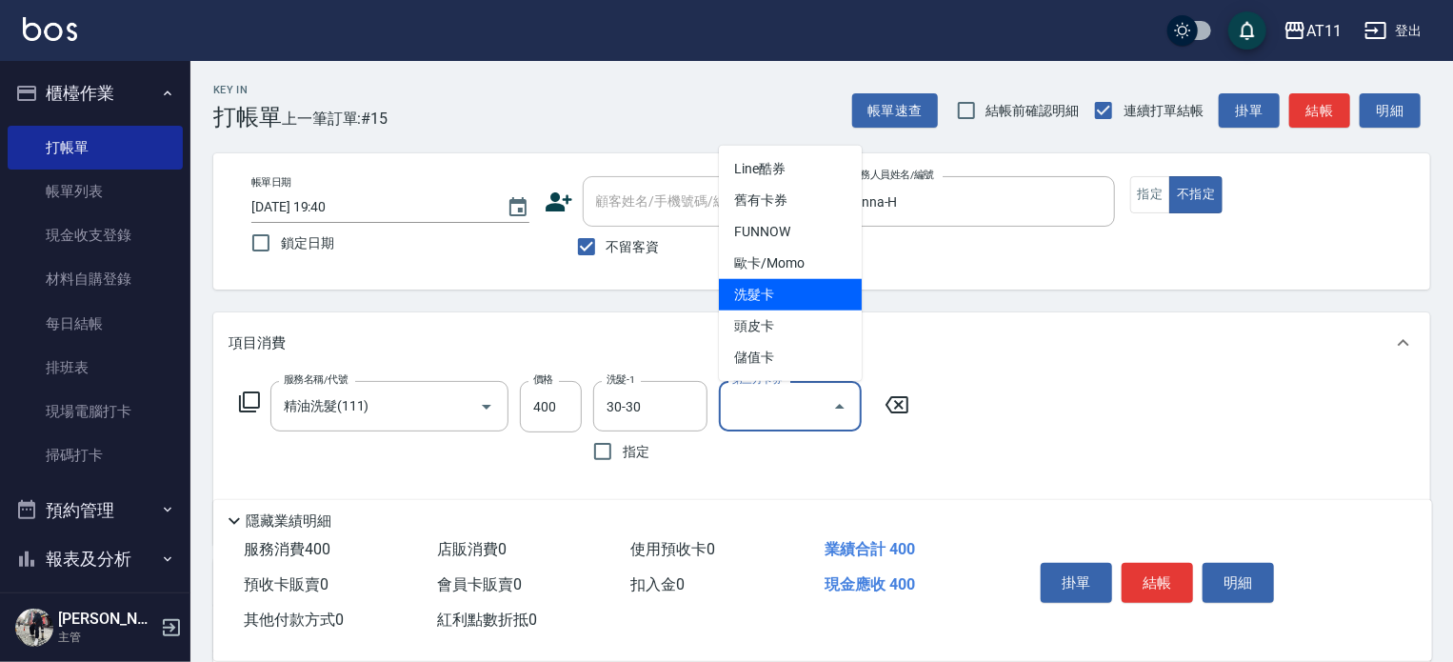
type input "洗髮卡"
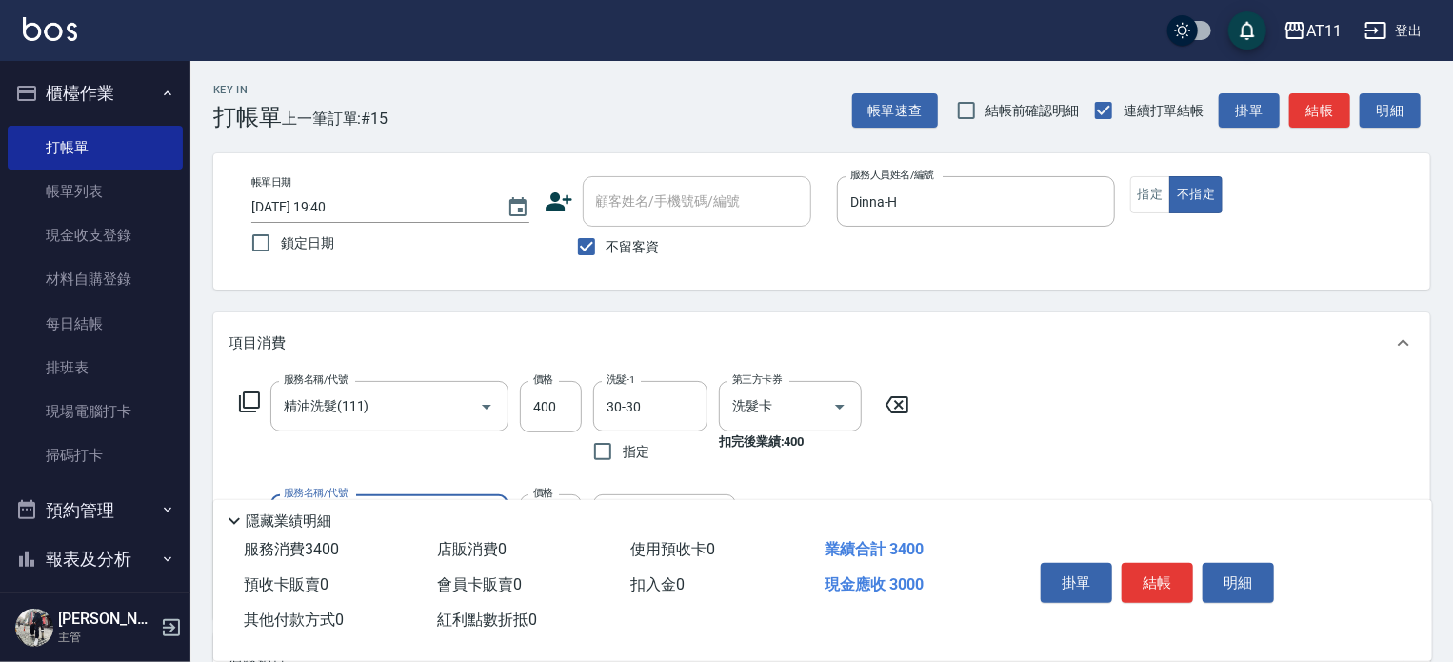
type input "頂級豪華OVC3(3000)"
type input "1000"
click at [1152, 579] on button "結帳" at bounding box center [1156, 583] width 71 height 40
